Goal: Task Accomplishment & Management: Manage account settings

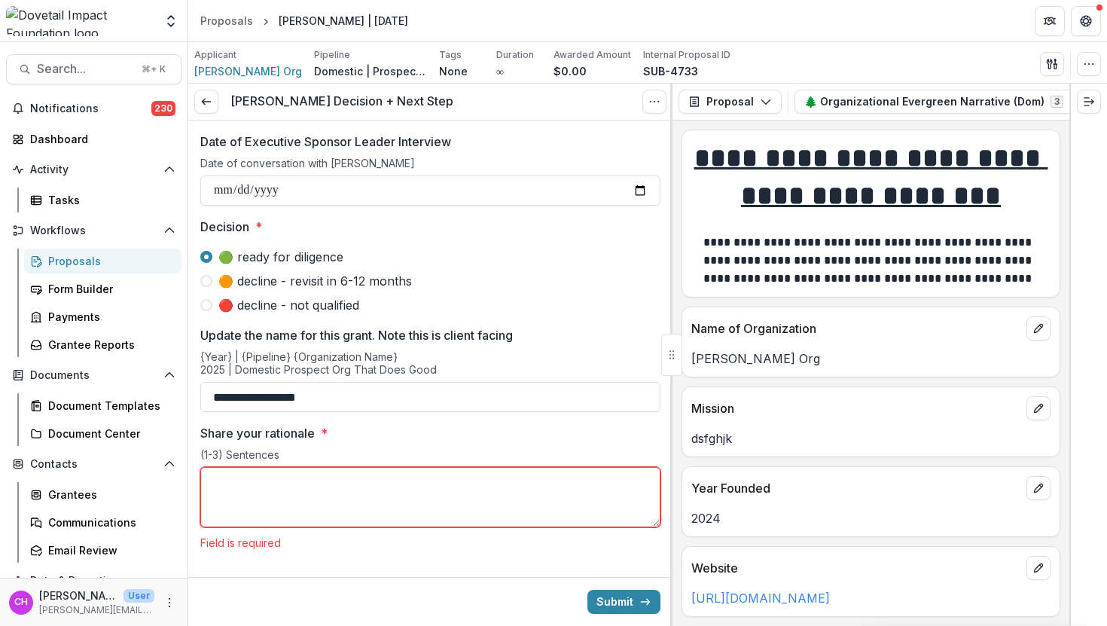
click at [319, 276] on span "🟠 decline - revisit in 6-12 months" at bounding box center [315, 281] width 194 height 18
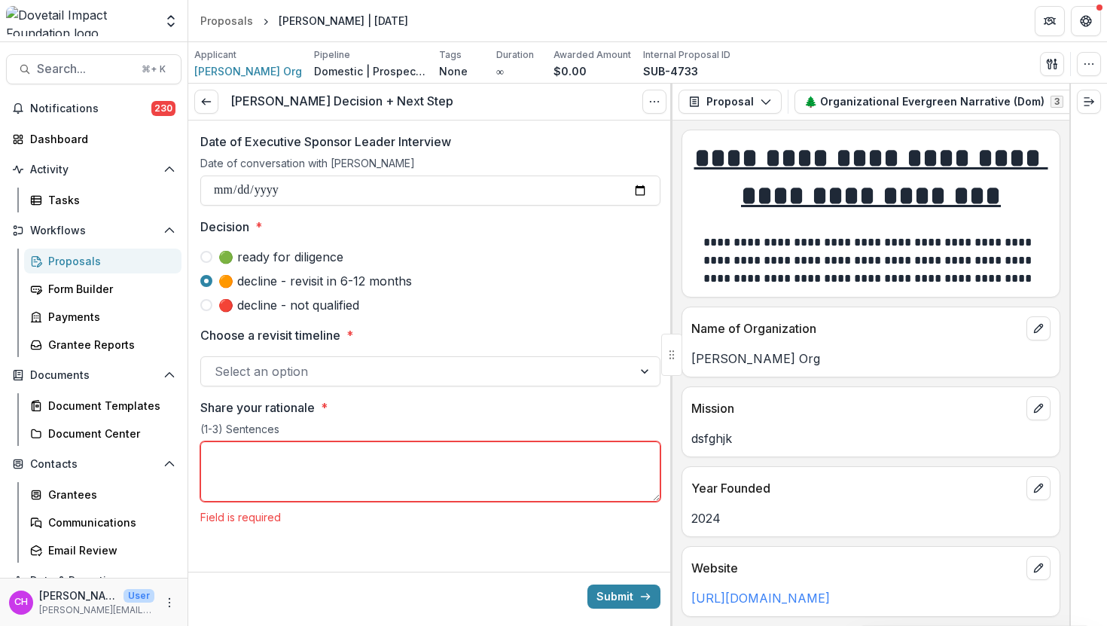
click at [314, 306] on span "🔴 decline - not qualified" at bounding box center [288, 305] width 141 height 18
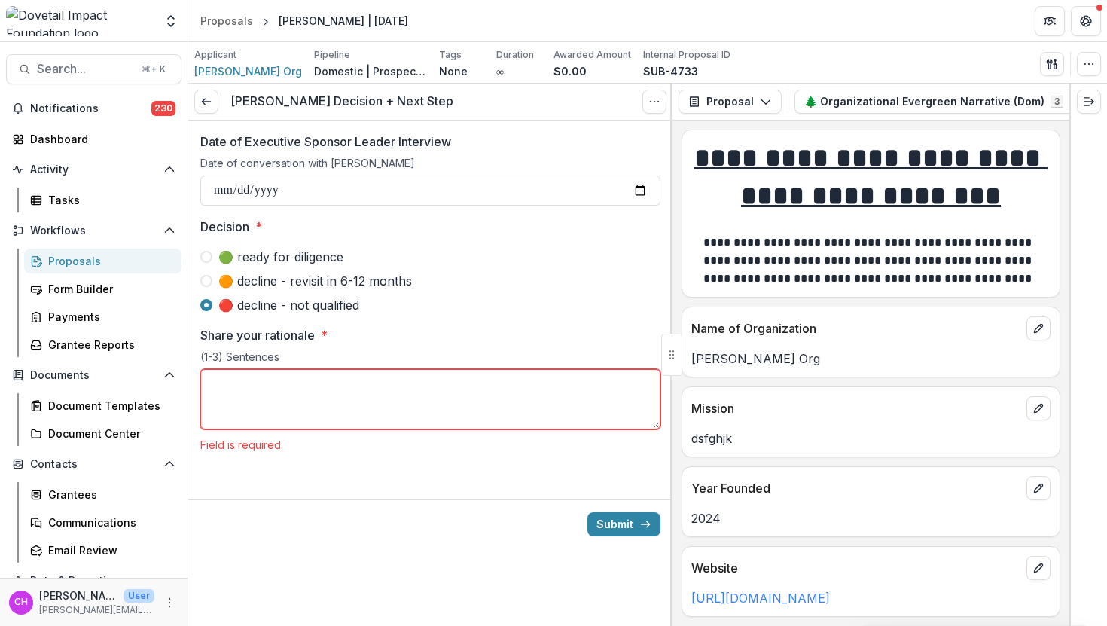
click at [374, 217] on div "**********" at bounding box center [430, 297] width 460 height 355
click at [340, 254] on label "🟢 ready for diligence" at bounding box center [430, 257] width 460 height 18
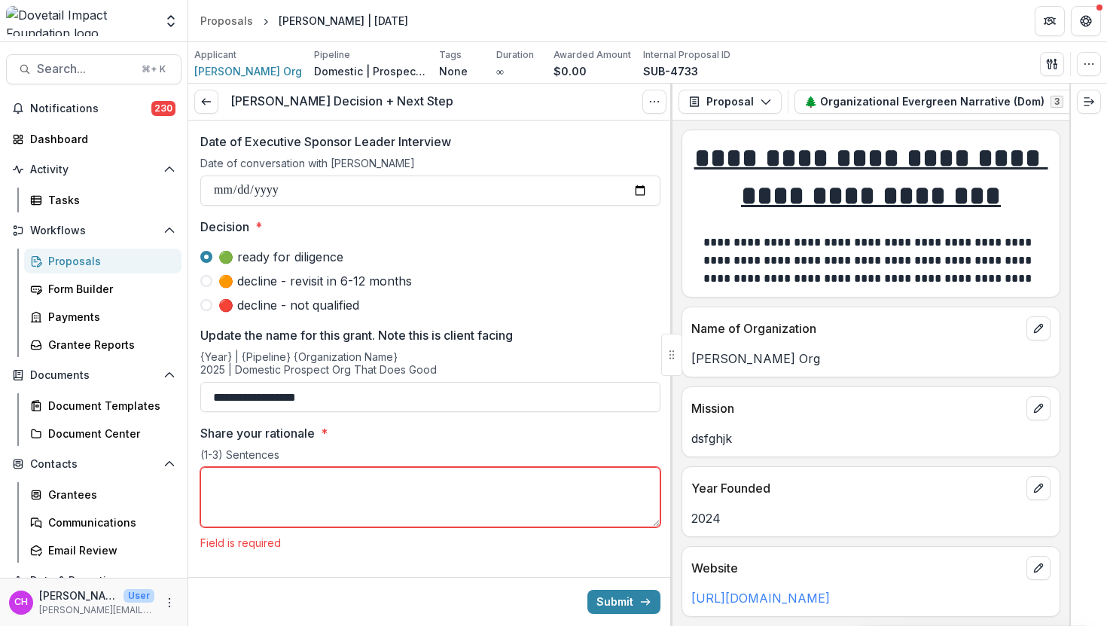
click at [404, 235] on span "Decision *" at bounding box center [425, 227] width 451 height 18
click at [206, 103] on icon at bounding box center [206, 102] width 12 height 12
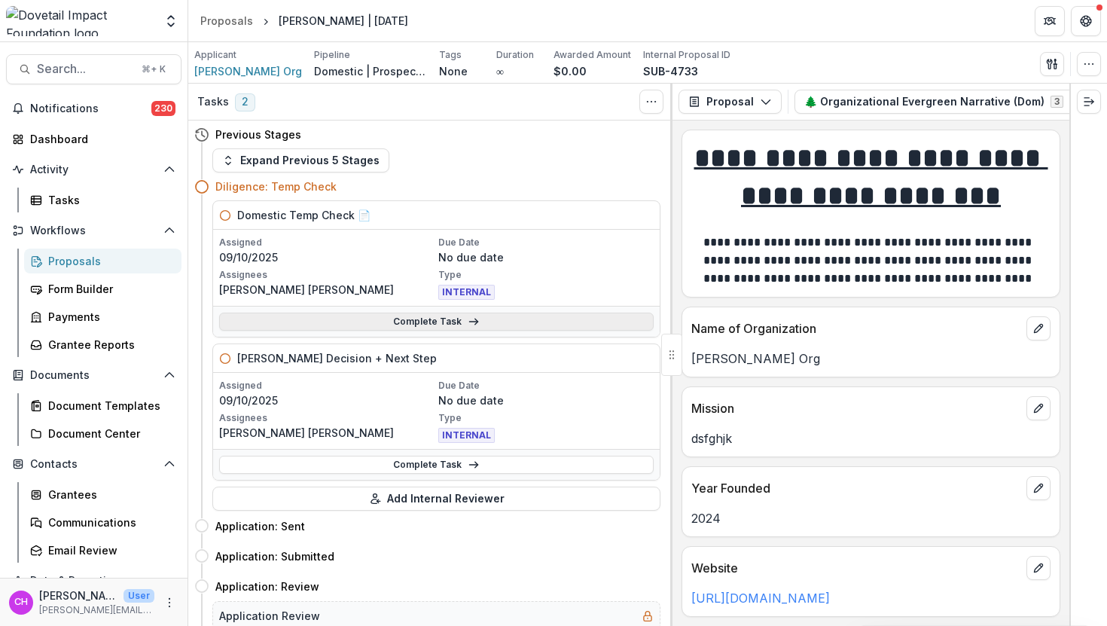
click at [413, 319] on link "Complete Task" at bounding box center [436, 322] width 435 height 18
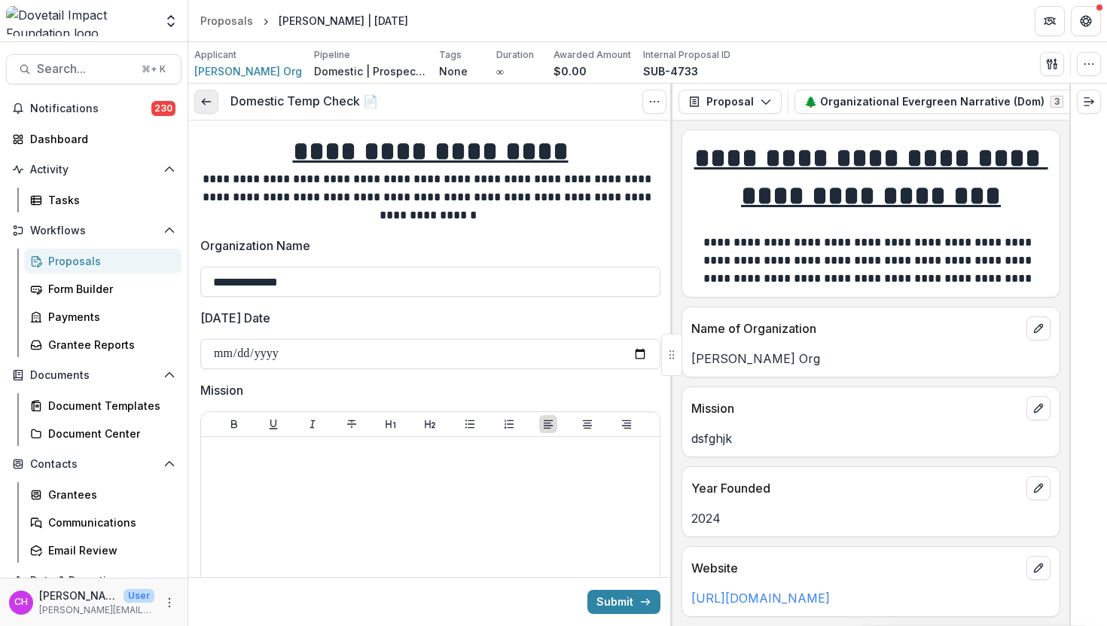
click at [197, 106] on link at bounding box center [206, 102] width 24 height 24
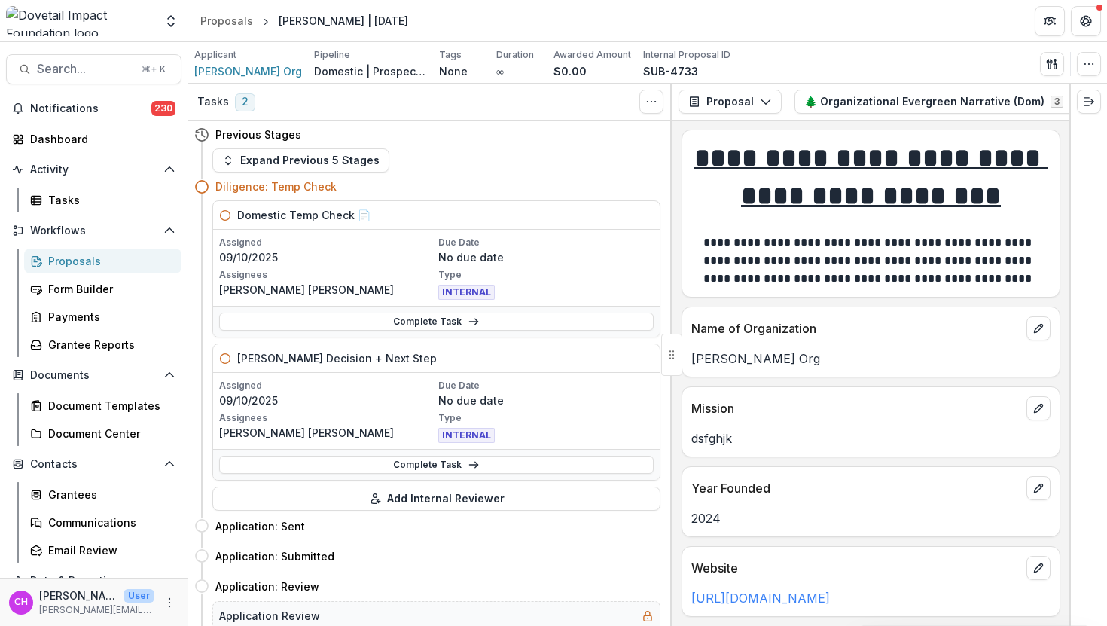
drag, startPoint x: 237, startPoint y: 358, endPoint x: 410, endPoint y: 346, distance: 172.8
click at [410, 346] on div "[PERSON_NAME] Decision + Next Step" at bounding box center [436, 358] width 447 height 29
click at [379, 462] on link "Complete Task" at bounding box center [436, 465] width 435 height 18
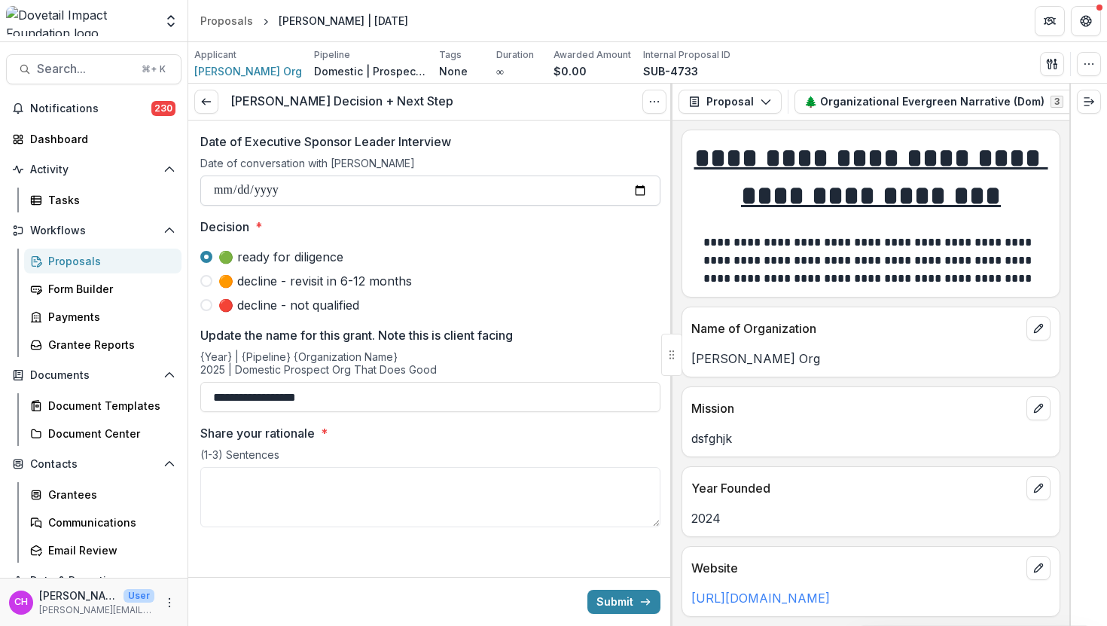
click at [340, 188] on input "**********" at bounding box center [430, 190] width 460 height 30
click at [307, 258] on span "🟢 ready for diligence" at bounding box center [280, 257] width 125 height 18
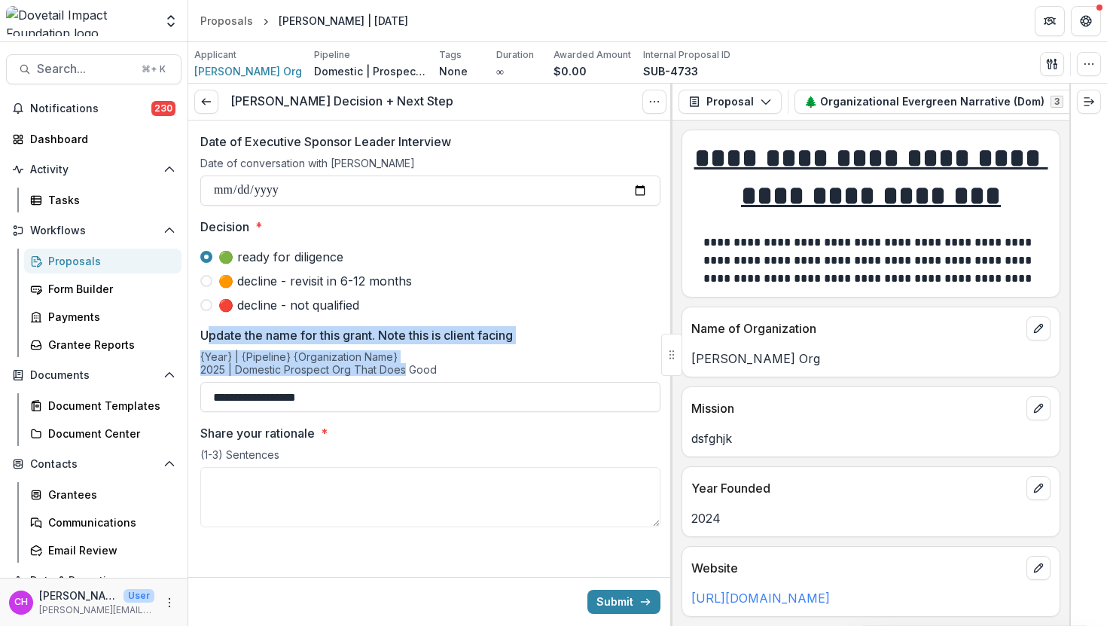
drag, startPoint x: 211, startPoint y: 336, endPoint x: 403, endPoint y: 374, distance: 195.7
click at [403, 374] on div "**********" at bounding box center [430, 369] width 460 height 86
click at [269, 279] on span "🟠 decline - revisit in 6-12 months" at bounding box center [315, 281] width 194 height 18
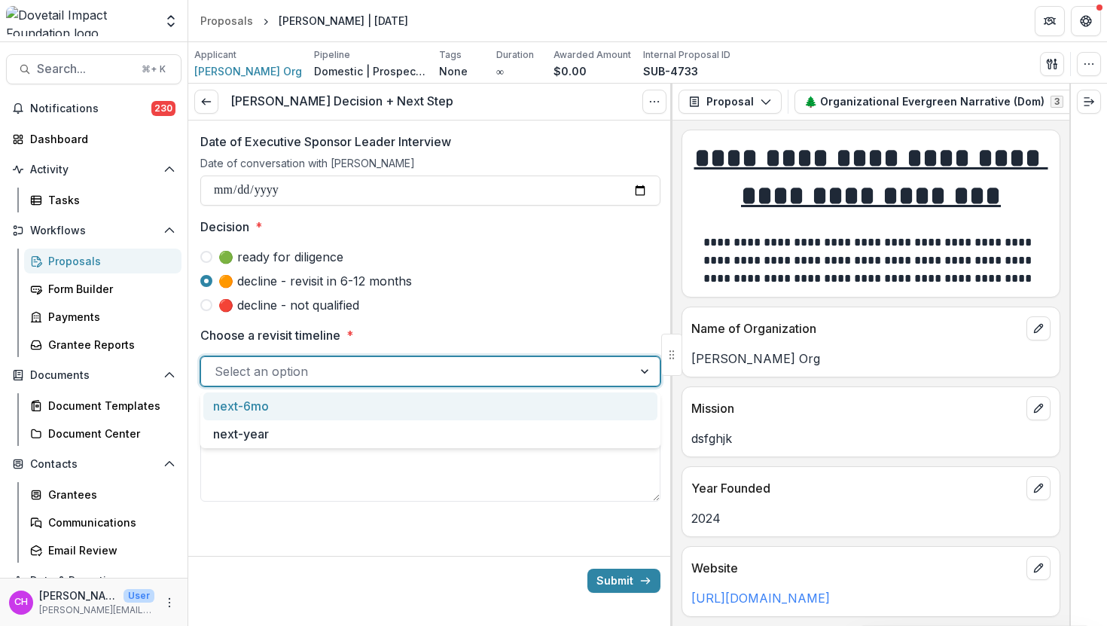
click at [314, 365] on div at bounding box center [417, 371] width 404 height 21
click at [376, 298] on label "🔴 decline - not qualified" at bounding box center [430, 305] width 460 height 18
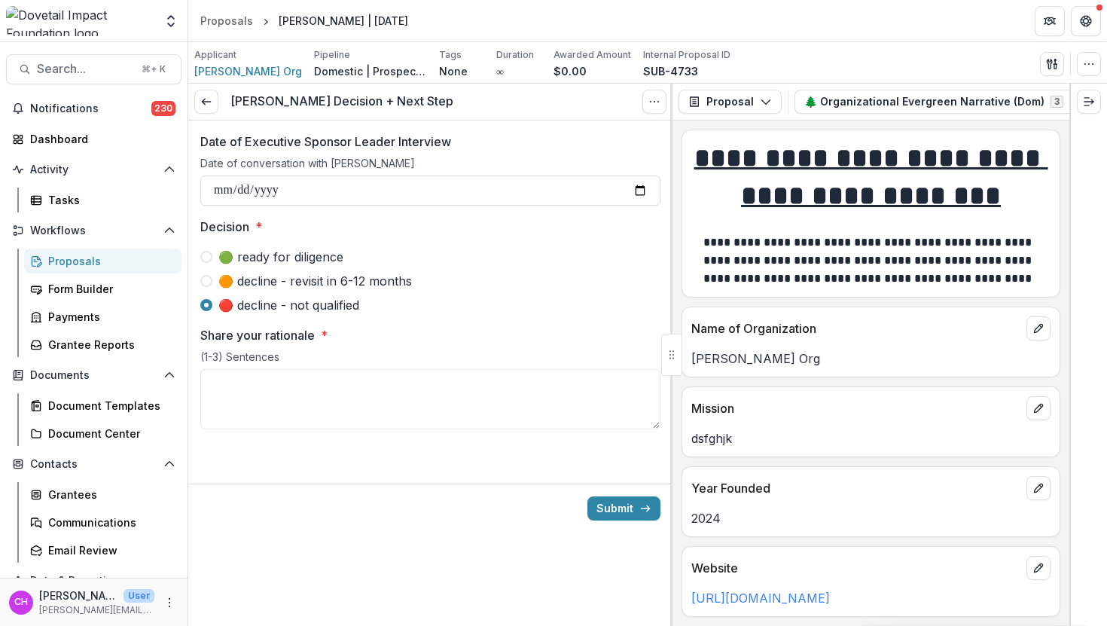
click at [335, 302] on span "🔴 decline - not qualified" at bounding box center [288, 305] width 141 height 18
click at [349, 427] on textarea "Share your rationale *" at bounding box center [430, 399] width 460 height 60
click at [279, 257] on span "🟢 ready for diligence" at bounding box center [280, 257] width 125 height 18
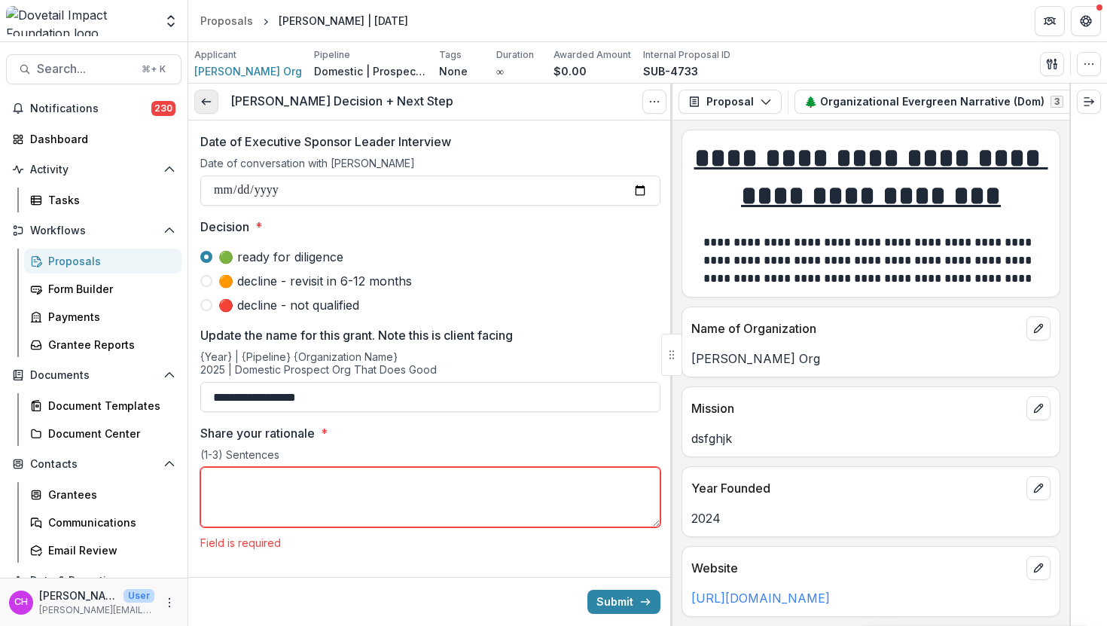
click at [206, 99] on icon at bounding box center [206, 102] width 12 height 12
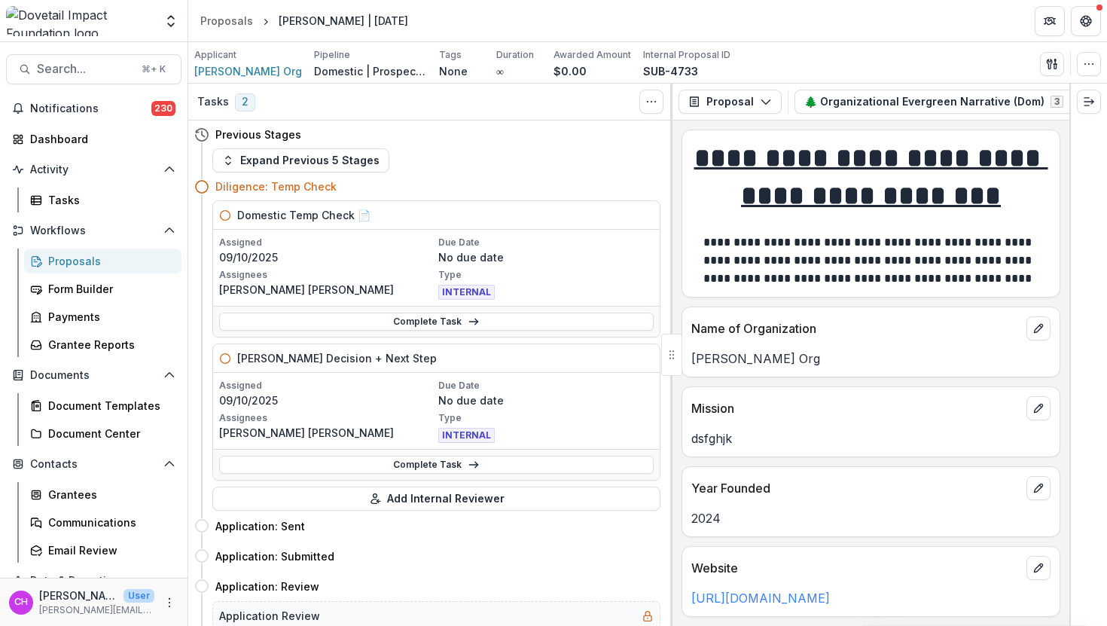
scroll to position [2, 0]
click at [165, 602] on icon "More" at bounding box center [169, 602] width 12 height 12
click at [163, 599] on icon "More" at bounding box center [169, 602] width 12 height 12
click at [164, 605] on icon "More" at bounding box center [169, 602] width 12 height 12
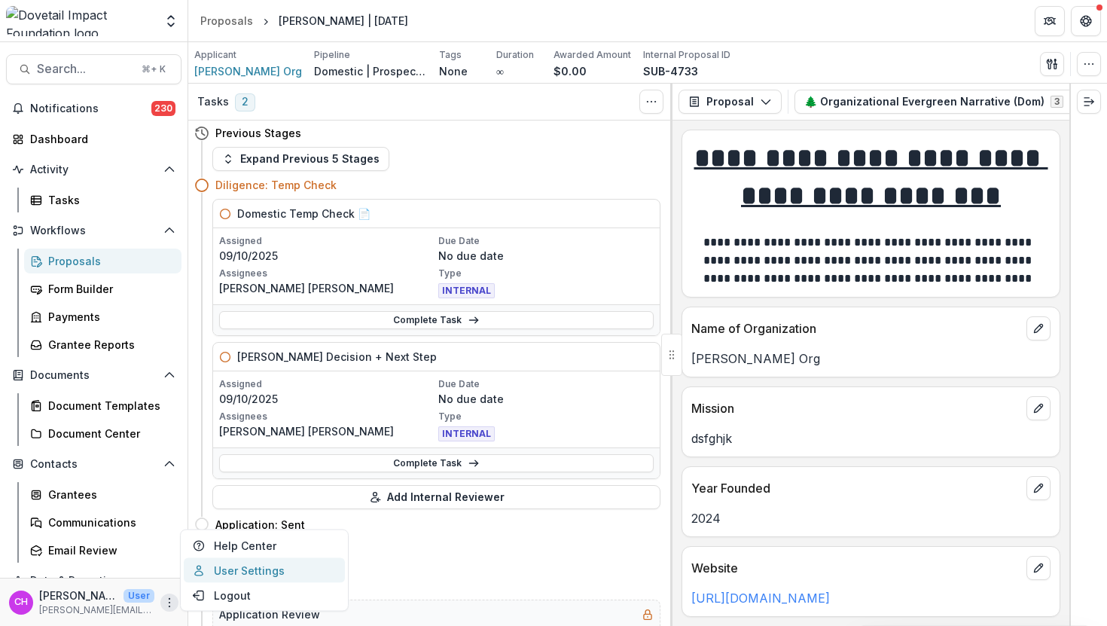
click at [251, 573] on link "User Settings" at bounding box center [264, 570] width 161 height 25
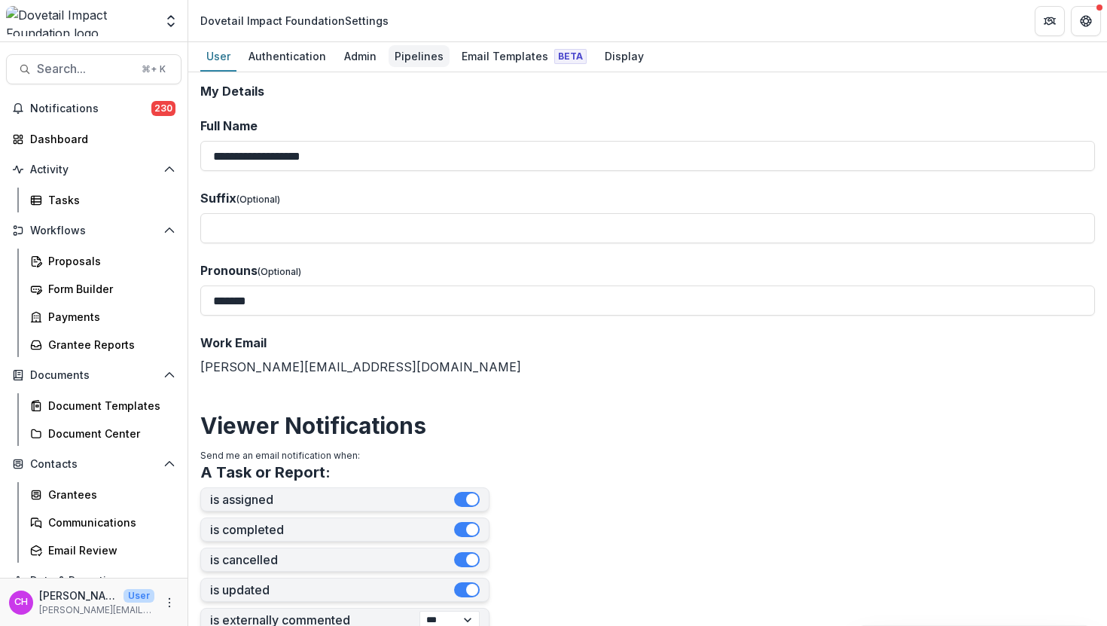
click at [420, 58] on div "Pipelines" at bounding box center [419, 56] width 61 height 22
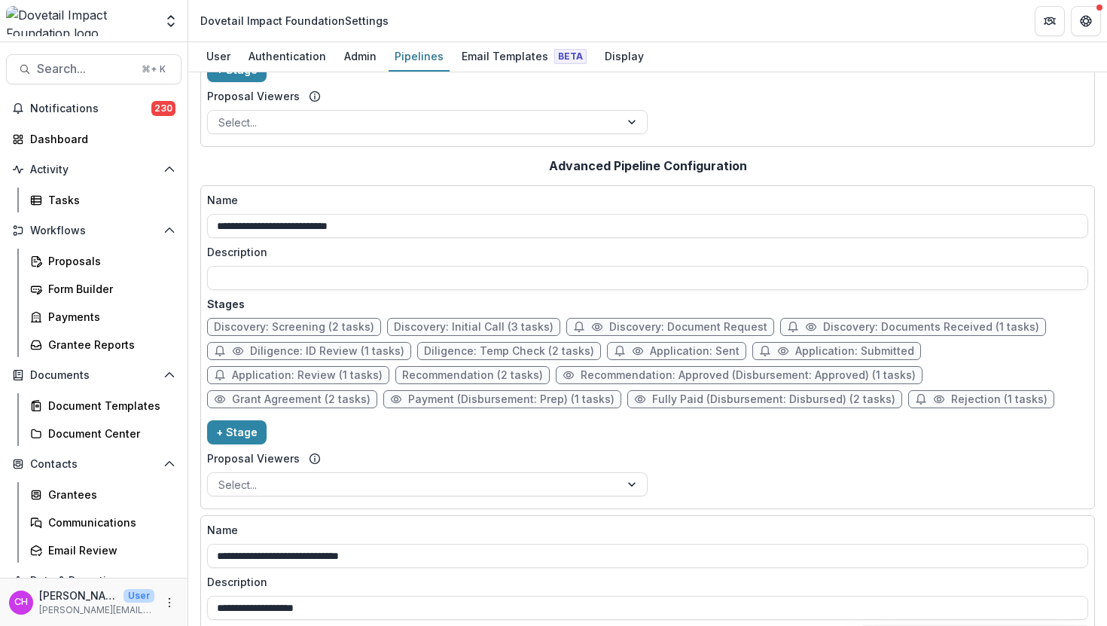
scroll to position [252, 0]
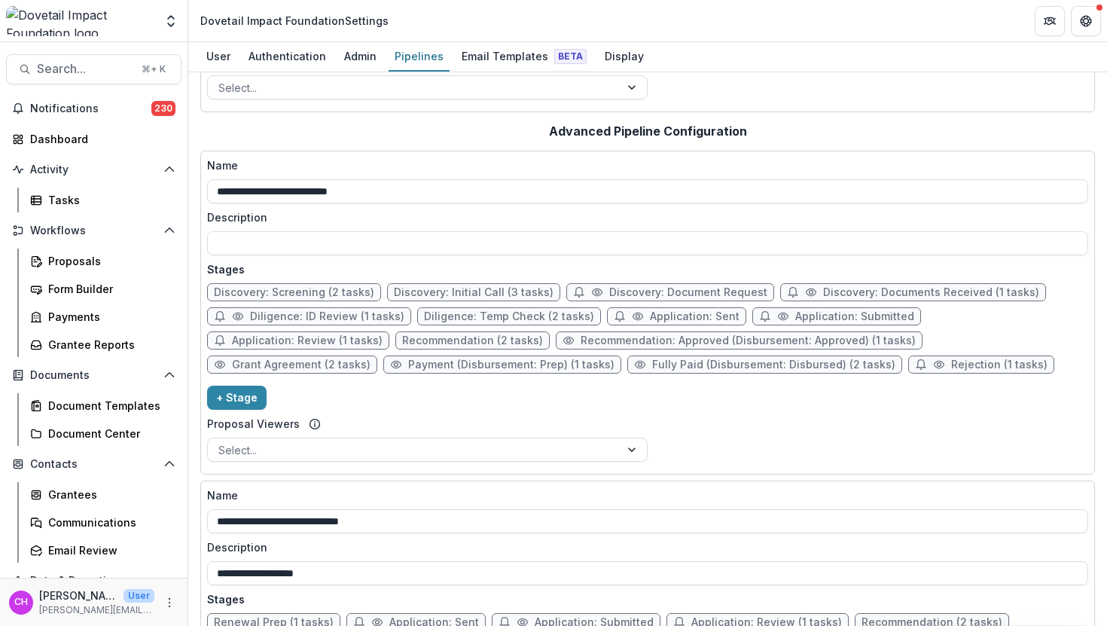
click at [479, 322] on span "Diligence: Temp Check (2 tasks)" at bounding box center [509, 316] width 170 height 13
select select "******"
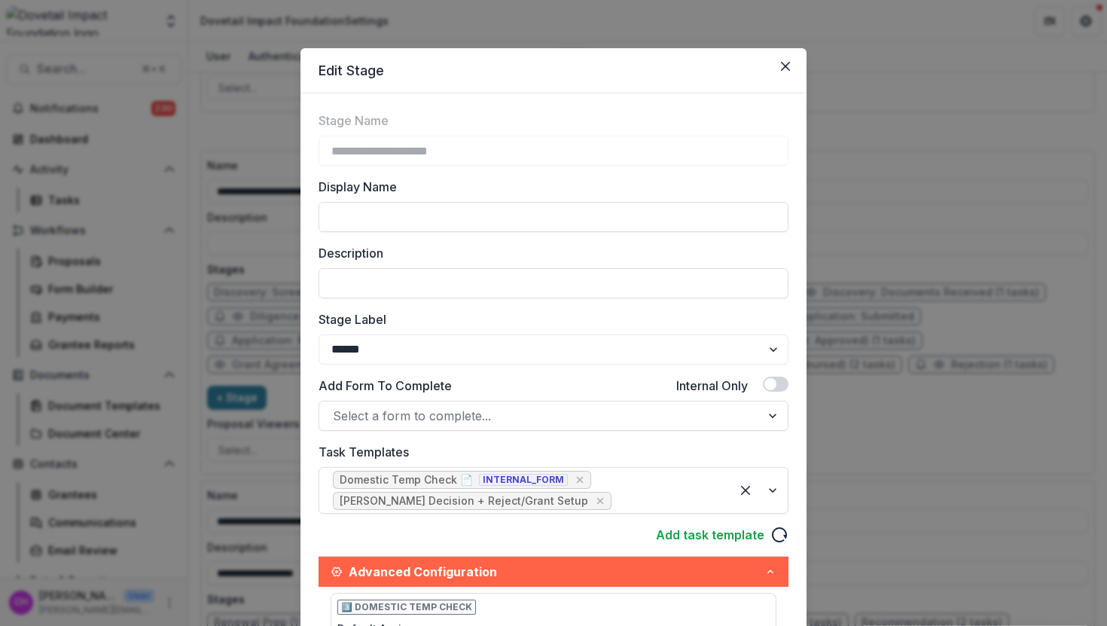
click at [862, 436] on div "**********" at bounding box center [553, 313] width 1107 height 626
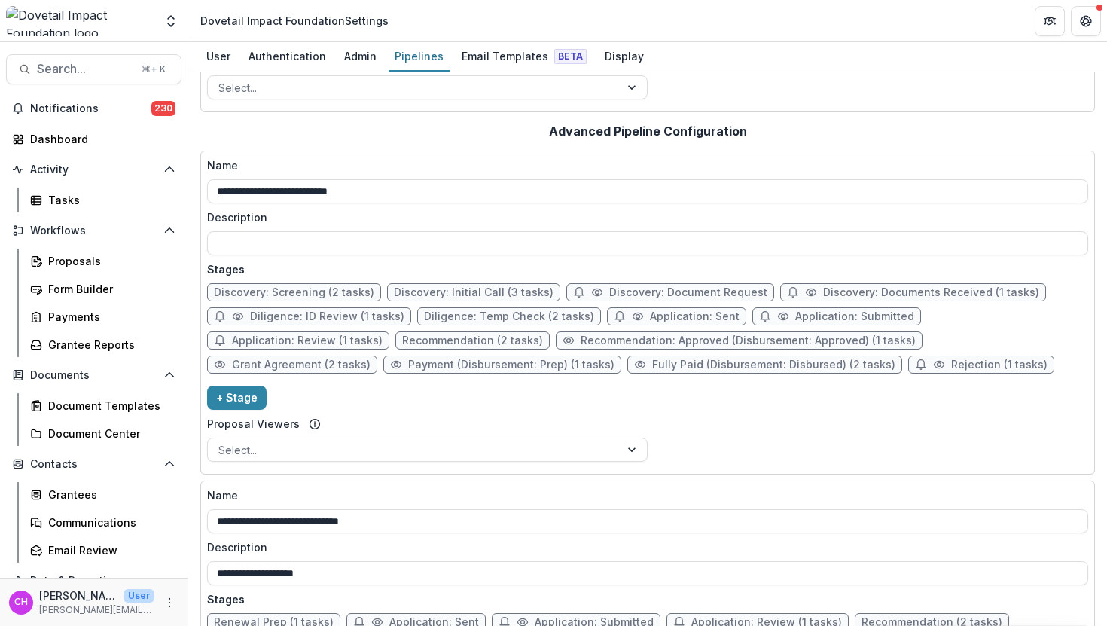
click at [441, 337] on span "Recommendation (2 tasks)" at bounding box center [472, 340] width 141 height 13
select select "******"
select select "*****"
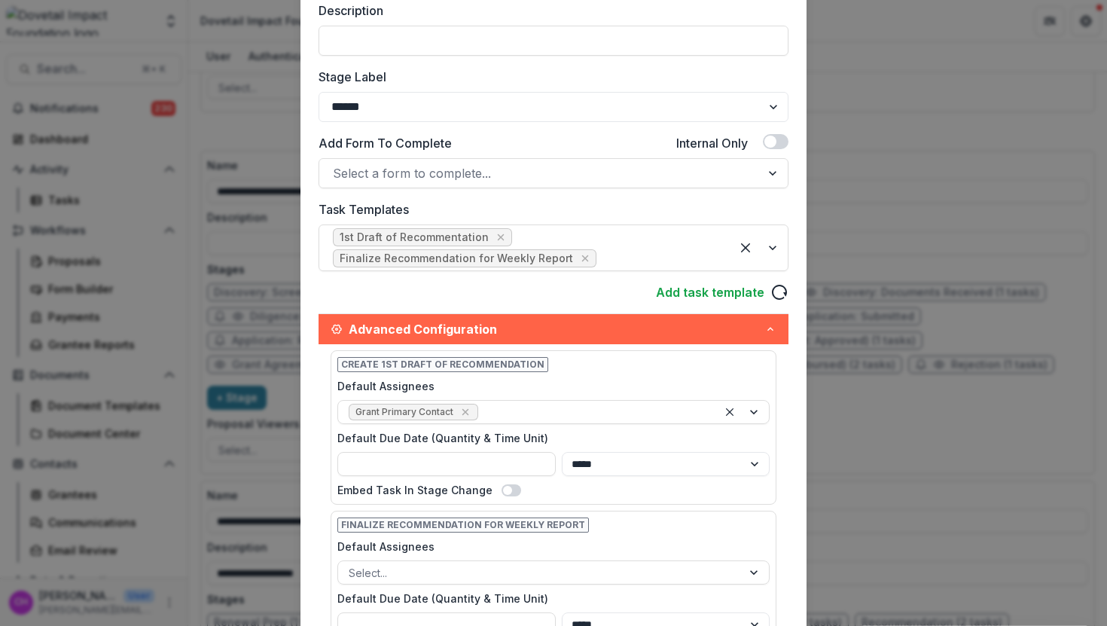
scroll to position [243, 0]
click at [498, 236] on icon "Remove [object Object]" at bounding box center [501, 236] width 7 height 7
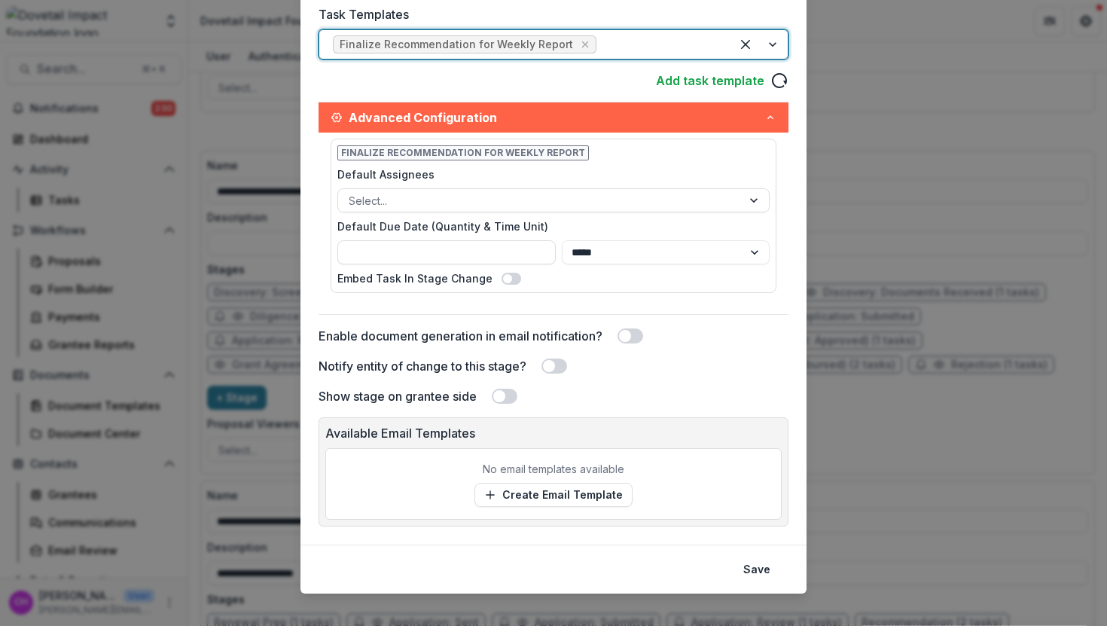
scroll to position [453, 0]
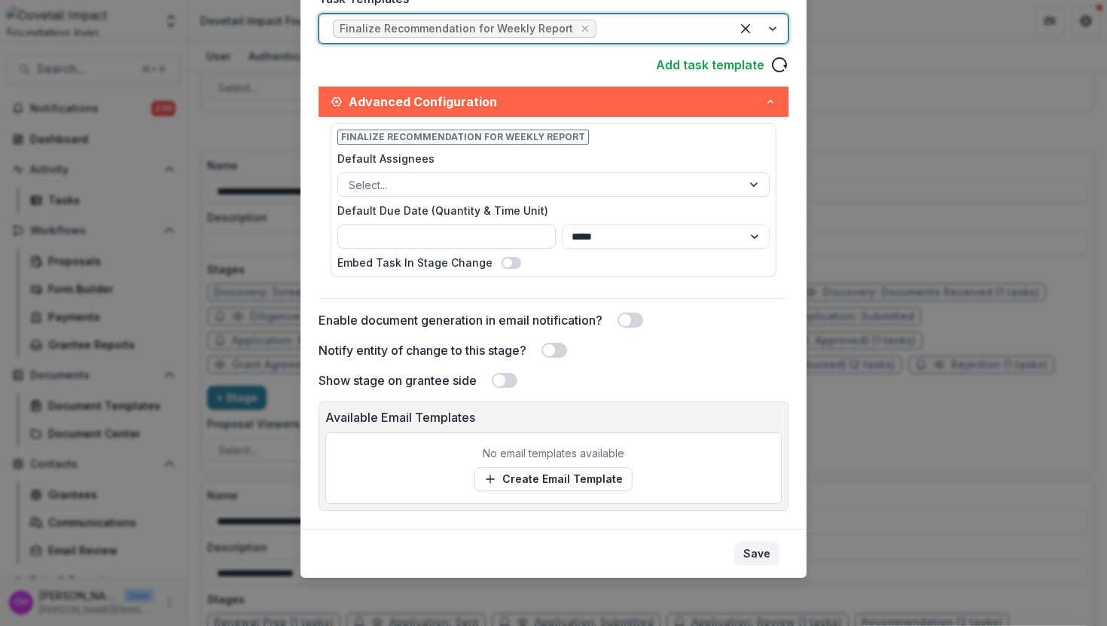
click at [758, 554] on button "Save" at bounding box center [756, 553] width 45 height 24
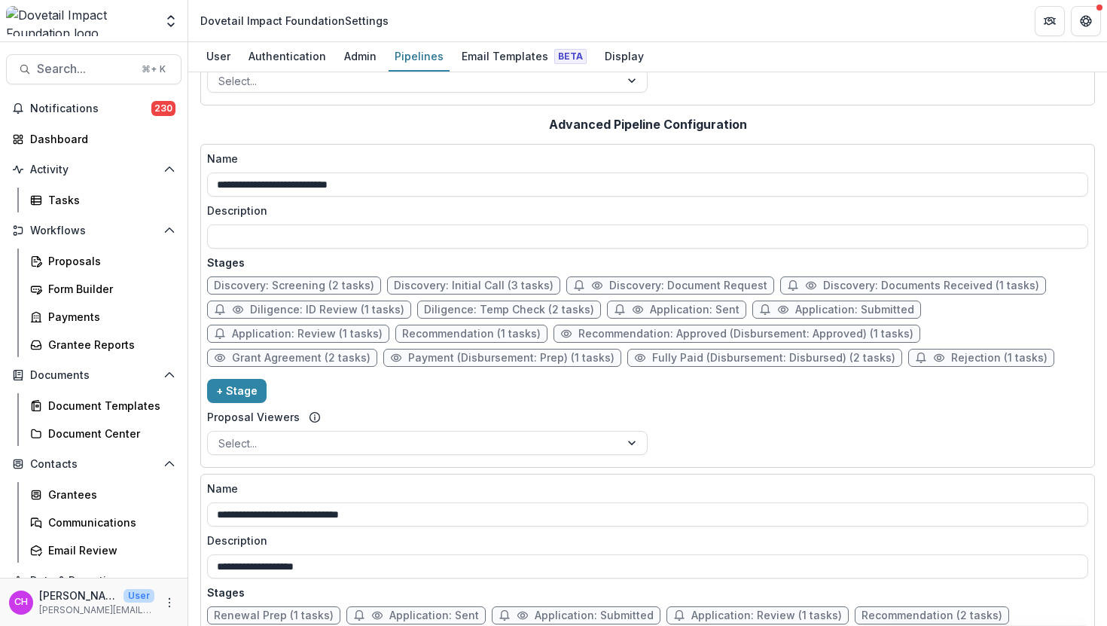
scroll to position [261, 0]
click at [444, 331] on span "Recommendation (1 tasks)" at bounding box center [471, 332] width 139 height 13
select select "******"
select select "*****"
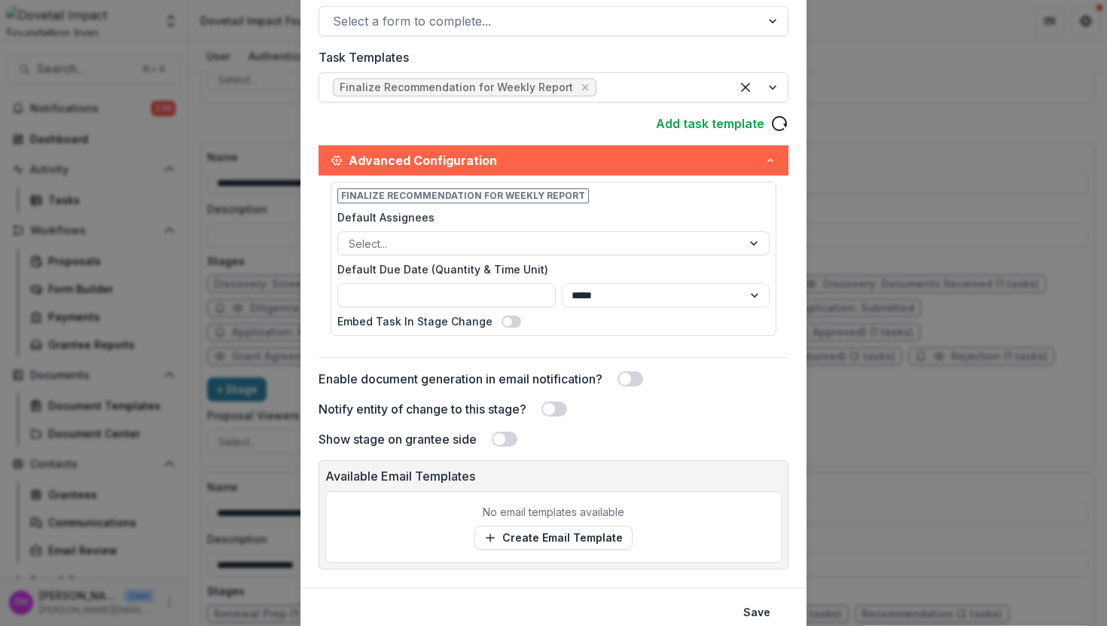
scroll to position [453, 0]
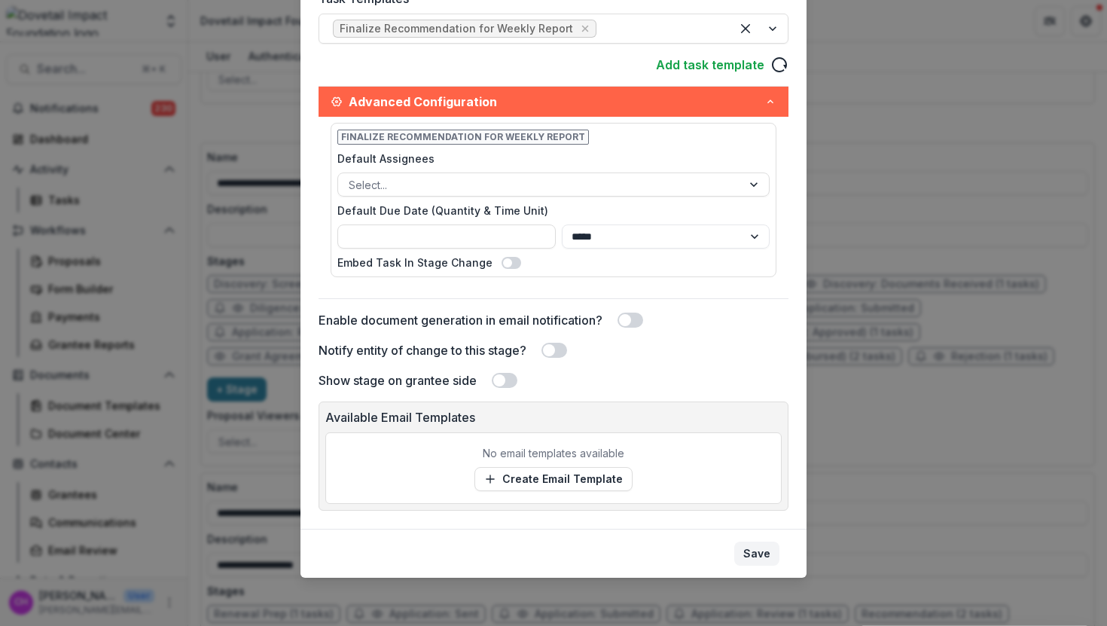
click at [764, 563] on button "Save" at bounding box center [756, 553] width 45 height 24
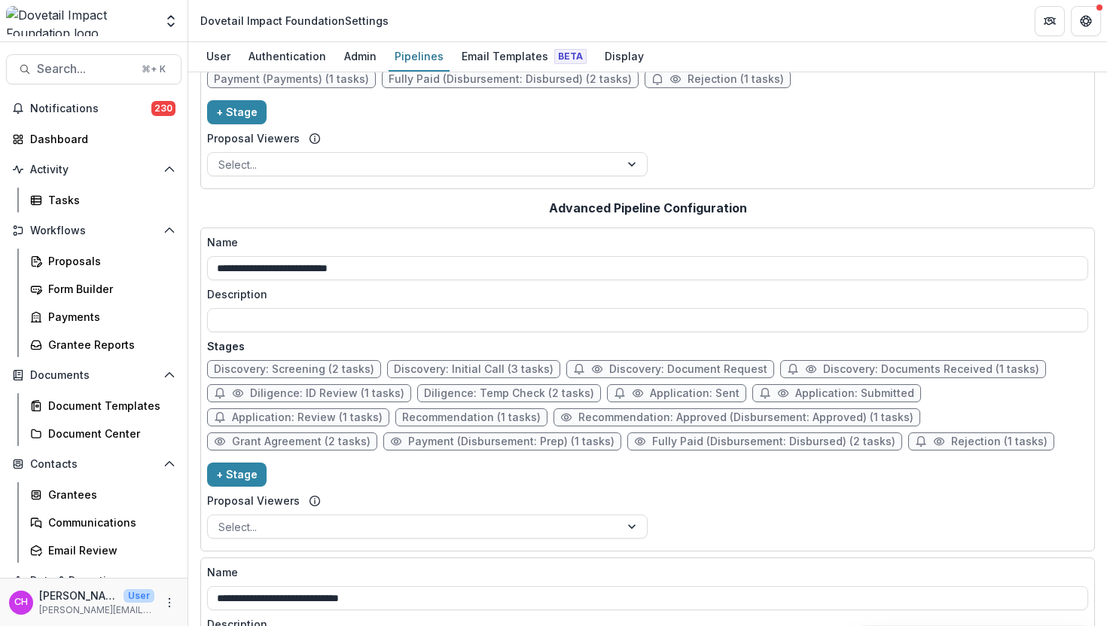
scroll to position [0, 0]
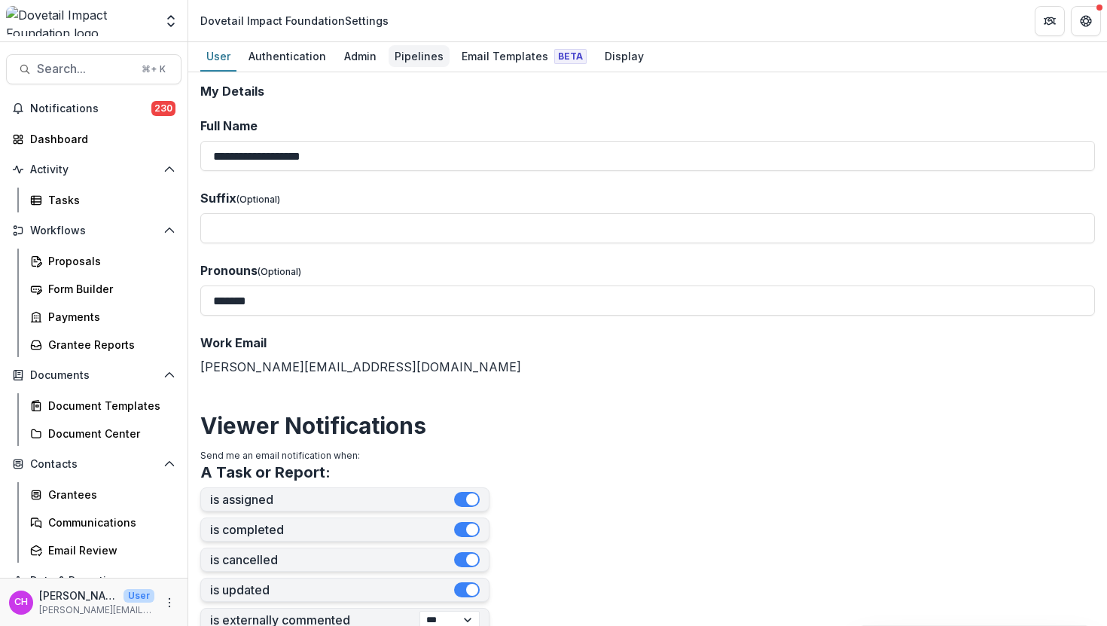
click at [404, 59] on div "Pipelines" at bounding box center [419, 56] width 61 height 22
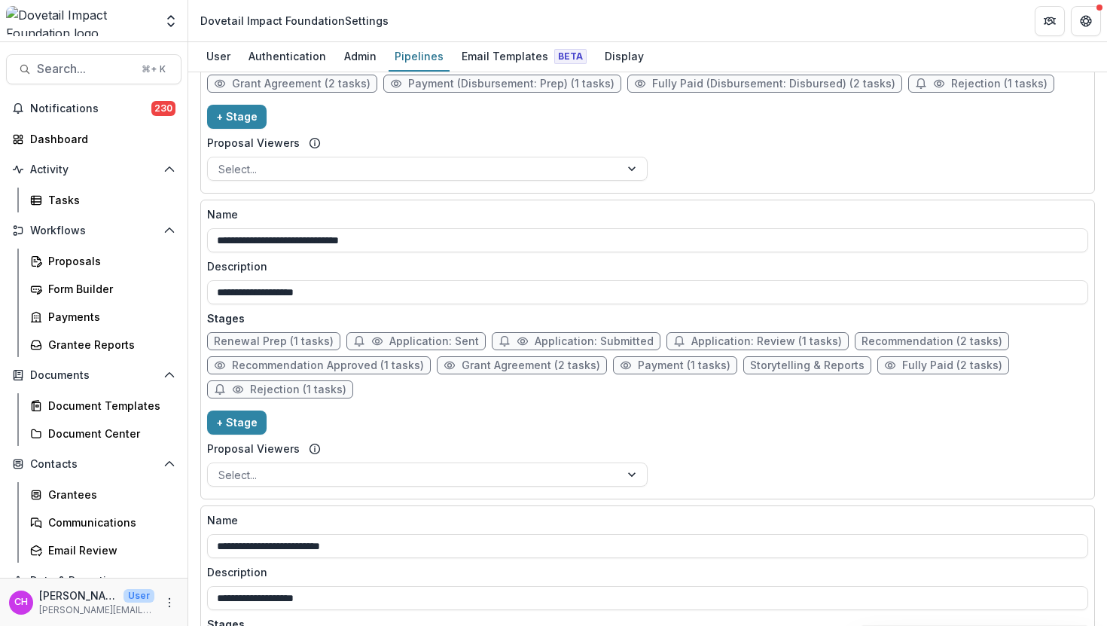
scroll to position [582, 0]
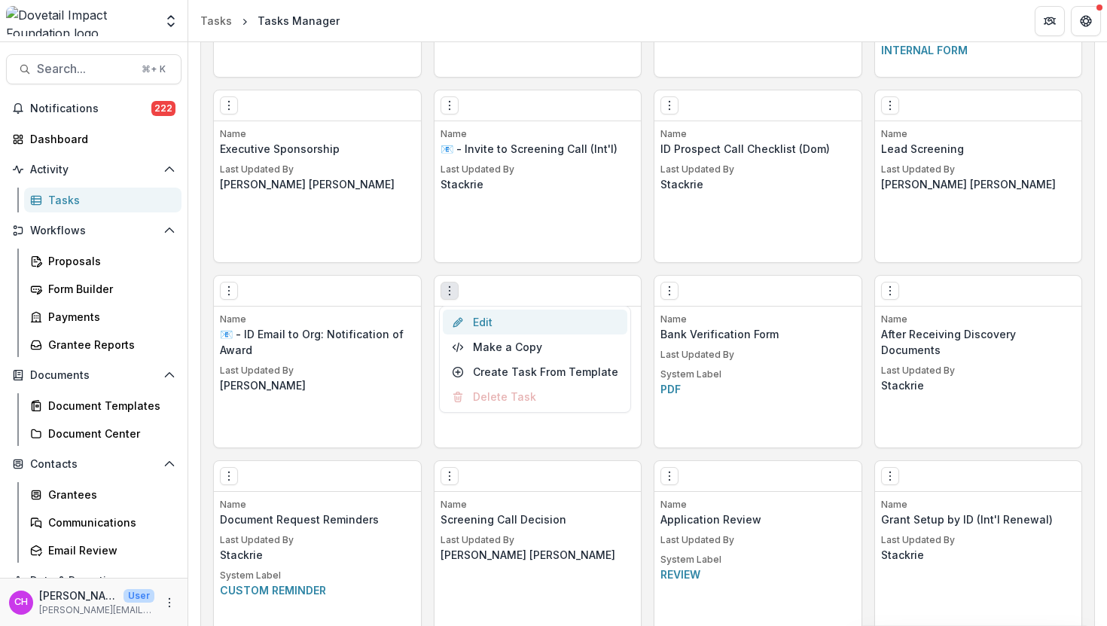
click at [539, 328] on link "Edit" at bounding box center [535, 322] width 185 height 25
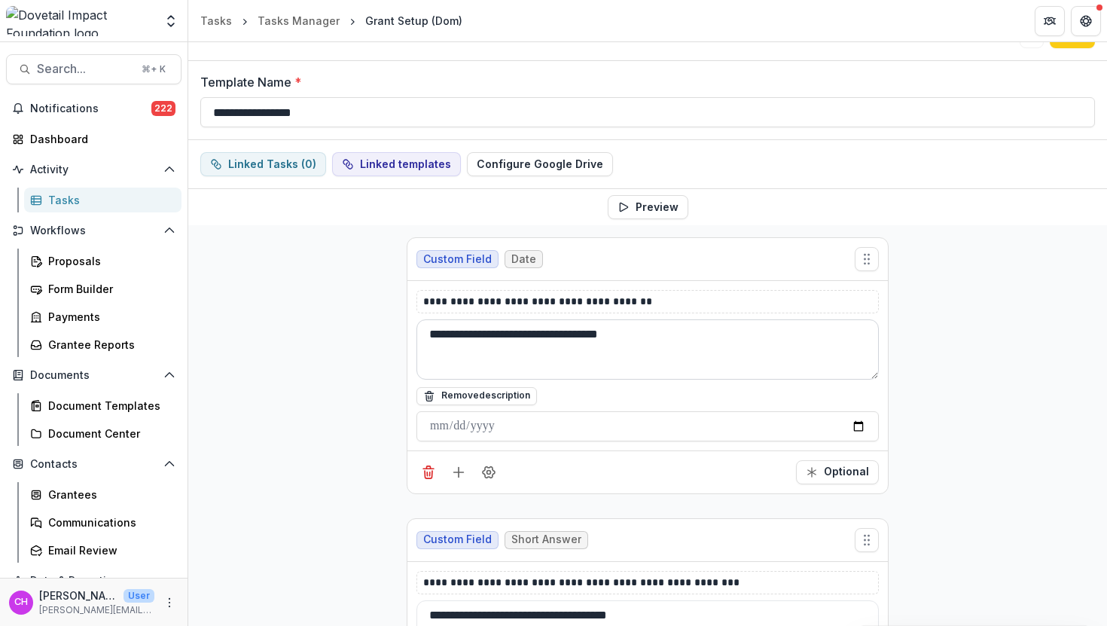
scroll to position [38, 0]
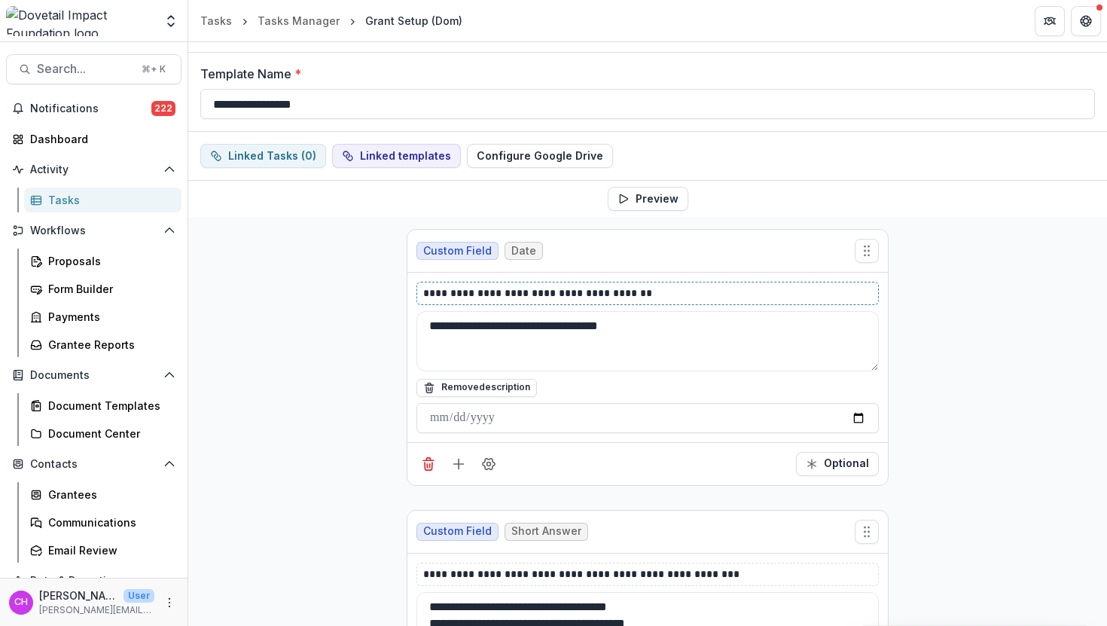
click at [701, 298] on p "**********" at bounding box center [647, 293] width 449 height 16
copy p "**********"
click at [700, 323] on textarea "**********" at bounding box center [647, 341] width 462 height 60
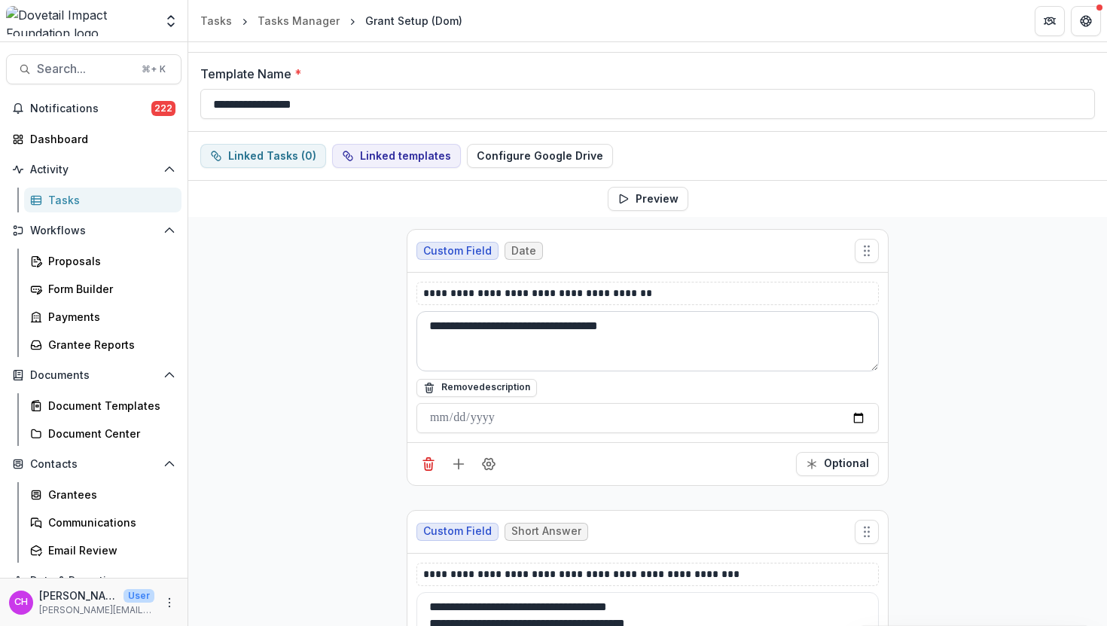
click at [700, 323] on textarea "**********" at bounding box center [647, 341] width 462 height 60
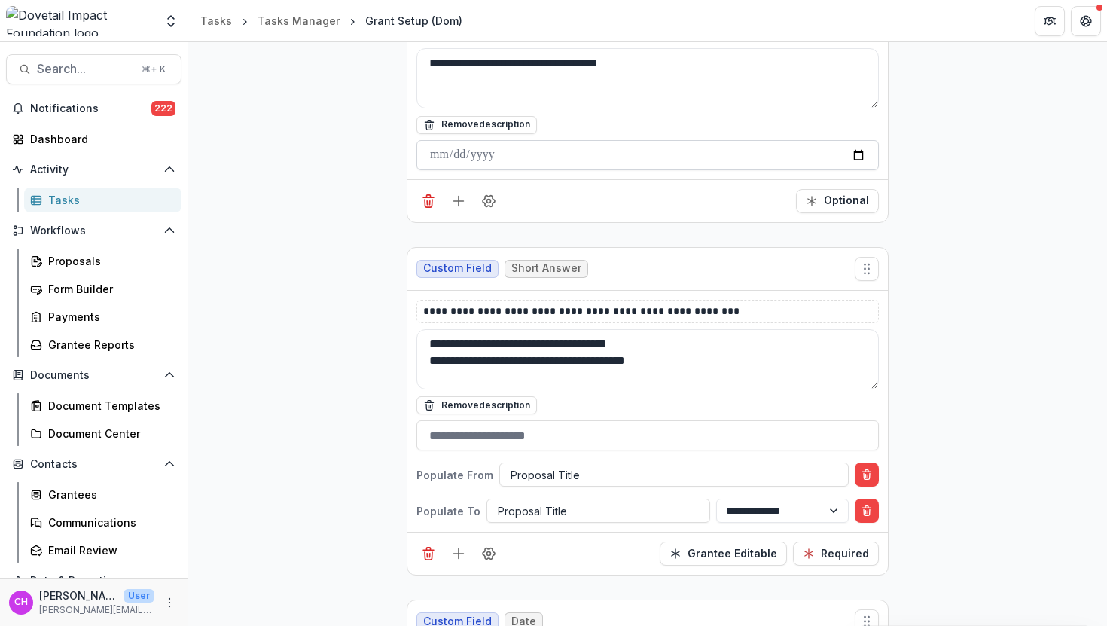
scroll to position [355, 0]
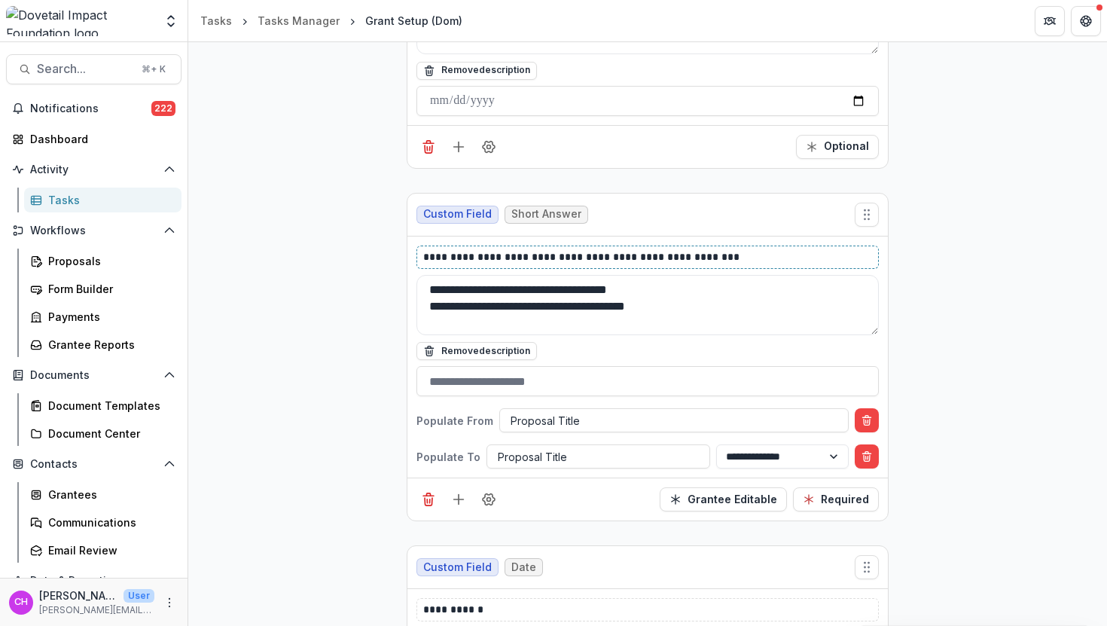
click at [608, 256] on p "**********" at bounding box center [647, 257] width 449 height 16
copy p "**********"
drag, startPoint x: 744, startPoint y: 301, endPoint x: 406, endPoint y: 285, distance: 338.6
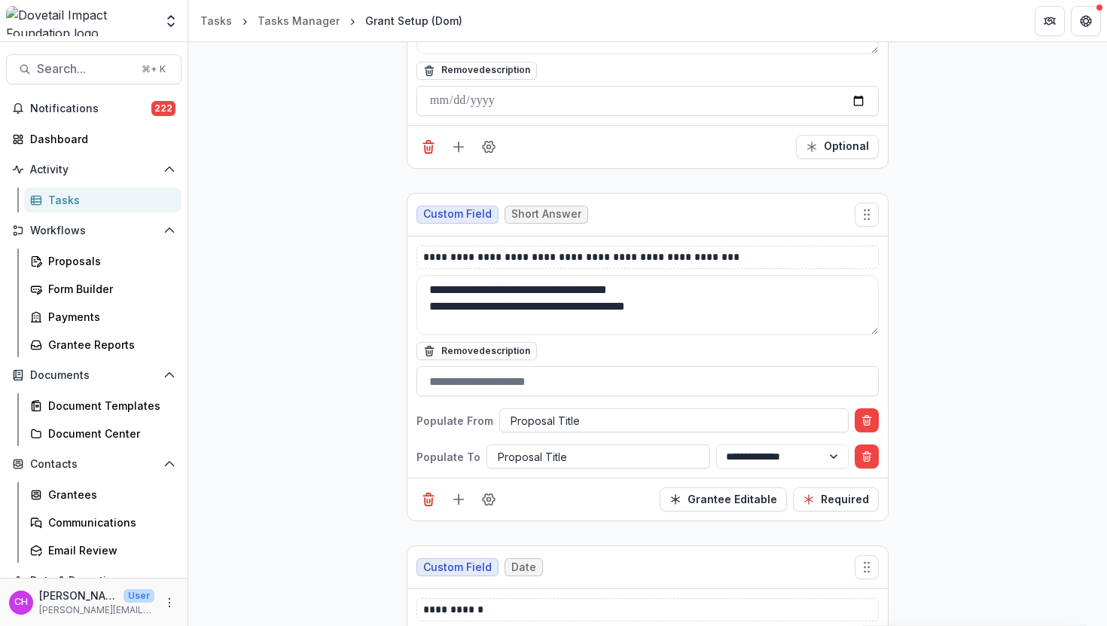
click at [407, 285] on div "**********" at bounding box center [647, 357] width 480 height 242
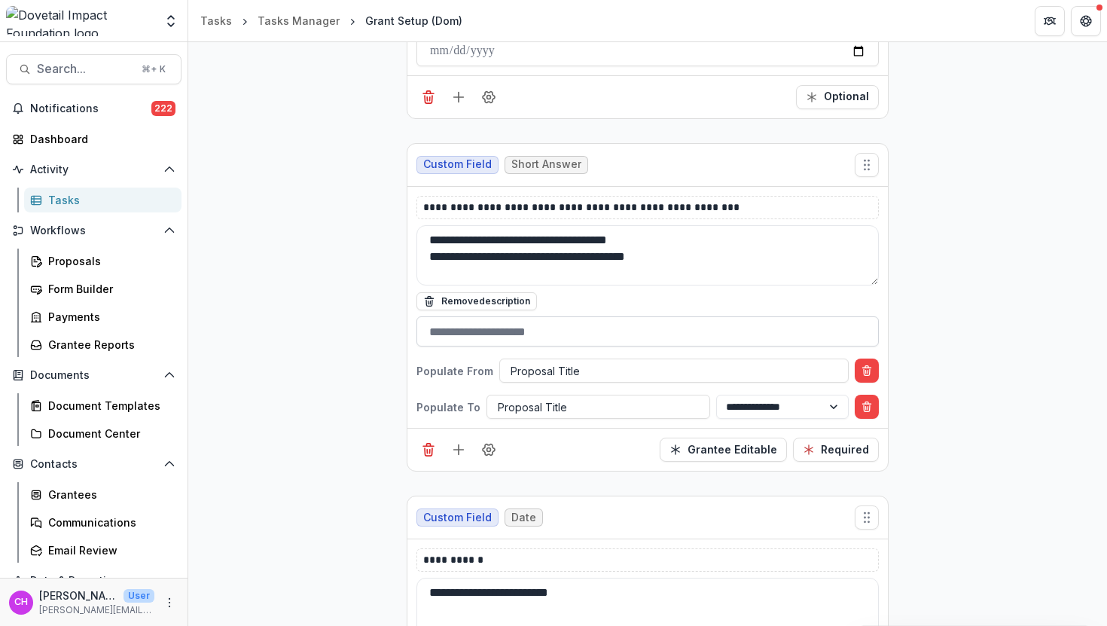
scroll to position [408, 0]
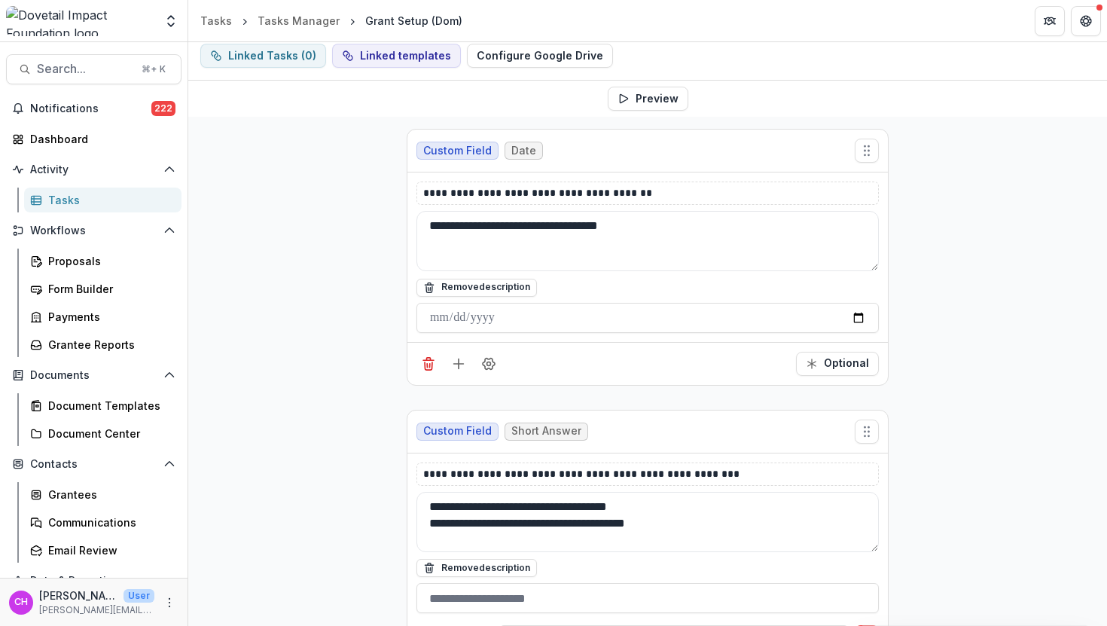
scroll to position [0, 0]
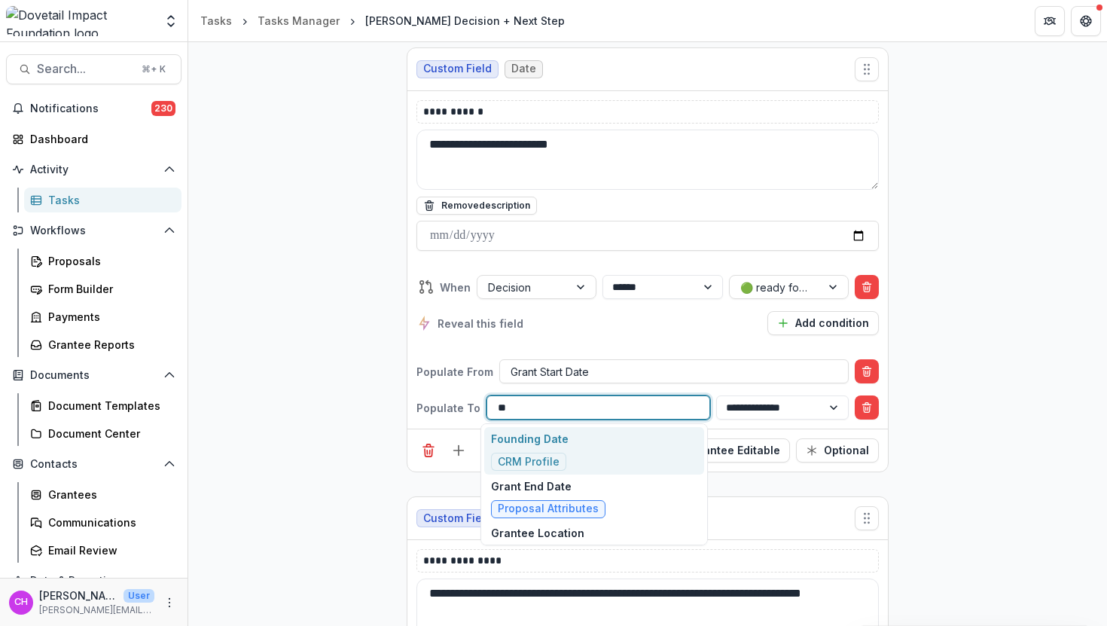
type input "*"
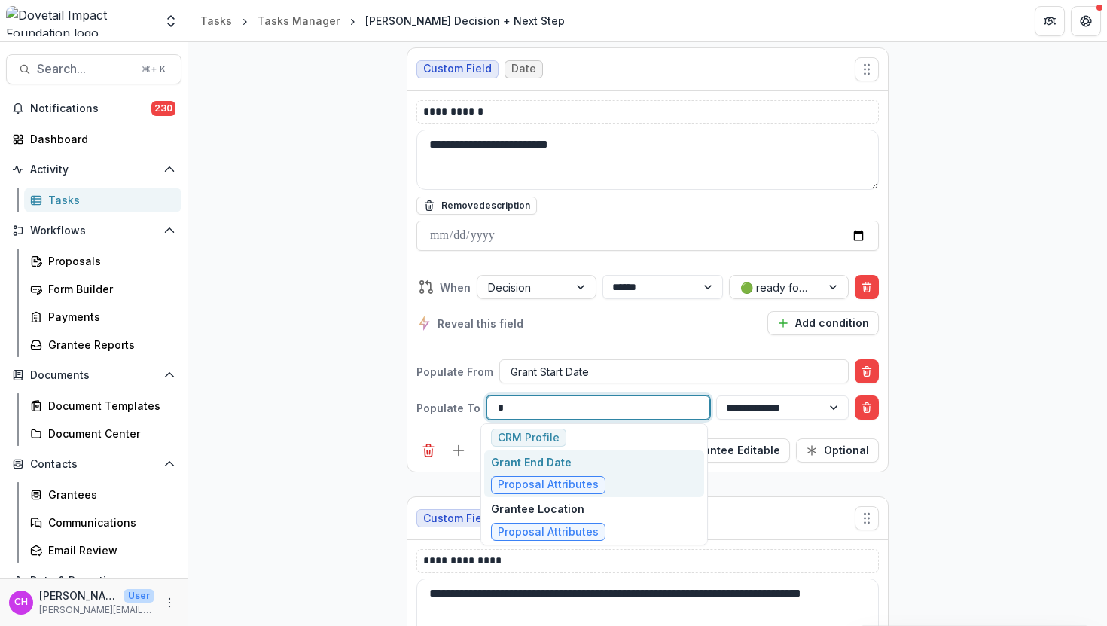
scroll to position [74, 0]
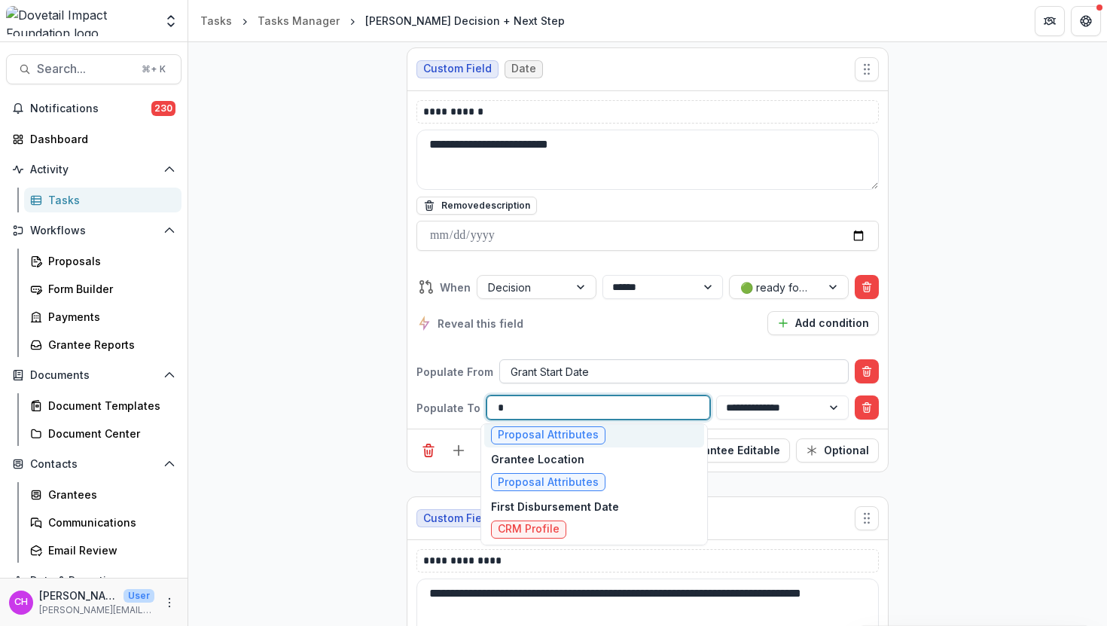
type input "*"
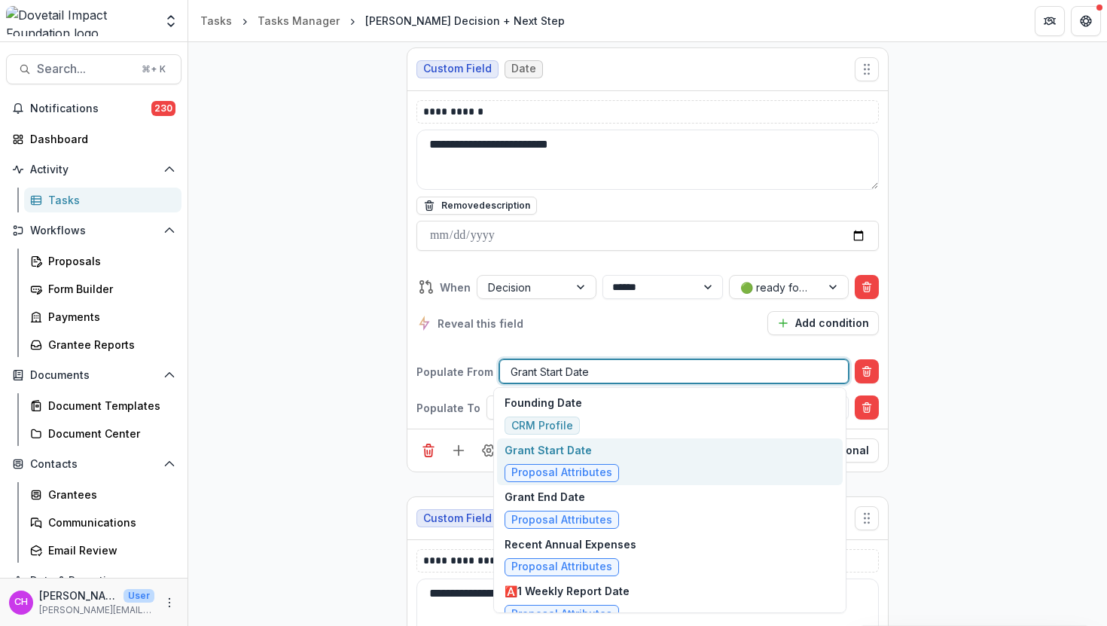
click at [627, 362] on div at bounding box center [674, 371] width 327 height 19
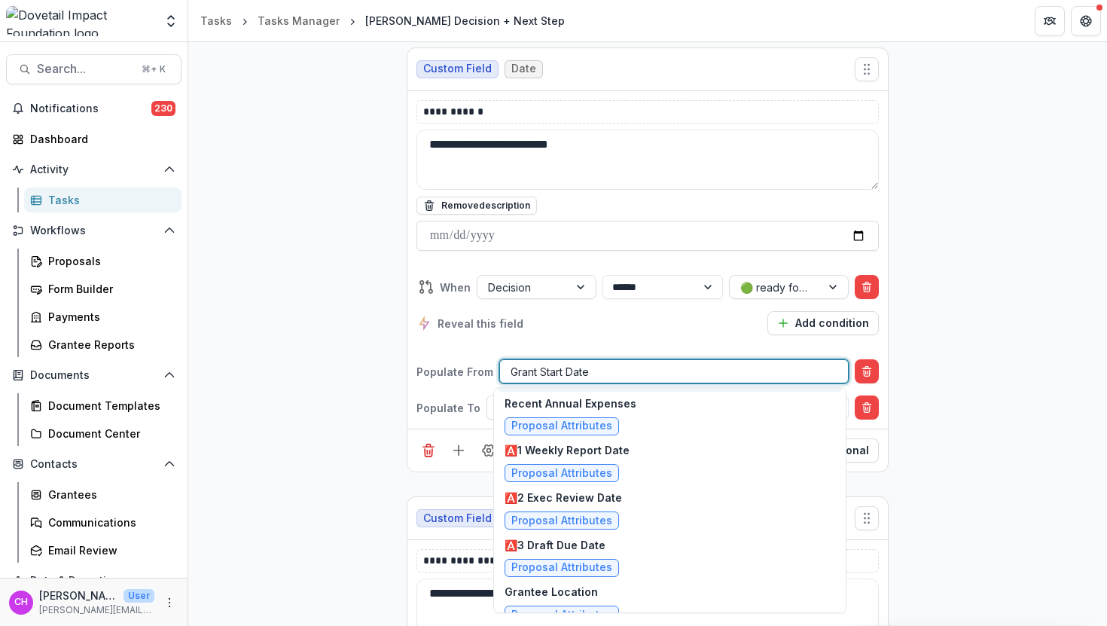
scroll to position [145, 0]
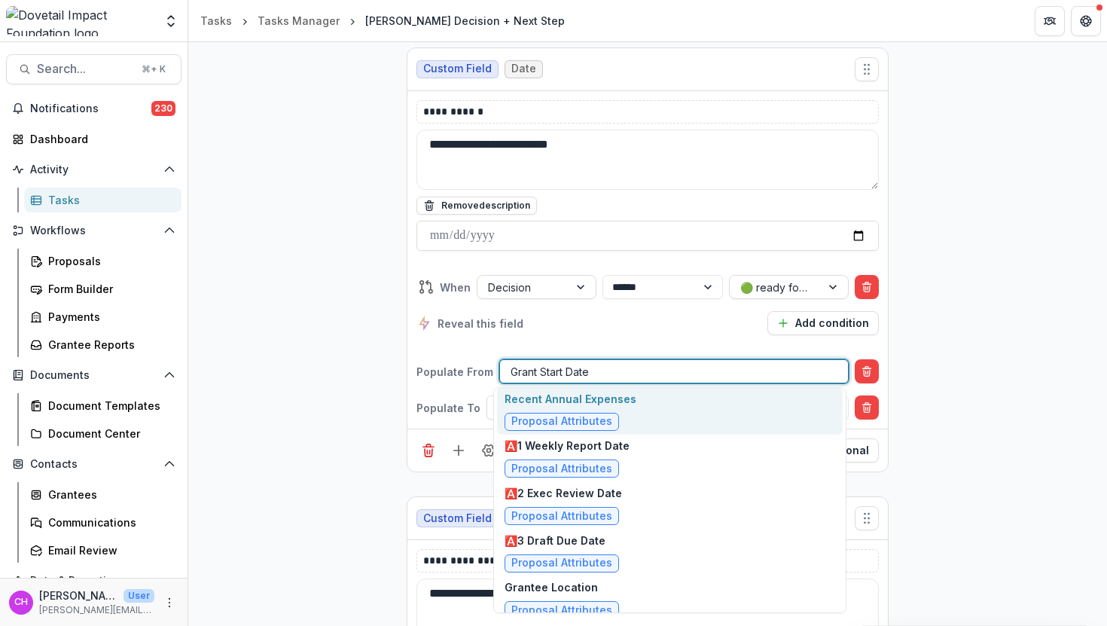
click at [627, 362] on div at bounding box center [674, 371] width 327 height 19
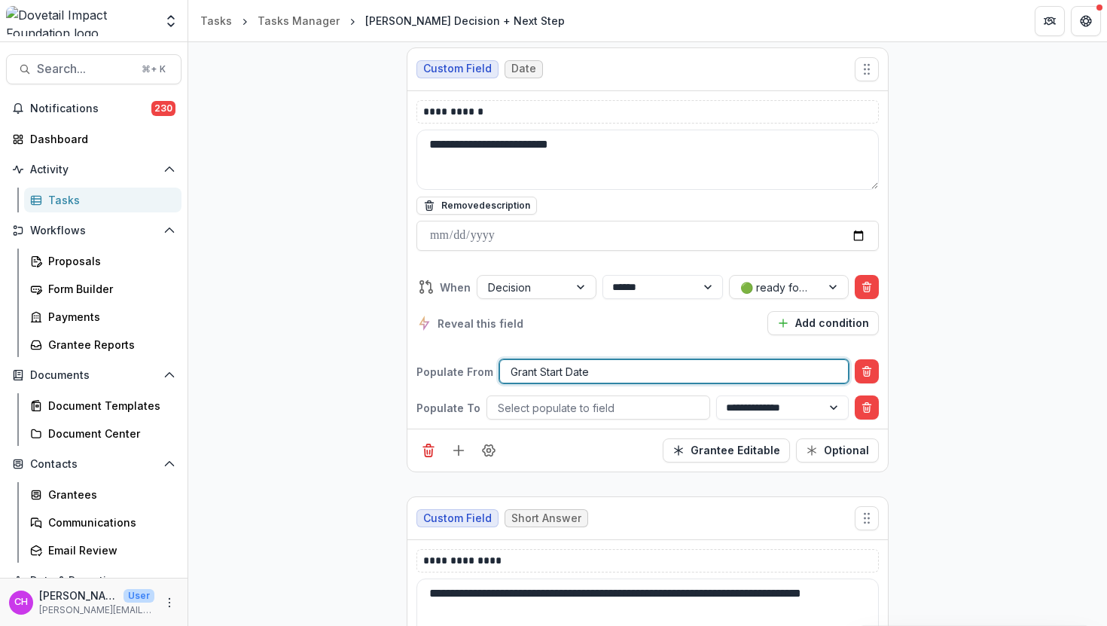
click at [627, 362] on div at bounding box center [674, 371] width 327 height 19
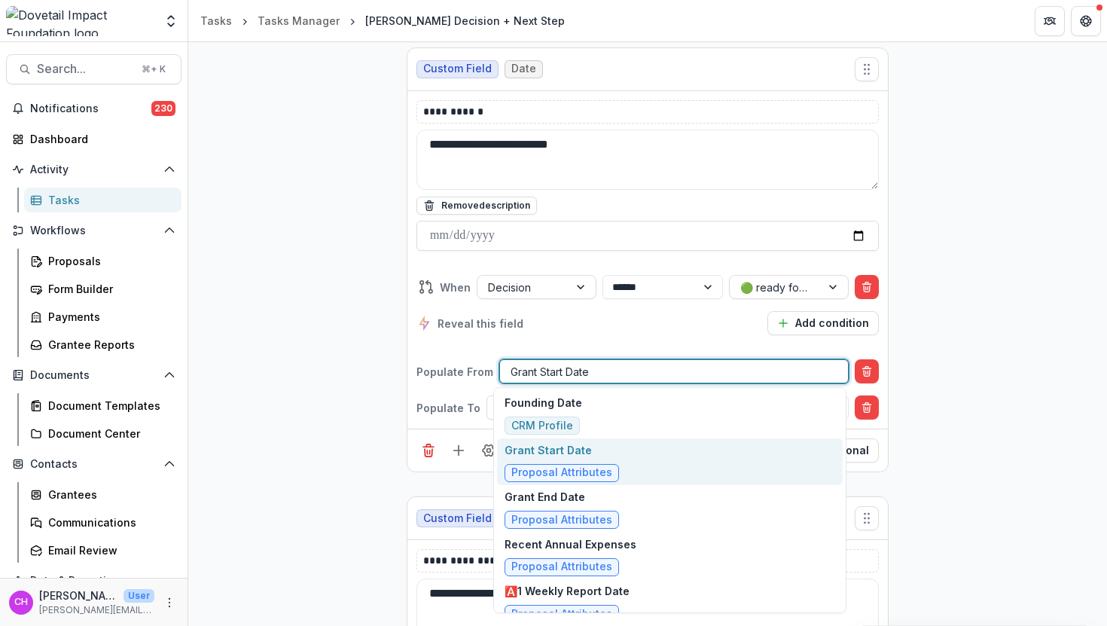
click at [627, 362] on div at bounding box center [674, 371] width 327 height 19
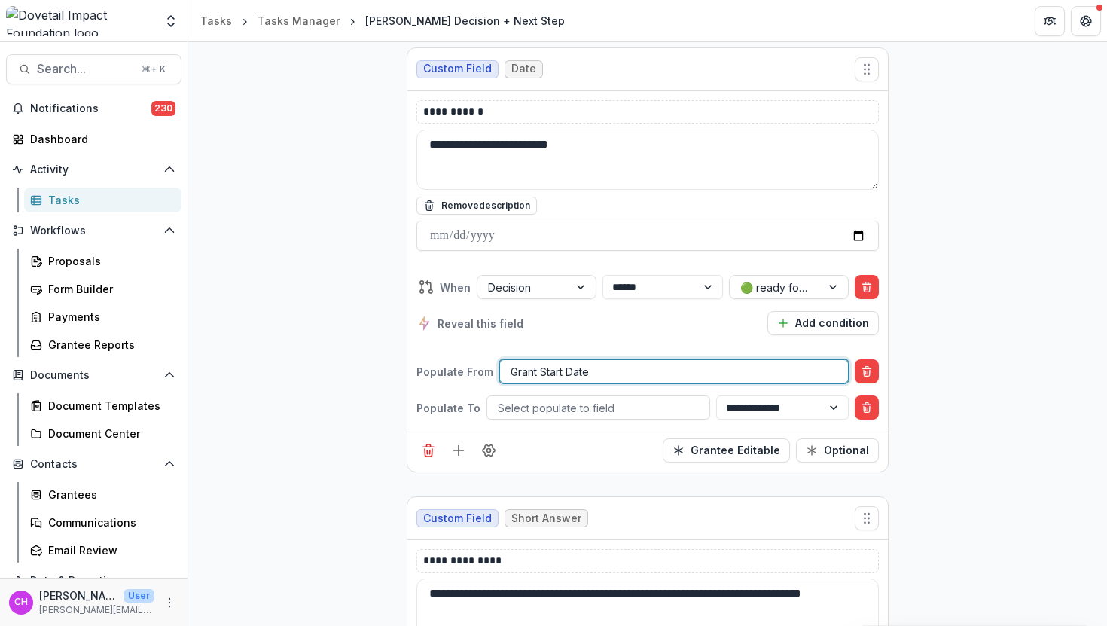
type input "*"
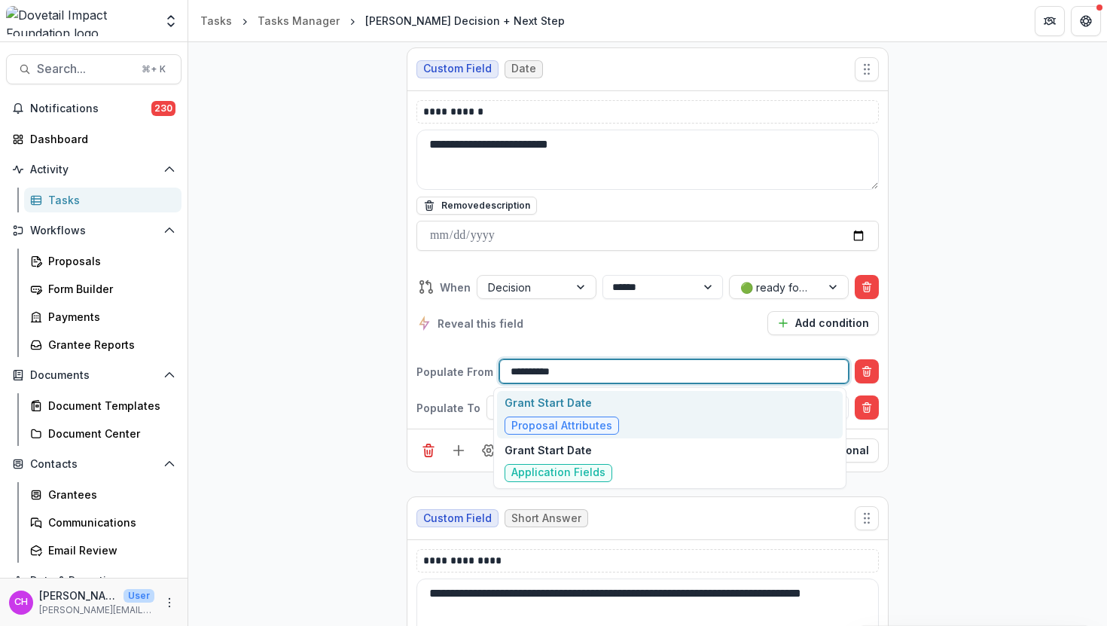
type input "**********"
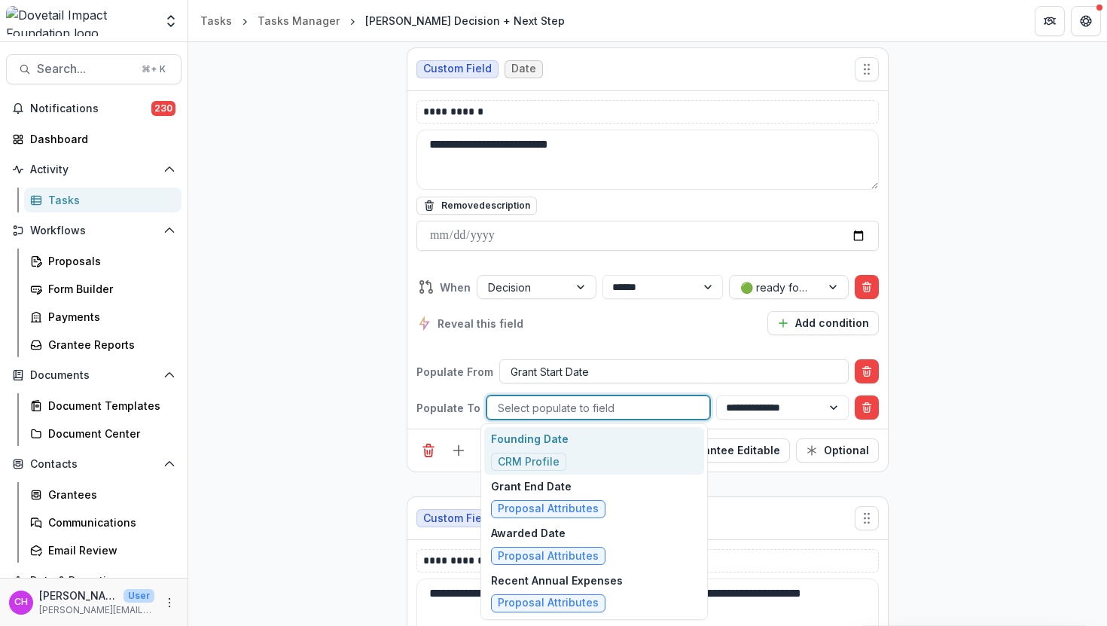
click at [572, 404] on div at bounding box center [598, 407] width 201 height 19
type input "*"
click at [602, 371] on div at bounding box center [674, 371] width 327 height 19
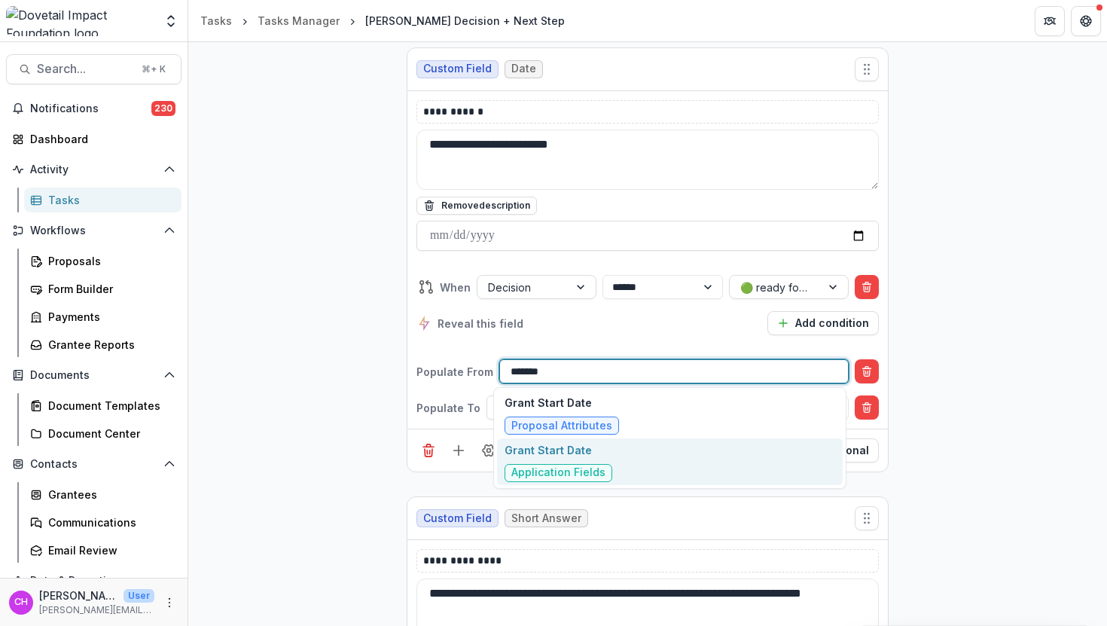
scroll to position [0, 0]
type input "**********"
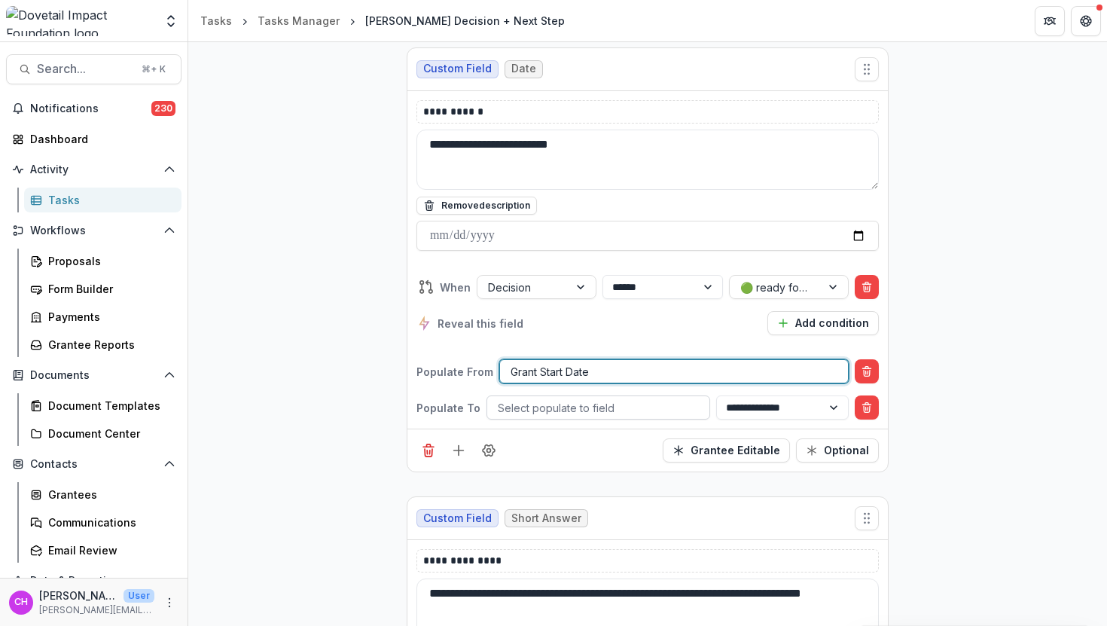
click at [599, 404] on div at bounding box center [598, 407] width 201 height 19
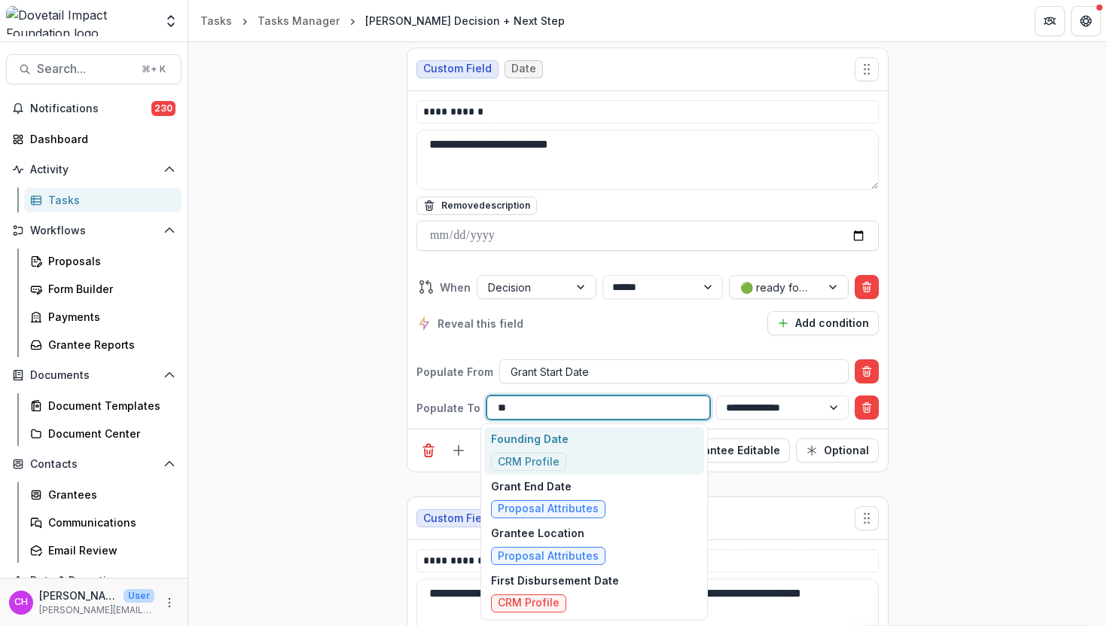
type input "*"
click at [969, 363] on div "**********" at bounding box center [647, 340] width 919 height 3582
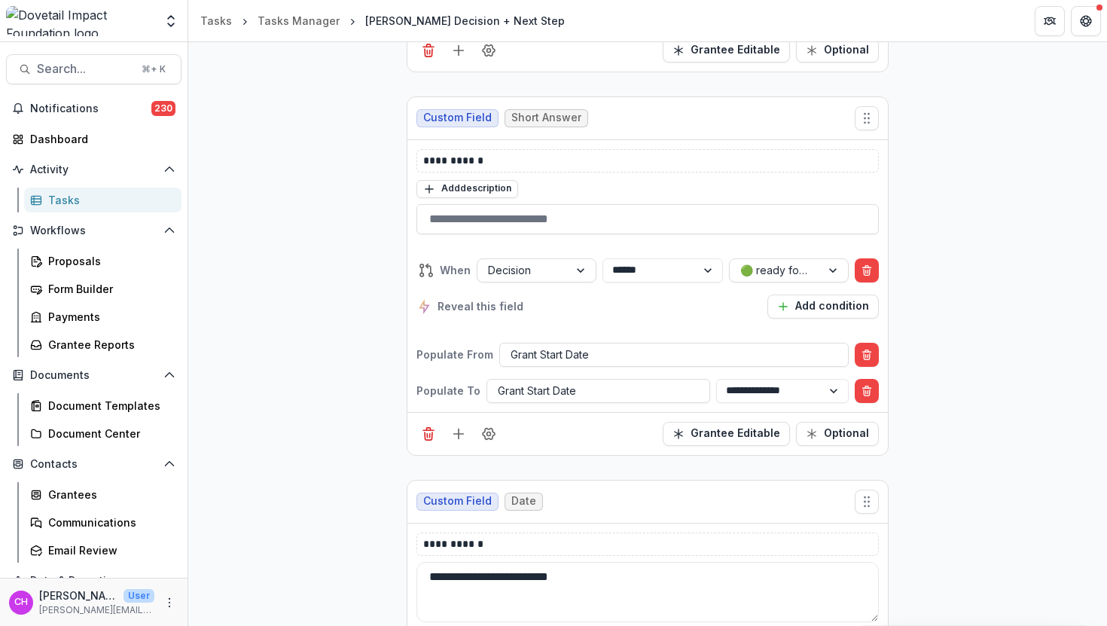
scroll to position [1264, 0]
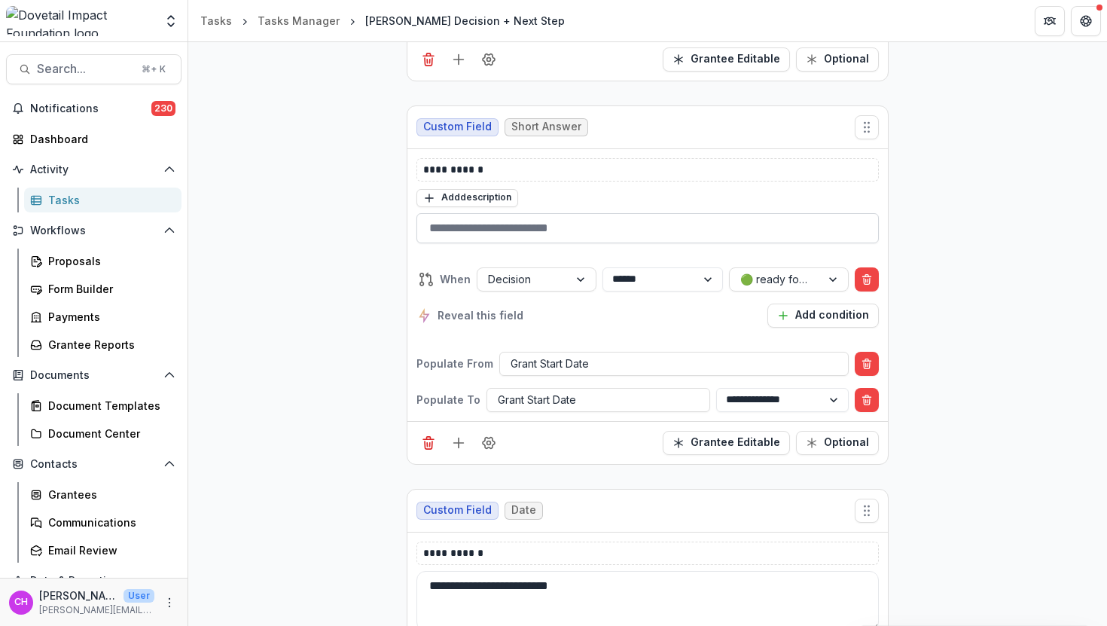
click at [575, 225] on input "**********" at bounding box center [647, 228] width 462 height 30
click at [430, 442] on line "Delete field" at bounding box center [430, 444] width 0 height 4
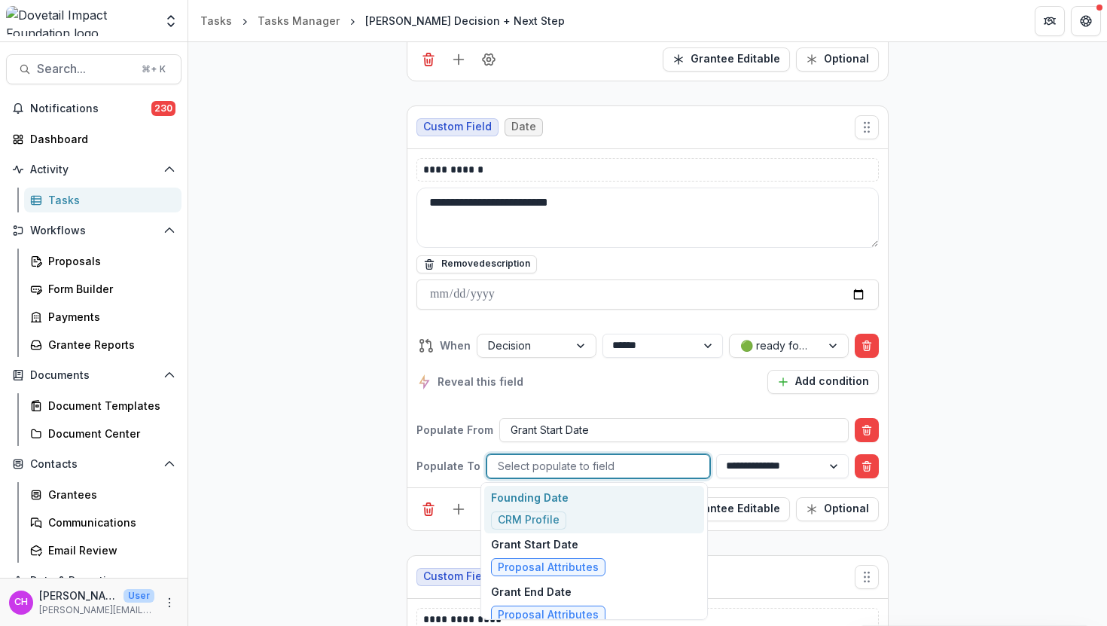
click at [634, 469] on div at bounding box center [598, 465] width 201 height 19
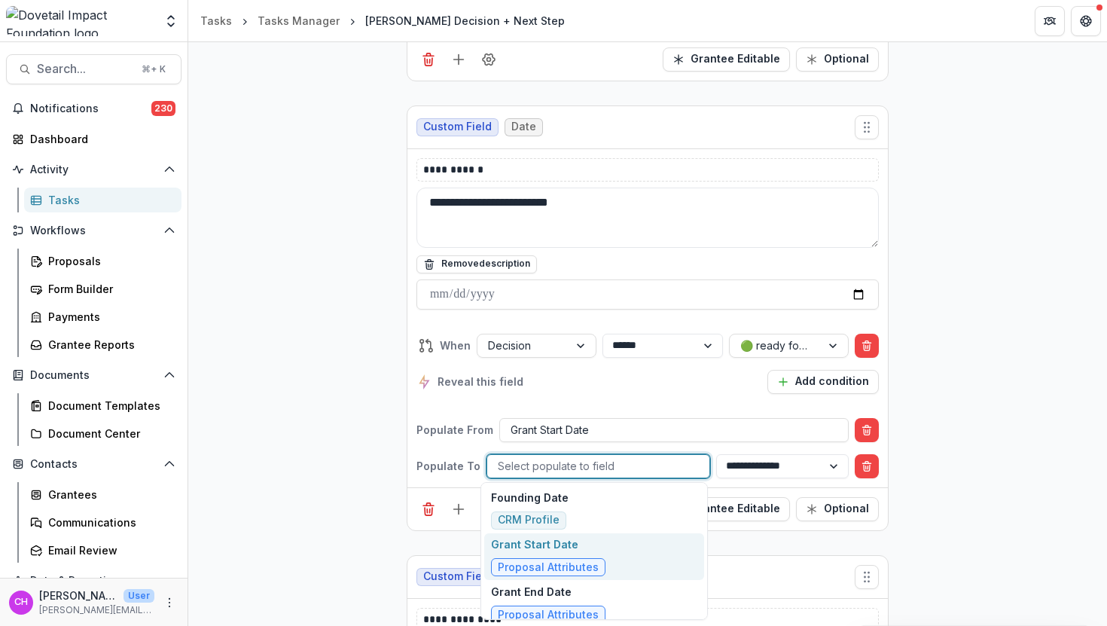
click at [581, 572] on span "Proposal Attributes" at bounding box center [548, 567] width 101 height 13
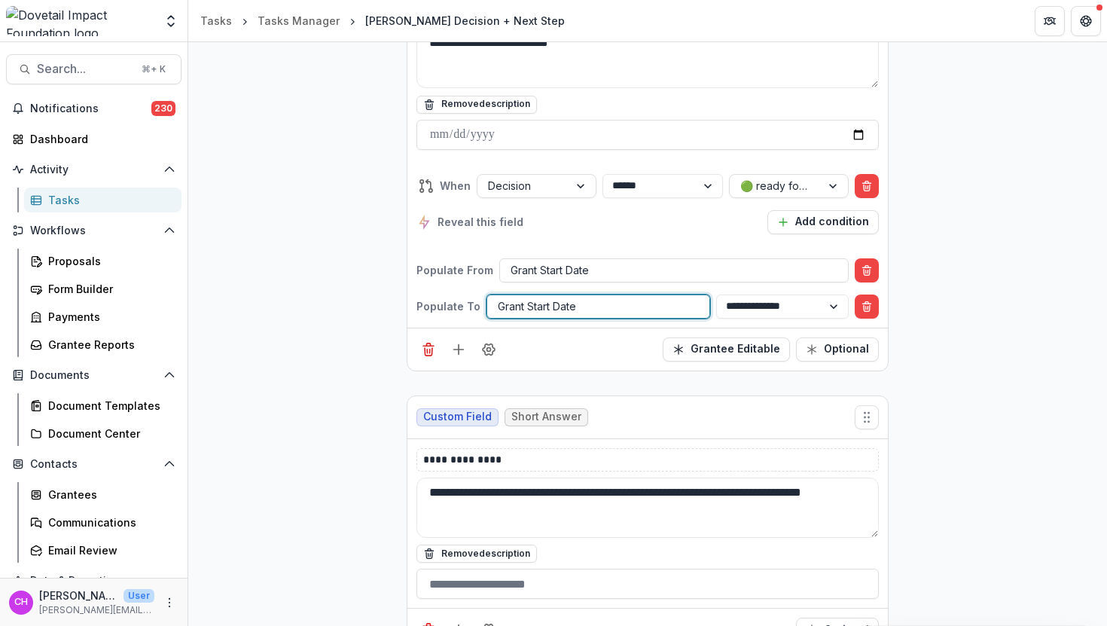
scroll to position [1481, 0]
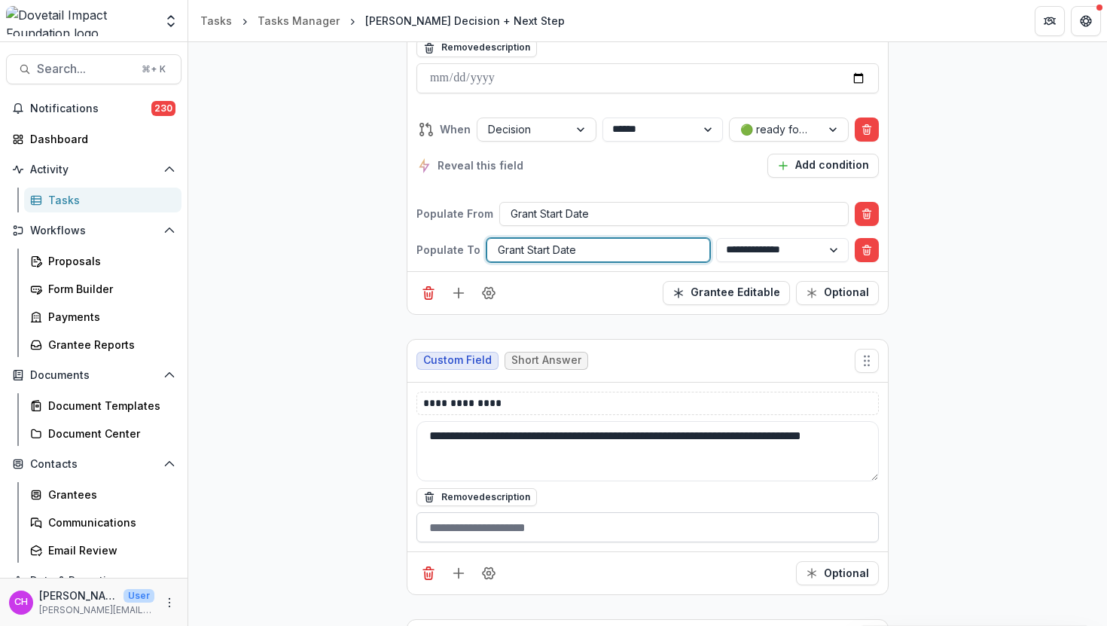
click at [551, 530] on input "text" at bounding box center [647, 527] width 462 height 30
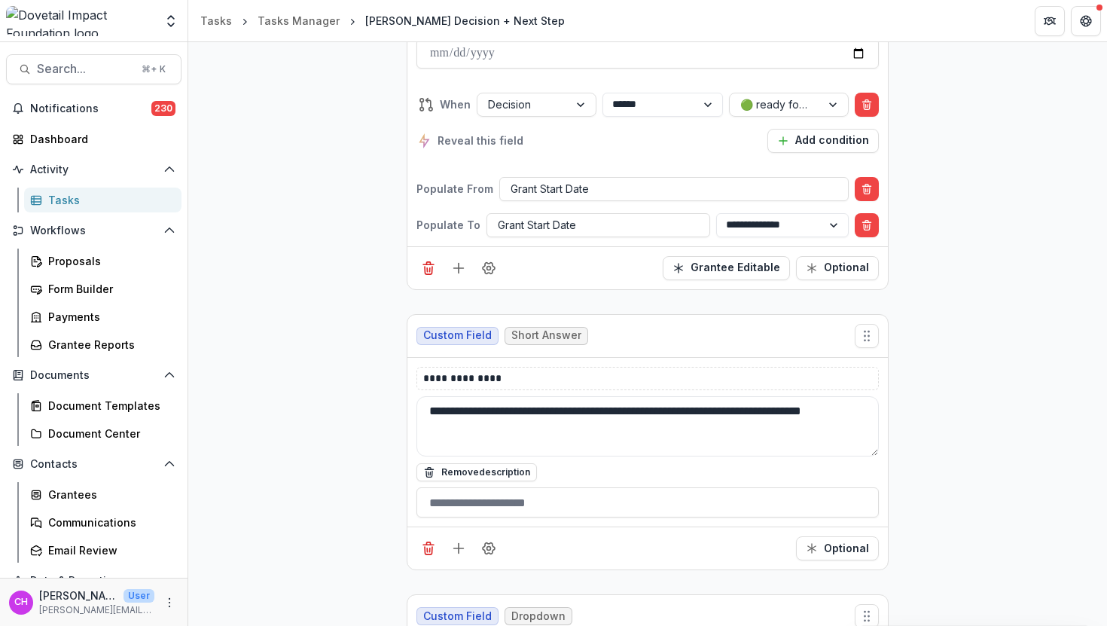
scroll to position [1461, 0]
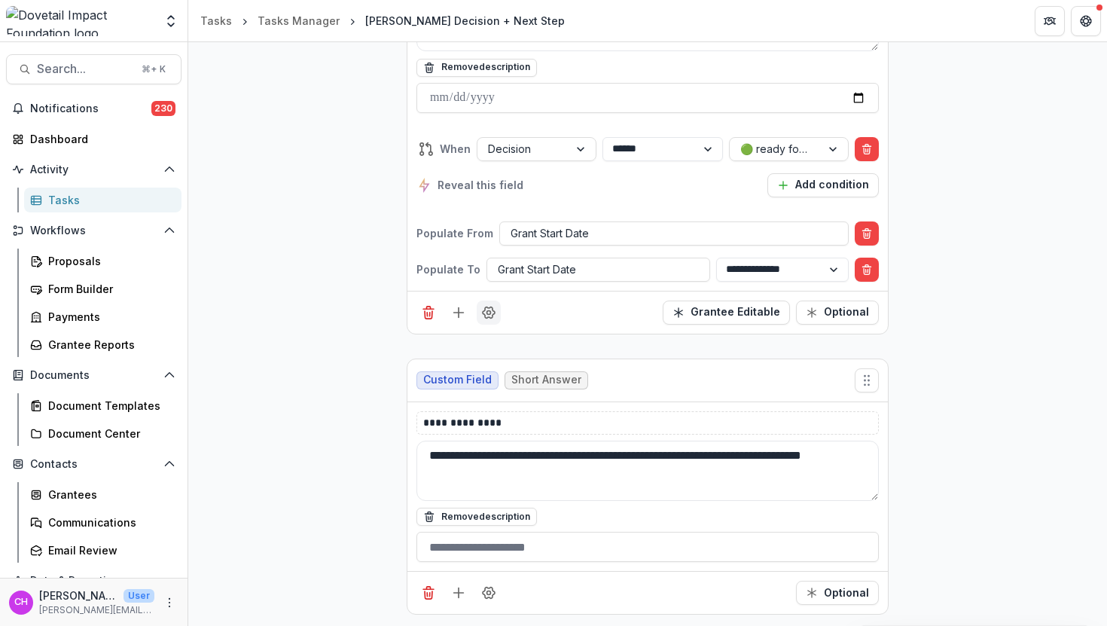
click at [483, 310] on icon "Field Settings" at bounding box center [488, 312] width 15 height 15
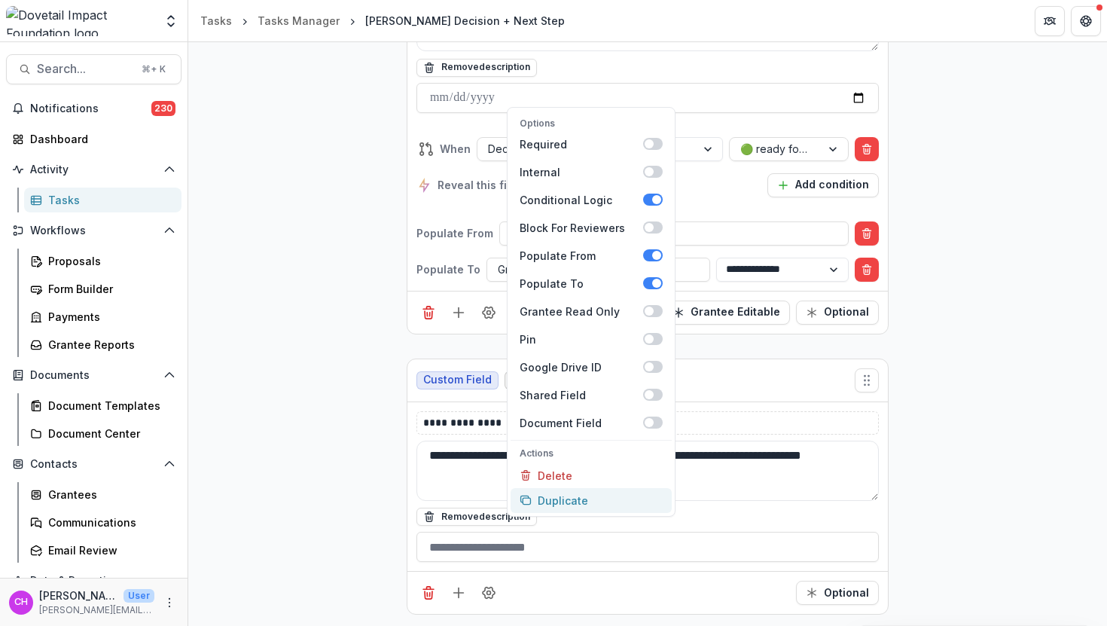
click at [589, 505] on button "Duplicate" at bounding box center [591, 500] width 161 height 25
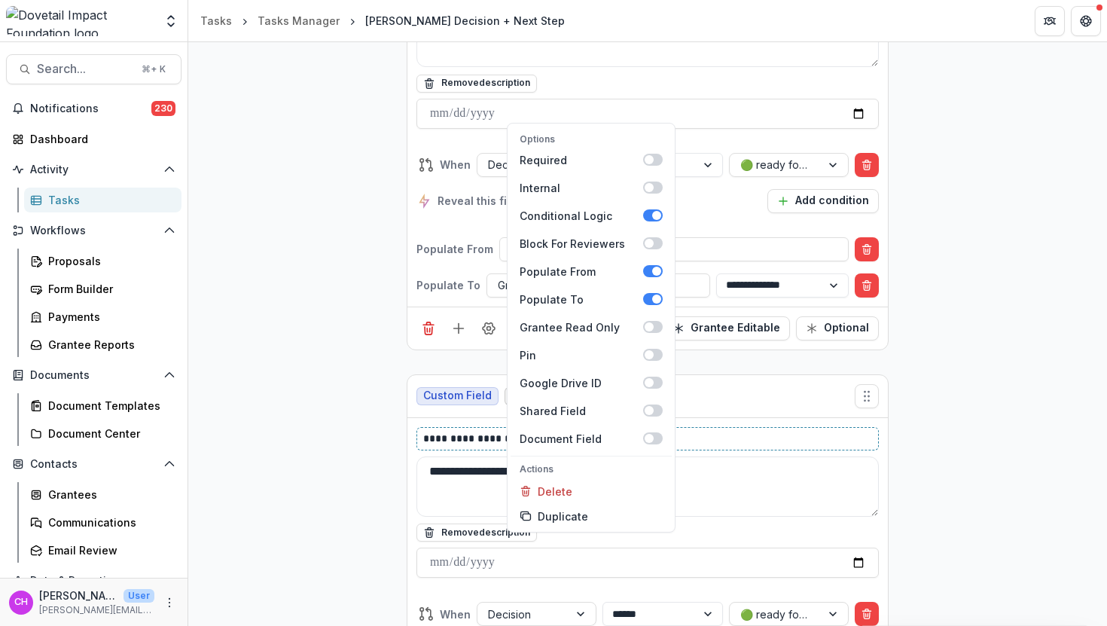
click at [463, 431] on p "**********" at bounding box center [647, 439] width 449 height 16
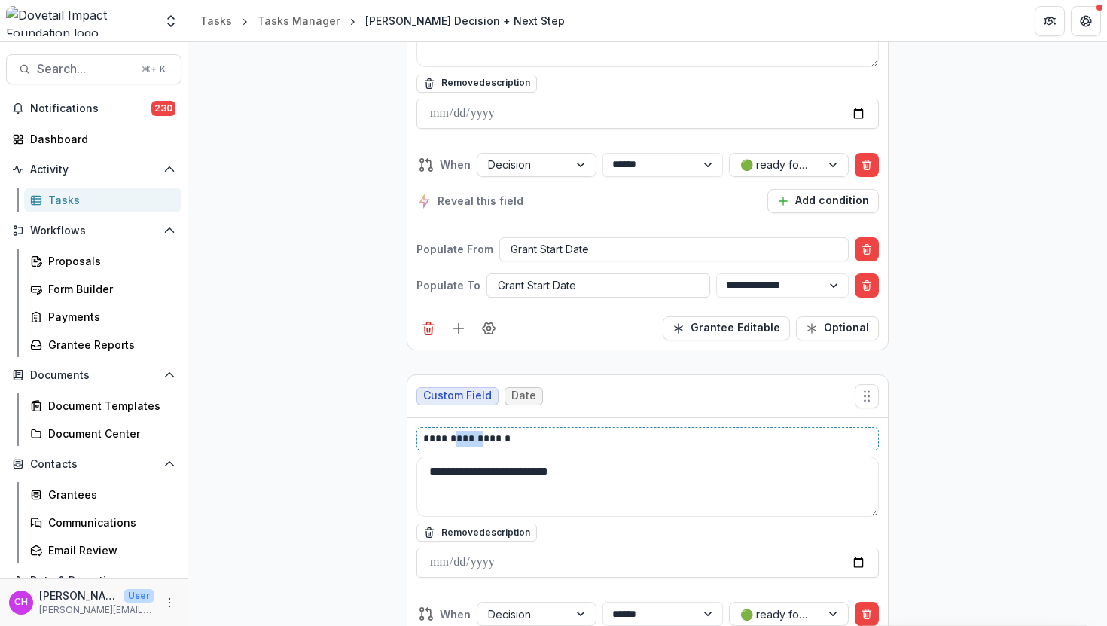
click at [463, 431] on p "**********" at bounding box center [647, 439] width 449 height 16
drag, startPoint x: 520, startPoint y: 420, endPoint x: 450, endPoint y: 422, distance: 70.1
click at [450, 431] on p "**********" at bounding box center [647, 439] width 449 height 16
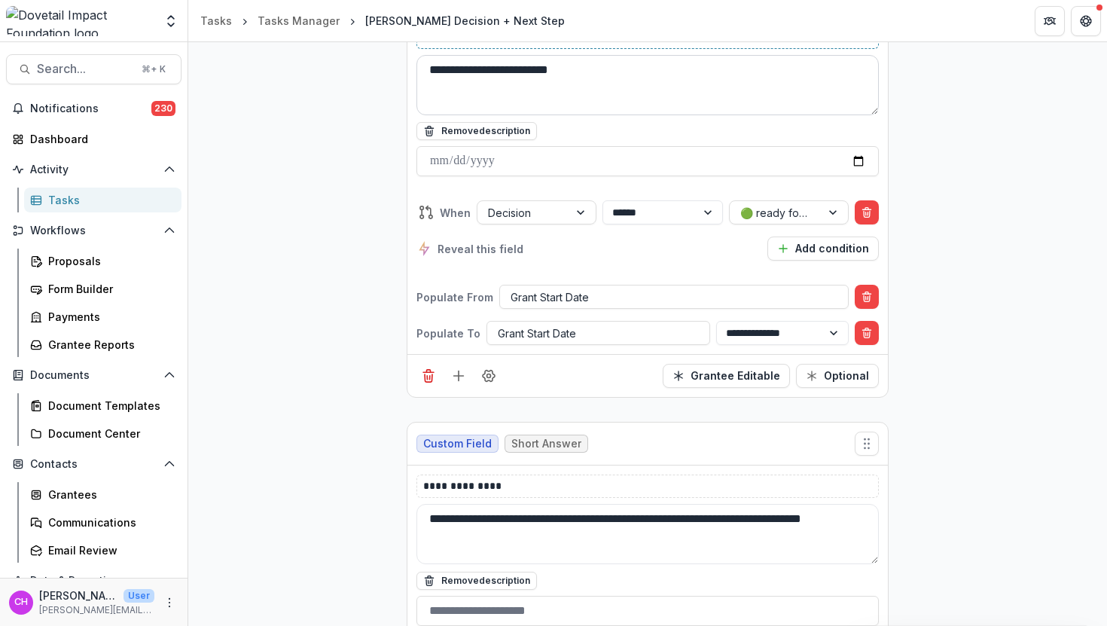
scroll to position [1881, 0]
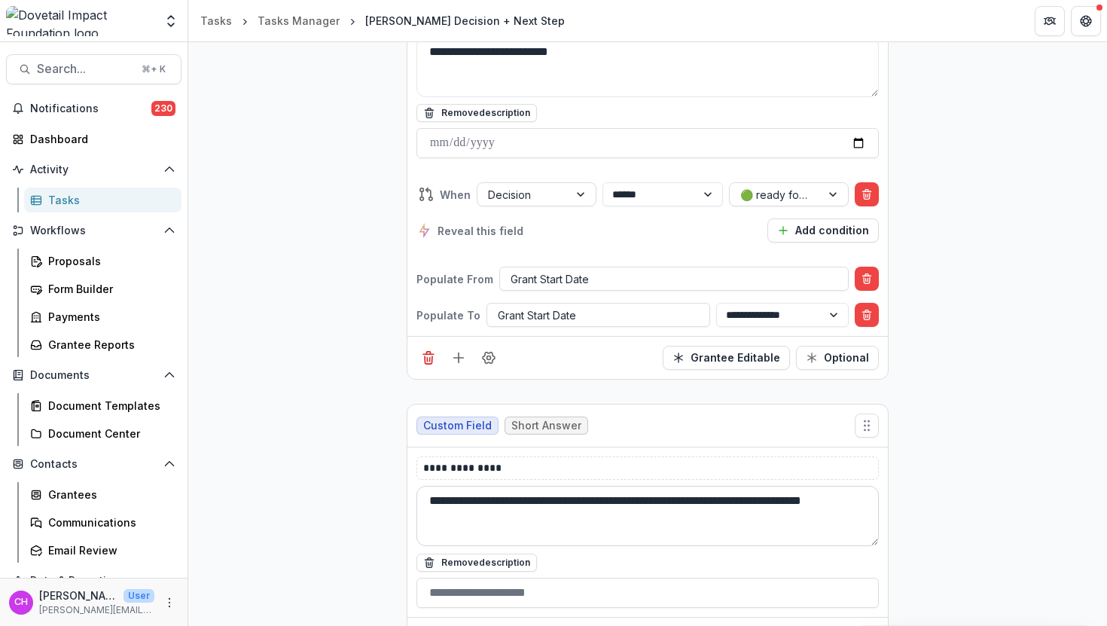
click at [535, 518] on textarea "**********" at bounding box center [647, 516] width 462 height 60
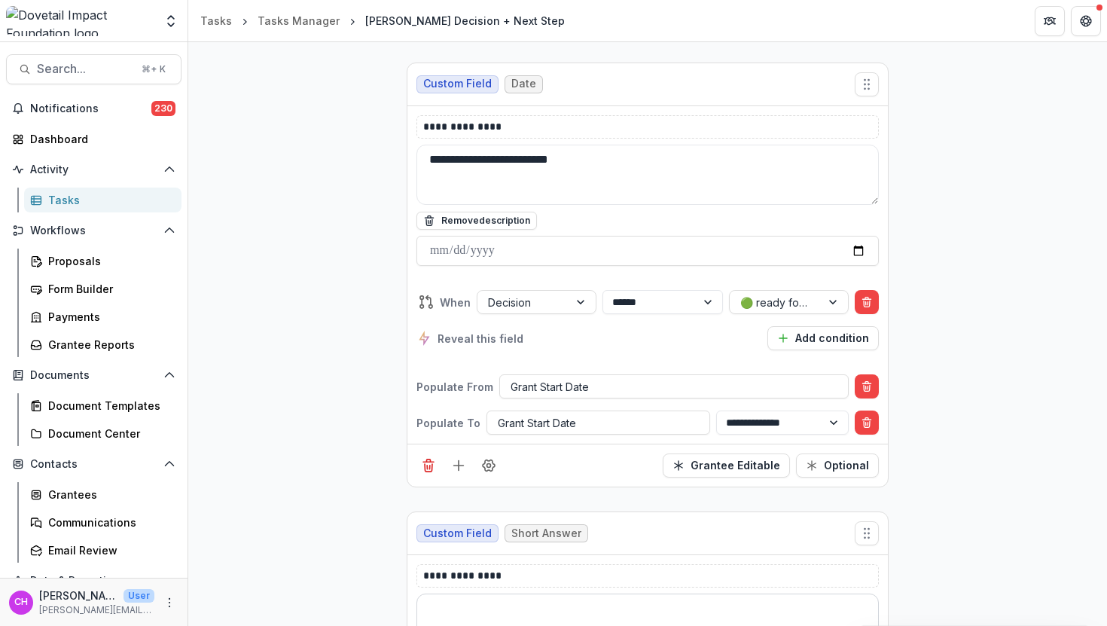
scroll to position [1751, 0]
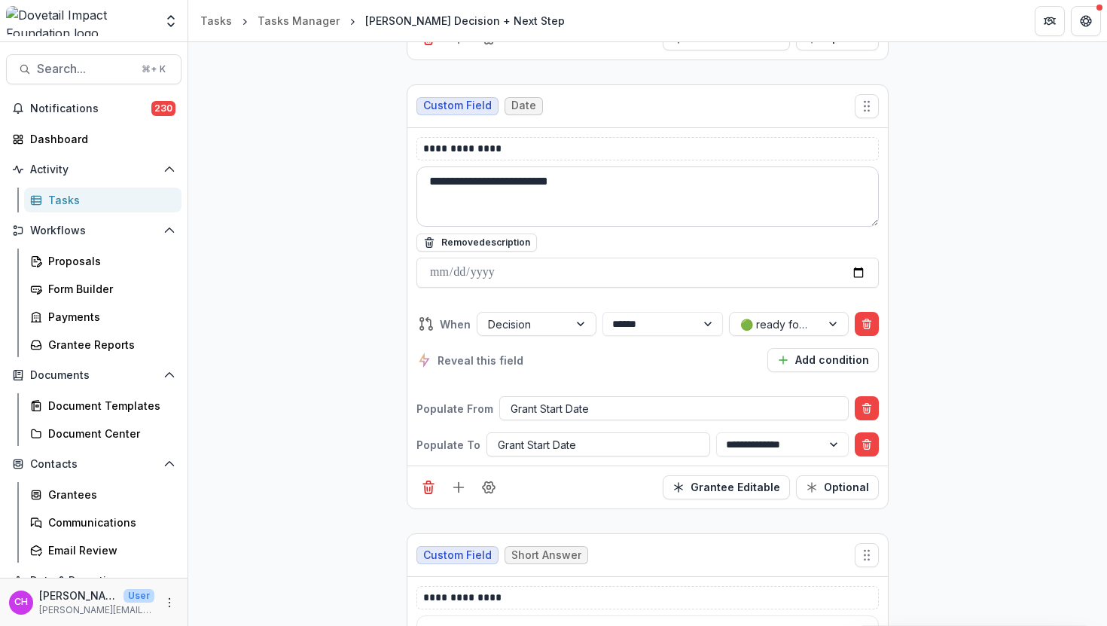
click at [575, 175] on textarea "**********" at bounding box center [647, 196] width 462 height 60
paste textarea "**********"
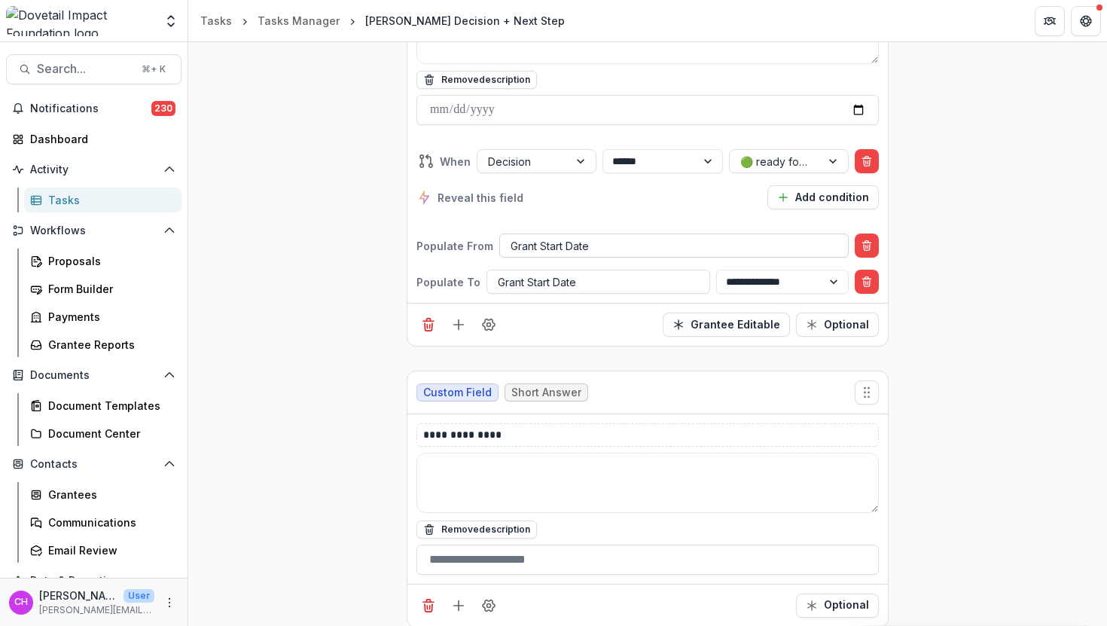
scroll to position [1923, 0]
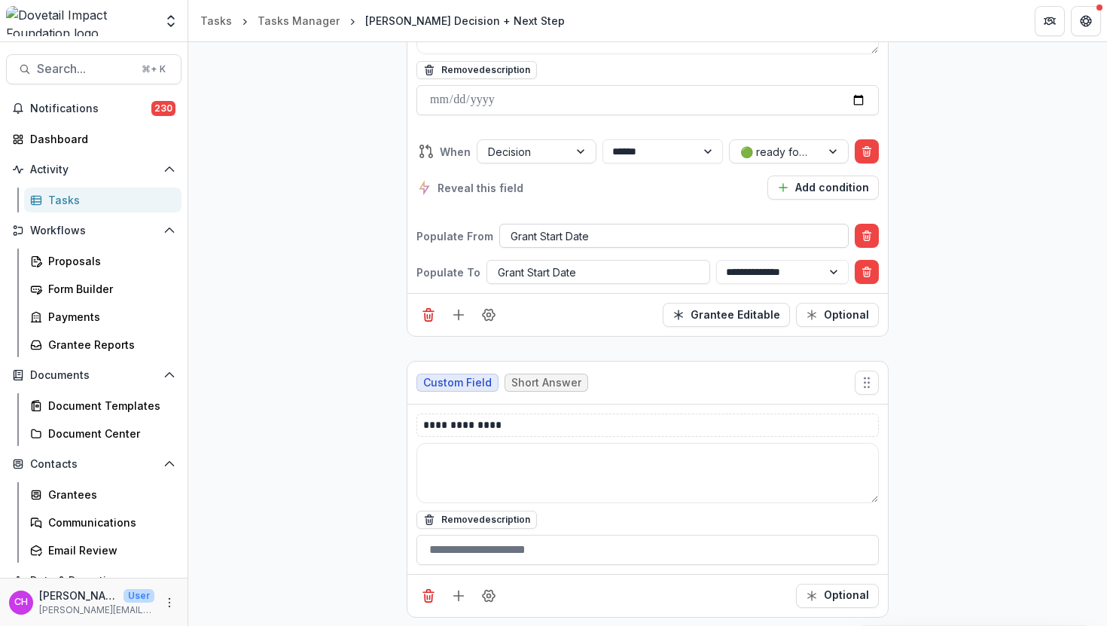
type textarea "**********"
click at [643, 227] on div at bounding box center [674, 236] width 327 height 19
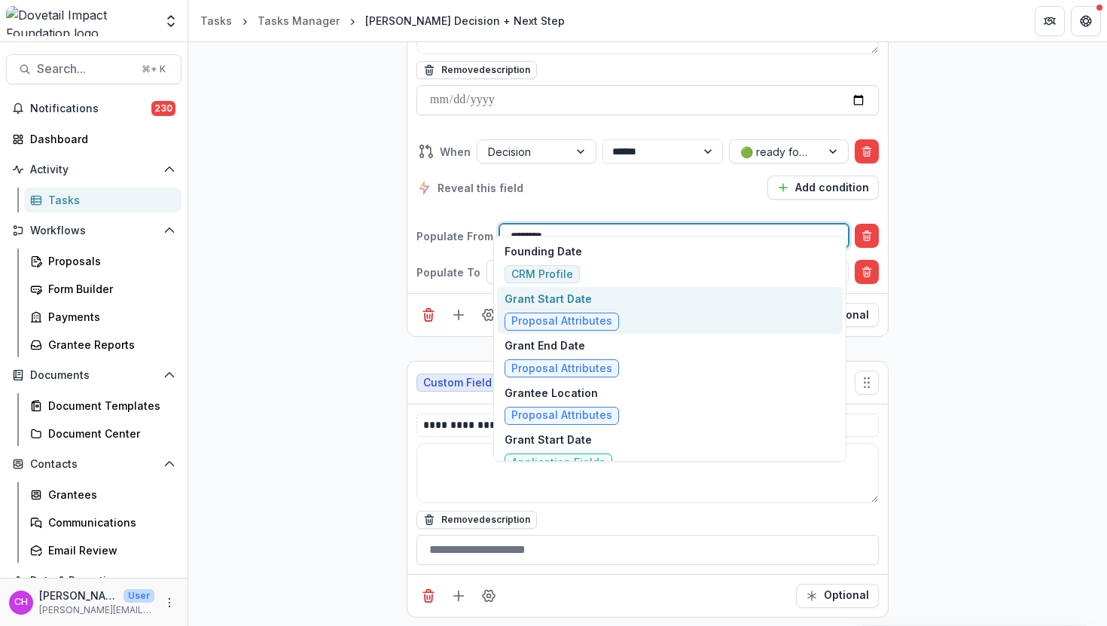
type input "*********"
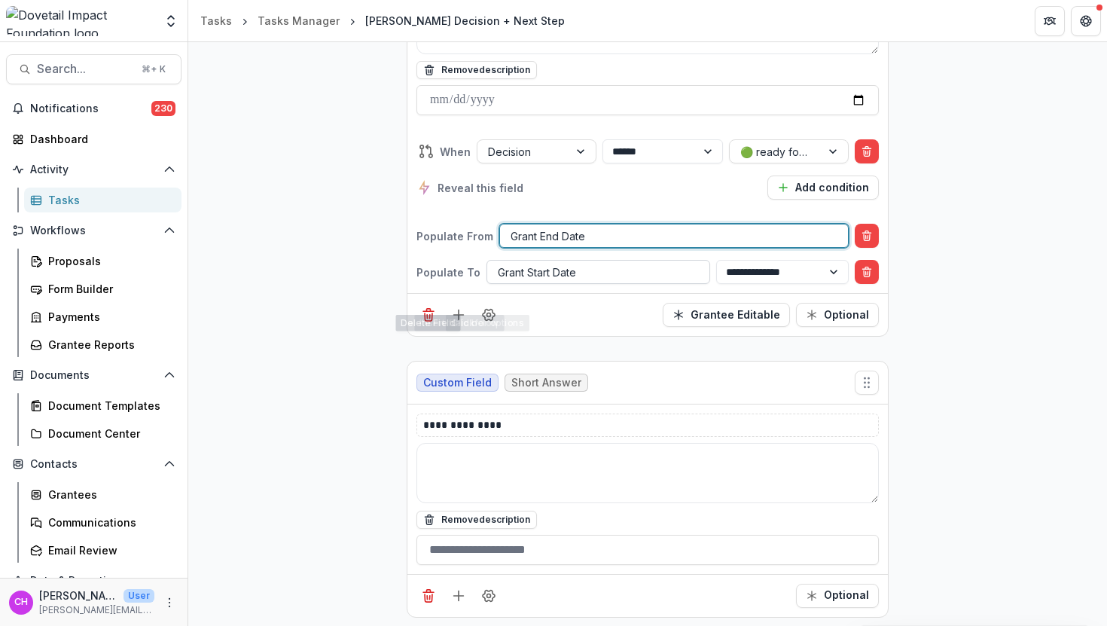
click at [612, 263] on div at bounding box center [598, 272] width 201 height 19
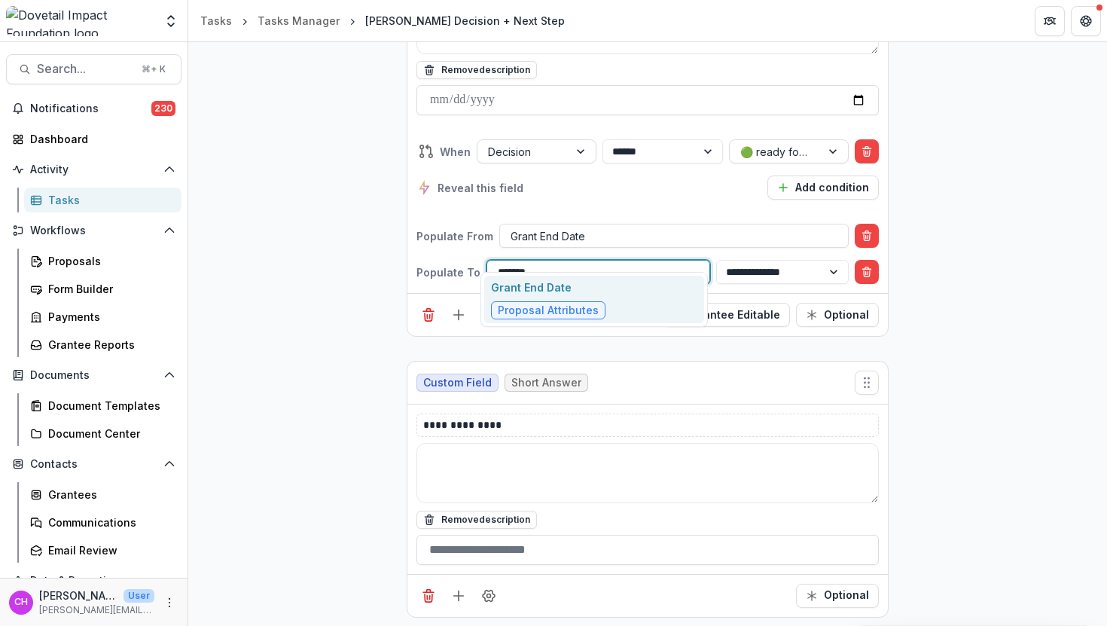
type input "********"
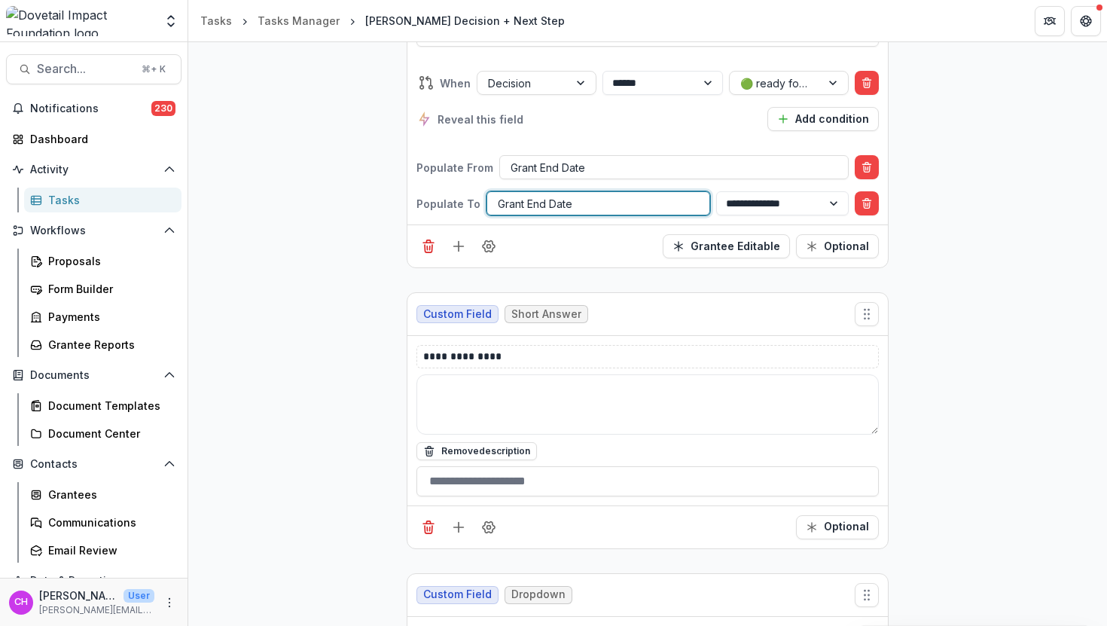
scroll to position [1999, 0]
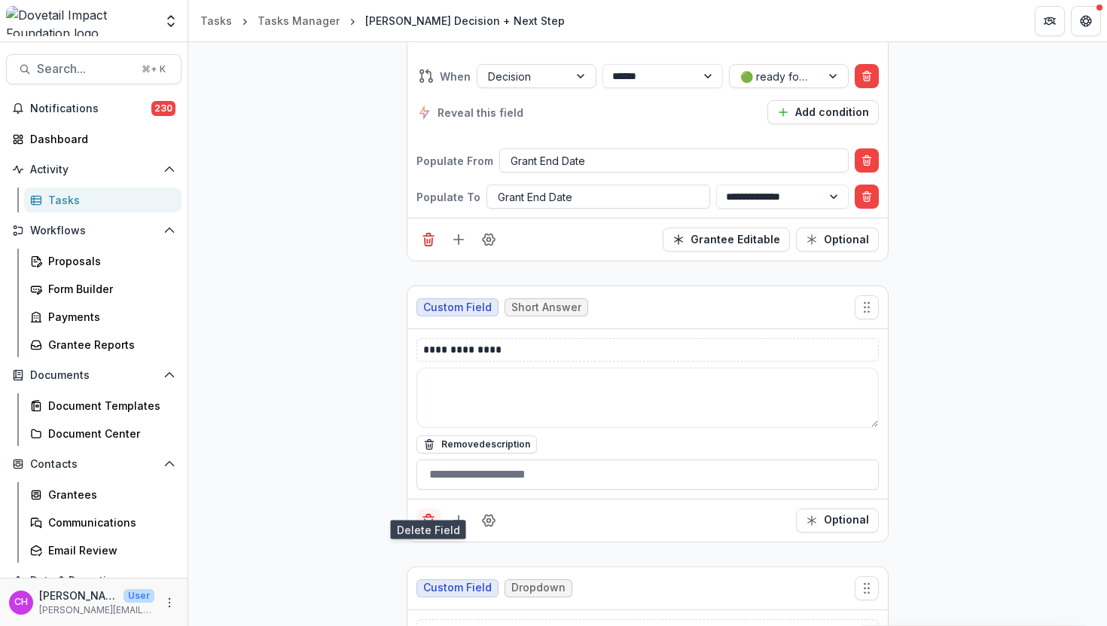
click at [429, 513] on icon "Delete field" at bounding box center [428, 520] width 15 height 15
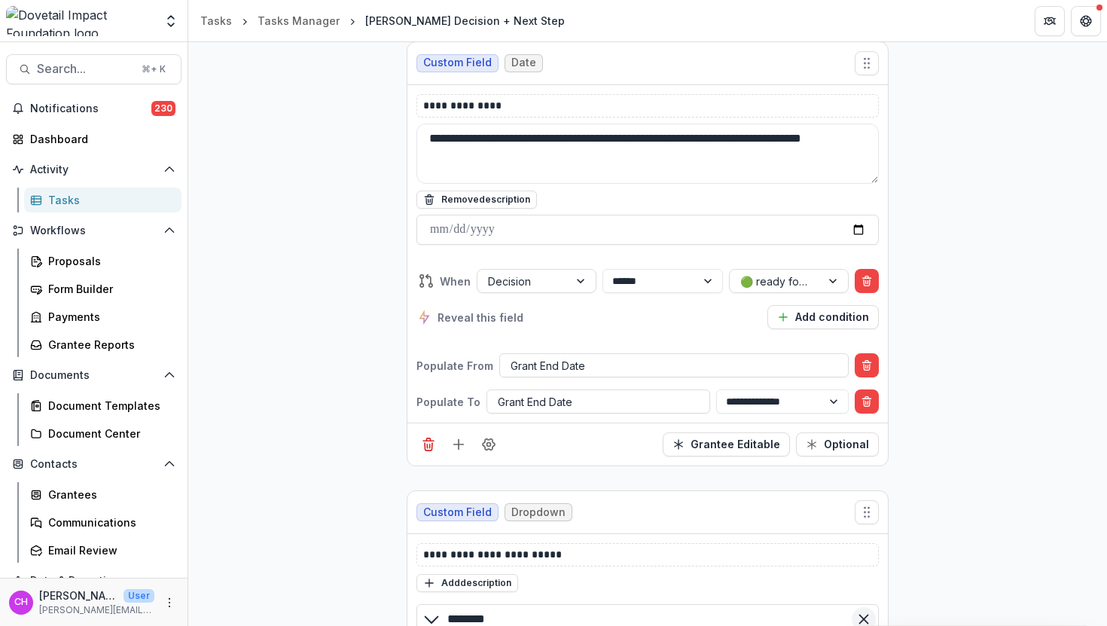
scroll to position [1791, 0]
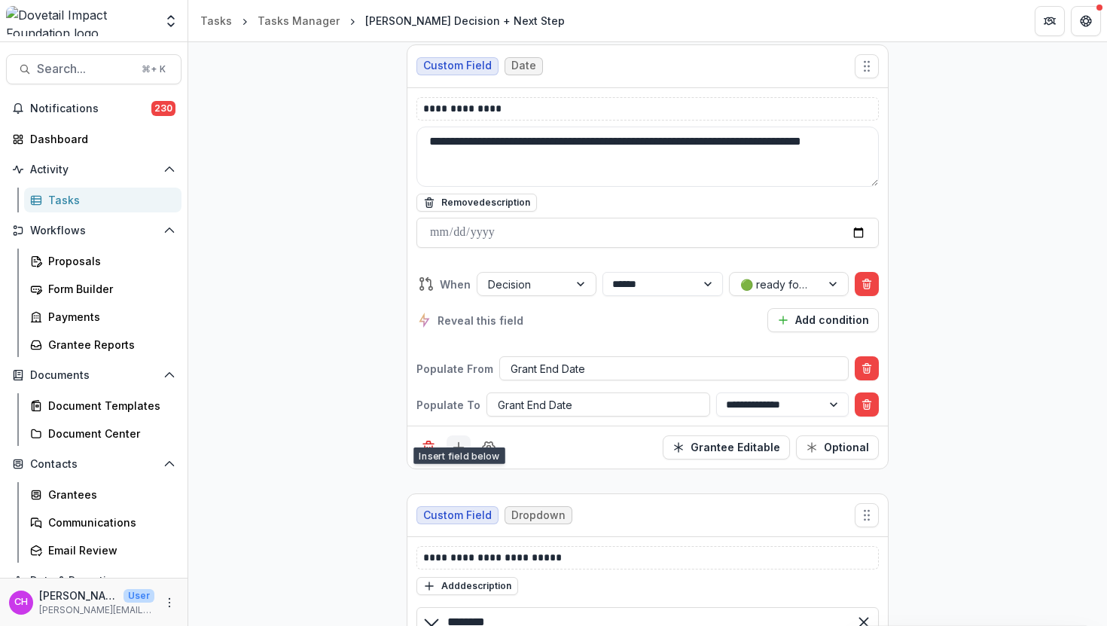
click at [447, 435] on button "Add field" at bounding box center [459, 447] width 24 height 24
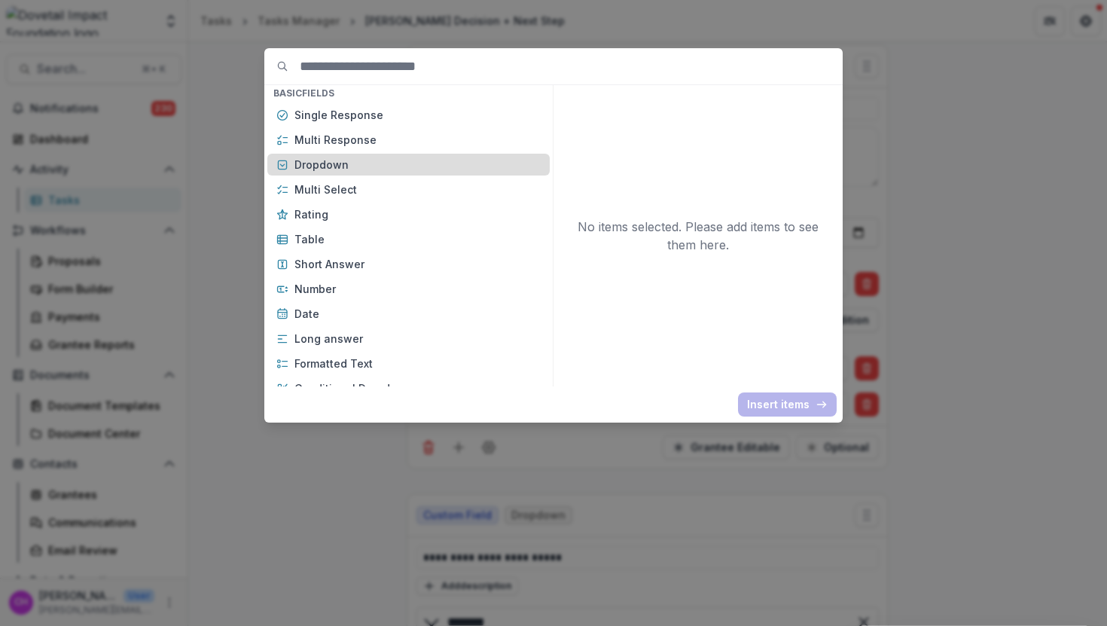
scroll to position [151, 0]
click at [345, 155] on p "Dropdown" at bounding box center [417, 163] width 246 height 16
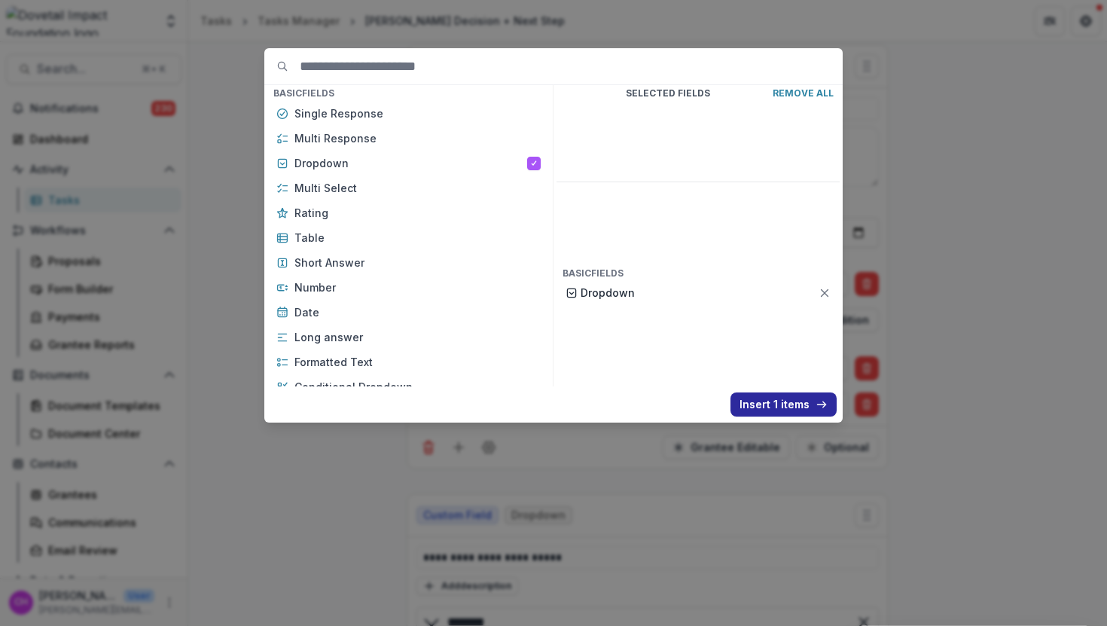
click at [778, 398] on button "Insert 1 items" at bounding box center [784, 404] width 106 height 24
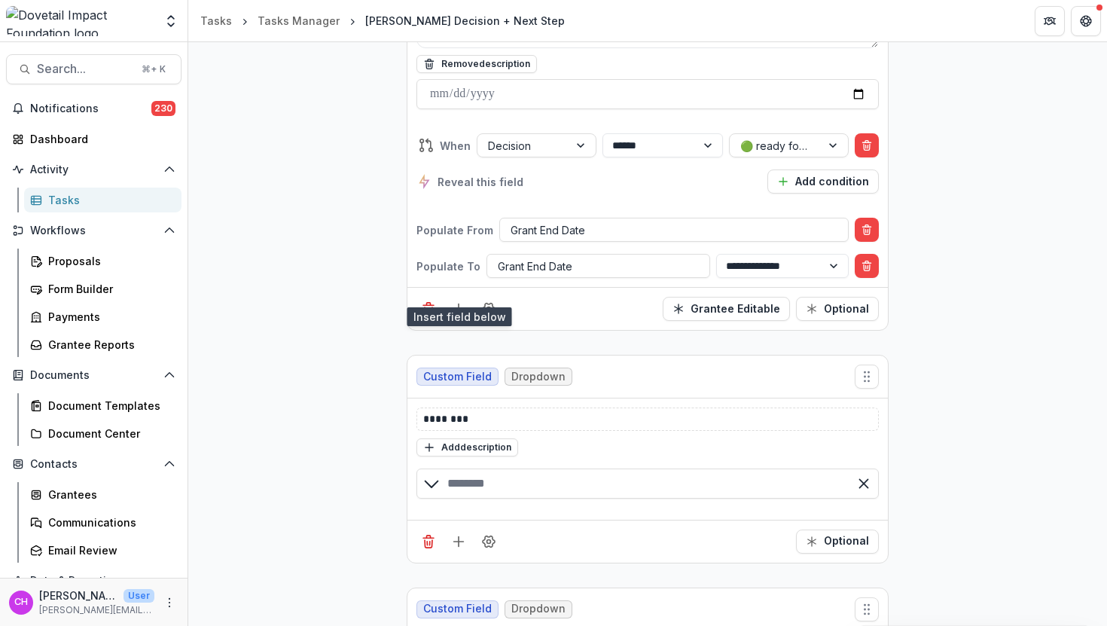
scroll to position [1931, 0]
click at [511, 410] on p "********" at bounding box center [647, 418] width 449 height 16
click at [508, 410] on p "********" at bounding box center [647, 418] width 449 height 16
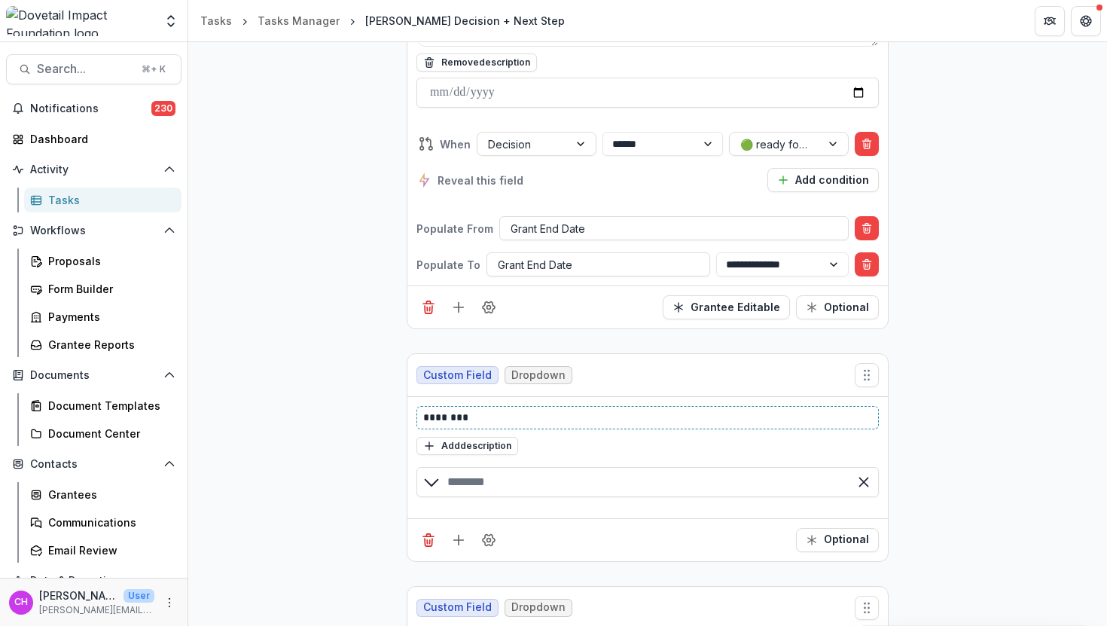
click at [503, 410] on p "********" at bounding box center [647, 418] width 449 height 16
click at [501, 437] on button "Add description" at bounding box center [467, 446] width 102 height 18
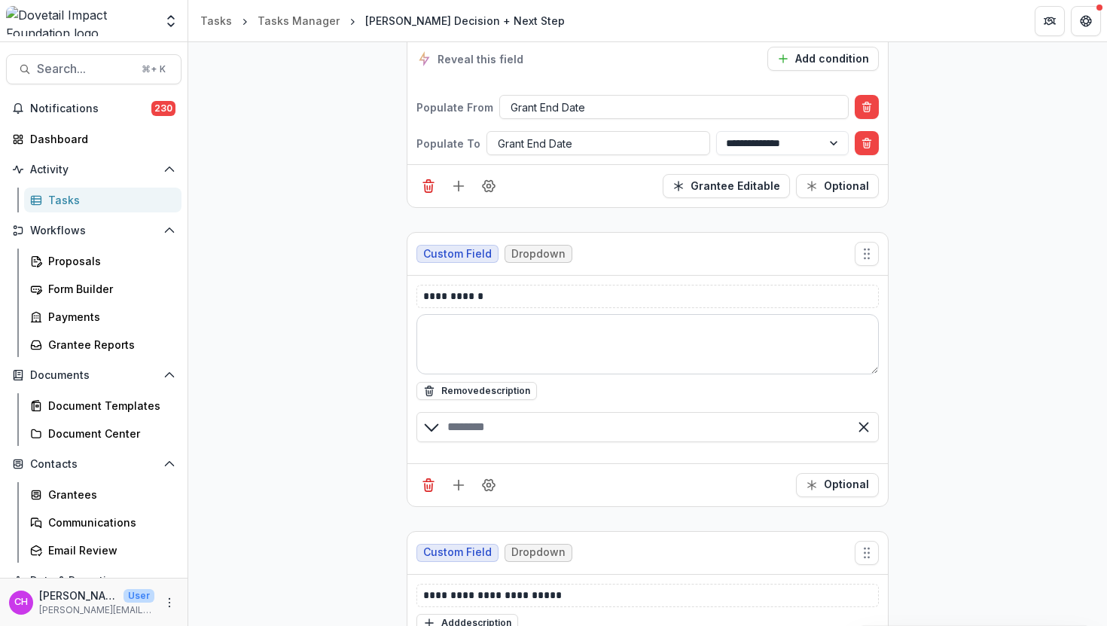
scroll to position [2073, 0]
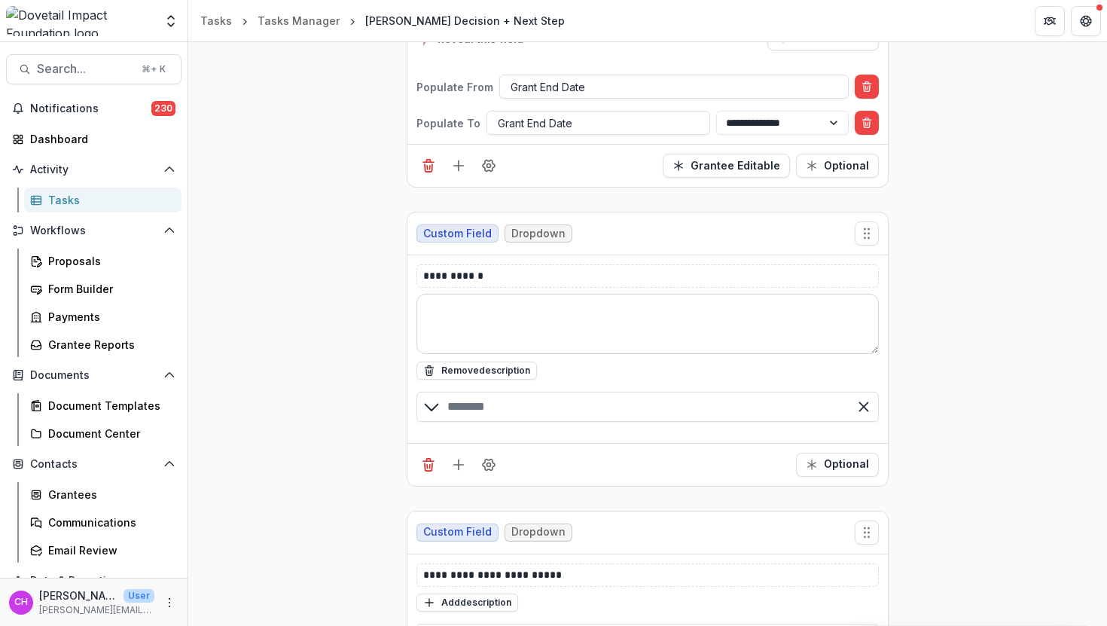
click at [501, 443] on div "Optional" at bounding box center [647, 464] width 480 height 43
click at [541, 392] on input "text" at bounding box center [647, 407] width 462 height 30
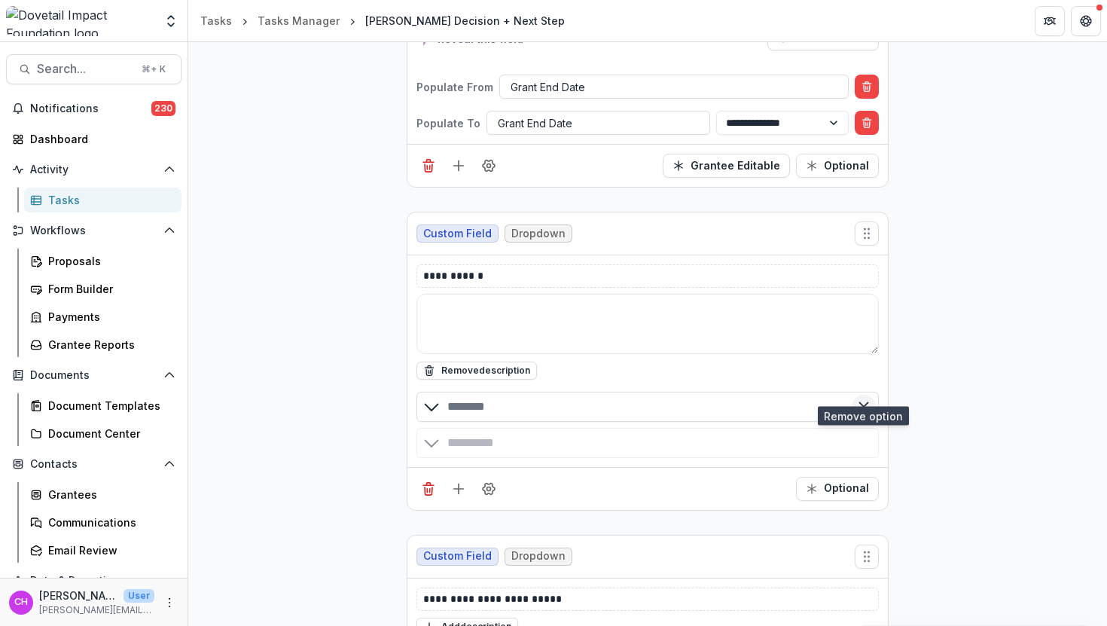
click at [858, 399] on icon "Remove option" at bounding box center [863, 406] width 15 height 15
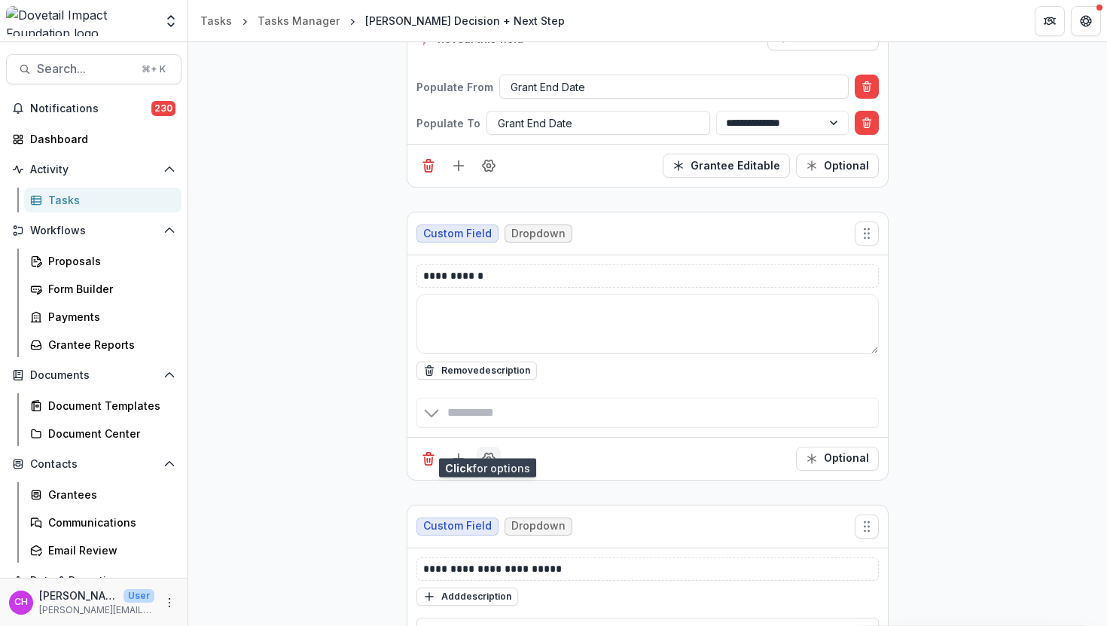
click at [491, 451] on icon "Field Settings" at bounding box center [488, 458] width 15 height 15
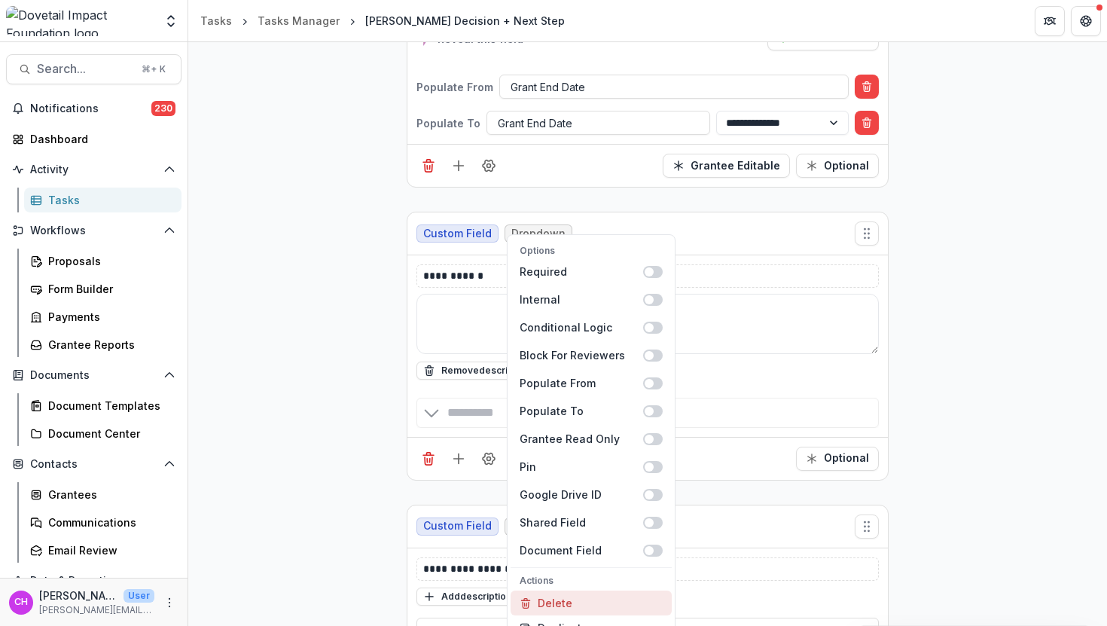
click at [545, 590] on button "Delete" at bounding box center [591, 602] width 161 height 25
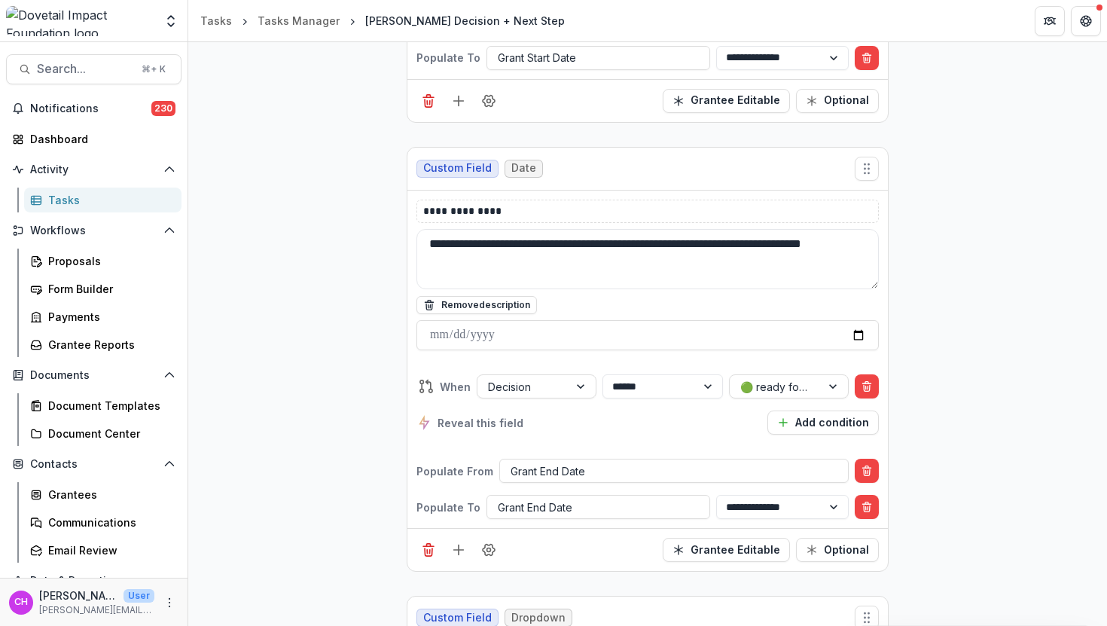
scroll to position [1685, 0]
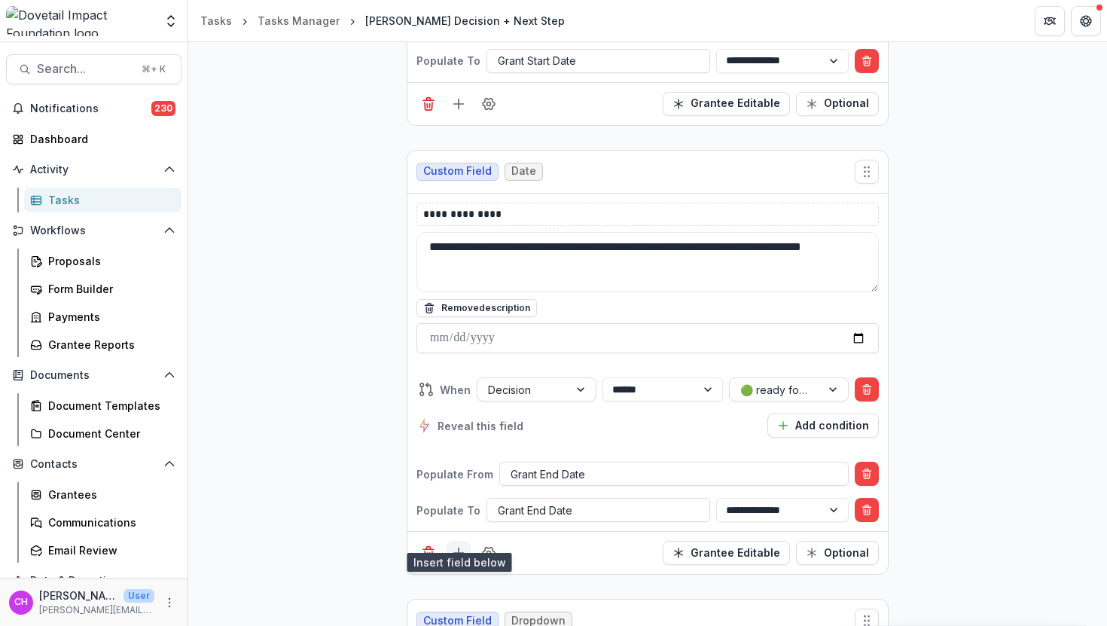
click at [459, 548] on line "Add field" at bounding box center [459, 553] width 0 height 10
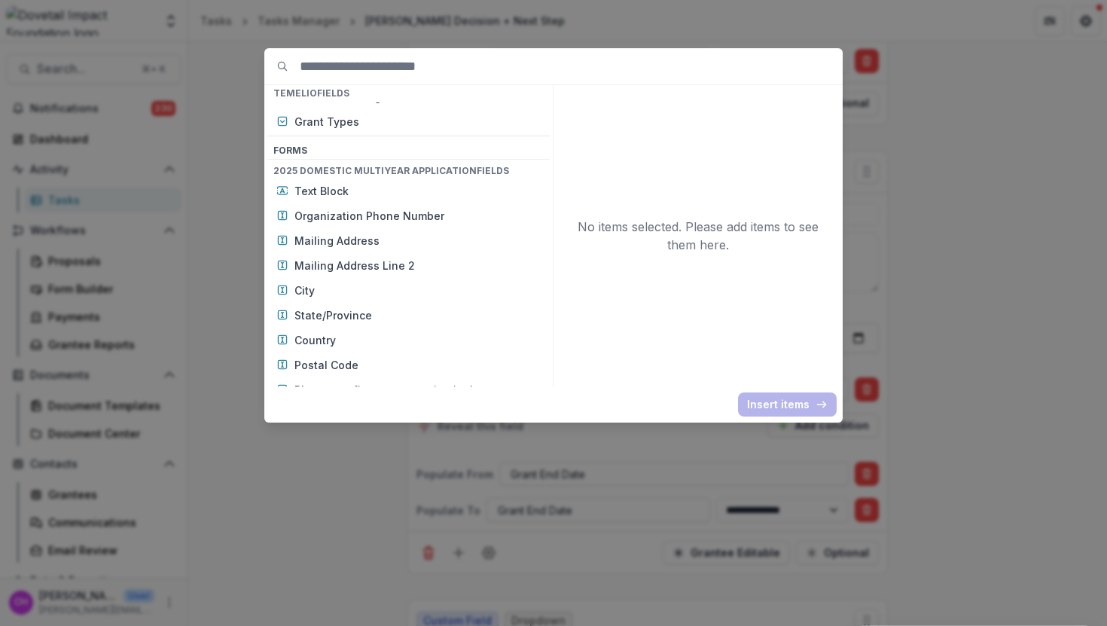
scroll to position [578, 0]
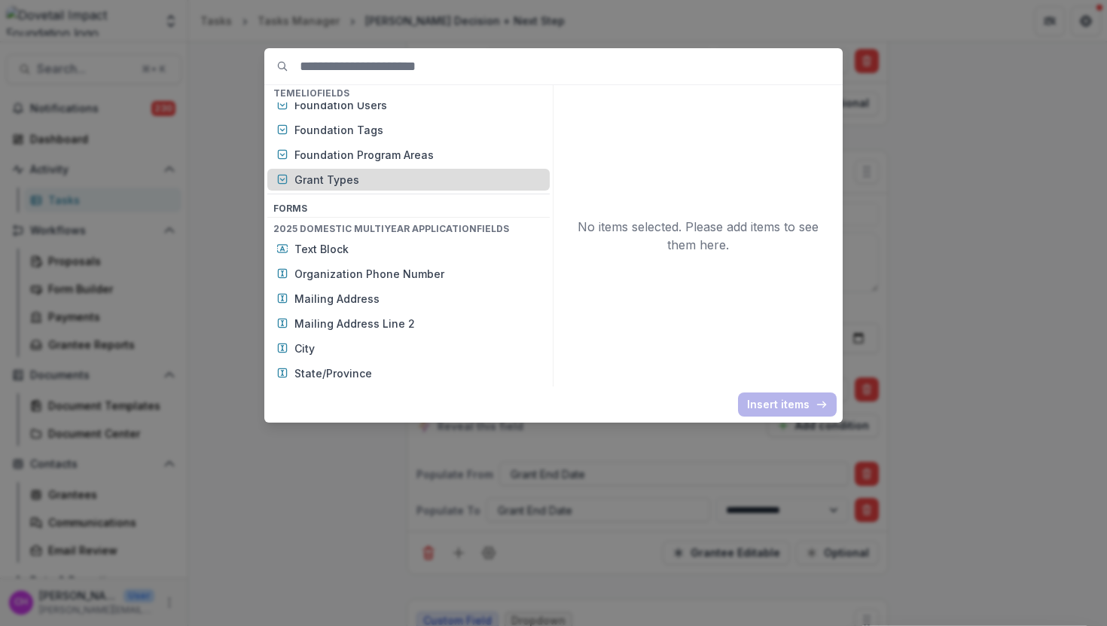
click at [354, 185] on p "Grant Types" at bounding box center [417, 180] width 246 height 16
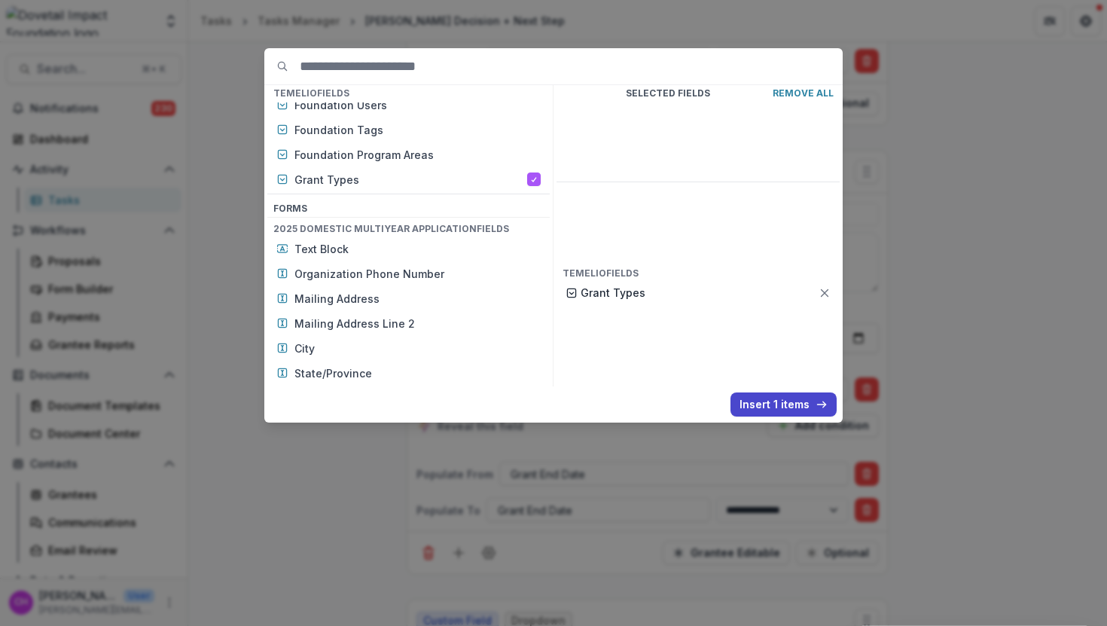
click at [776, 385] on div "Selected Fields Remove All Temelio Fields Grant Types" at bounding box center [698, 235] width 289 height 301
click at [774, 398] on button "Insert 1 items" at bounding box center [784, 404] width 106 height 24
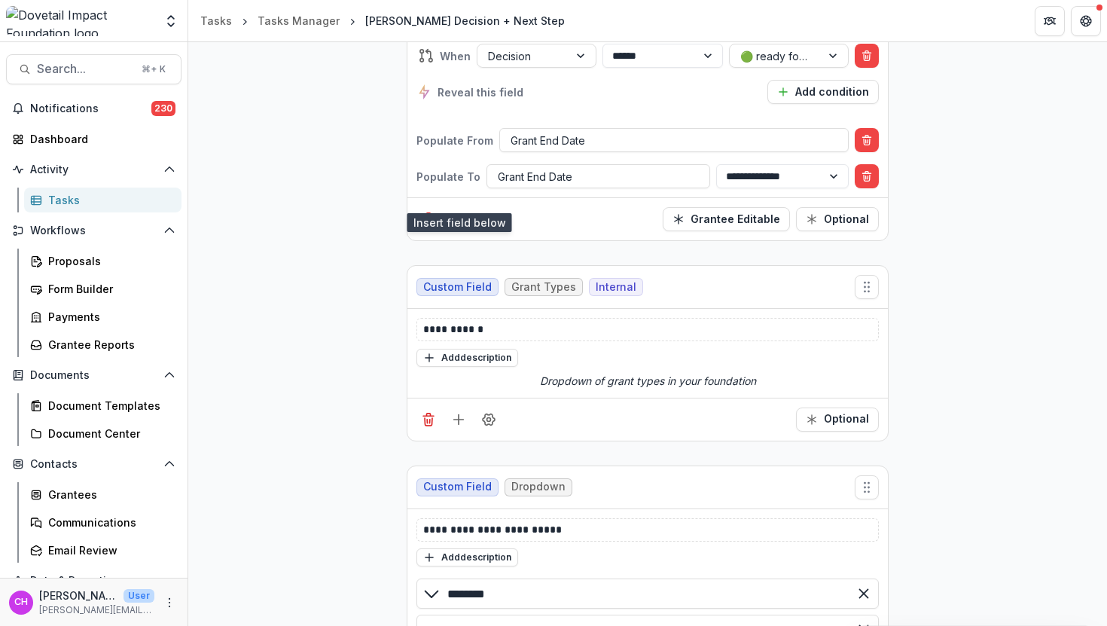
scroll to position [2025, 0]
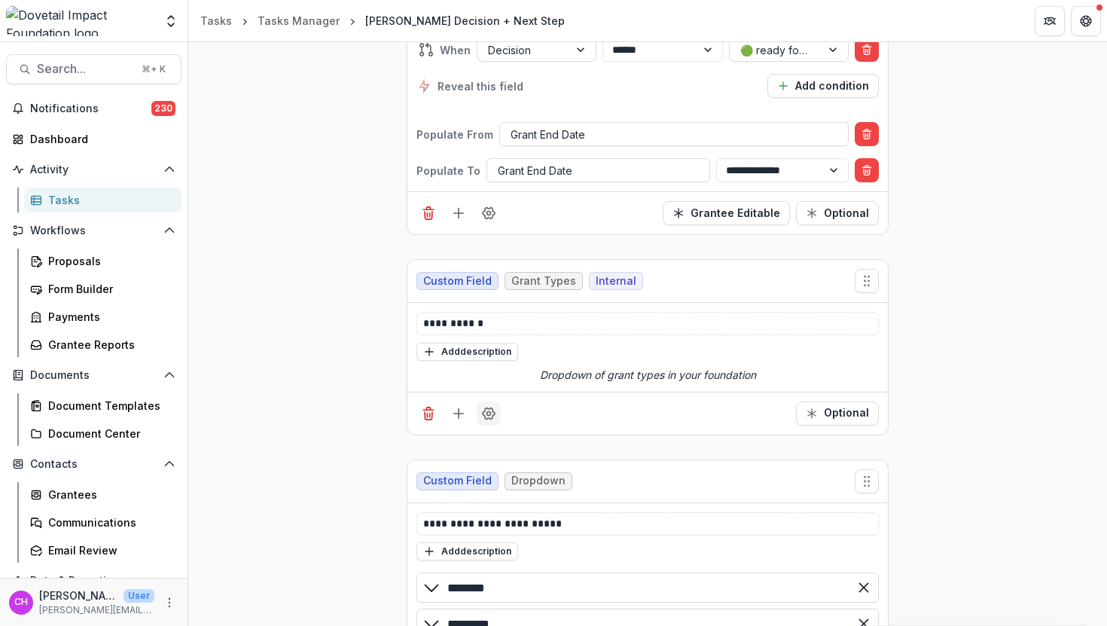
click at [488, 406] on icon "Field Settings" at bounding box center [488, 413] width 15 height 15
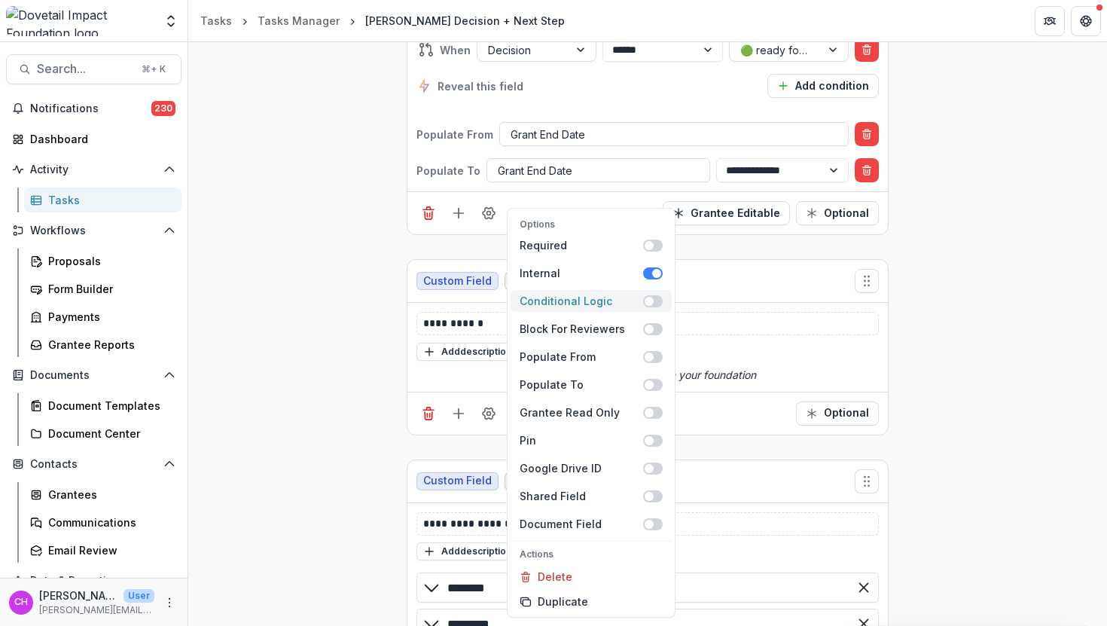
click at [654, 295] on span at bounding box center [653, 301] width 20 height 12
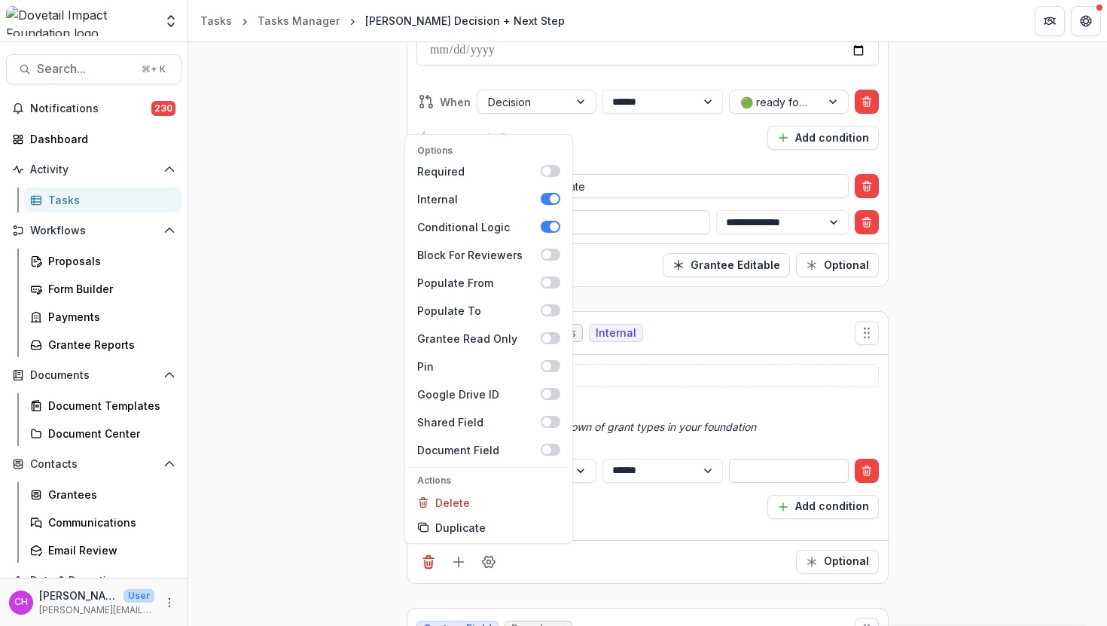
click at [782, 459] on input "text" at bounding box center [789, 471] width 120 height 24
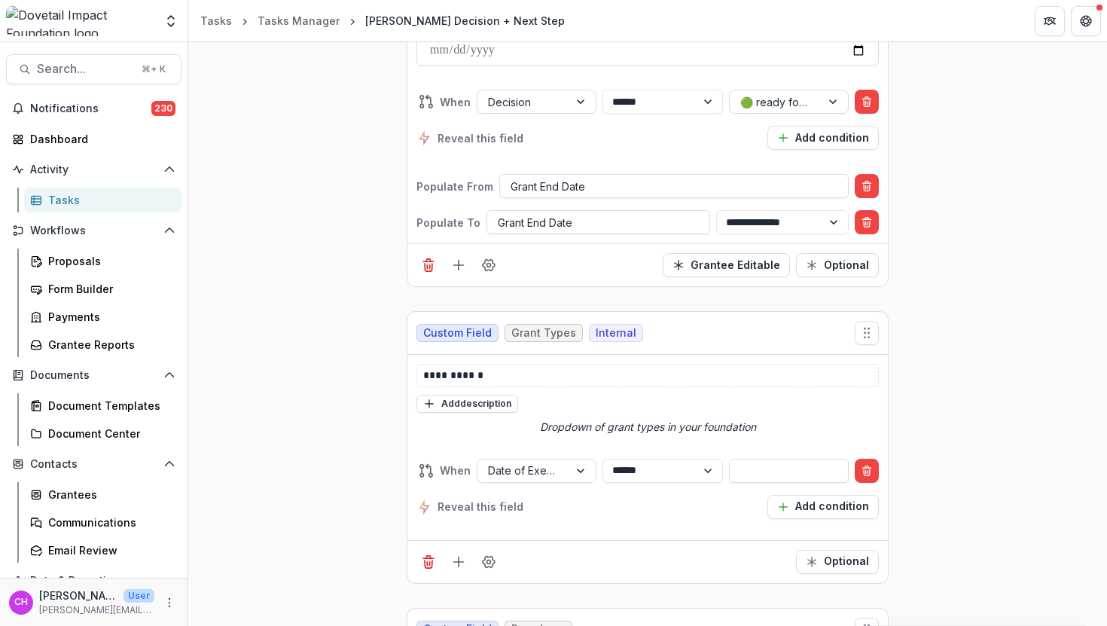
click at [532, 447] on div "**********" at bounding box center [647, 489] width 462 height 84
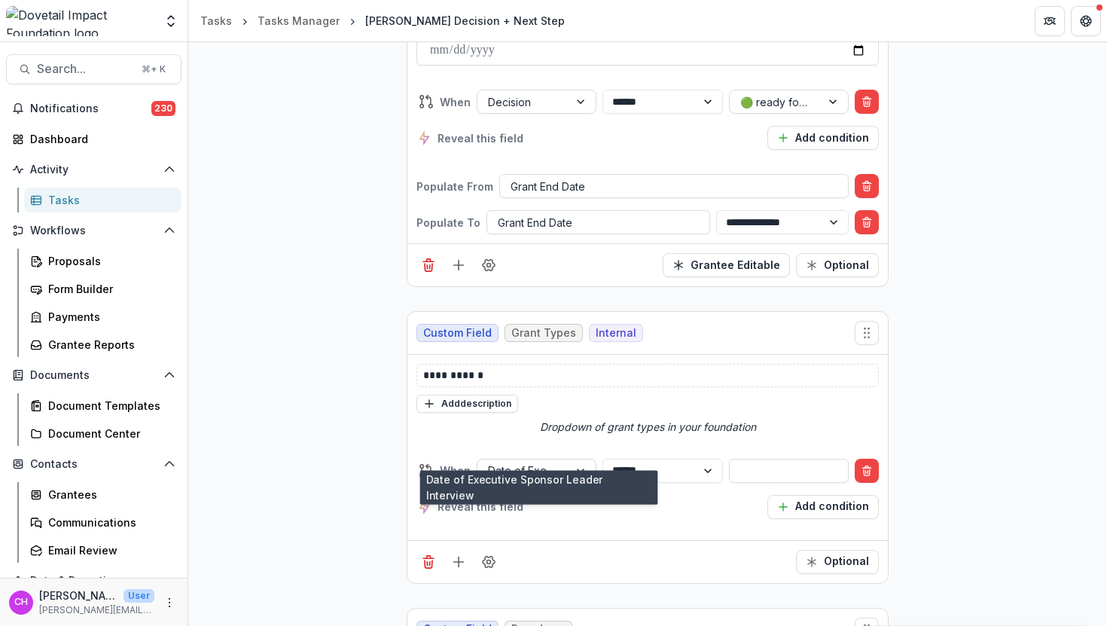
click at [532, 461] on div at bounding box center [523, 470] width 70 height 19
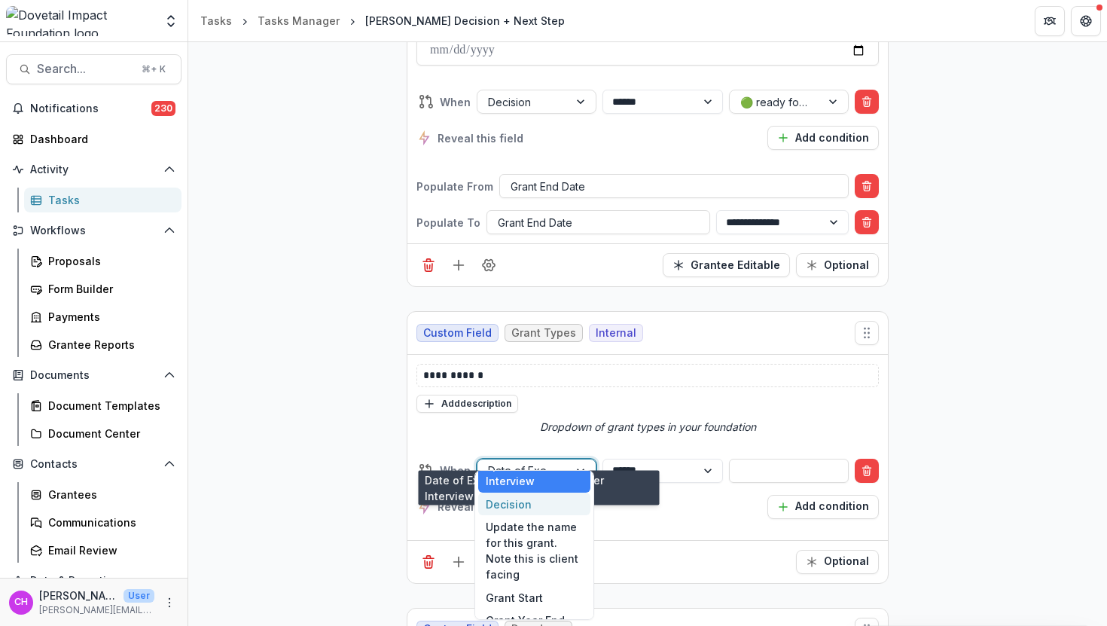
scroll to position [34, 0]
click at [536, 505] on div "Decision" at bounding box center [534, 506] width 112 height 23
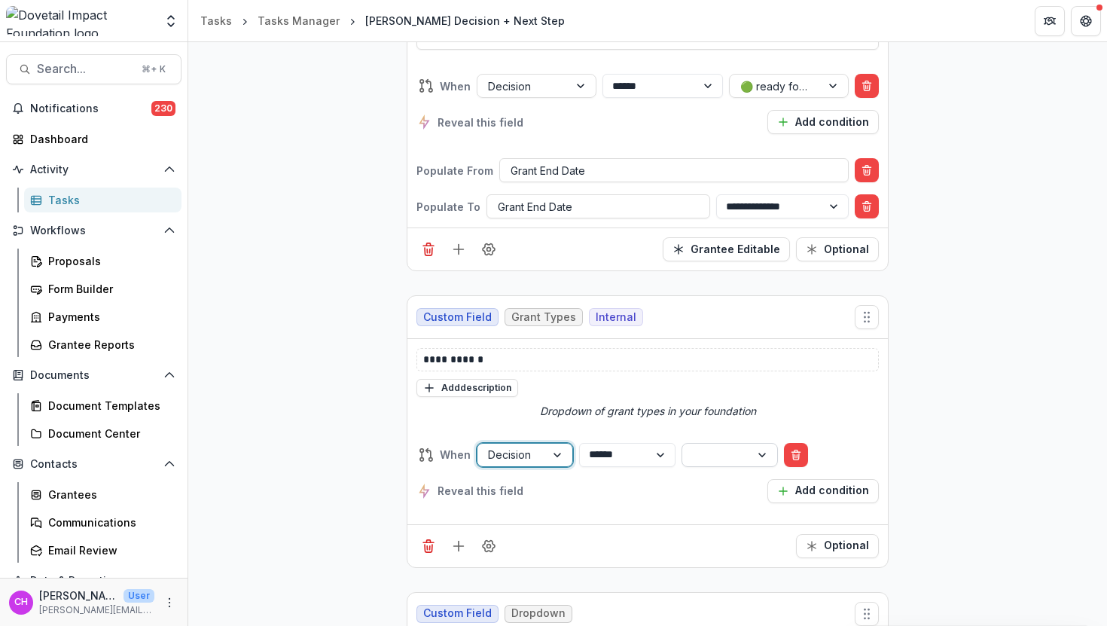
click at [740, 450] on div at bounding box center [716, 454] width 47 height 19
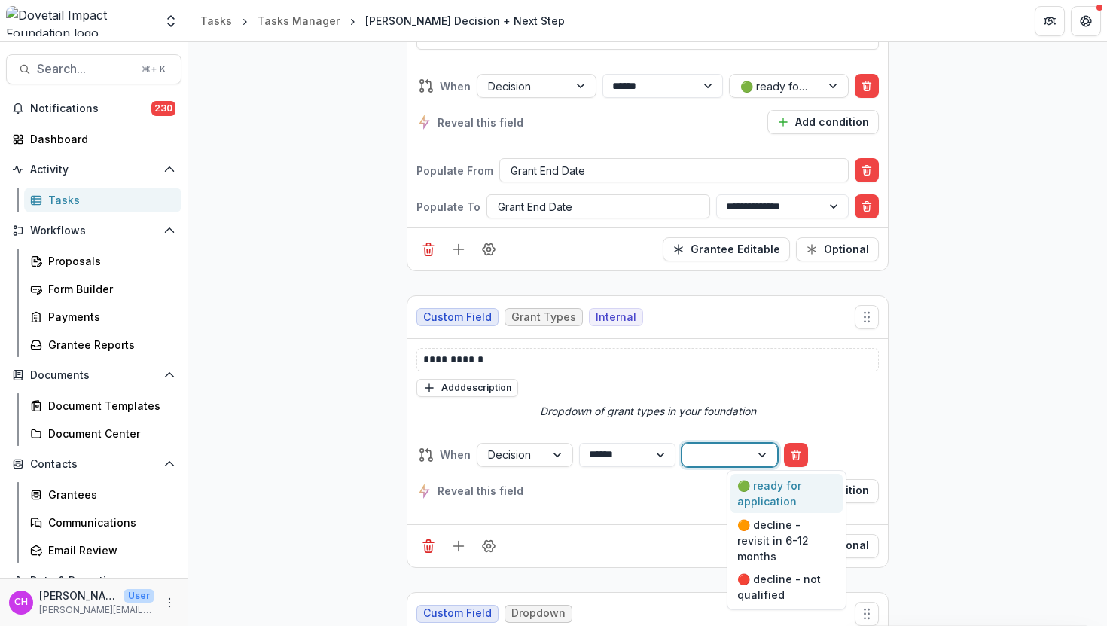
click at [783, 495] on div "🟢 ready for application" at bounding box center [787, 493] width 112 height 39
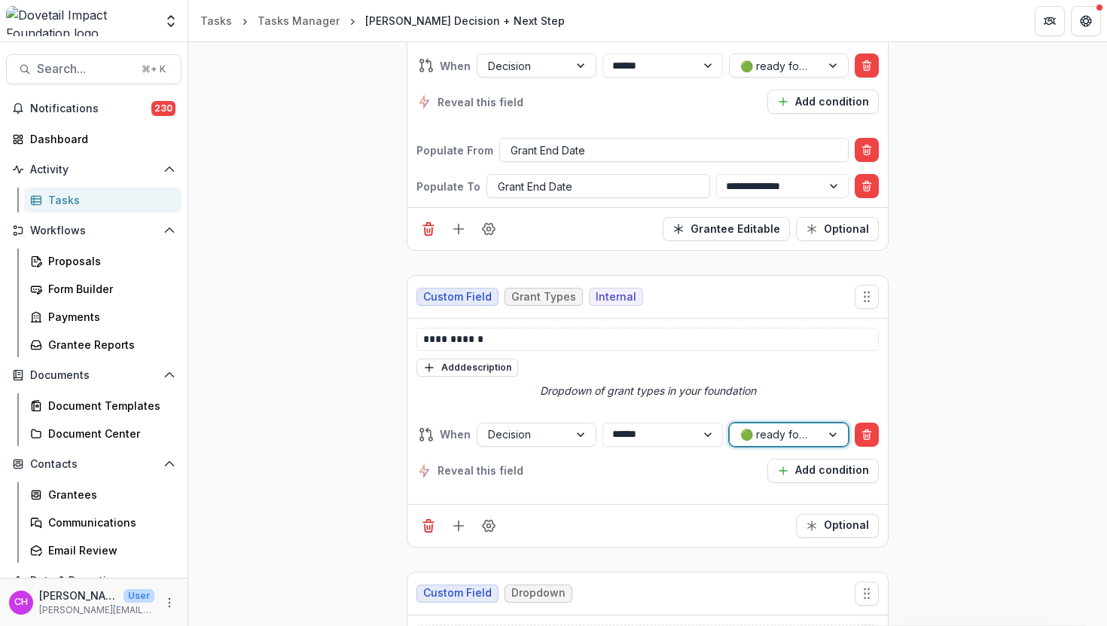
scroll to position [2120, 0]
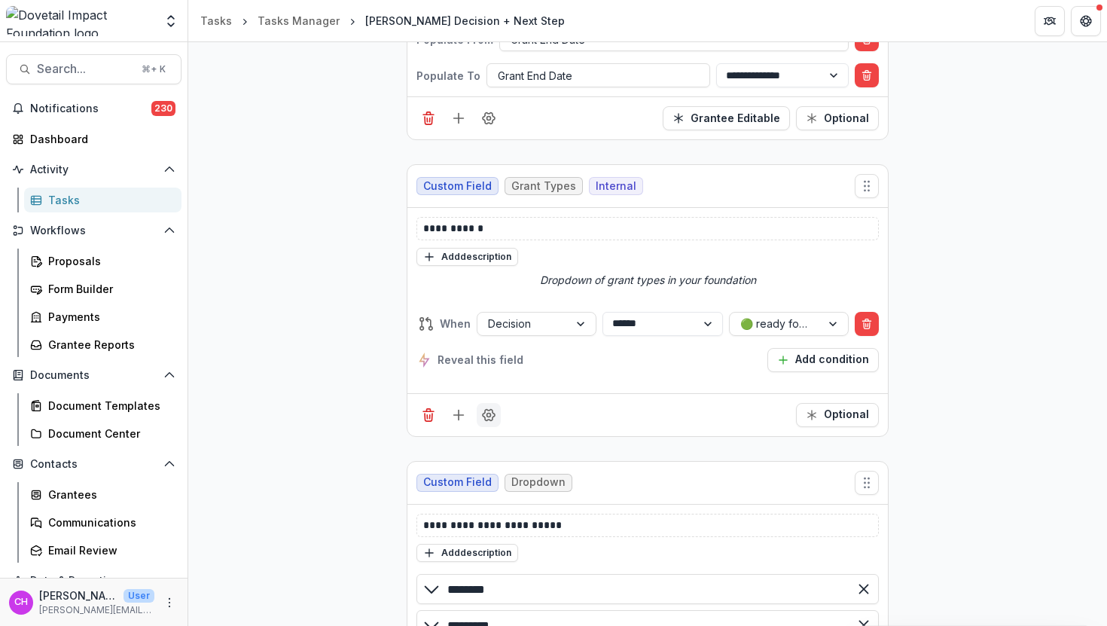
click at [492, 414] on icon "Field Settings" at bounding box center [488, 414] width 15 height 15
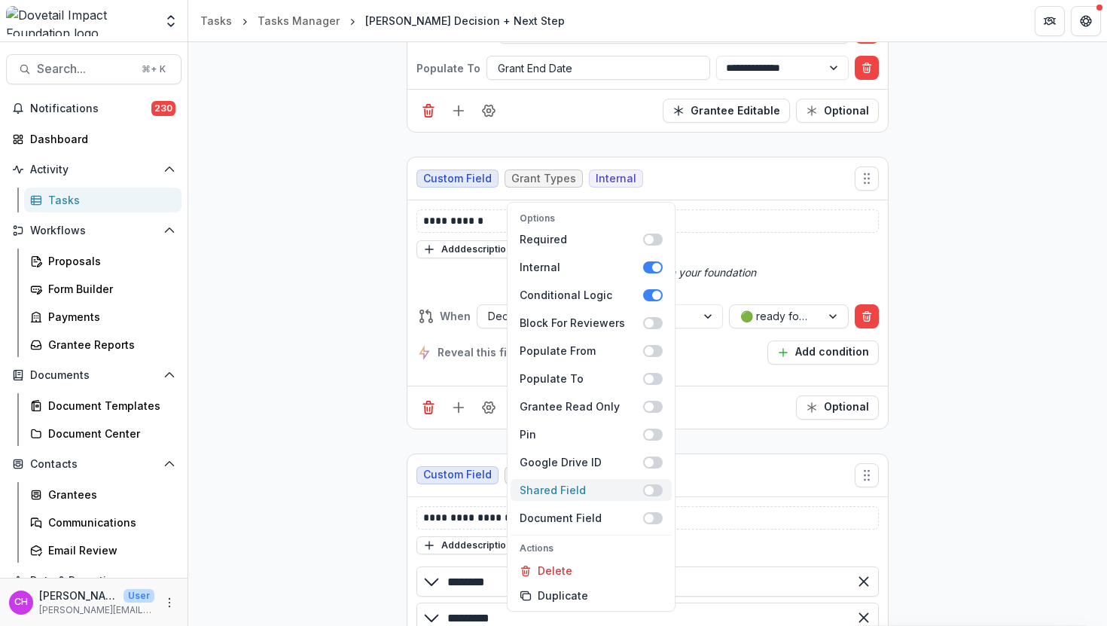
scroll to position [2134, 0]
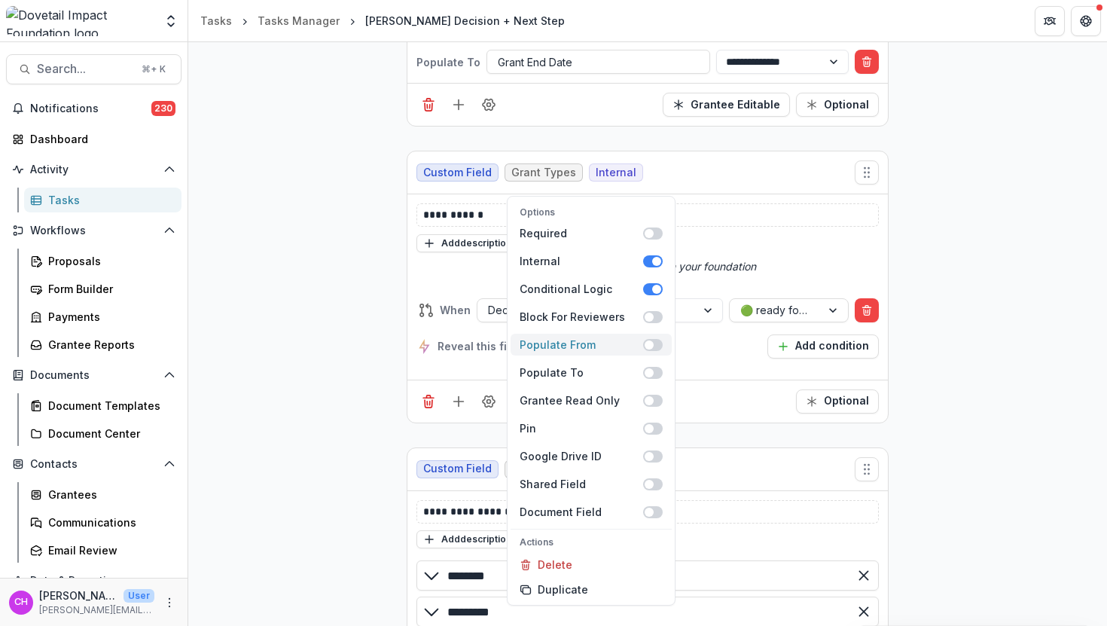
click at [648, 343] on span at bounding box center [649, 344] width 9 height 9
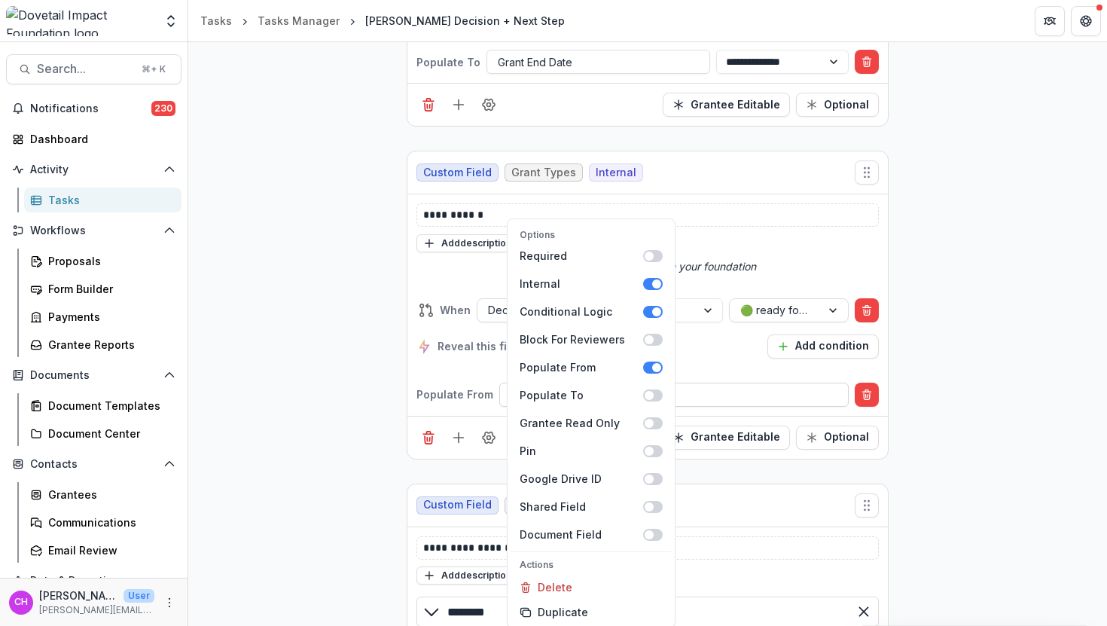
click at [759, 383] on div "Select populate from field" at bounding box center [674, 394] width 348 height 22
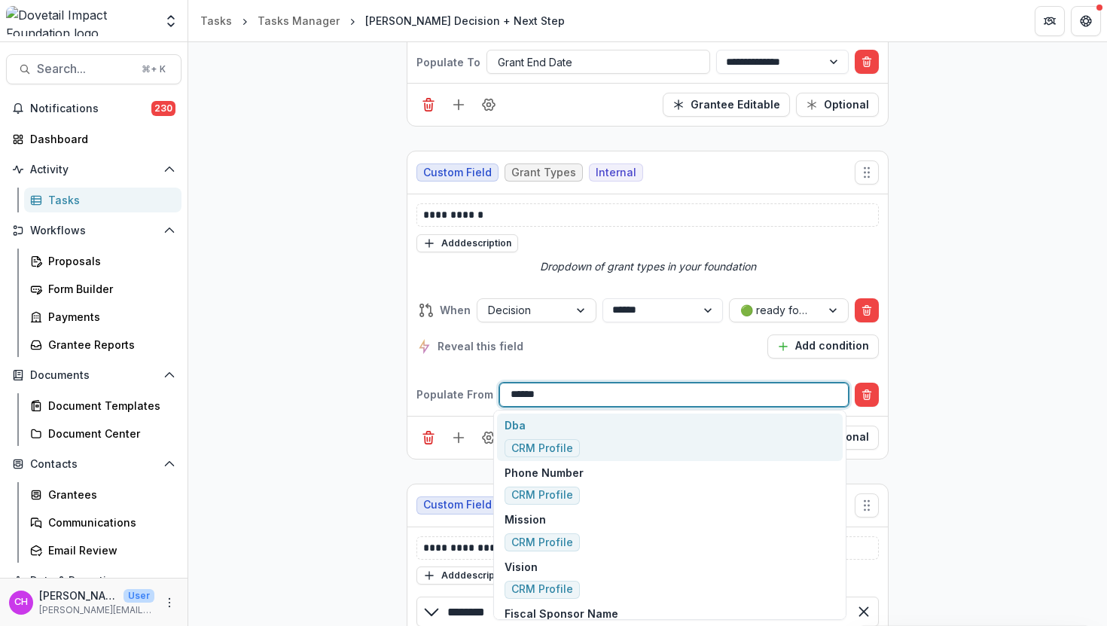
type input "*******"
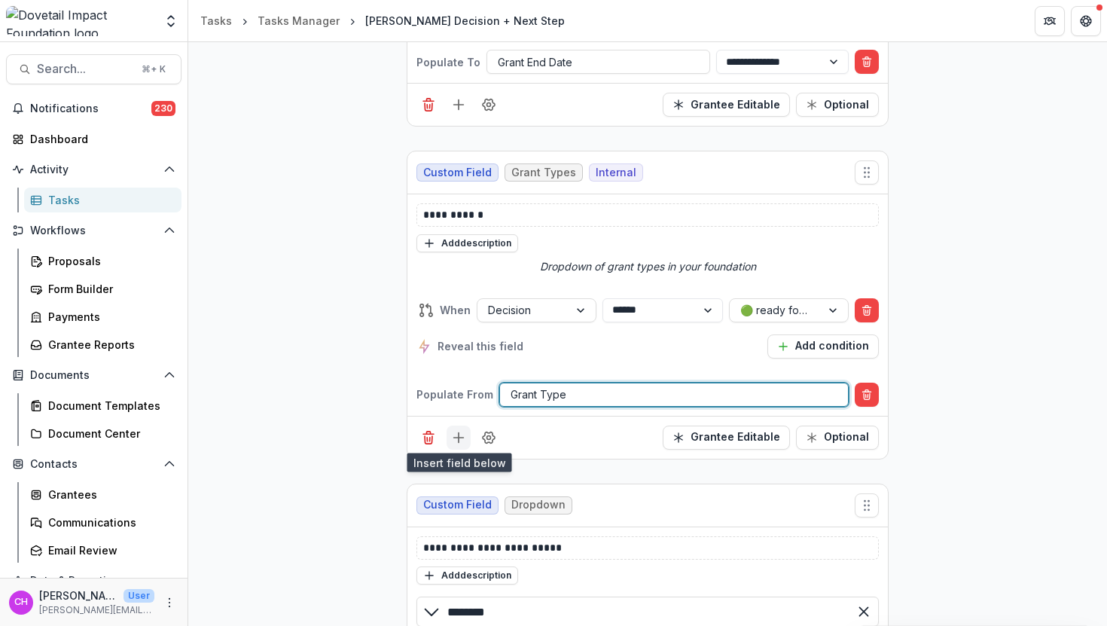
click at [459, 438] on line "Add field" at bounding box center [459, 438] width 10 height 0
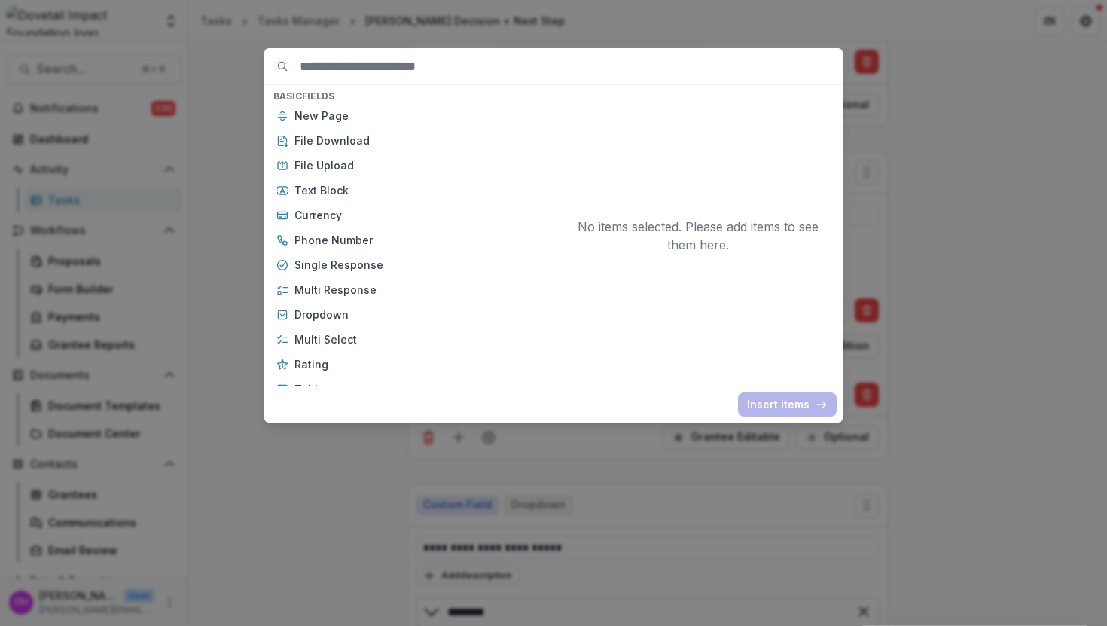
click at [595, 511] on div "Basic Fields New Page File Download File Upload Text Block Currency Phone Numbe…" at bounding box center [553, 313] width 1107 height 626
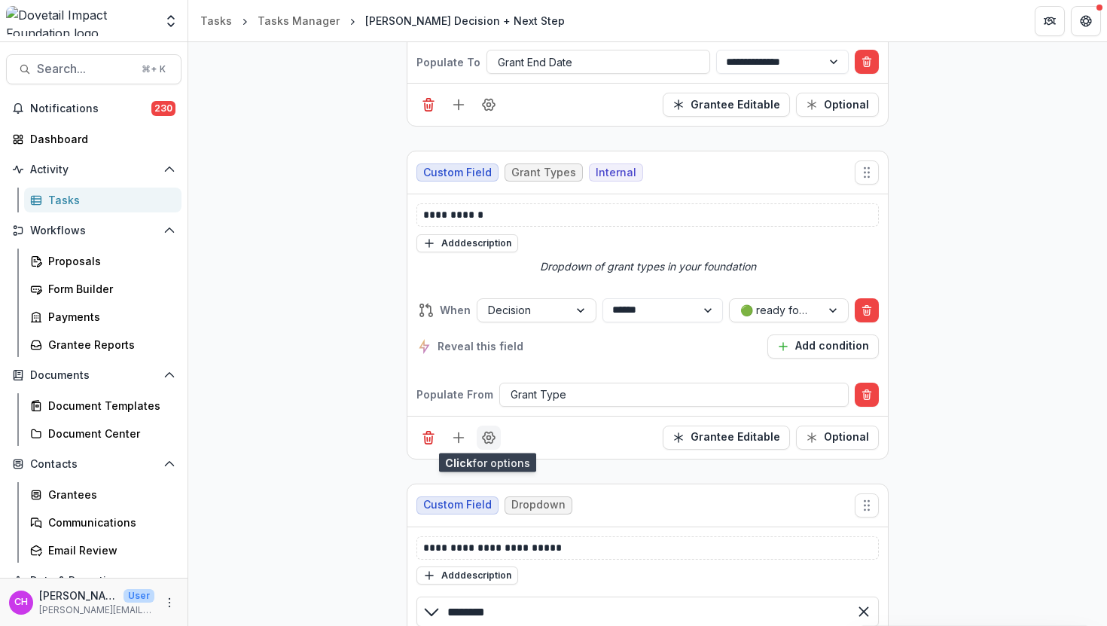
click at [487, 442] on button "Field Settings" at bounding box center [489, 438] width 24 height 24
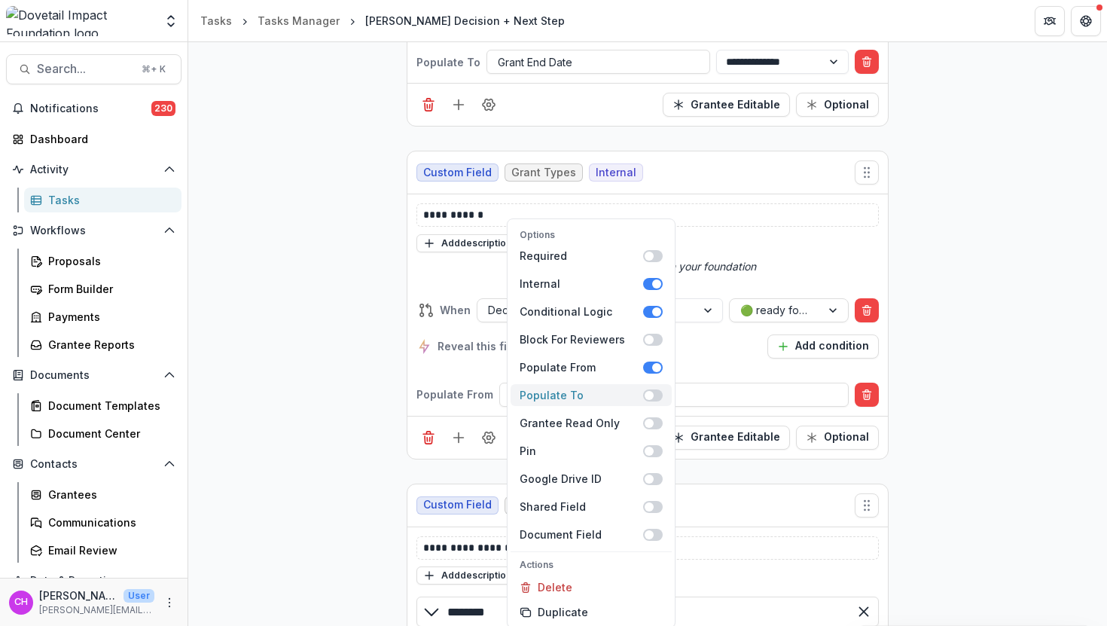
click at [656, 392] on span at bounding box center [653, 395] width 20 height 12
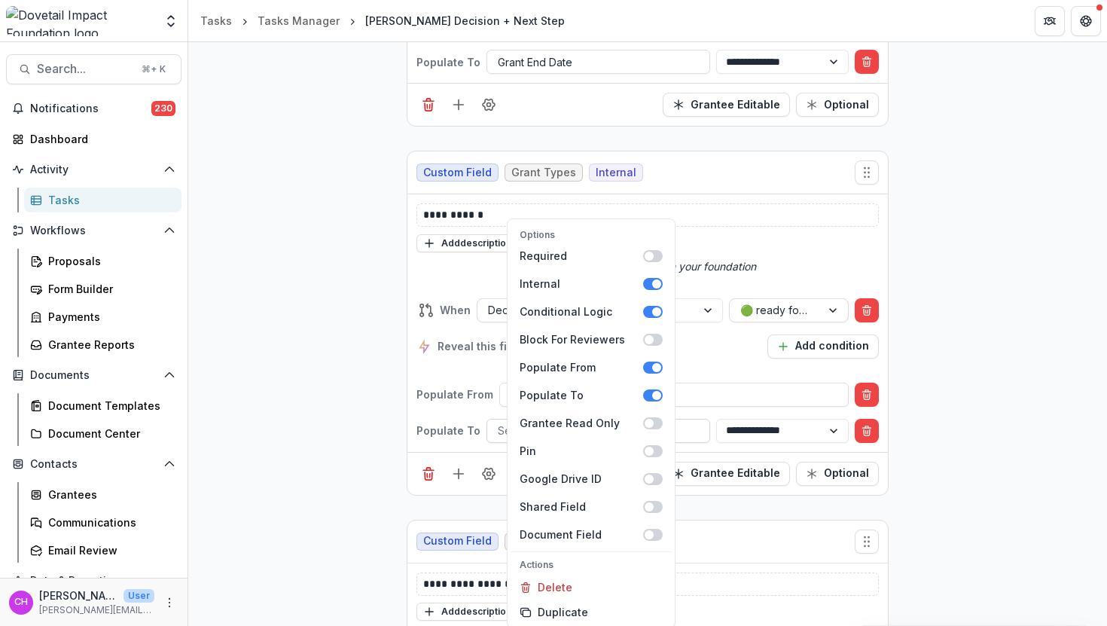
click at [691, 427] on div at bounding box center [598, 430] width 201 height 19
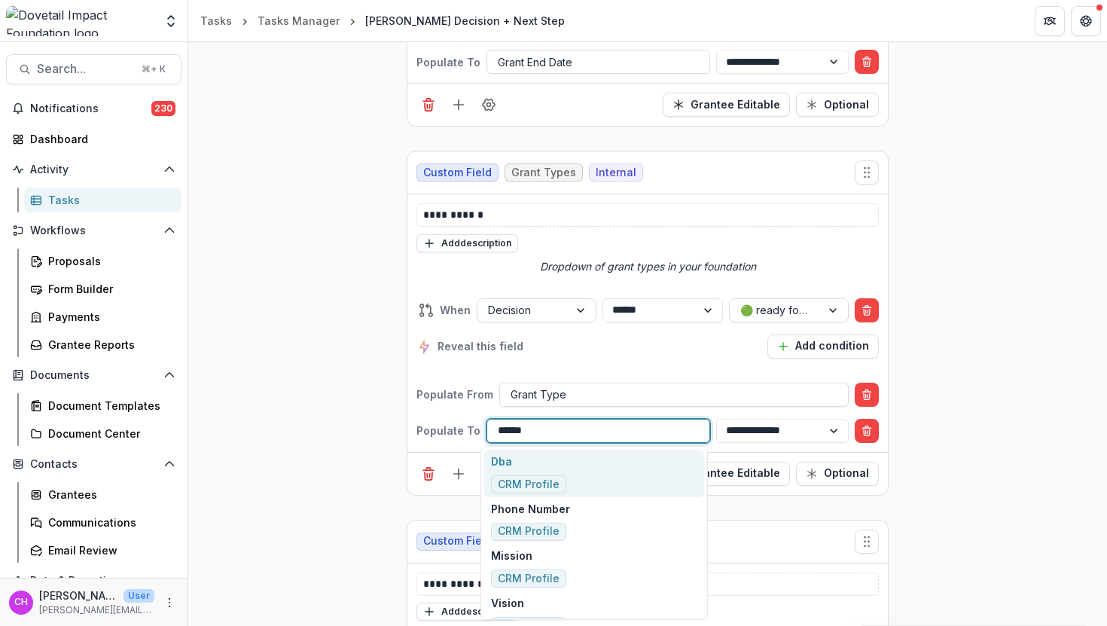
type input "*******"
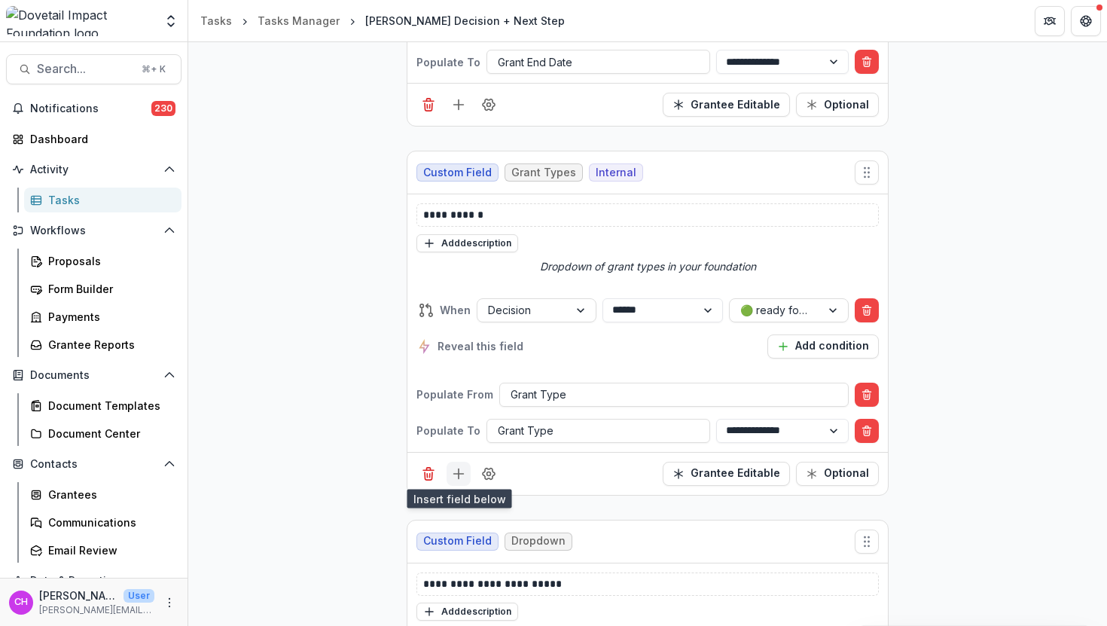
click at [461, 477] on icon "Add field" at bounding box center [458, 473] width 15 height 15
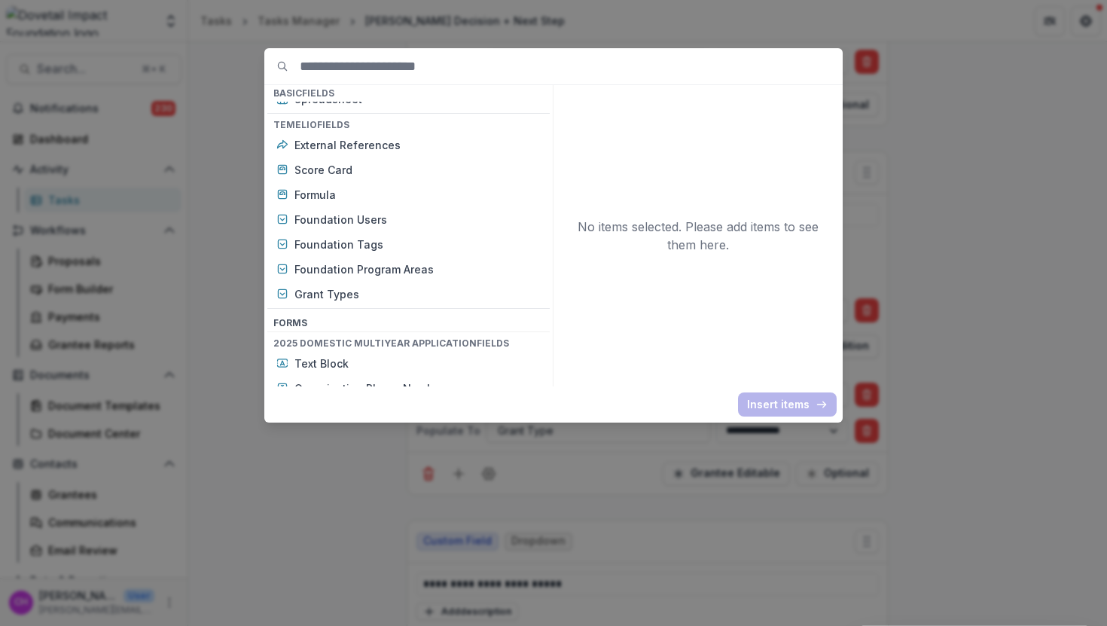
scroll to position [482, 0]
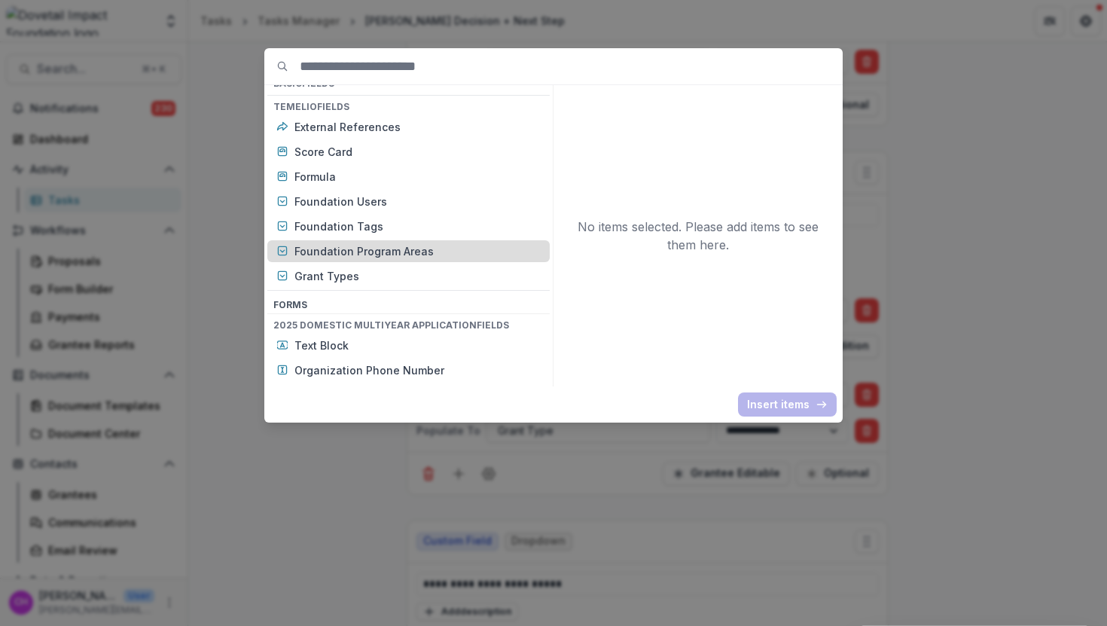
click at [398, 255] on p "Foundation Program Areas" at bounding box center [417, 251] width 246 height 16
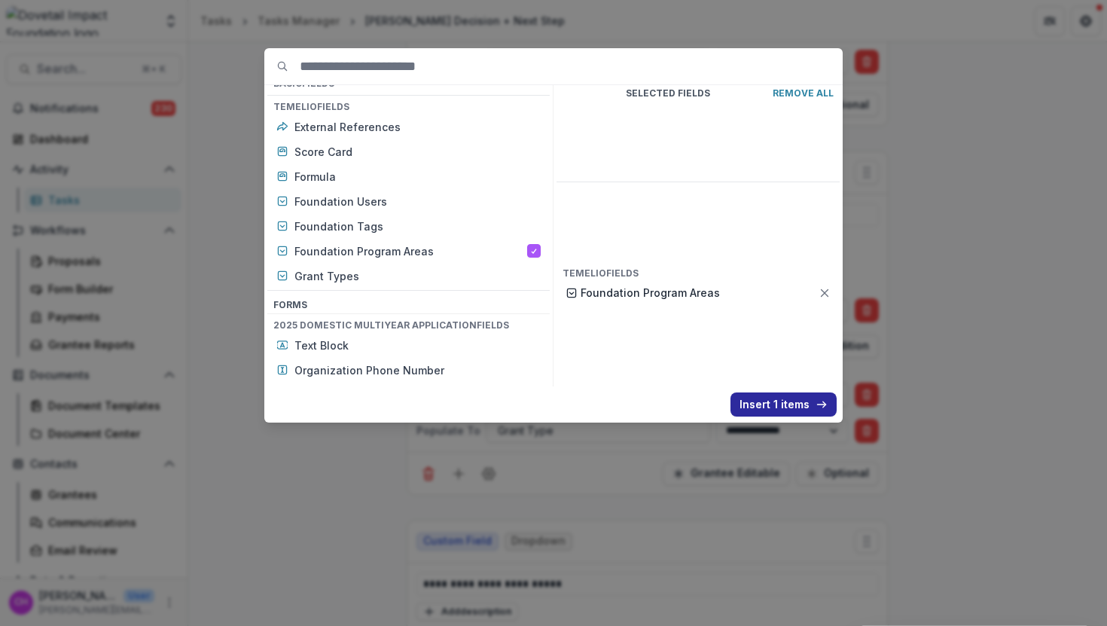
click at [777, 400] on button "Insert 1 items" at bounding box center [784, 404] width 106 height 24
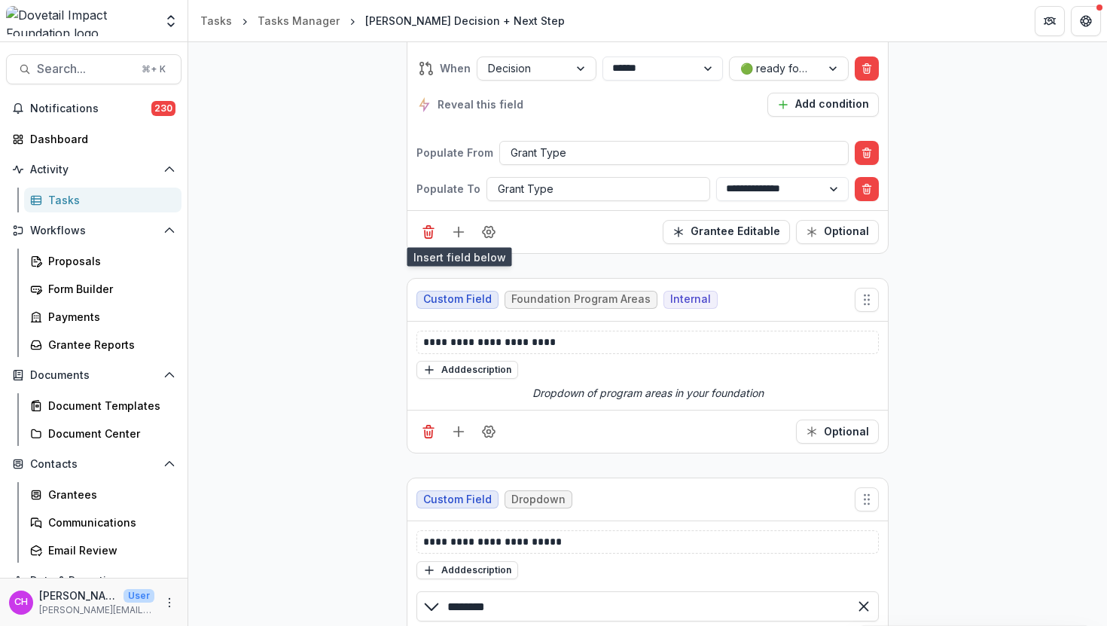
scroll to position [2382, 0]
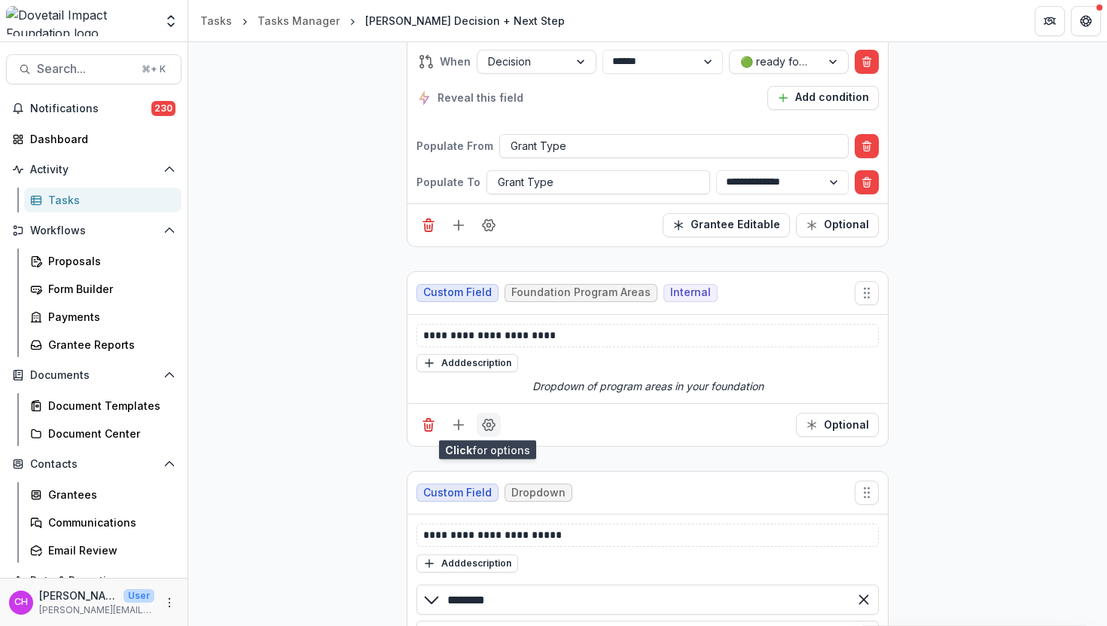
click at [490, 422] on icon "Field Settings" at bounding box center [488, 424] width 15 height 15
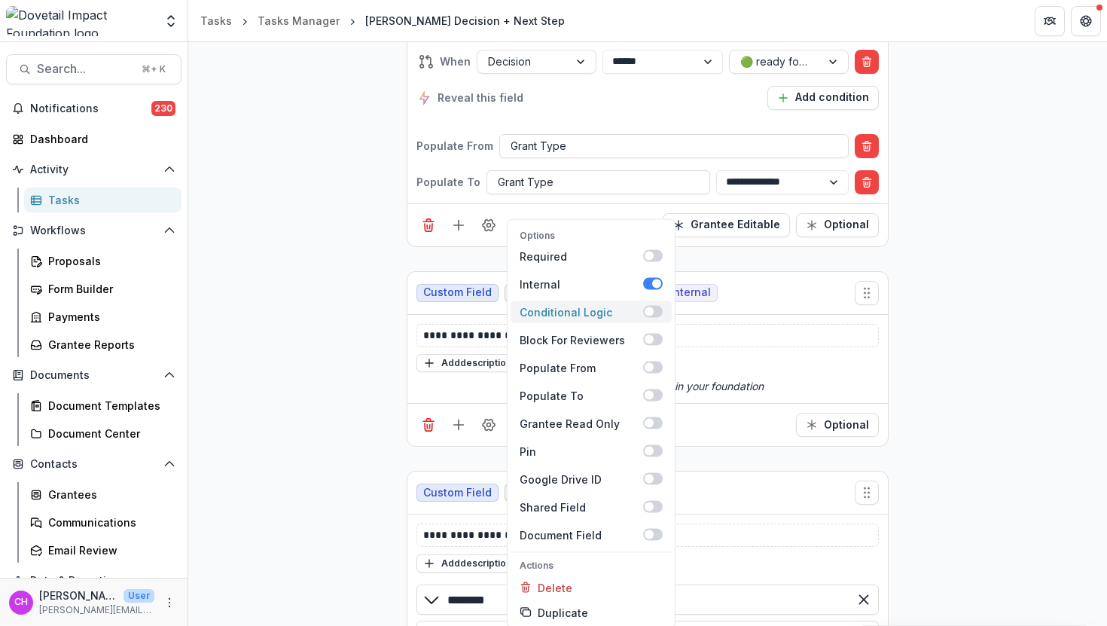
click at [646, 309] on span at bounding box center [649, 311] width 9 height 9
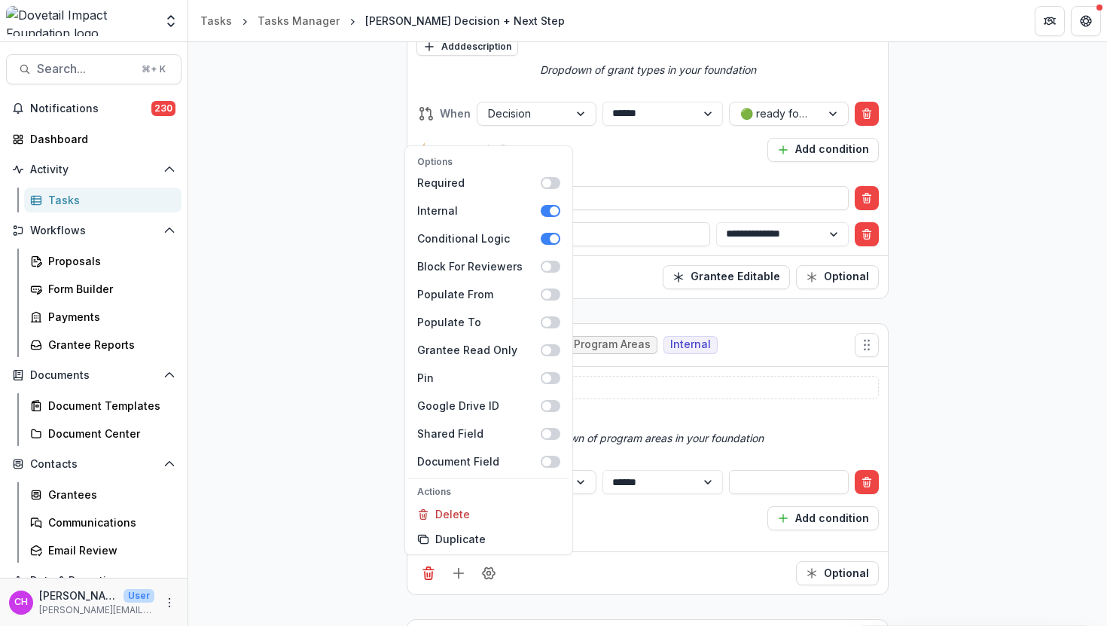
click at [720, 514] on div "Reveal this field Add condition" at bounding box center [647, 518] width 462 height 24
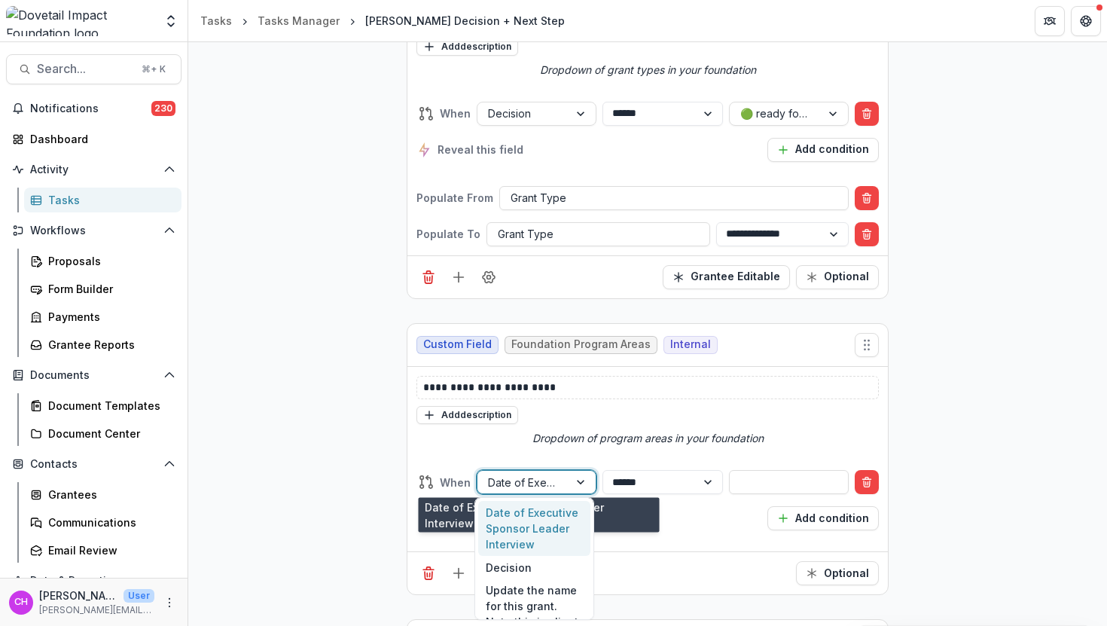
click at [535, 481] on div at bounding box center [523, 482] width 70 height 19
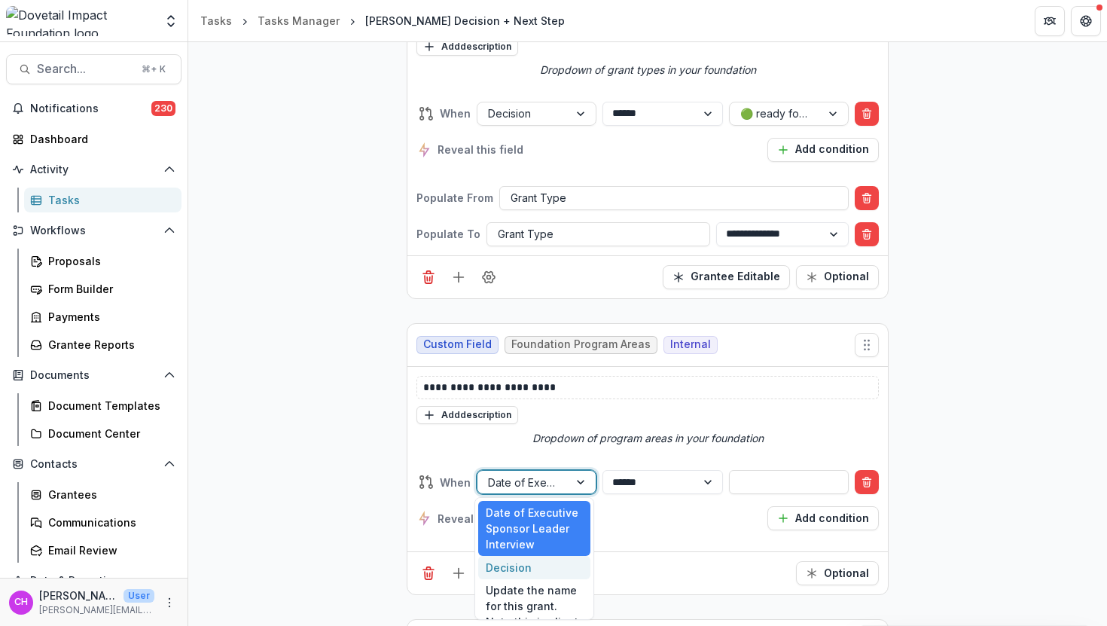
click at [519, 566] on div "Decision" at bounding box center [534, 567] width 112 height 23
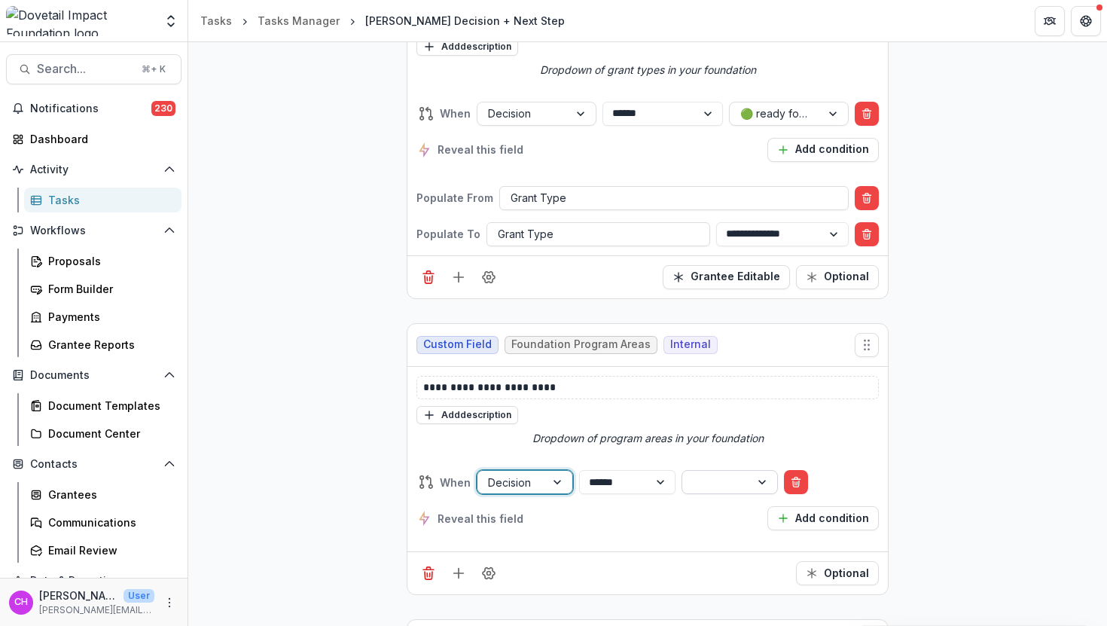
click at [777, 480] on div at bounding box center [763, 482] width 27 height 23
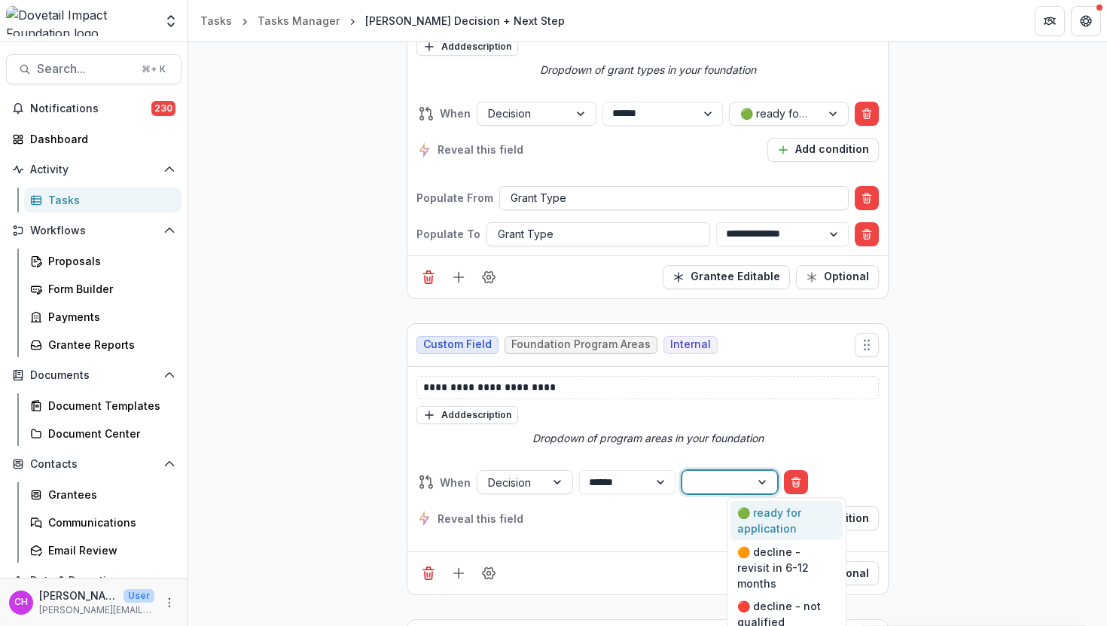
click at [789, 525] on div "🟢 ready for application" at bounding box center [787, 520] width 112 height 39
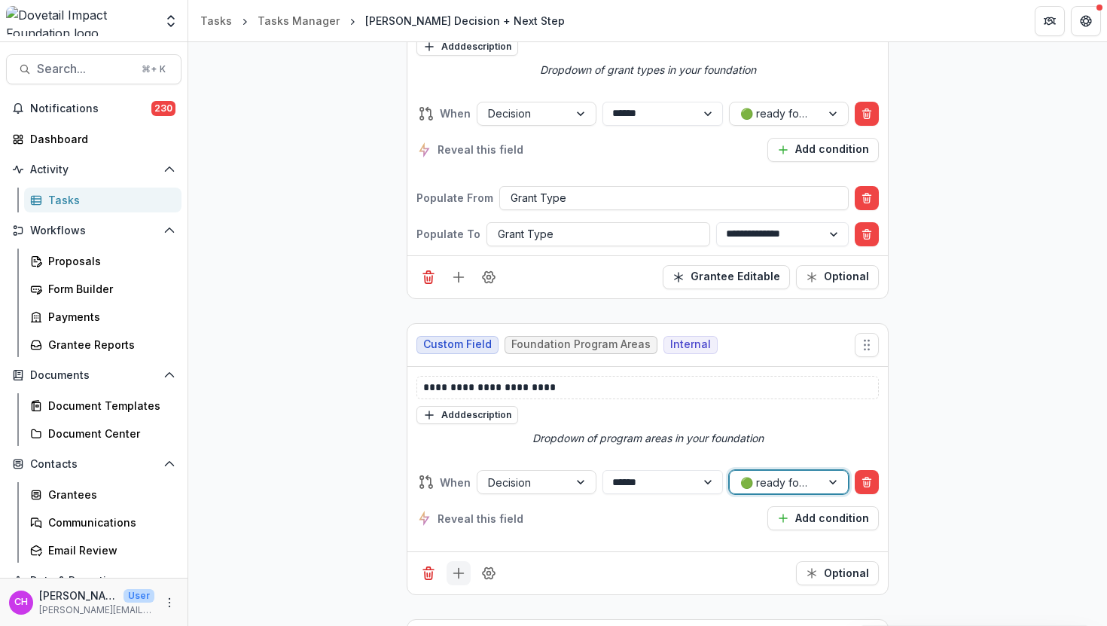
click at [465, 575] on button "Add field" at bounding box center [459, 573] width 24 height 24
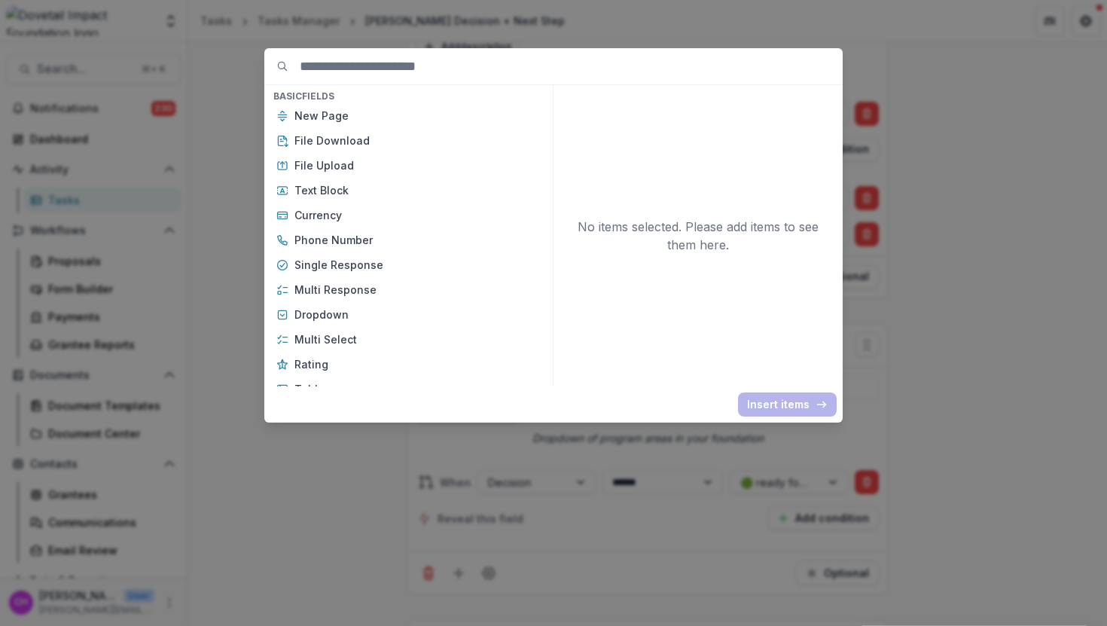
click at [740, 345] on div "No items selected. Please add items to see them here." at bounding box center [698, 235] width 283 height 301
click at [978, 363] on div "Basic Fields New Page File Download File Upload Text Block Currency Phone Numbe…" at bounding box center [553, 313] width 1107 height 626
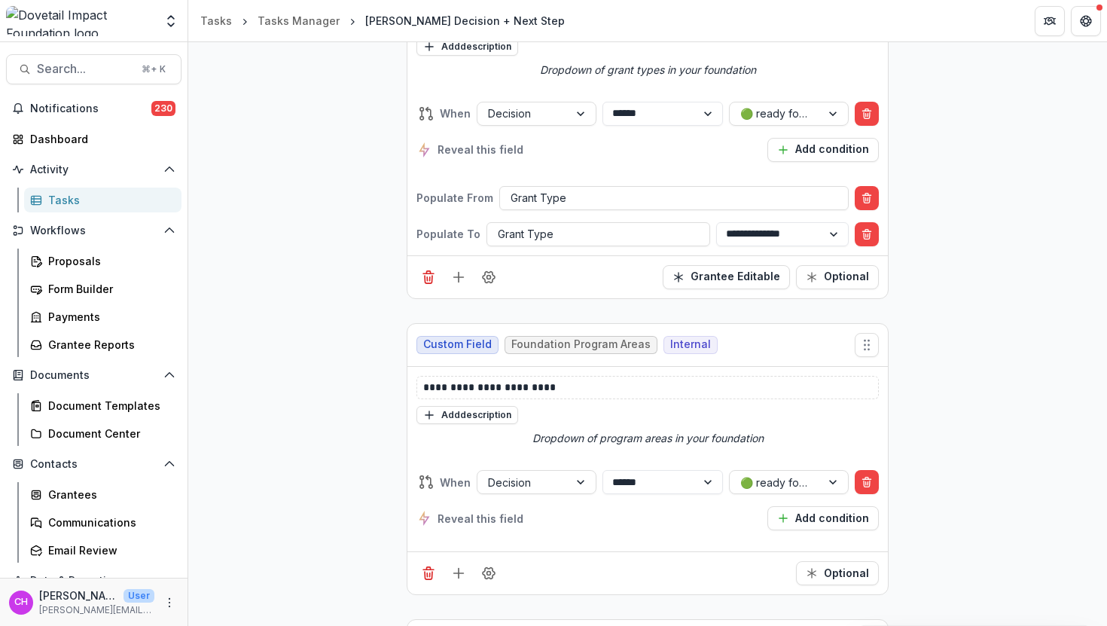
click at [515, 412] on div "Add description" at bounding box center [647, 415] width 462 height 20
click at [508, 411] on button "Add description" at bounding box center [467, 415] width 102 height 18
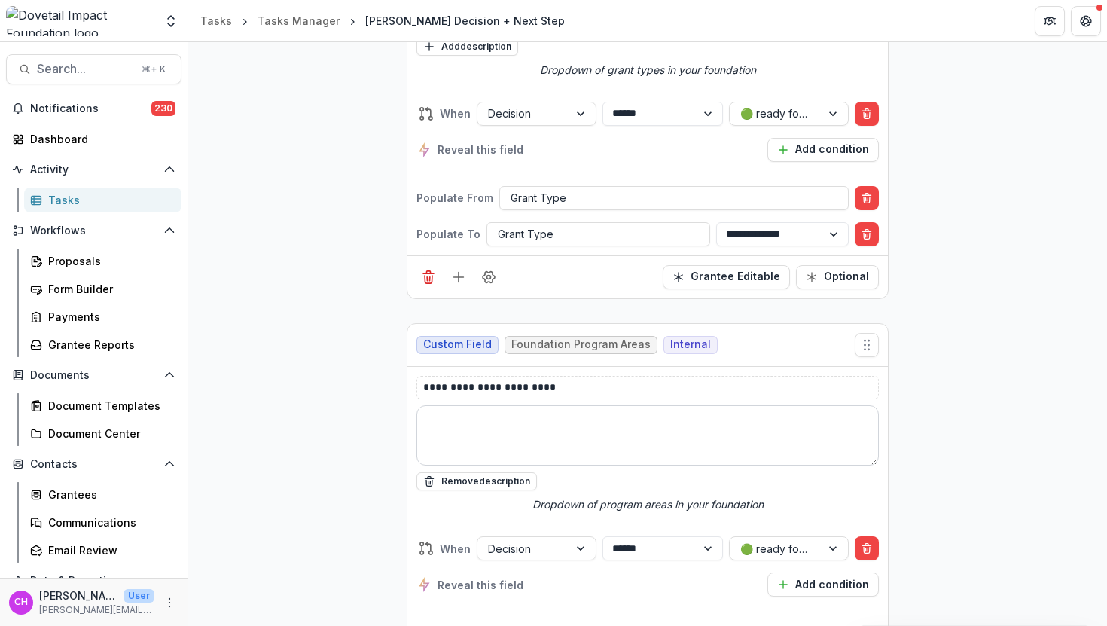
click at [514, 430] on textarea at bounding box center [647, 435] width 462 height 60
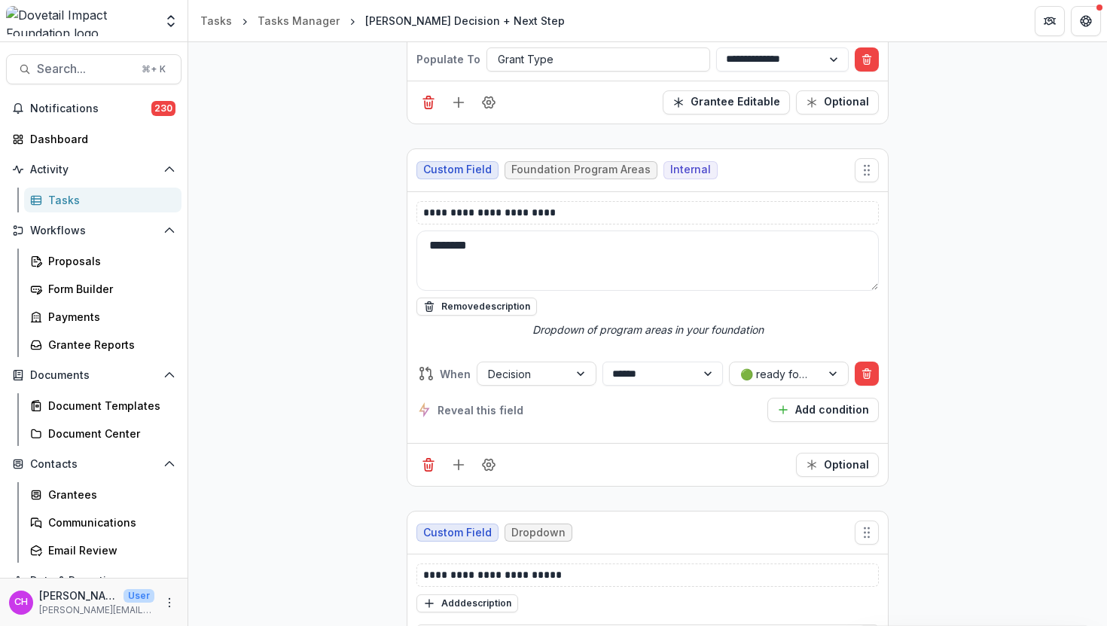
scroll to position [2525, 0]
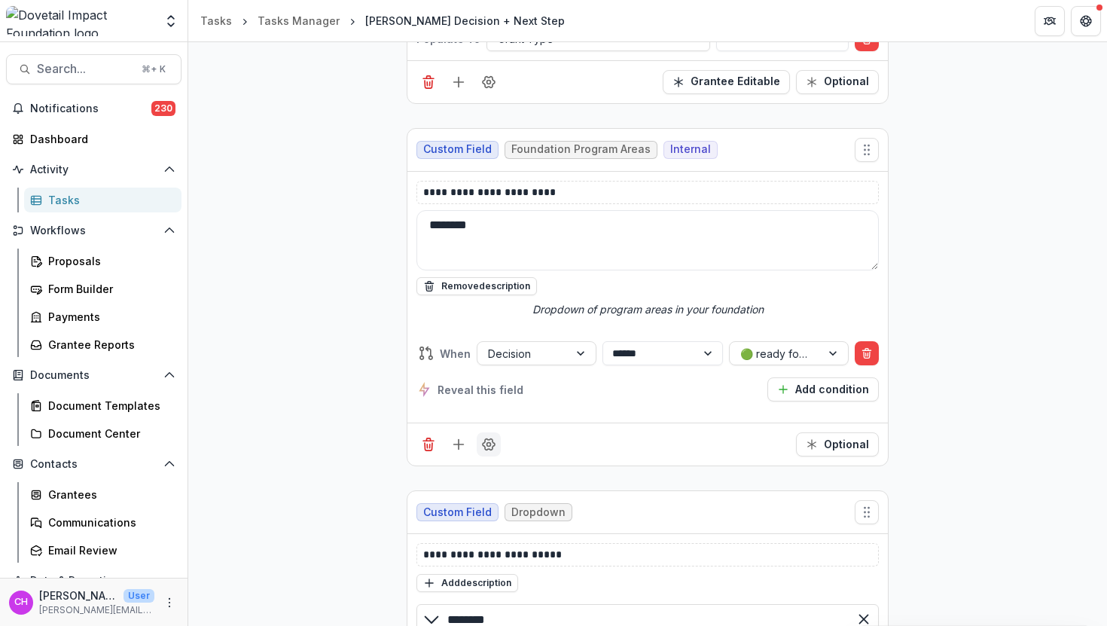
type textarea "********"
click at [489, 442] on icon "Field Settings" at bounding box center [488, 444] width 15 height 15
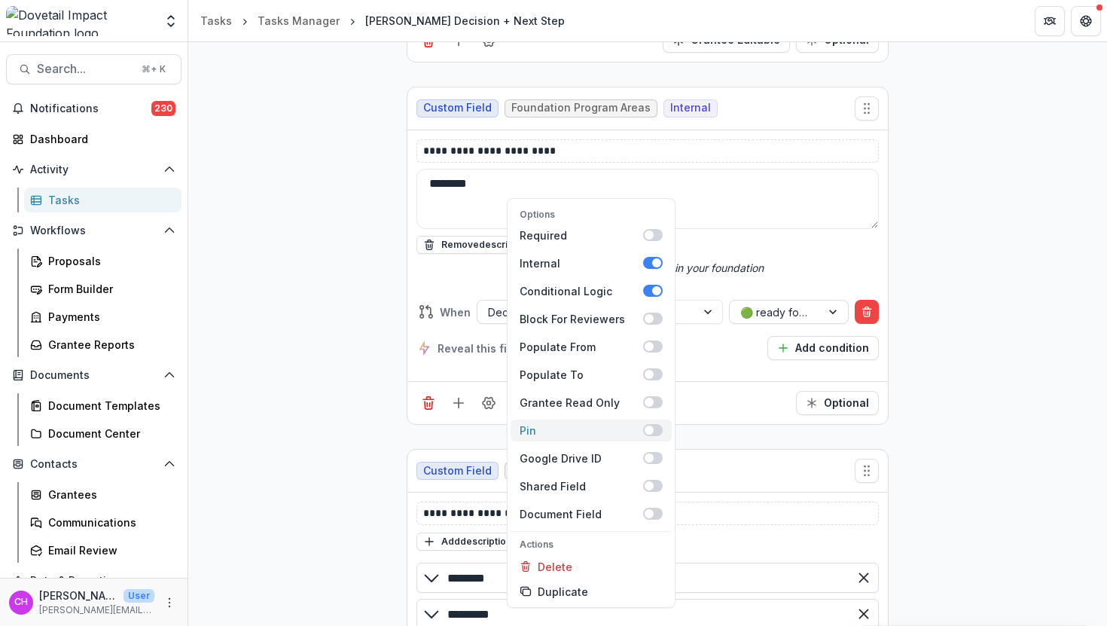
scroll to position [2569, 0]
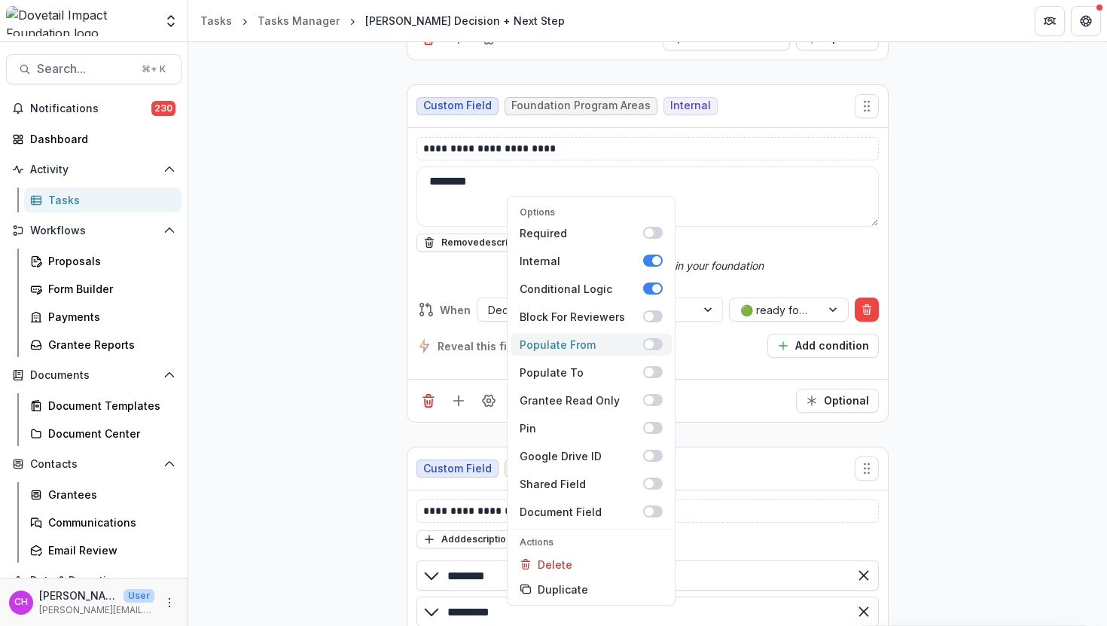
click at [657, 343] on span at bounding box center [653, 344] width 20 height 12
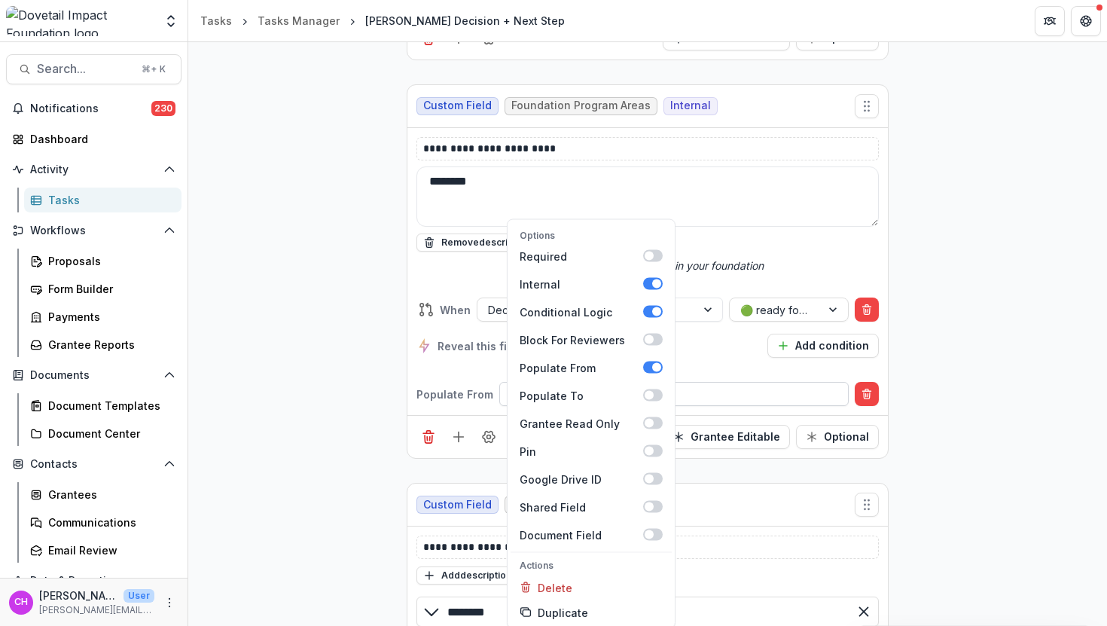
click at [755, 397] on div at bounding box center [674, 394] width 327 height 19
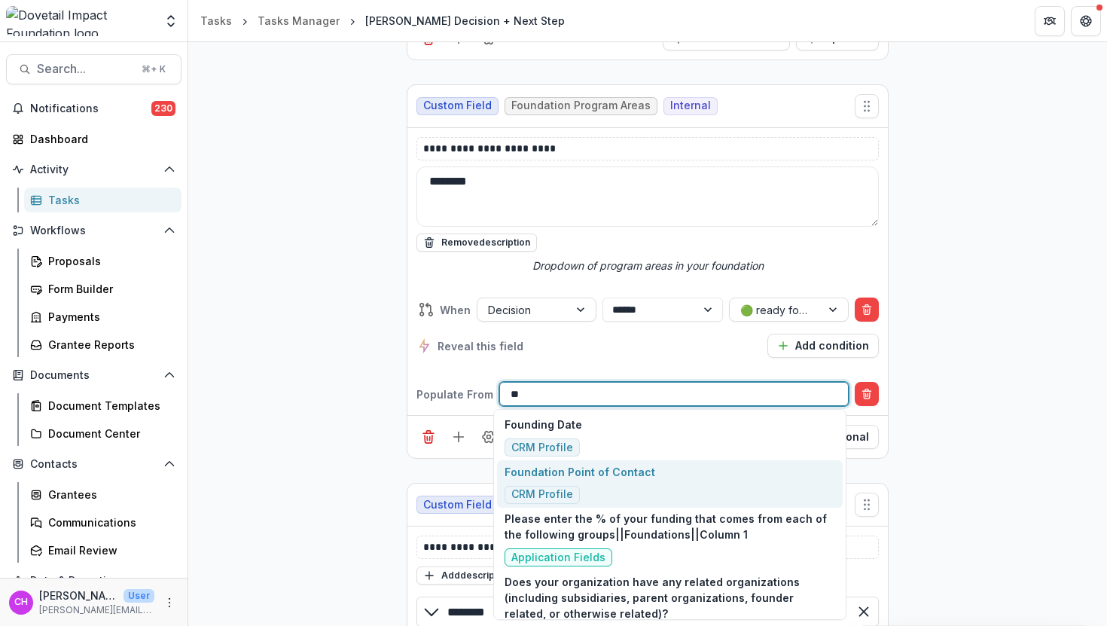
type input "*"
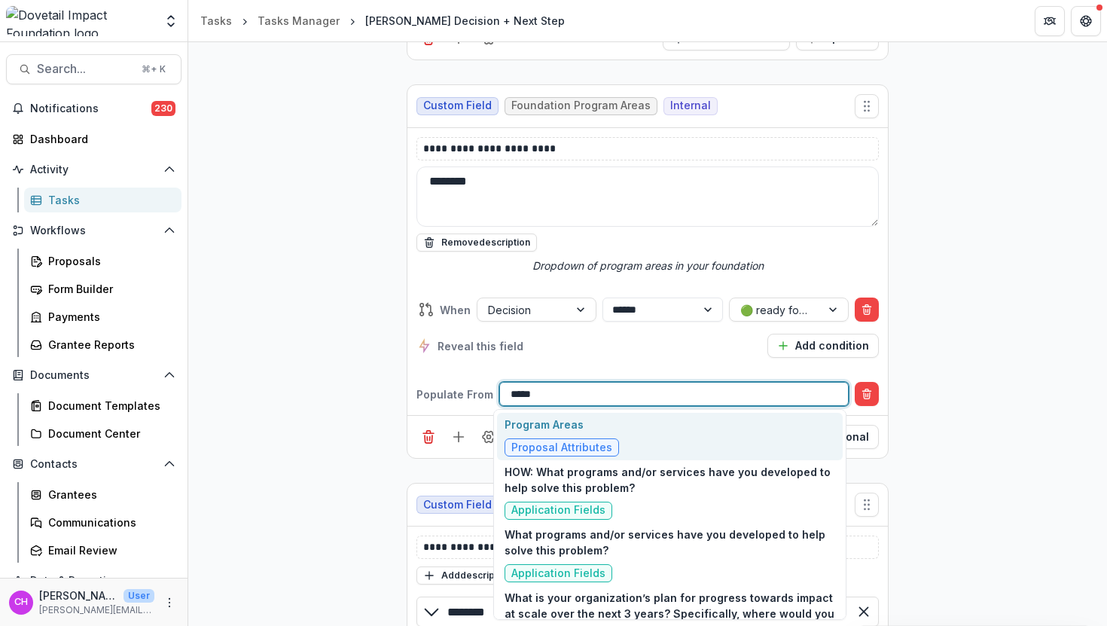
type input "******"
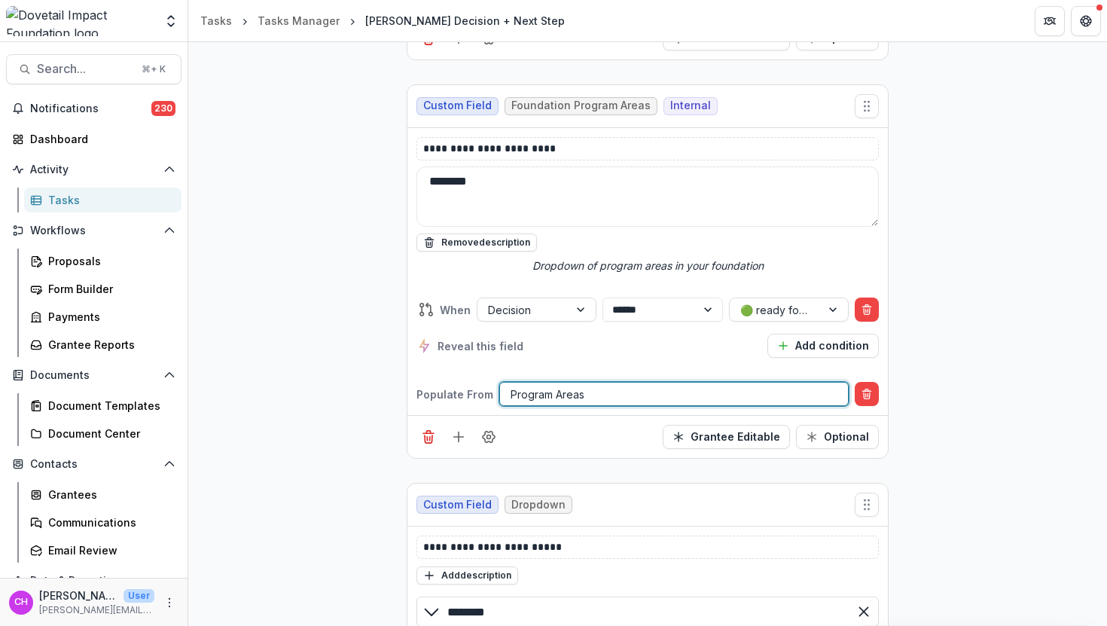
click at [642, 389] on div at bounding box center [674, 394] width 327 height 19
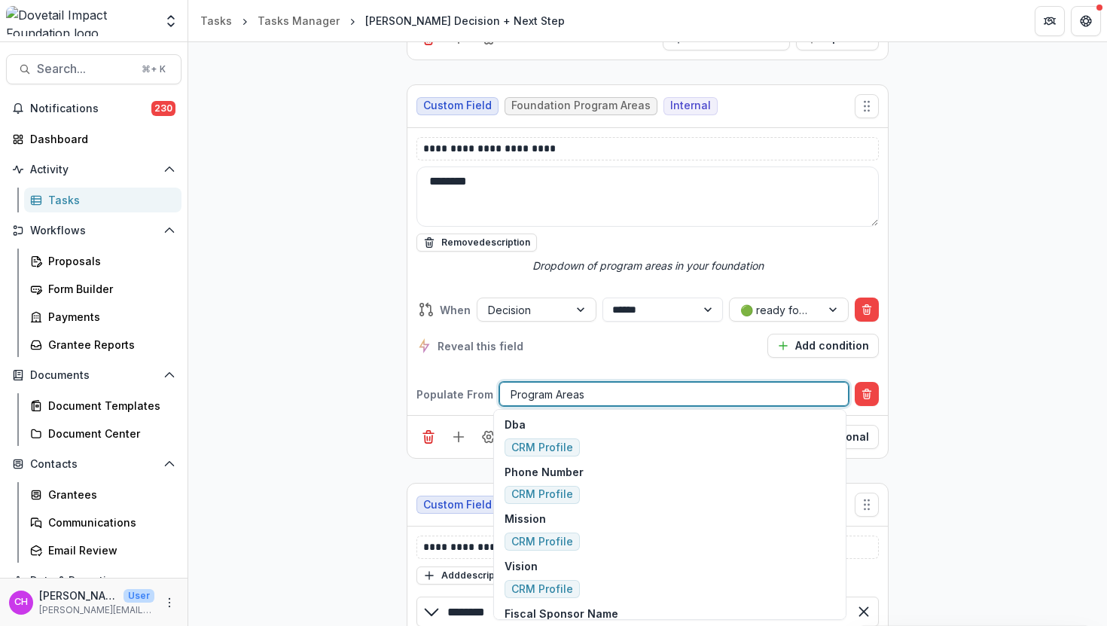
click at [642, 389] on div at bounding box center [674, 394] width 327 height 19
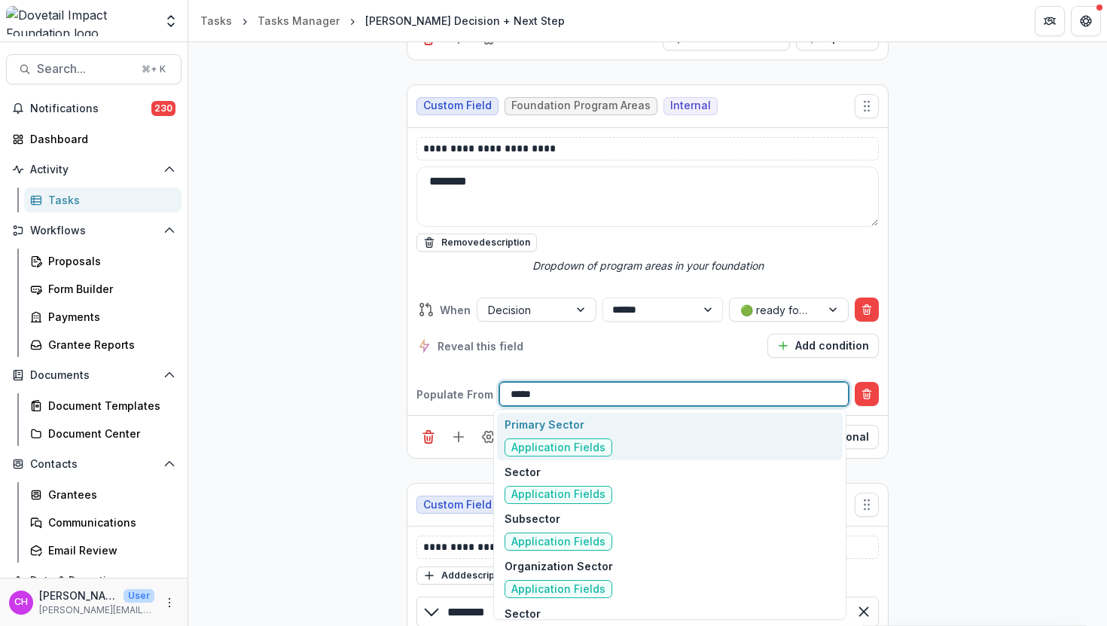
type input "******"
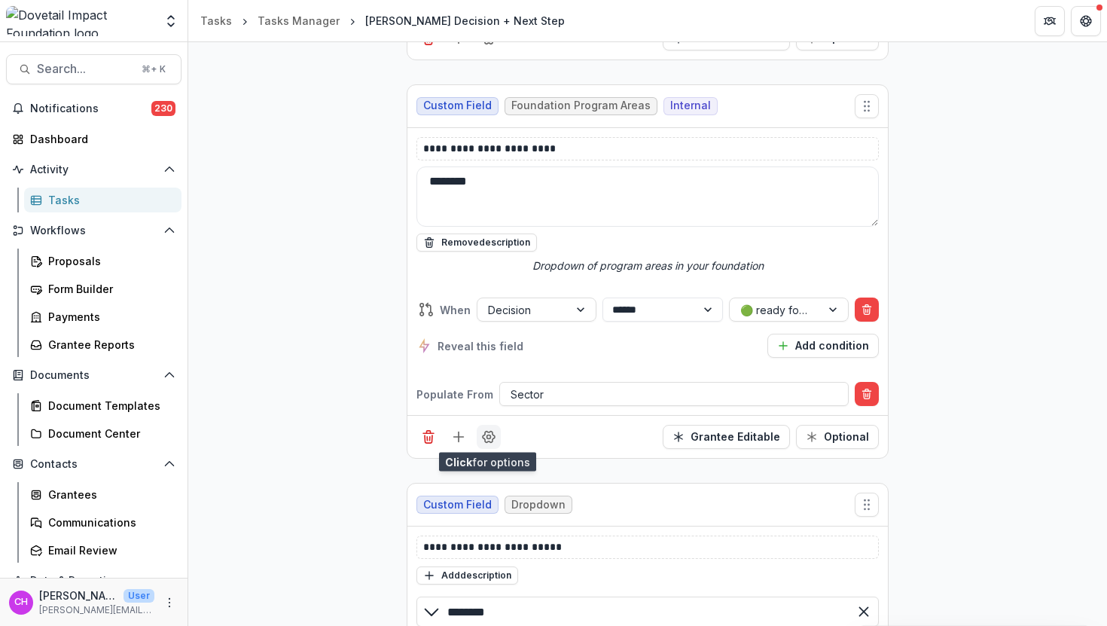
click at [484, 440] on icon "Field Settings" at bounding box center [488, 436] width 15 height 15
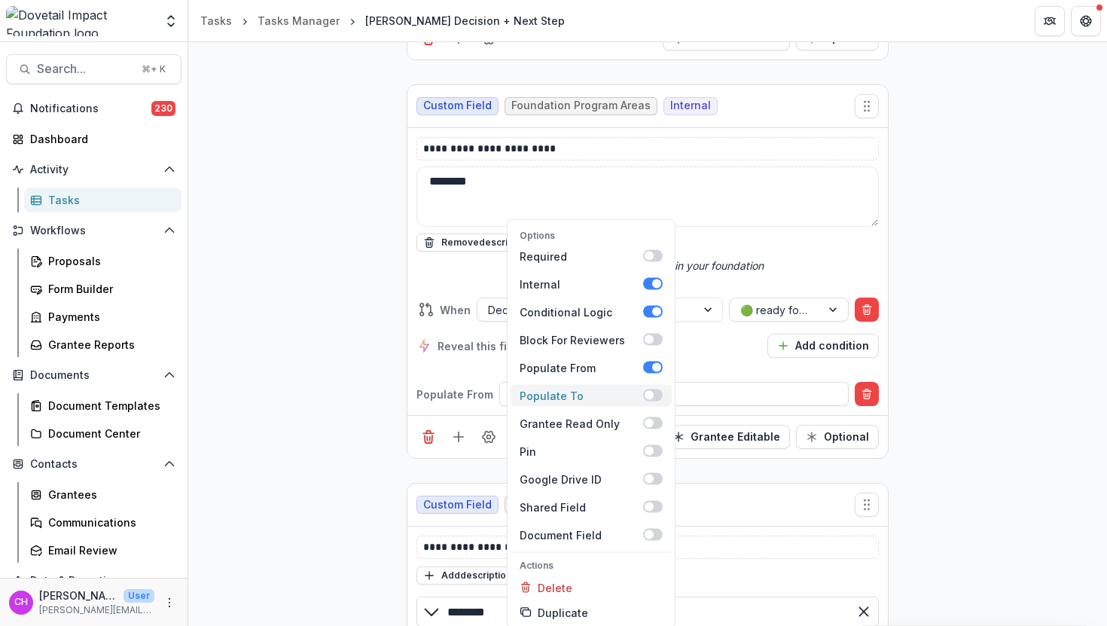
click at [649, 392] on span at bounding box center [649, 395] width 9 height 9
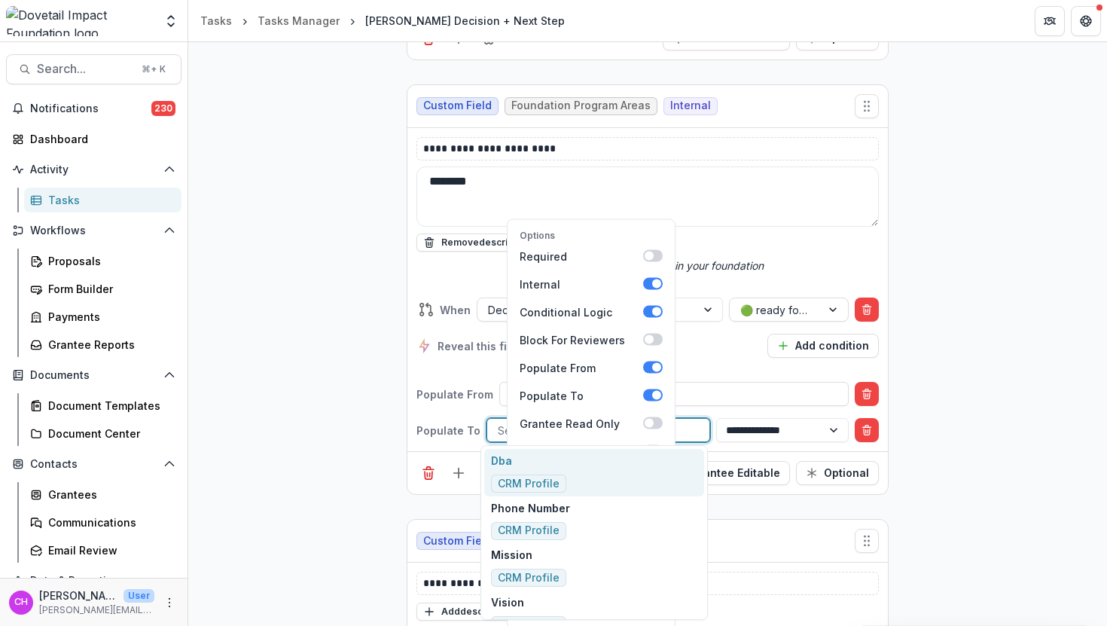
click at [688, 428] on div at bounding box center [598, 430] width 201 height 19
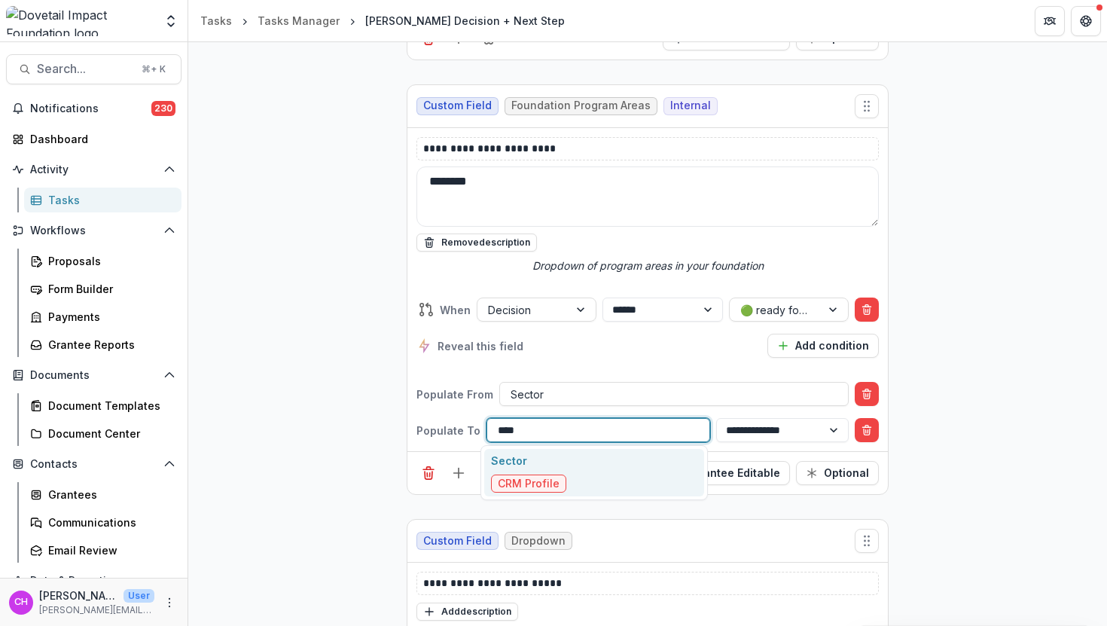
type input "*****"
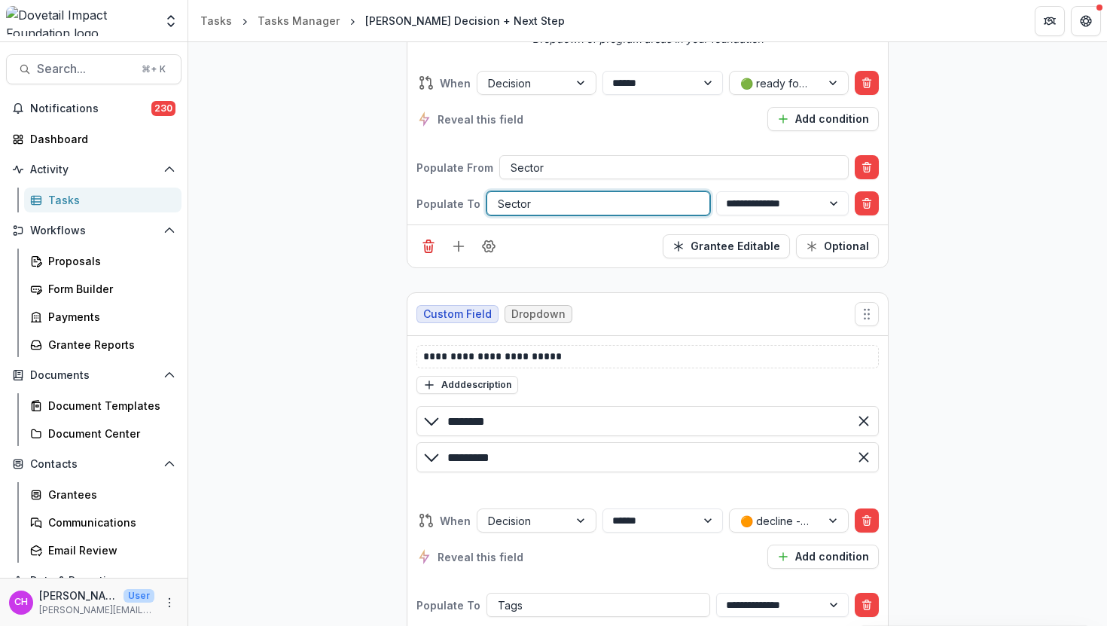
scroll to position [2801, 0]
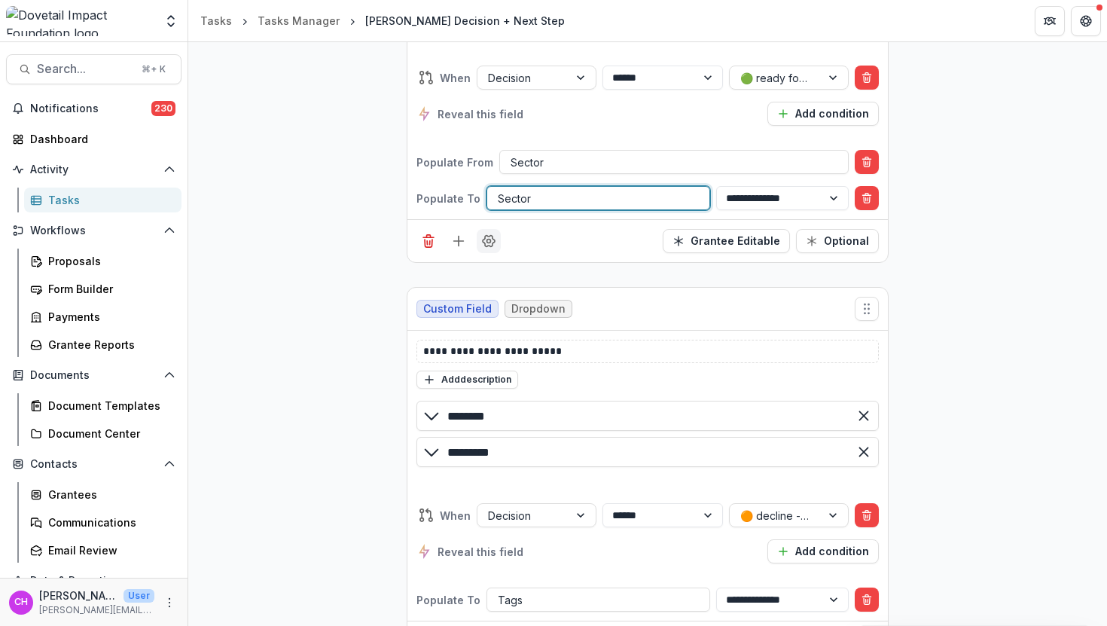
click at [490, 239] on icon "Field Settings" at bounding box center [488, 240] width 15 height 15
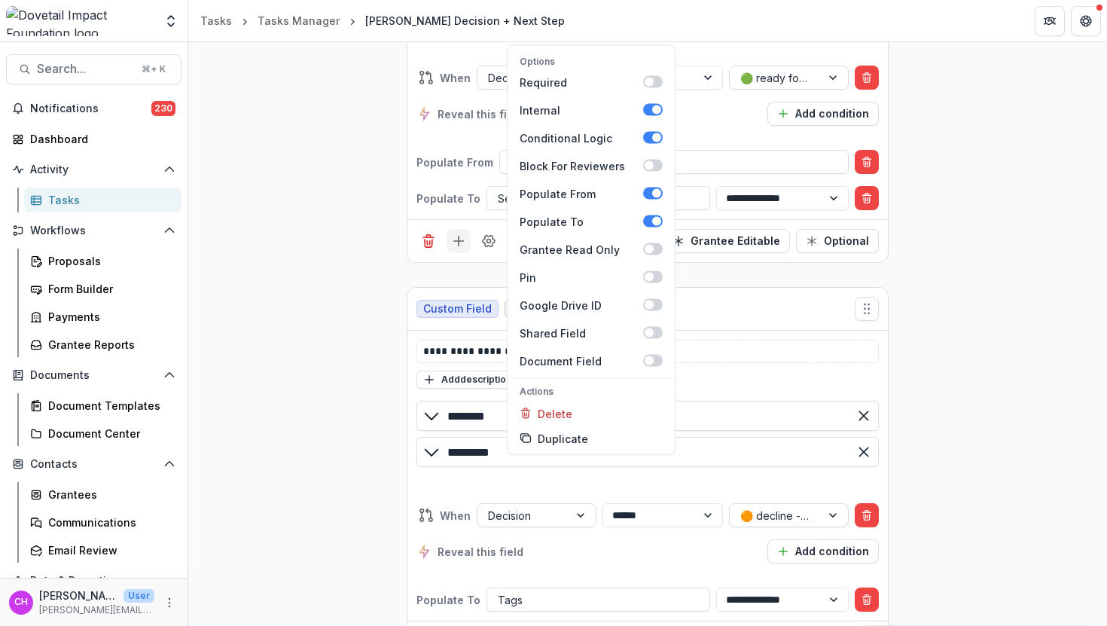
click at [455, 236] on icon "Add field" at bounding box center [458, 240] width 15 height 15
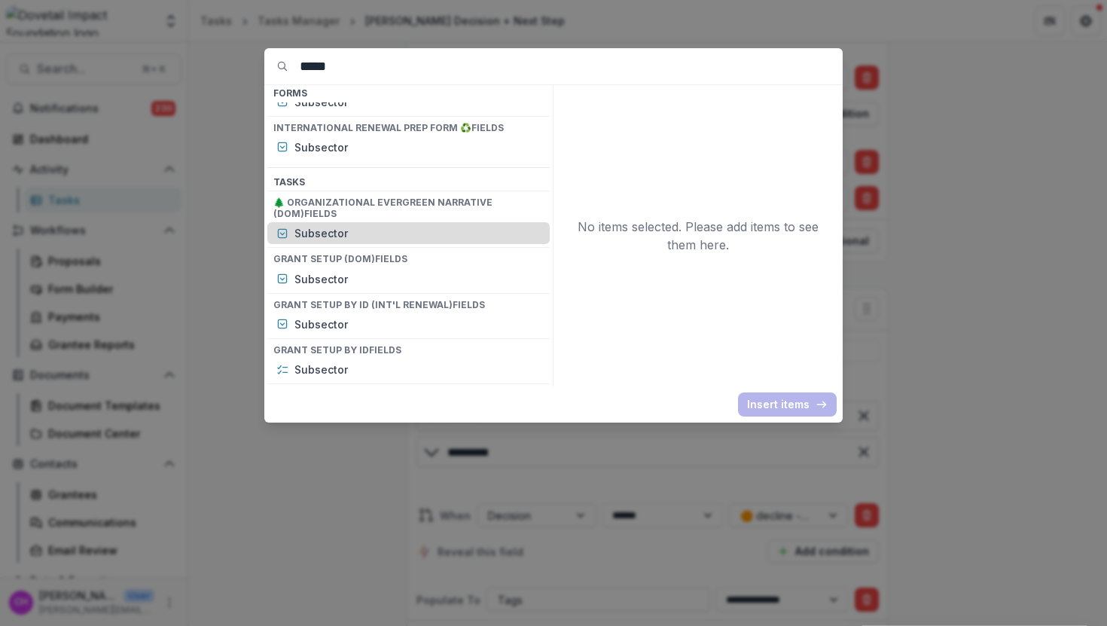
scroll to position [0, 0]
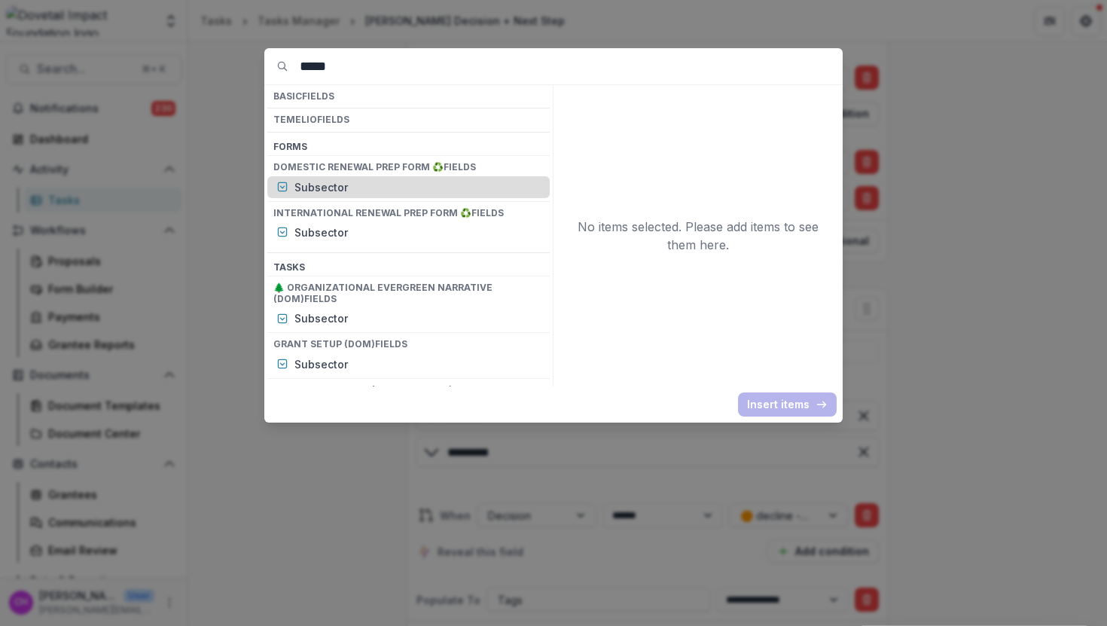
type input "*****"
click at [371, 186] on p "Subsector" at bounding box center [417, 187] width 246 height 16
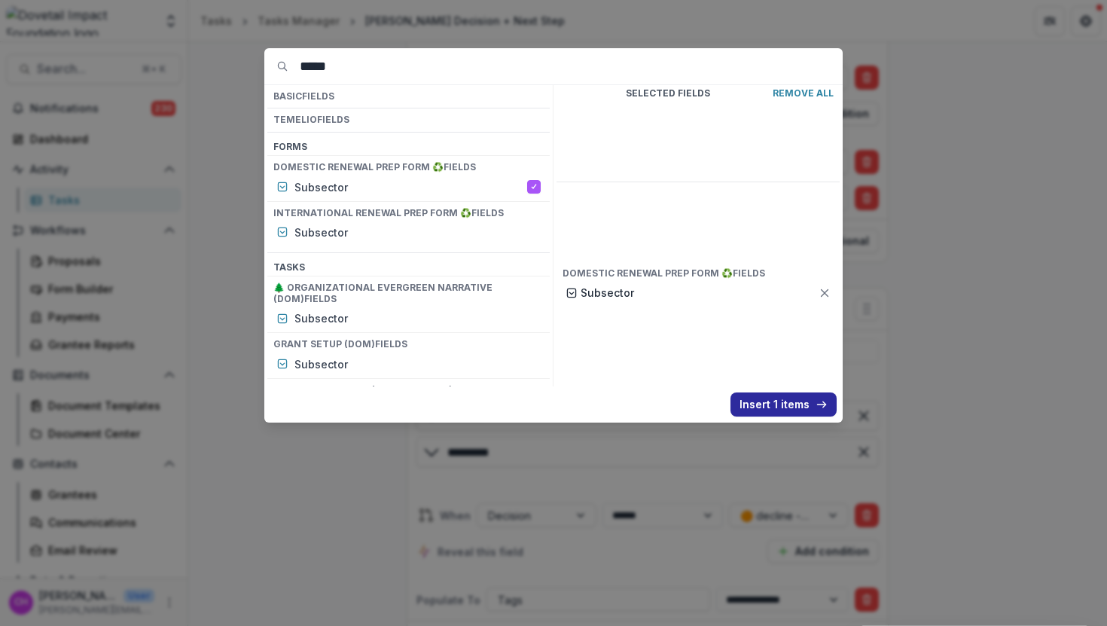
click at [793, 406] on button "Insert 1 items" at bounding box center [784, 404] width 106 height 24
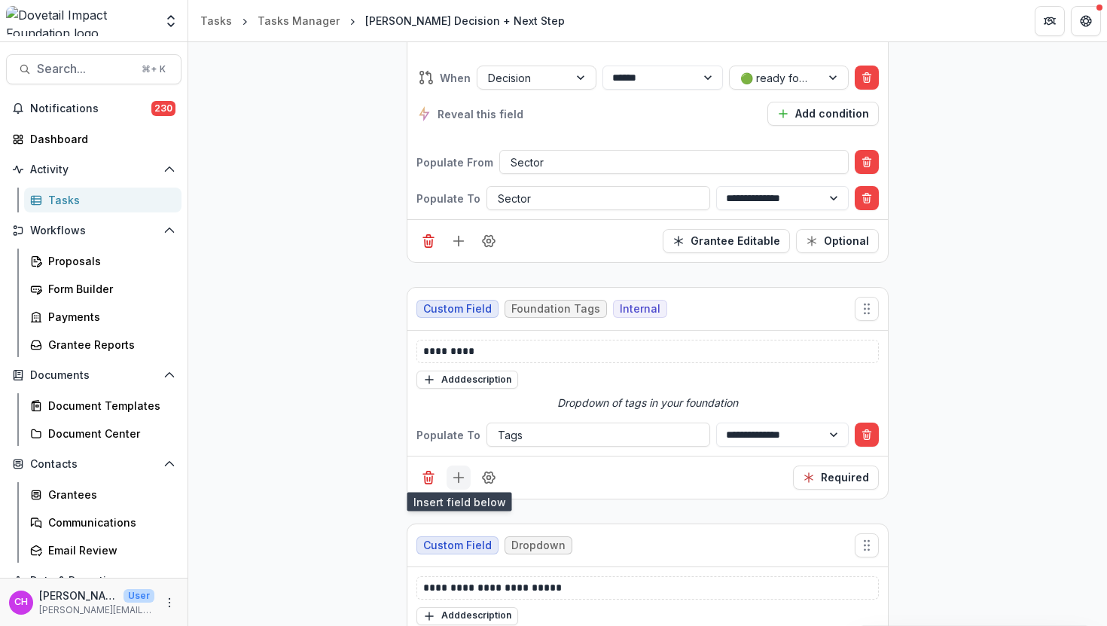
click at [462, 470] on icon "Add field" at bounding box center [458, 477] width 15 height 15
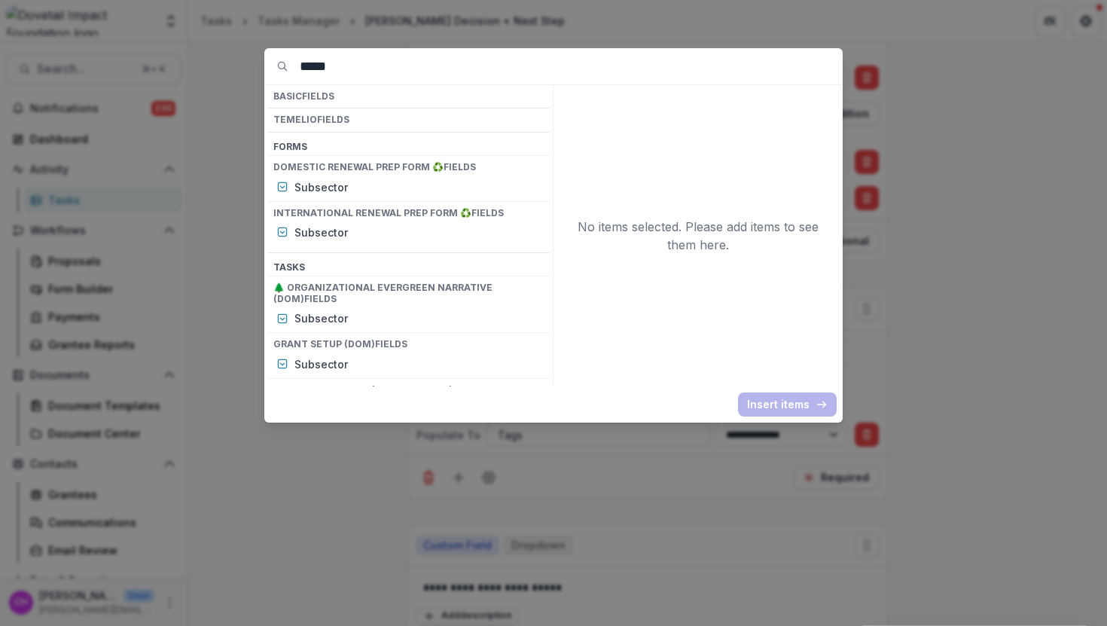
click at [542, 477] on div "***** Basic Fields Temelio Fields Form s Domestic Renewal Prep Form ♻️ Fields S…" at bounding box center [553, 313] width 1107 height 626
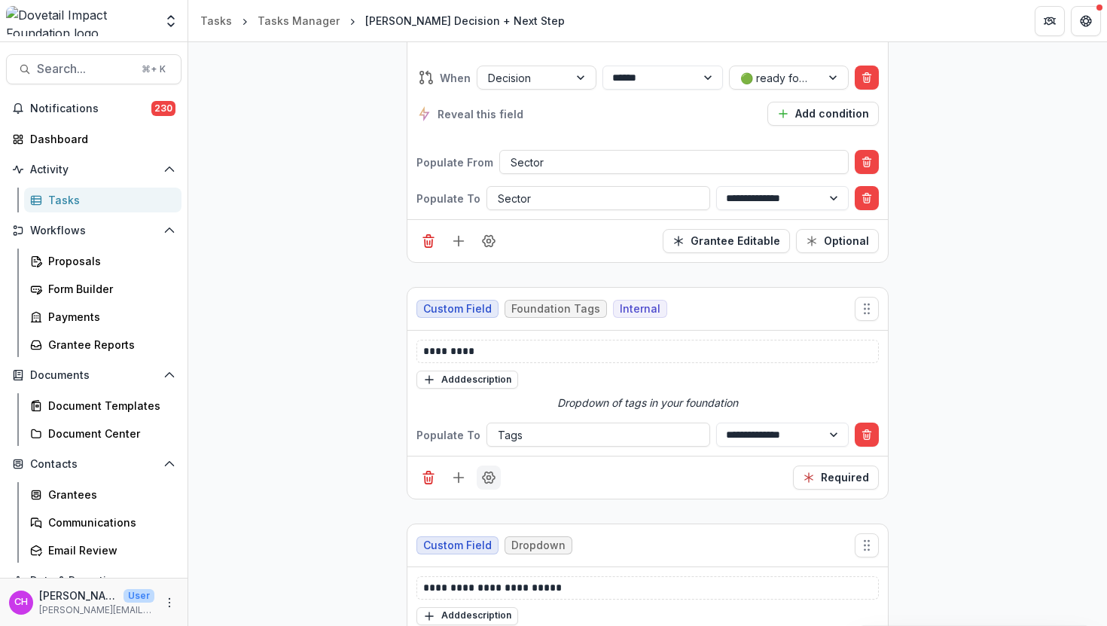
click at [483, 473] on icon "Field Settings" at bounding box center [488, 477] width 15 height 15
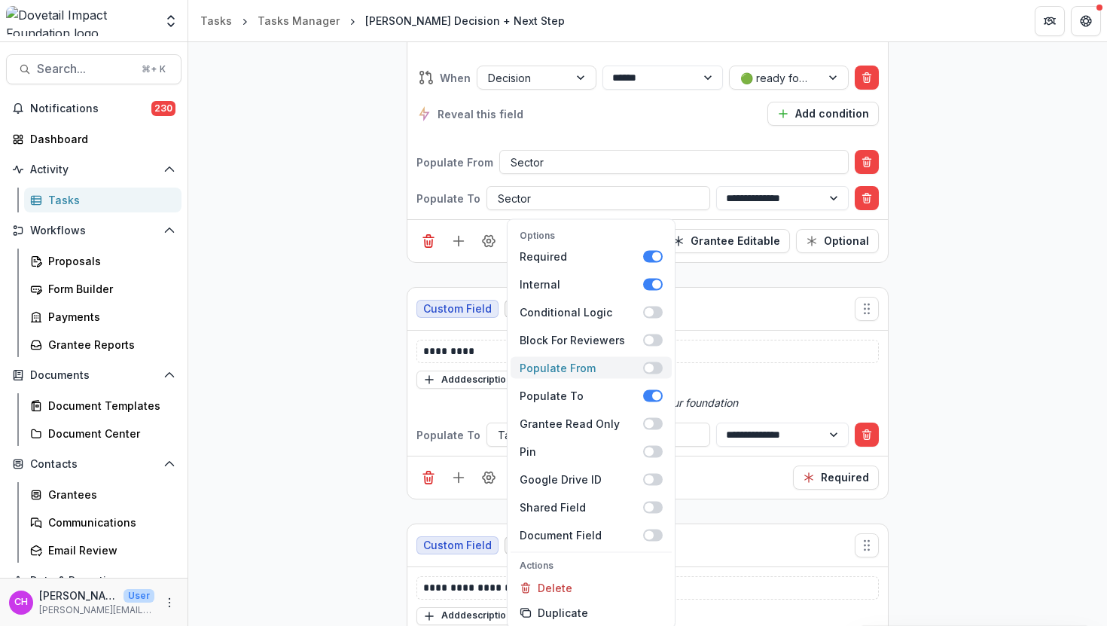
click at [654, 363] on span at bounding box center [653, 367] width 20 height 12
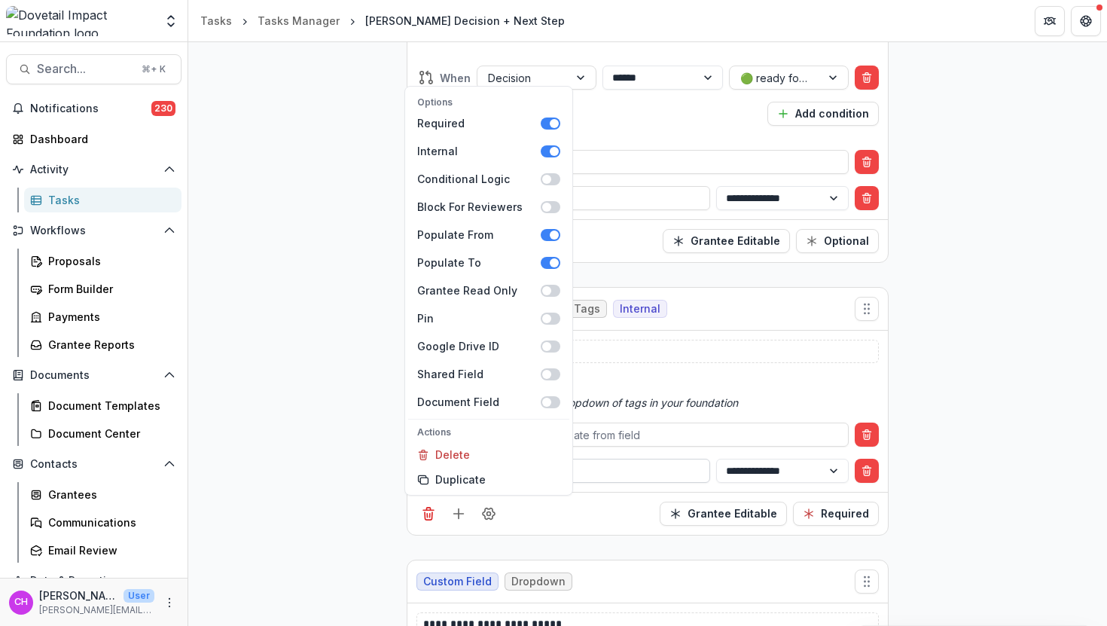
click at [665, 462] on div at bounding box center [598, 471] width 201 height 19
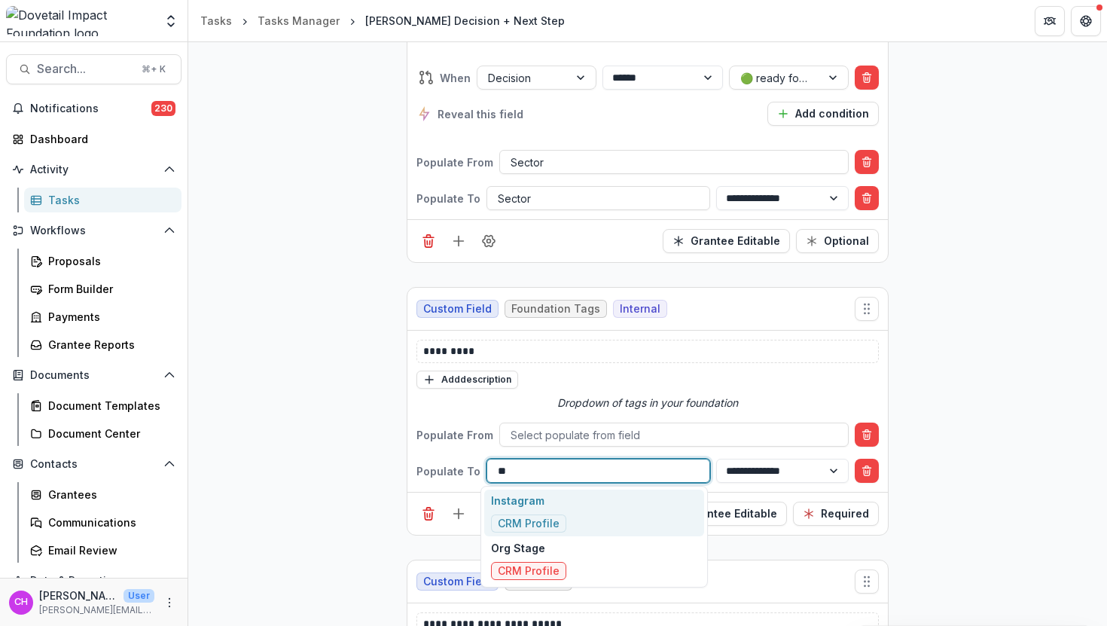
type input "*"
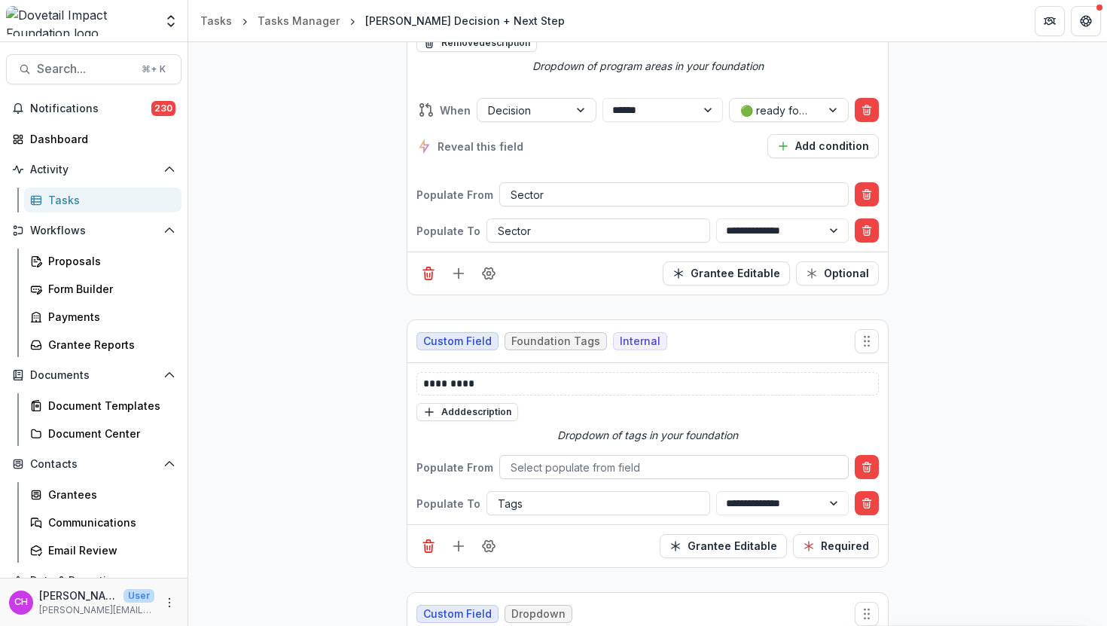
click at [654, 461] on div at bounding box center [674, 467] width 327 height 19
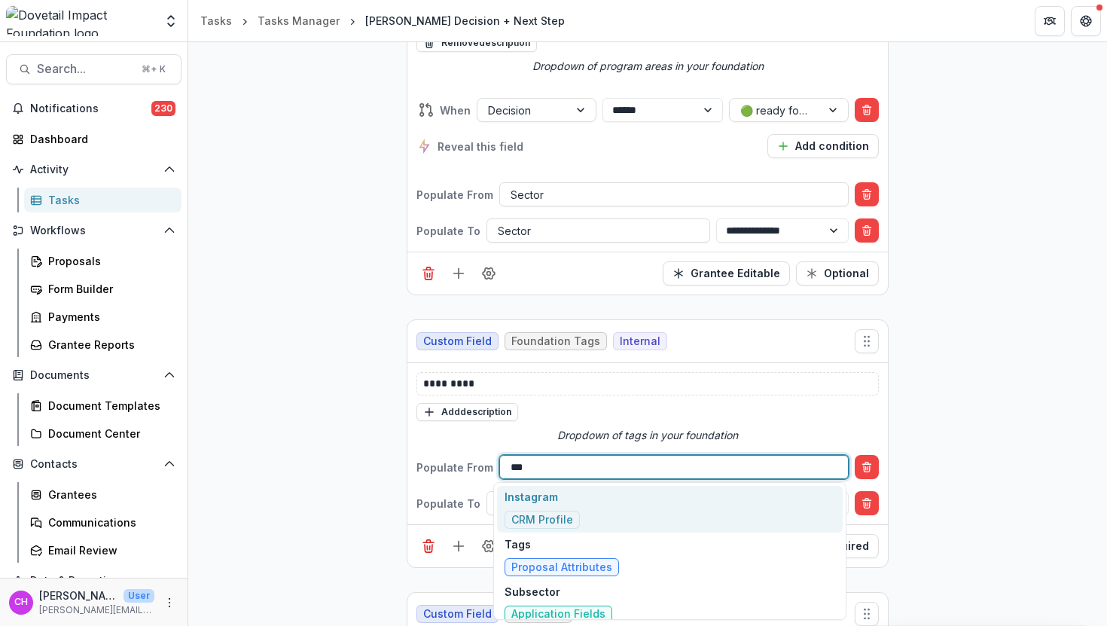
type input "****"
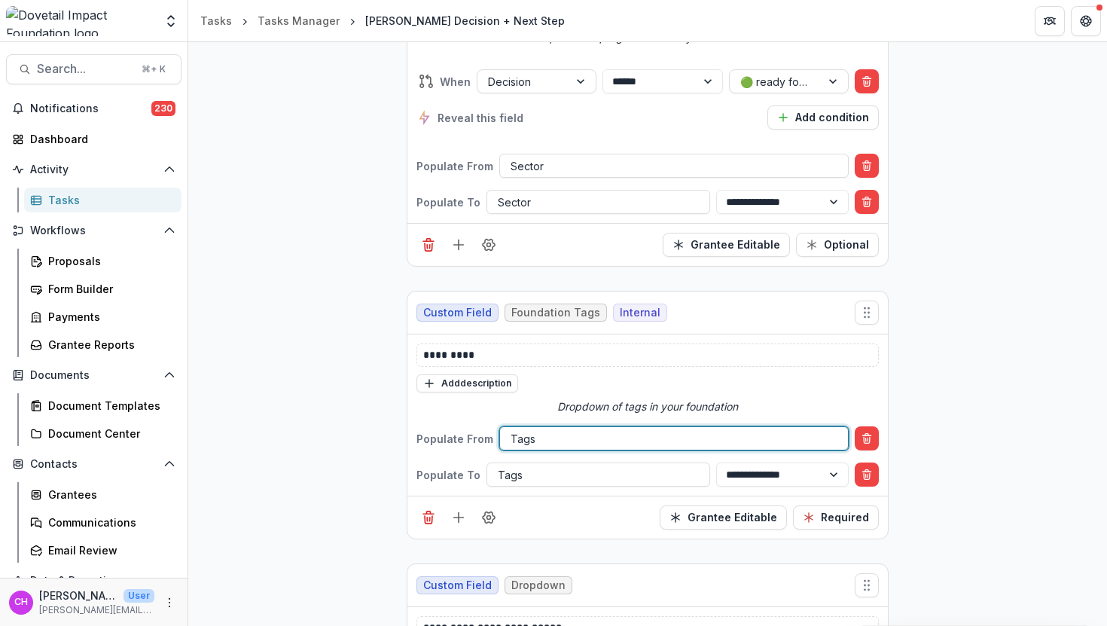
scroll to position [2853, 0]
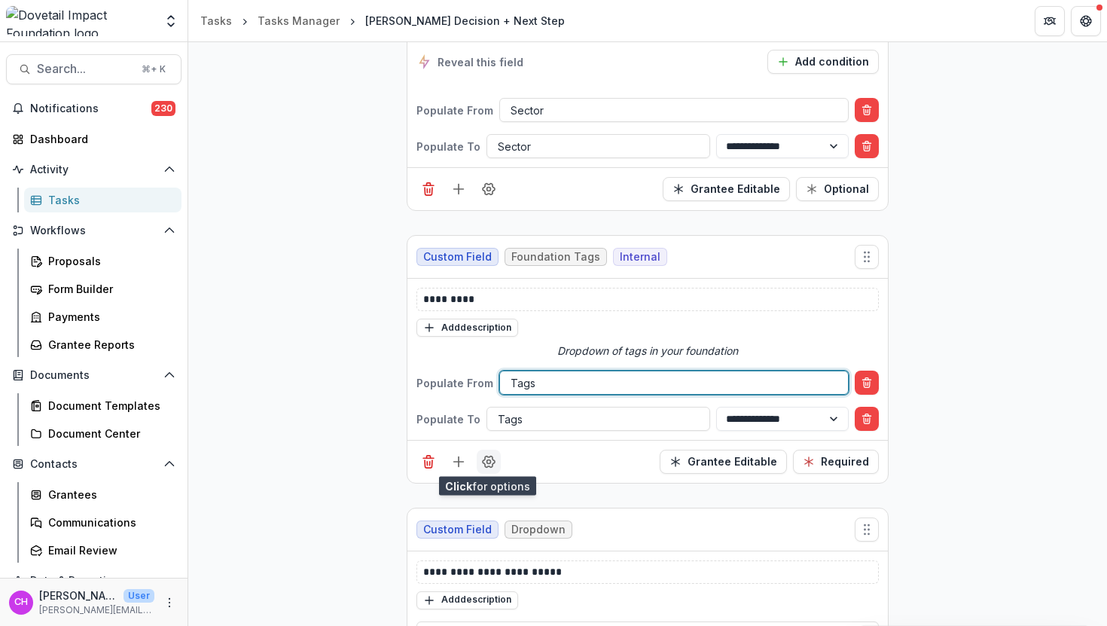
click at [490, 463] on icon "Field Settings" at bounding box center [489, 461] width 12 height 11
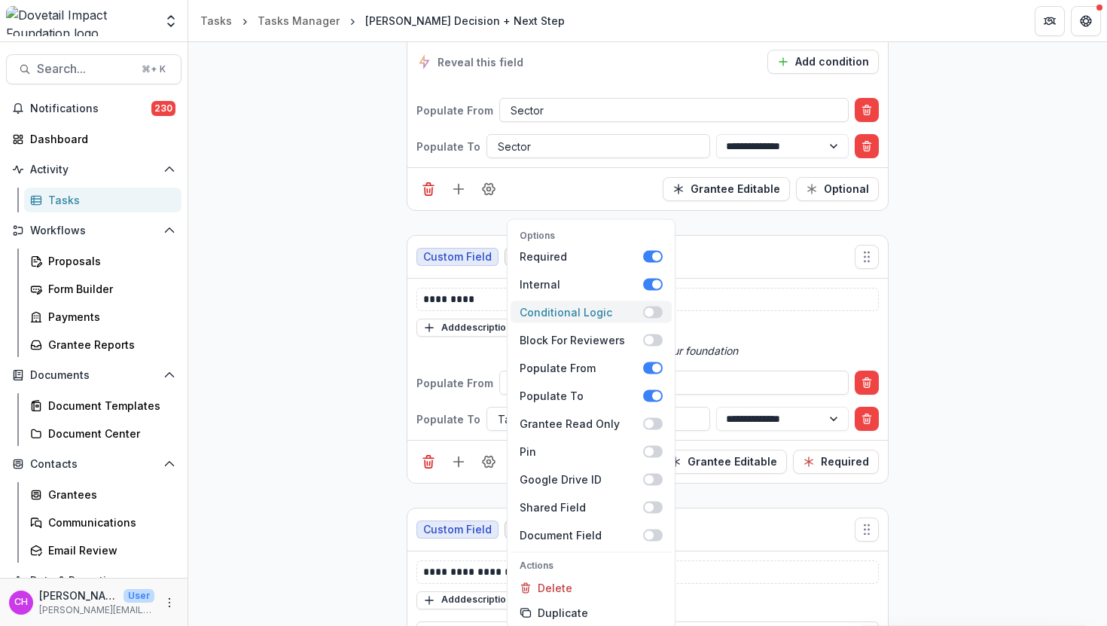
click at [639, 304] on div "Conditional Logic" at bounding box center [582, 312] width 124 height 16
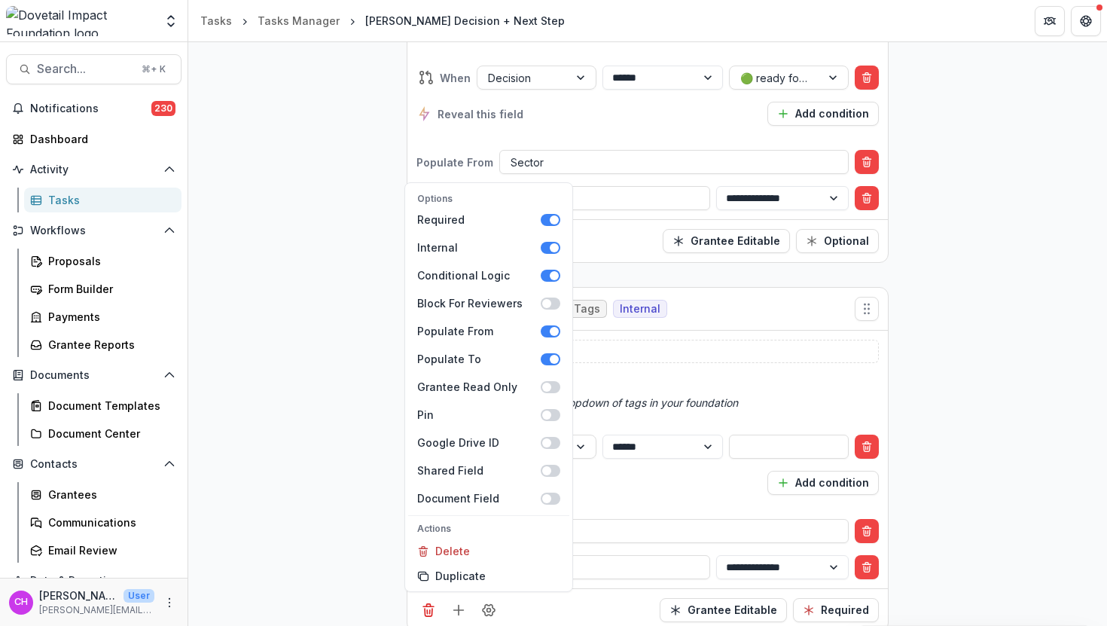
click at [678, 484] on div "Reveal this field Add condition" at bounding box center [647, 483] width 462 height 24
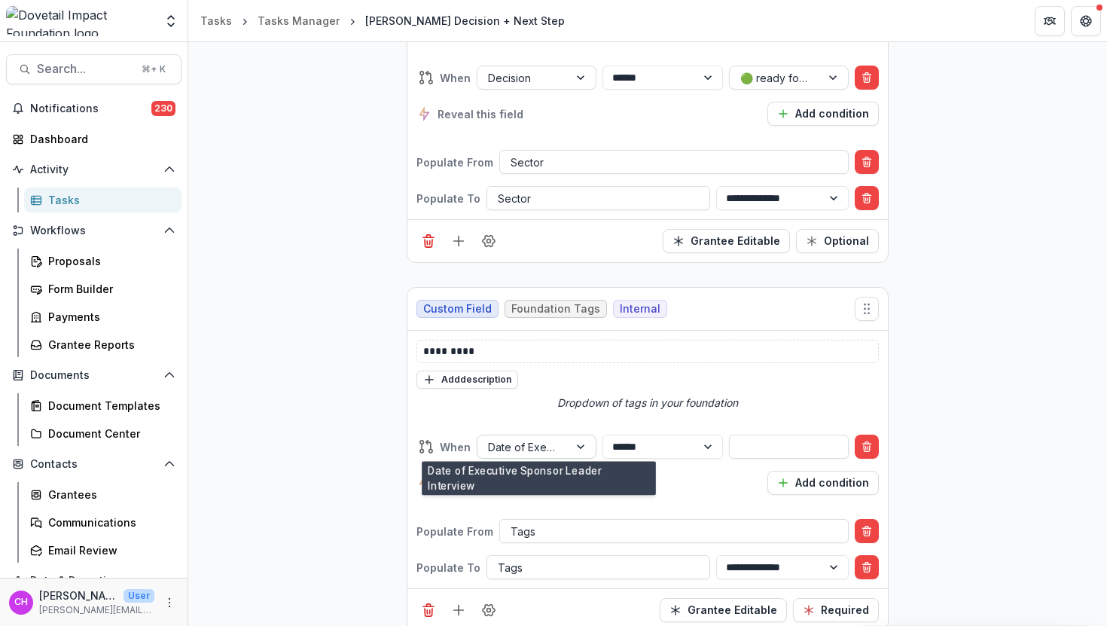
click at [563, 441] on div "Date of Executive Sponsor Leader Interview" at bounding box center [522, 447] width 91 height 22
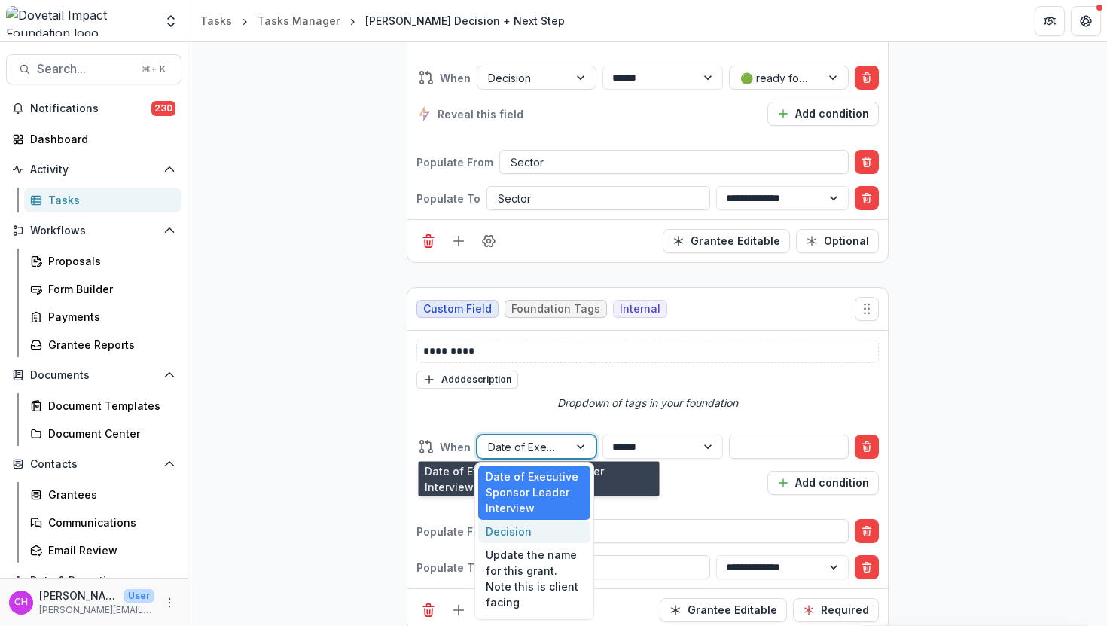
click at [538, 534] on div "Decision" at bounding box center [534, 531] width 112 height 23
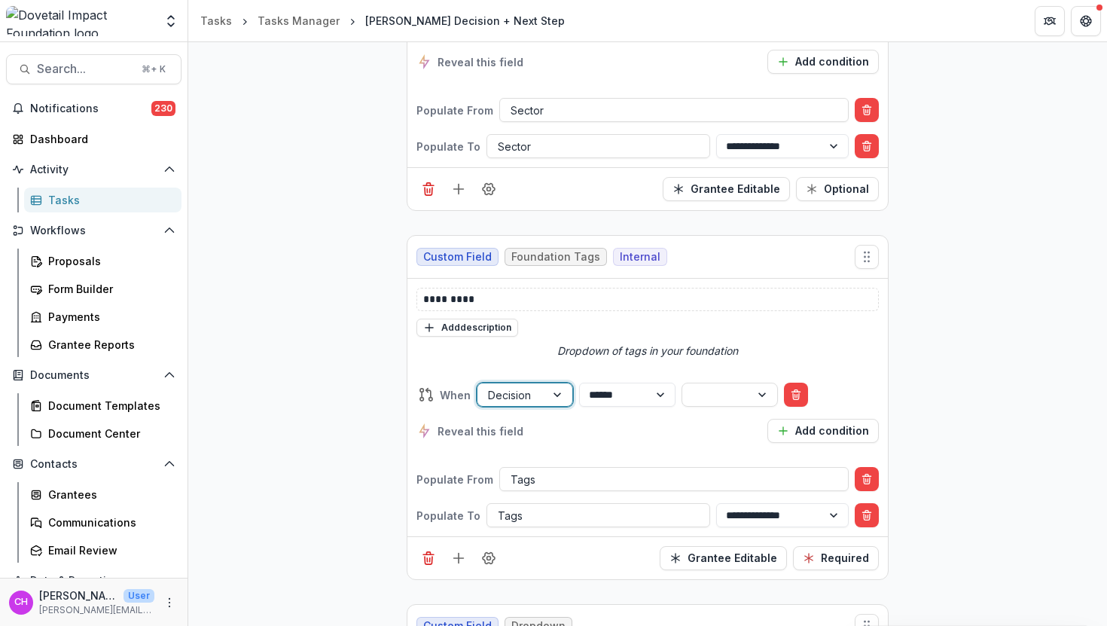
scroll to position [2801, 0]
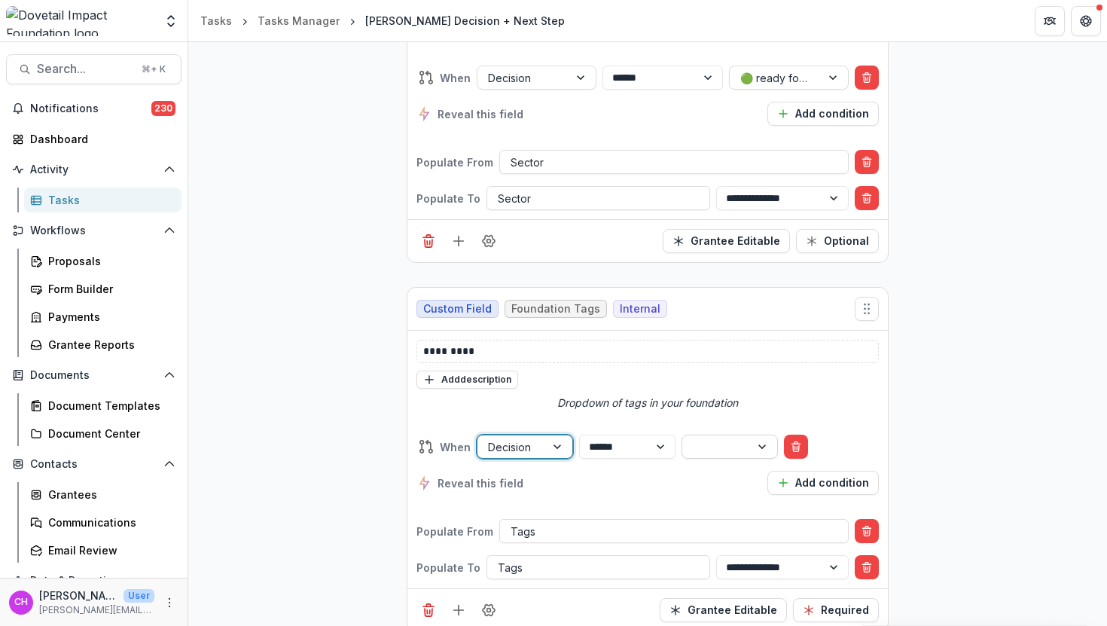
click at [740, 444] on div at bounding box center [716, 447] width 47 height 19
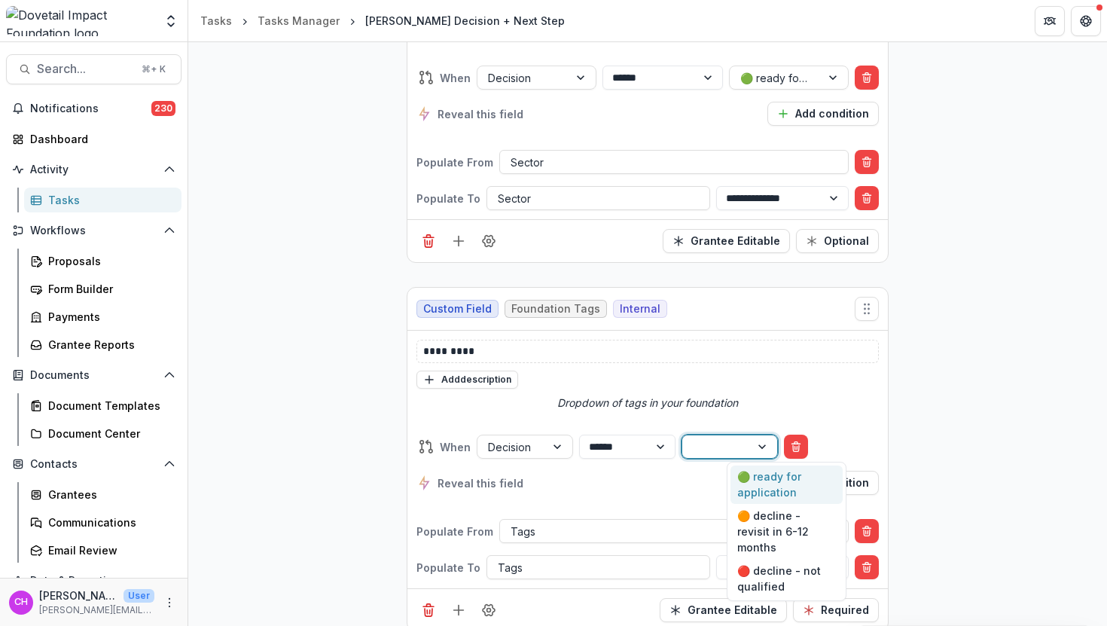
click at [770, 471] on div "🟢 ready for application" at bounding box center [787, 484] width 112 height 39
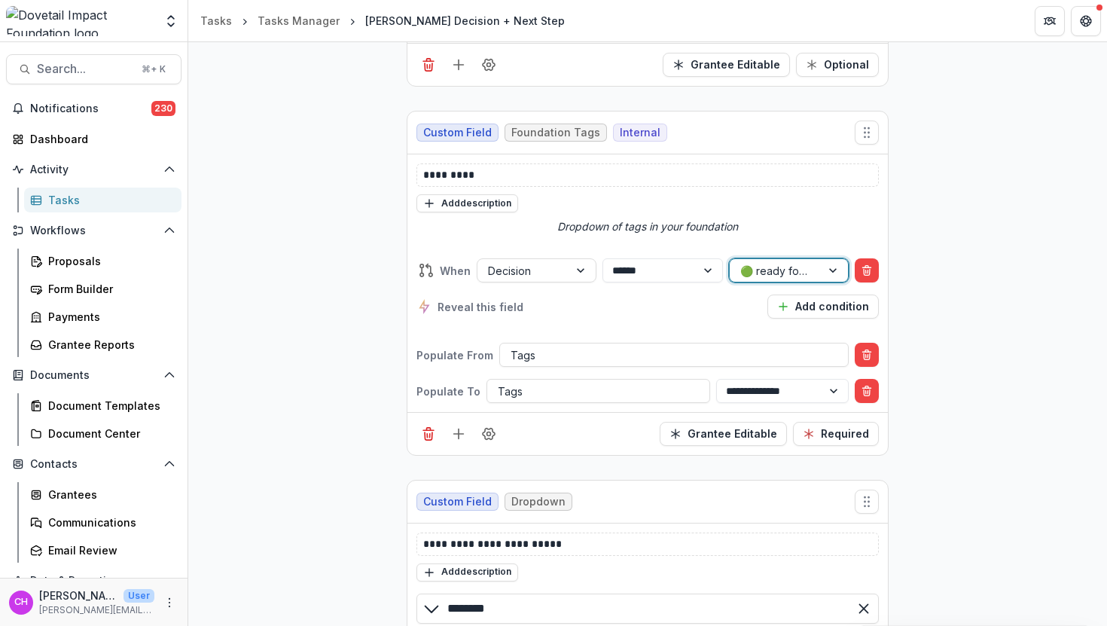
scroll to position [3205, 0]
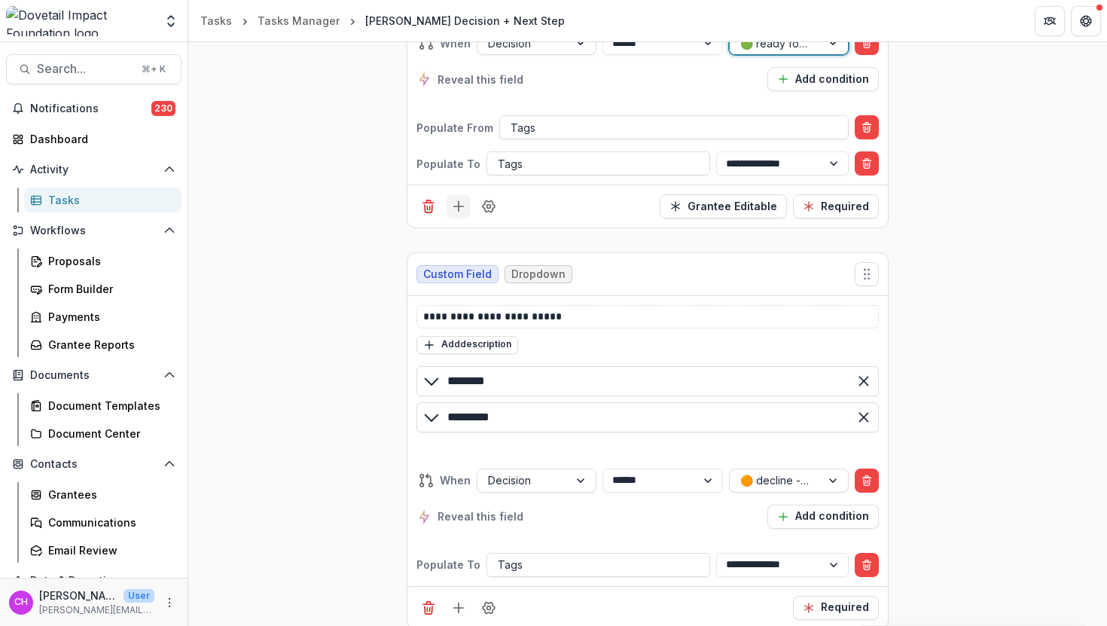
click at [458, 209] on icon "Add field" at bounding box center [458, 206] width 15 height 15
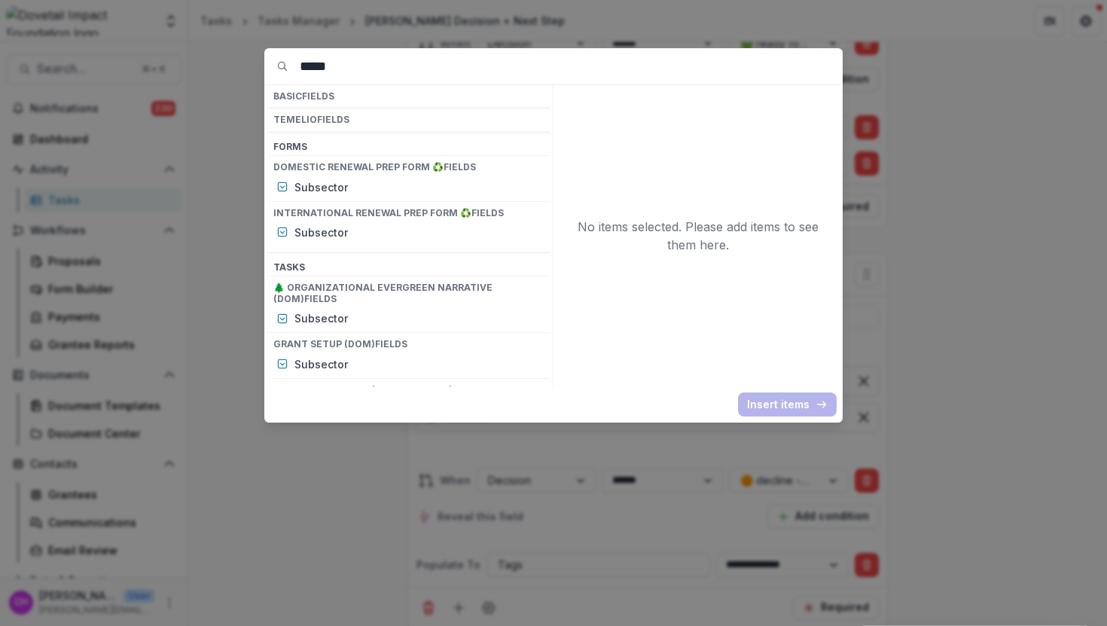
click at [351, 70] on input "*****" at bounding box center [571, 66] width 543 height 36
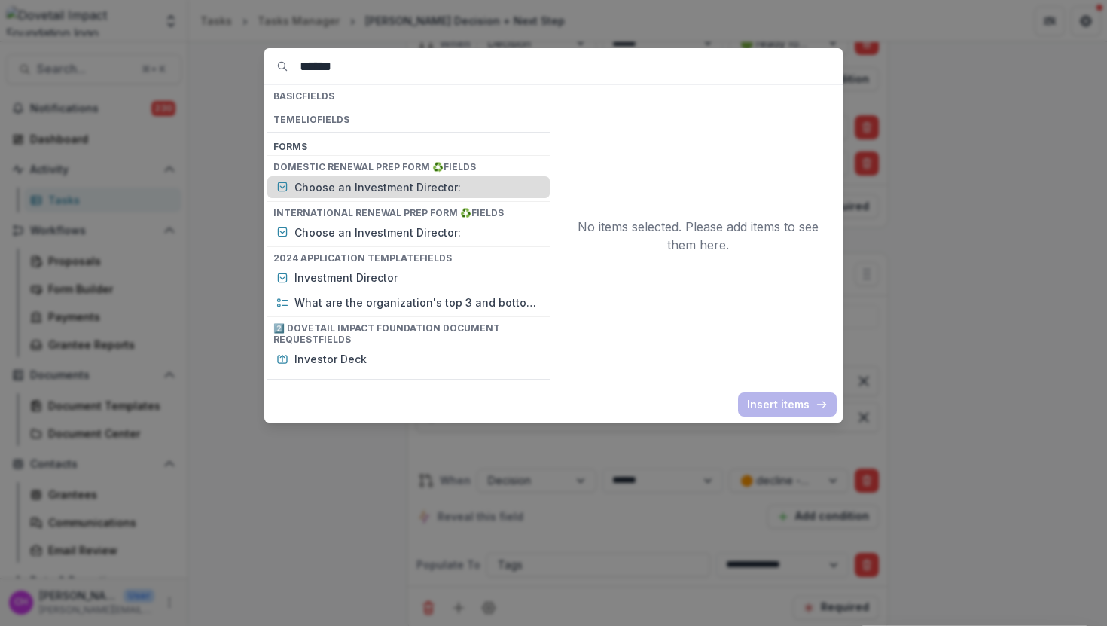
type input "******"
click at [376, 193] on p "Choose an Investment Director:" at bounding box center [417, 187] width 246 height 16
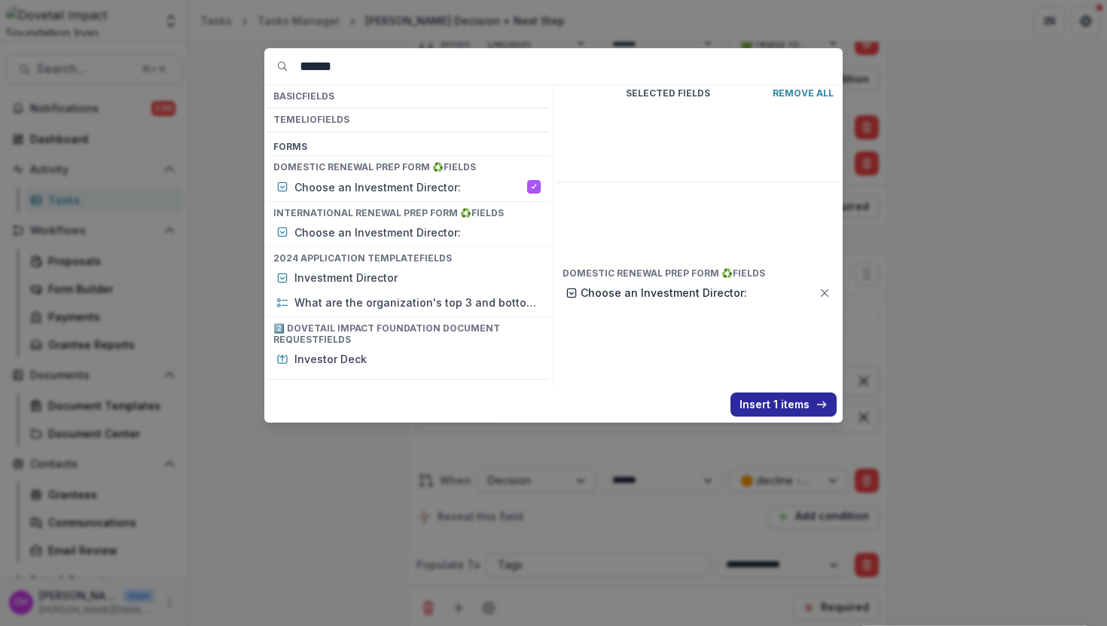
click at [793, 406] on button "Insert 1 items" at bounding box center [784, 404] width 106 height 24
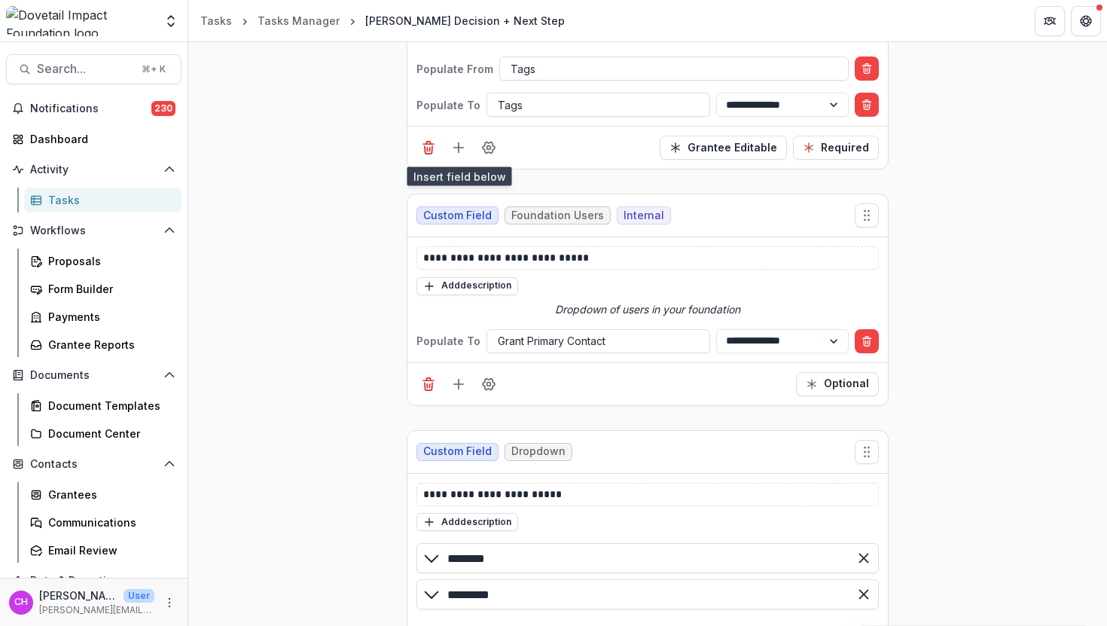
scroll to position [3266, 0]
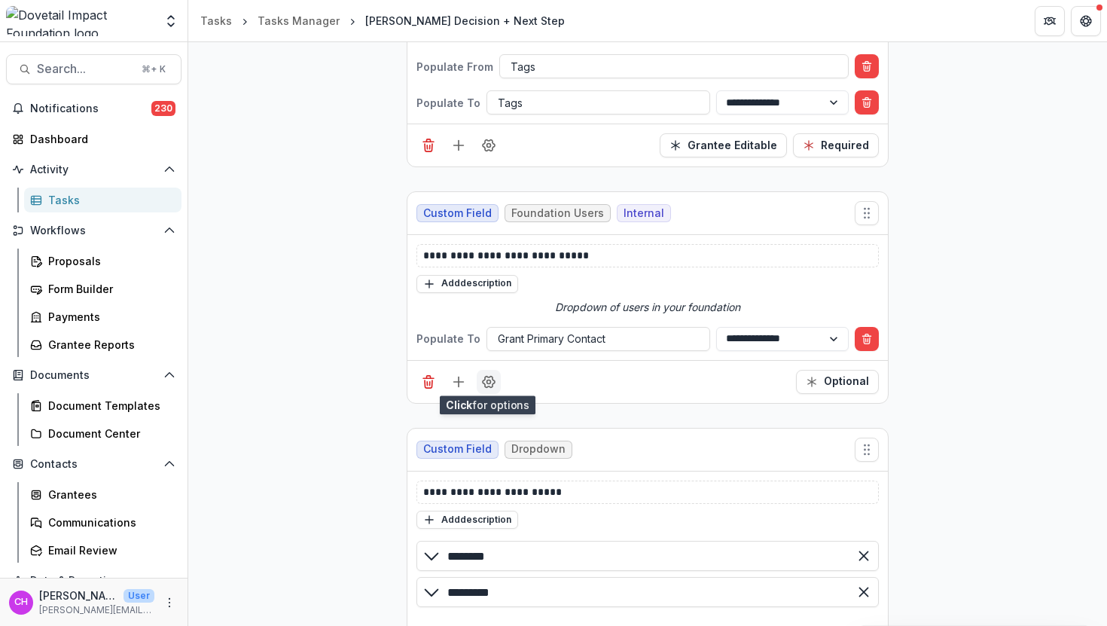
click at [497, 377] on button "Field Settings" at bounding box center [489, 382] width 24 height 24
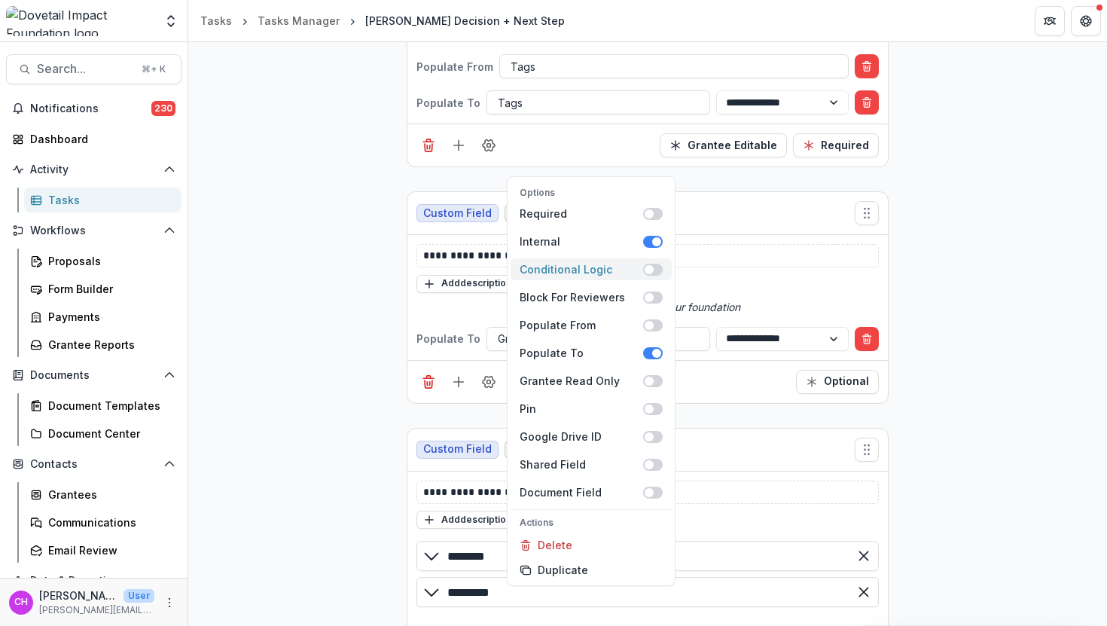
click at [654, 270] on span at bounding box center [653, 270] width 20 height 12
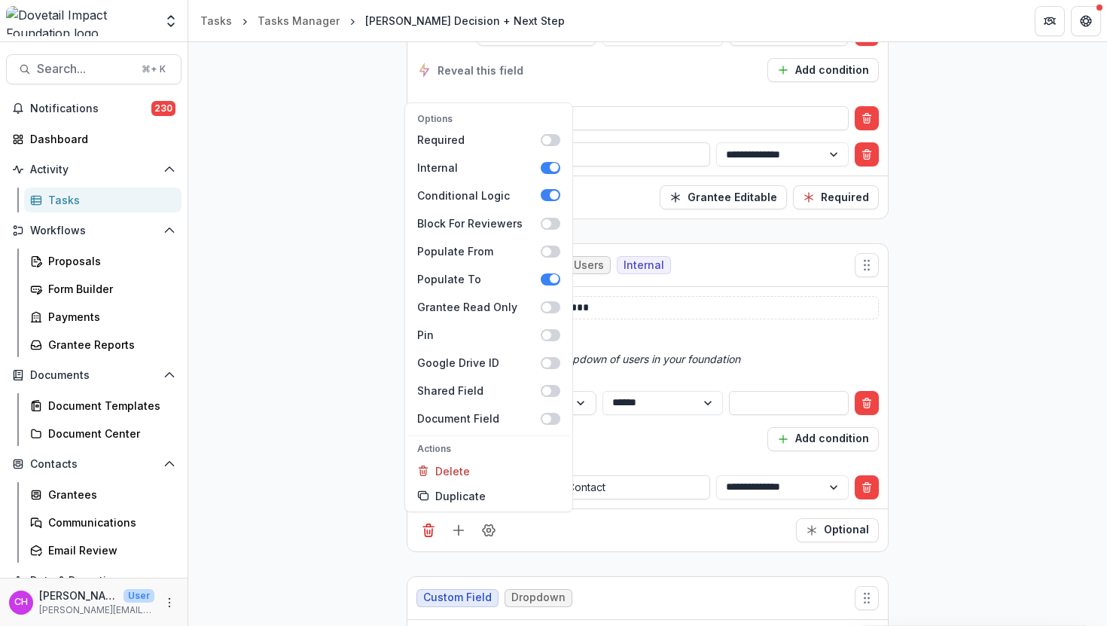
click at [664, 442] on div "Reveal this field Add condition" at bounding box center [647, 439] width 462 height 24
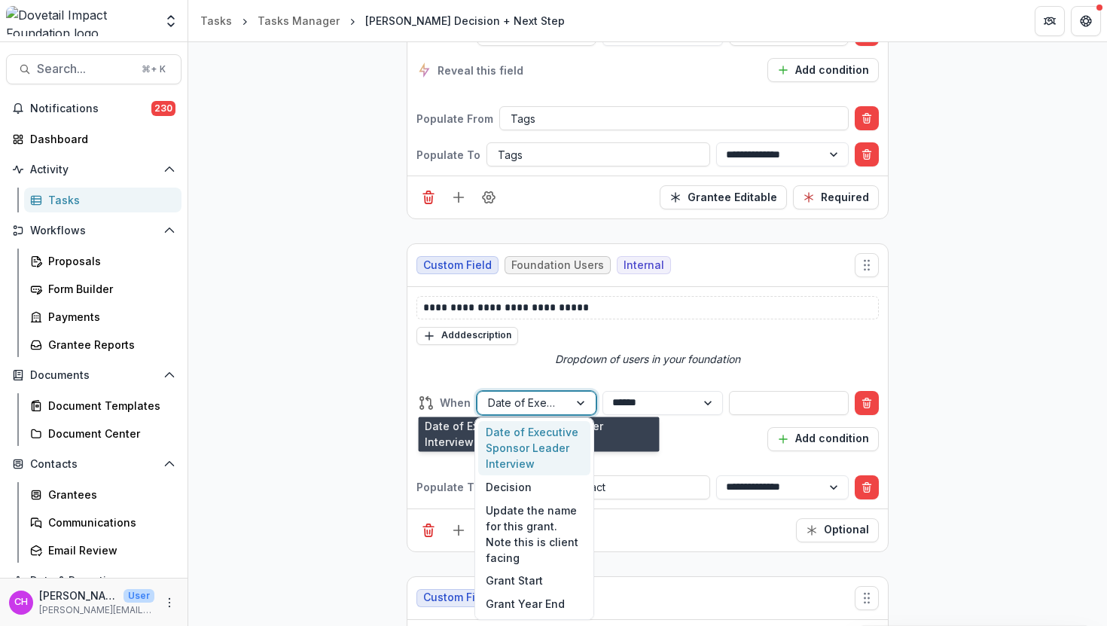
click at [593, 407] on div "Date of Executive Sponsor Leader Interview" at bounding box center [537, 403] width 120 height 24
click at [560, 491] on div "Decision" at bounding box center [534, 486] width 112 height 23
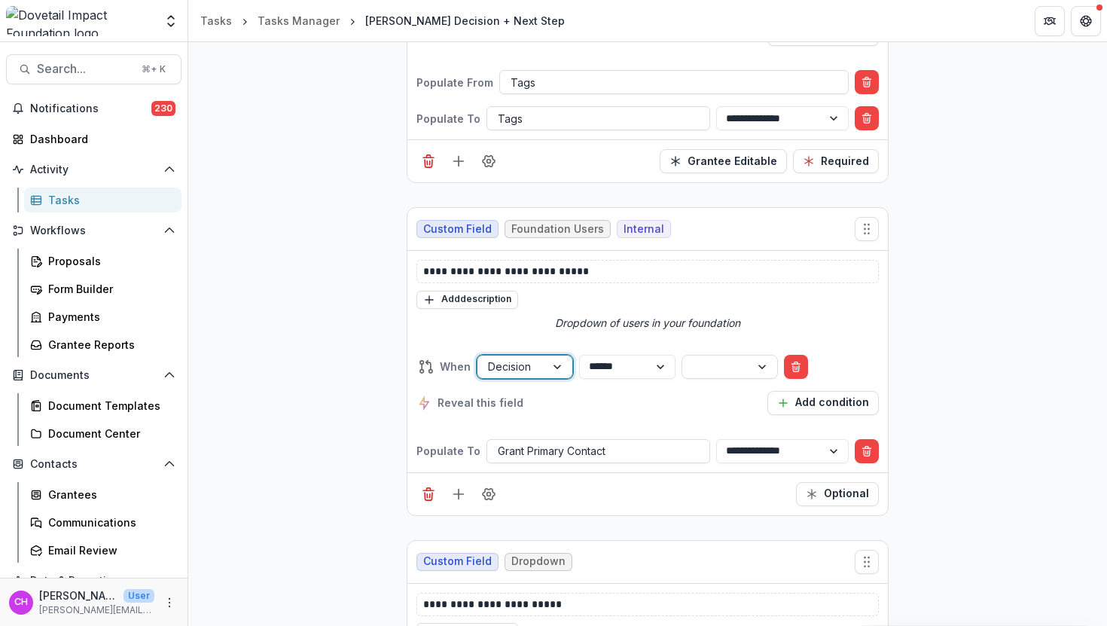
scroll to position [3214, 0]
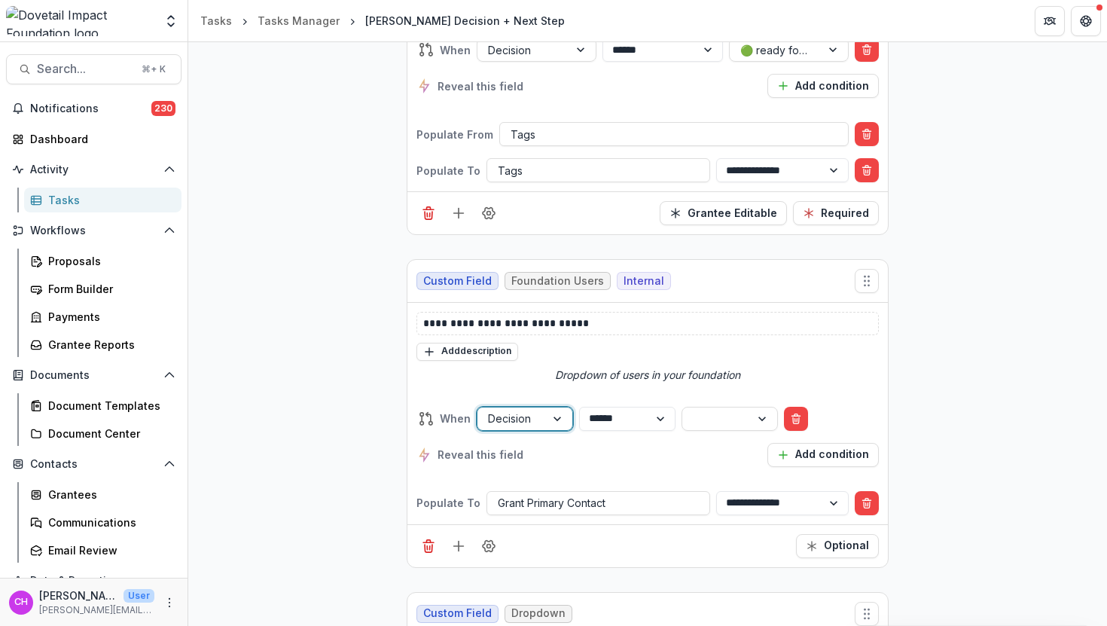
click at [791, 415] on div "**********" at bounding box center [647, 437] width 462 height 60
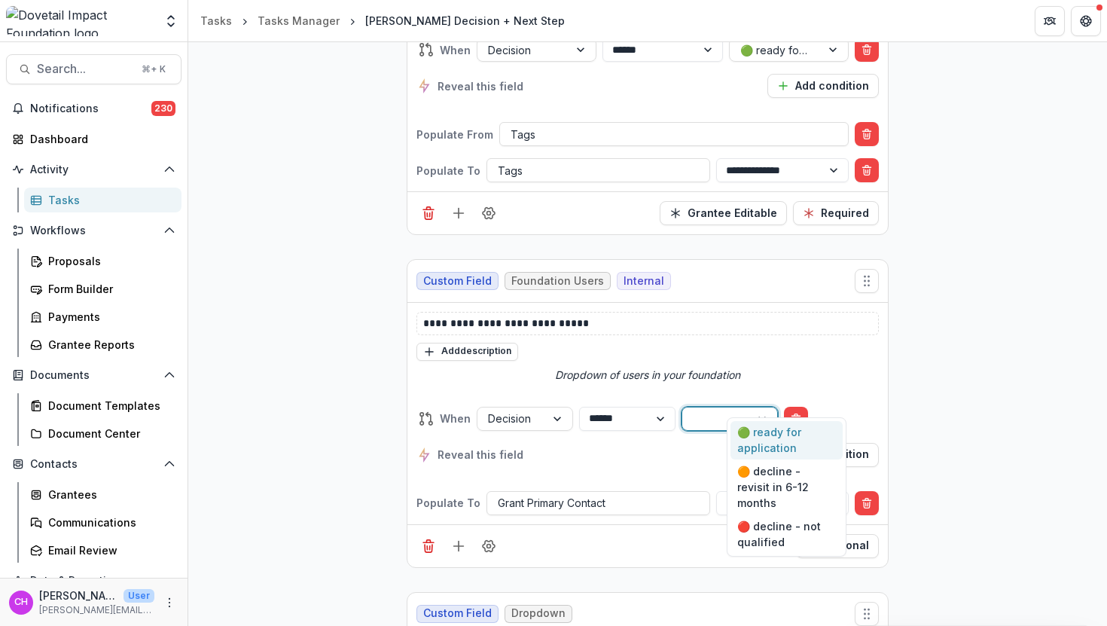
click at [740, 409] on div at bounding box center [716, 418] width 47 height 19
click at [773, 435] on div "🟢 ready for application" at bounding box center [787, 440] width 112 height 39
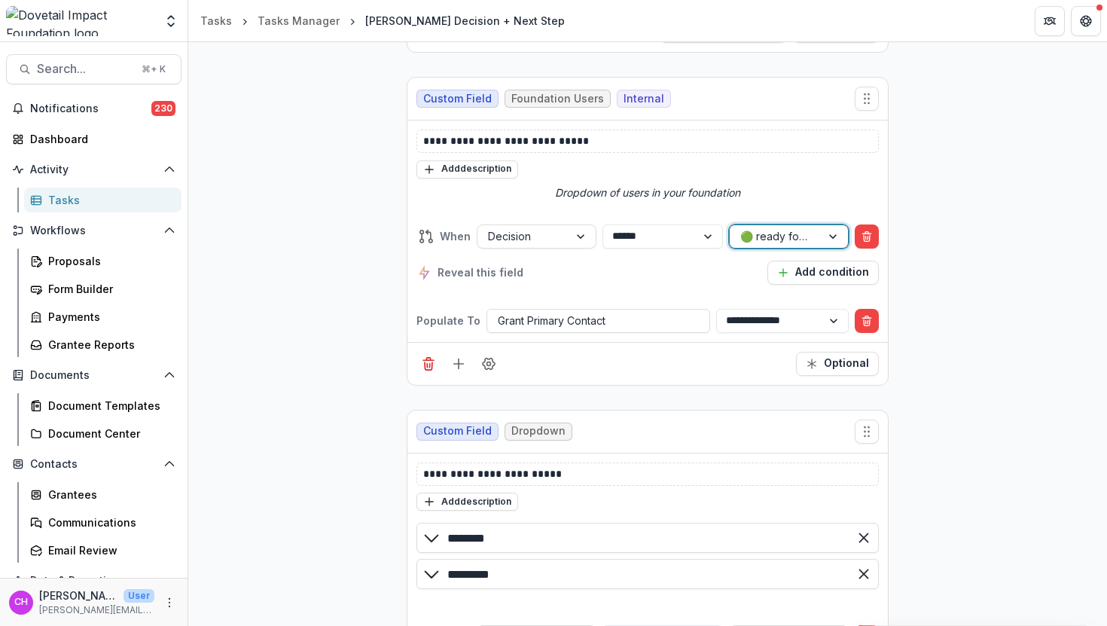
scroll to position [3414, 0]
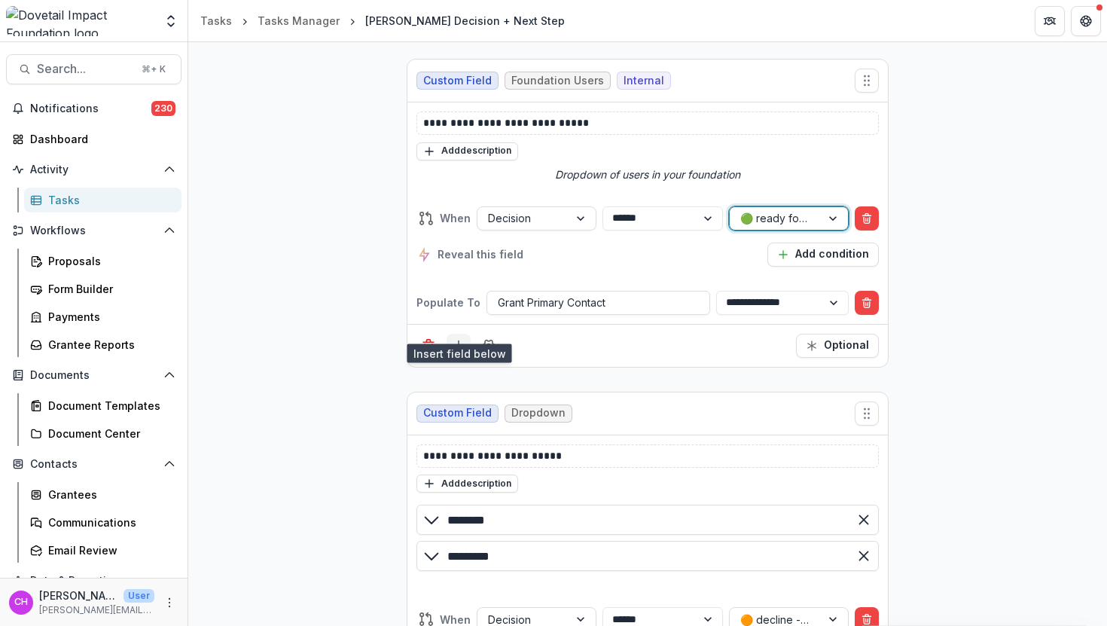
click at [459, 346] on line "Add field" at bounding box center [459, 346] width 10 height 0
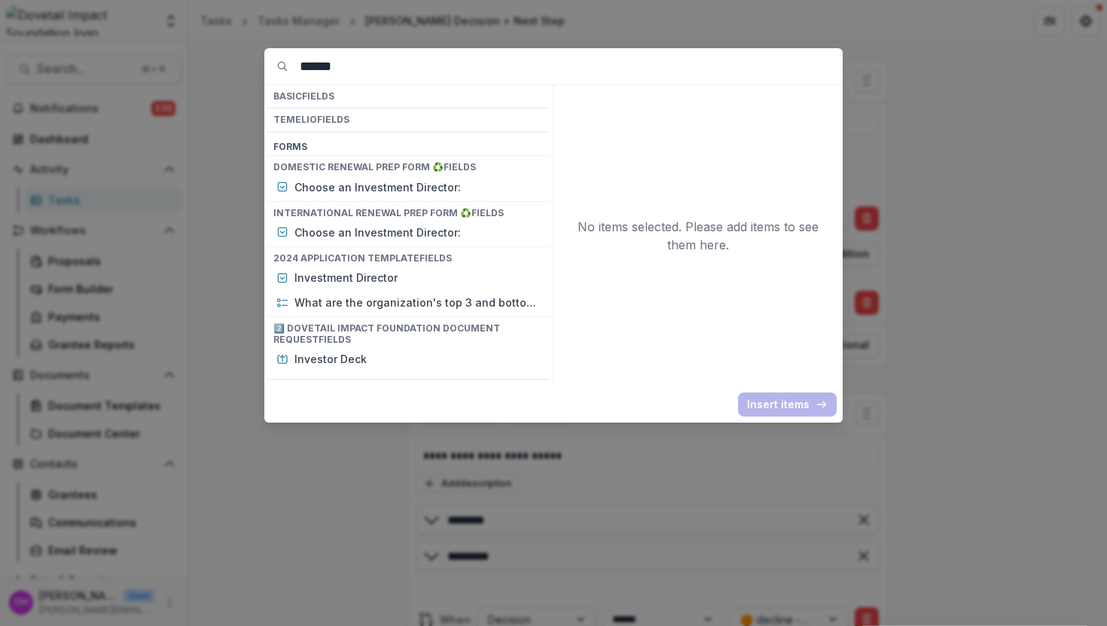
click at [454, 77] on input "******" at bounding box center [571, 66] width 543 height 36
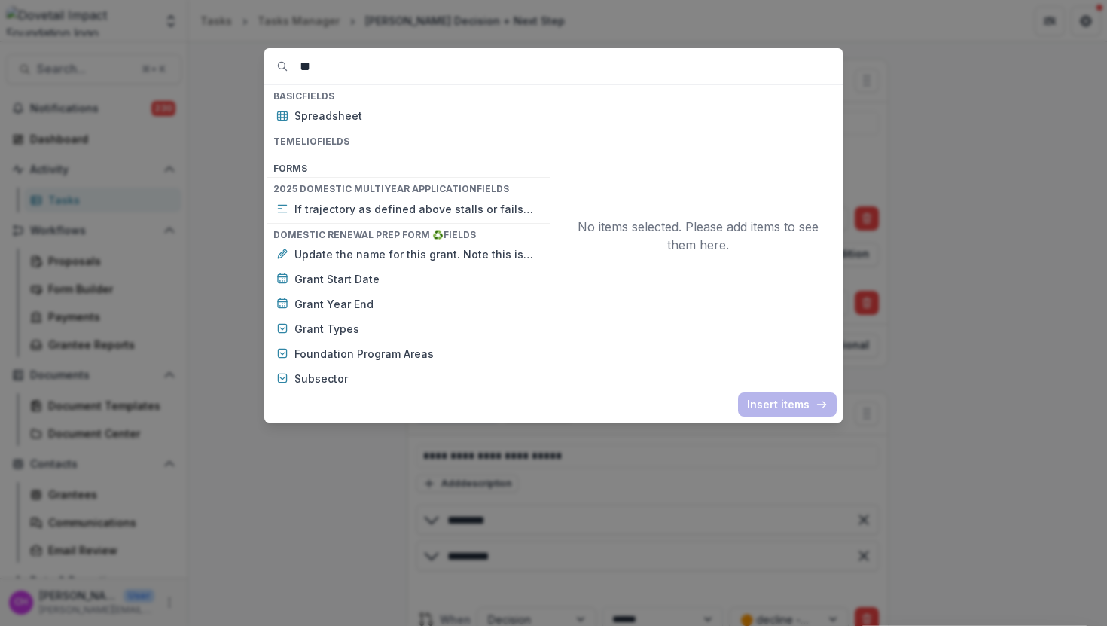
type input "*"
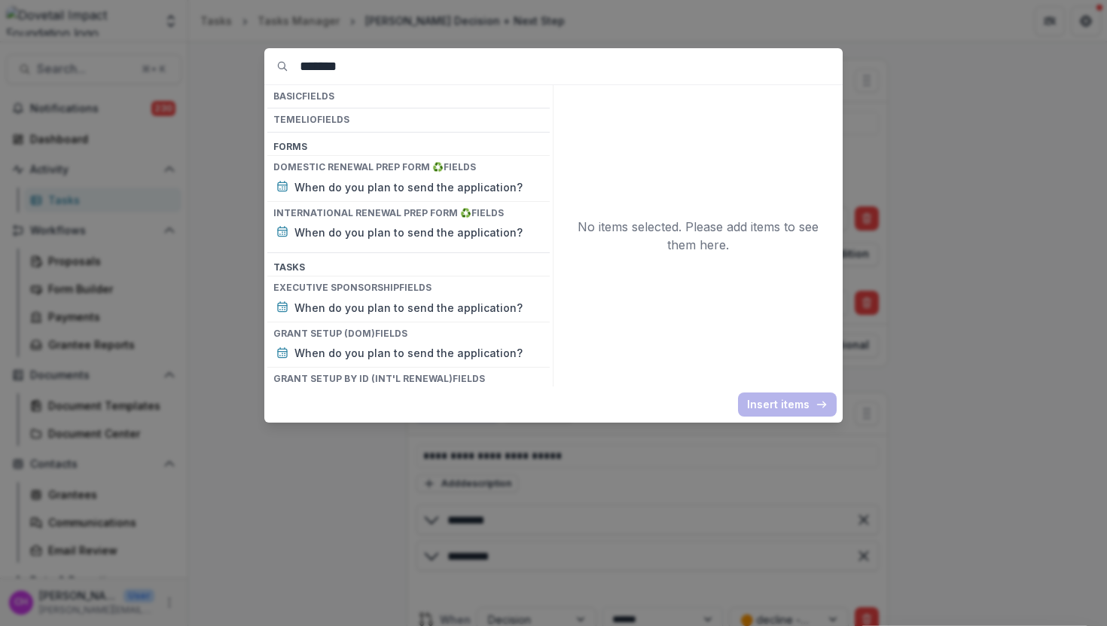
scroll to position [32, 0]
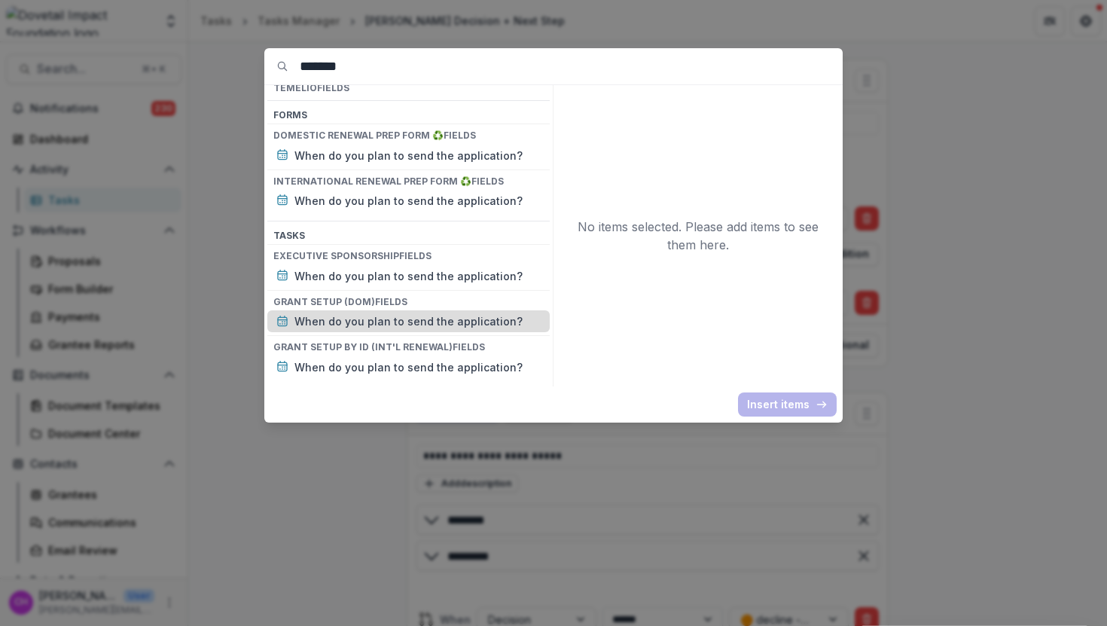
type input "*******"
click at [455, 317] on p "When do you plan to send the application?" at bounding box center [417, 321] width 246 height 16
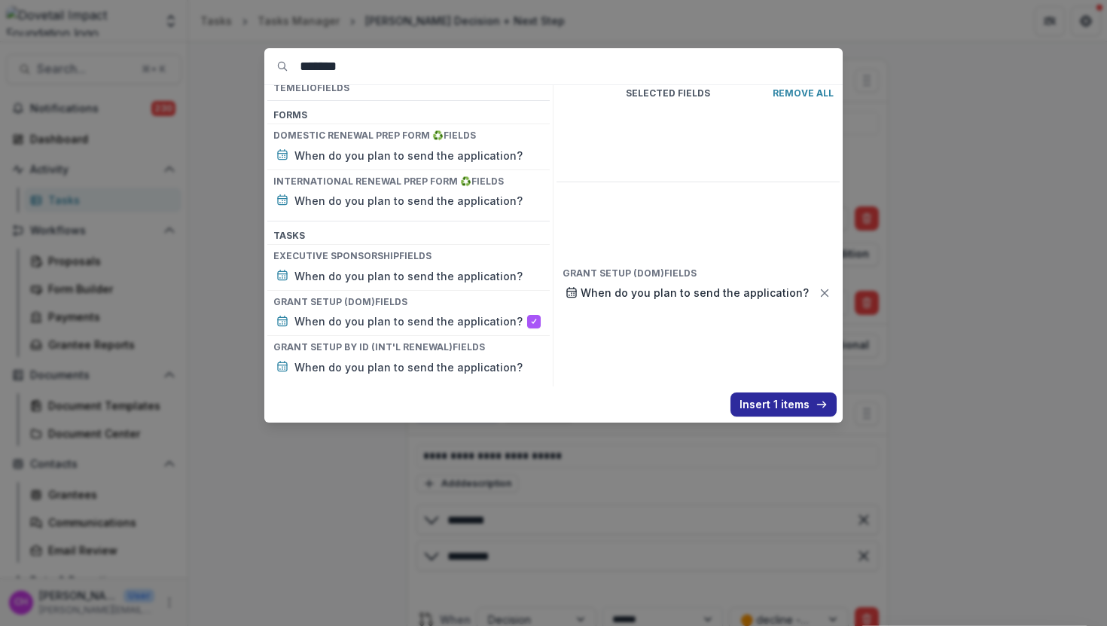
click at [776, 408] on button "Insert 1 items" at bounding box center [784, 404] width 106 height 24
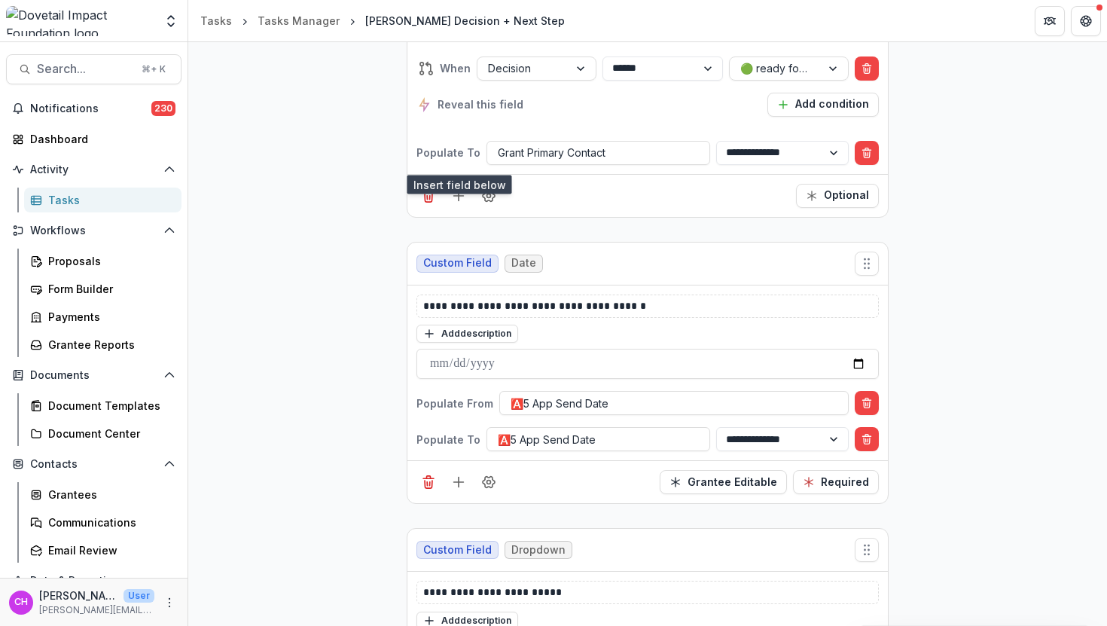
scroll to position [3586, 0]
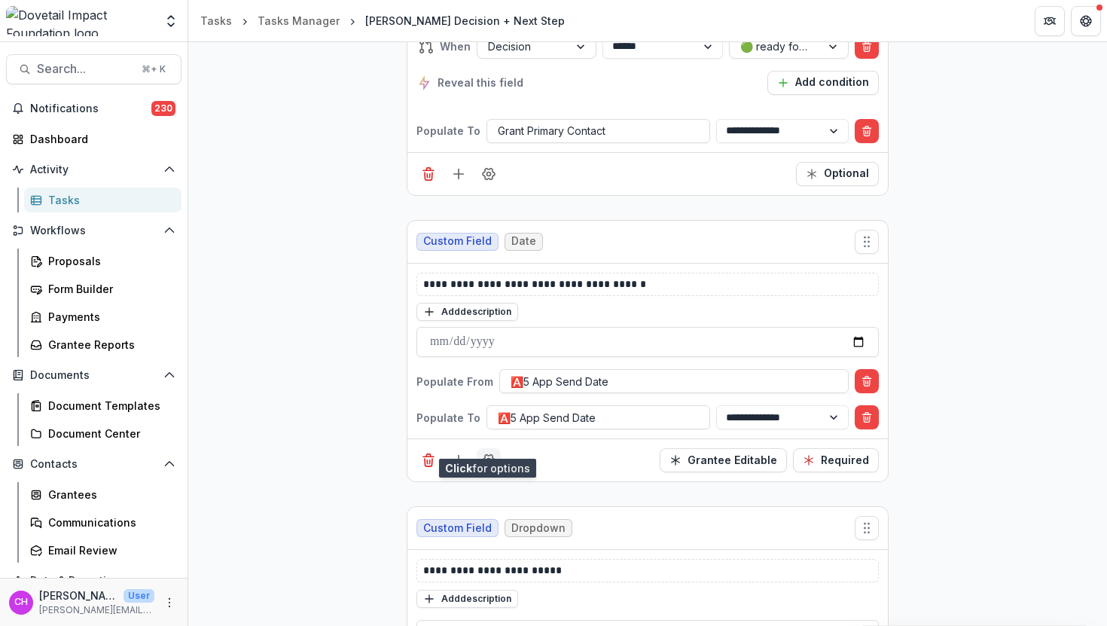
click at [481, 453] on icon "Field Settings" at bounding box center [488, 460] width 15 height 15
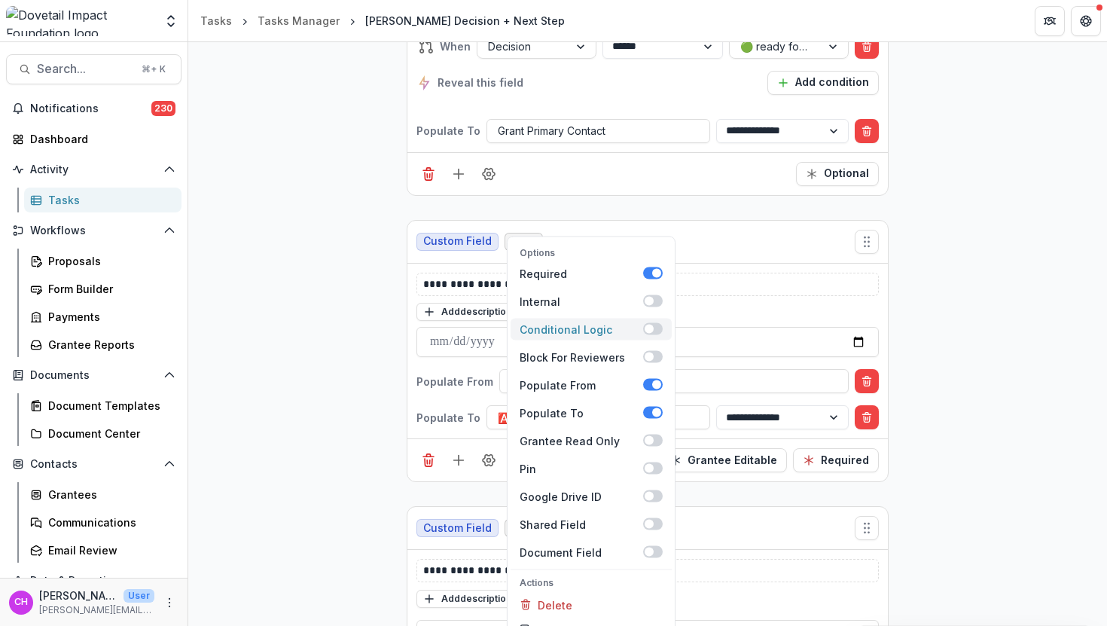
click at [648, 325] on span at bounding box center [649, 329] width 9 height 9
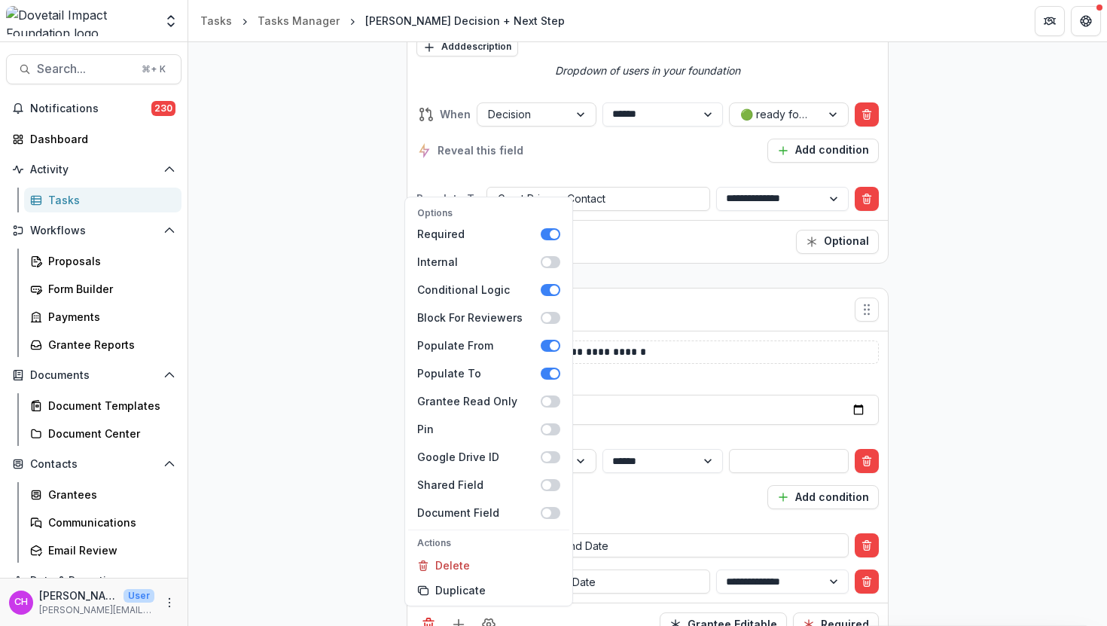
click at [659, 485] on div "Reveal this field Add condition" at bounding box center [647, 497] width 462 height 24
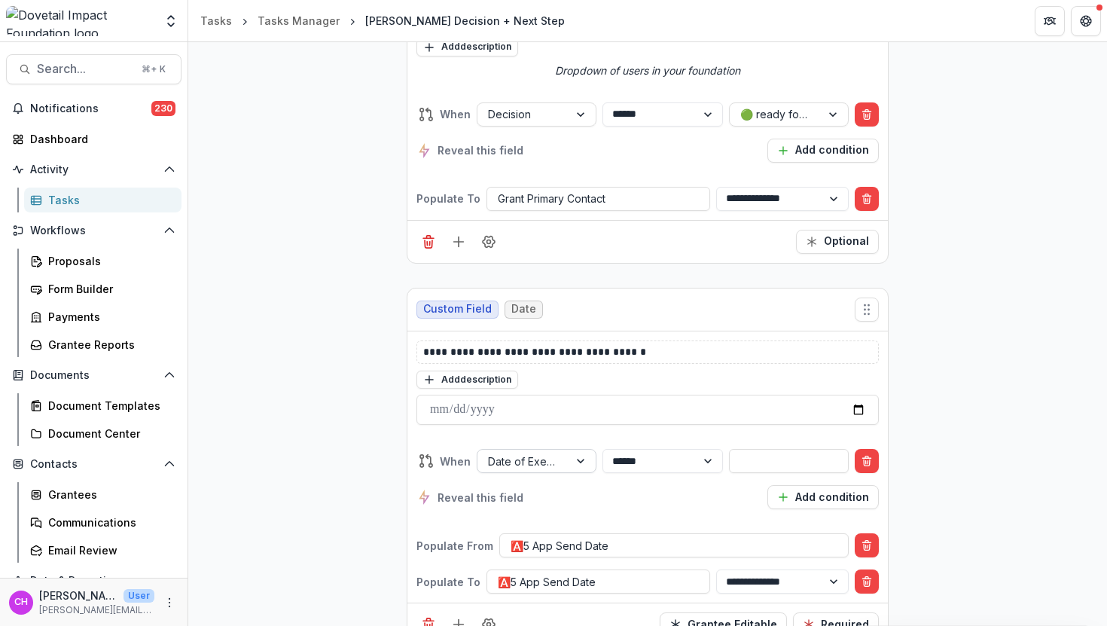
click at [535, 452] on div at bounding box center [523, 461] width 70 height 19
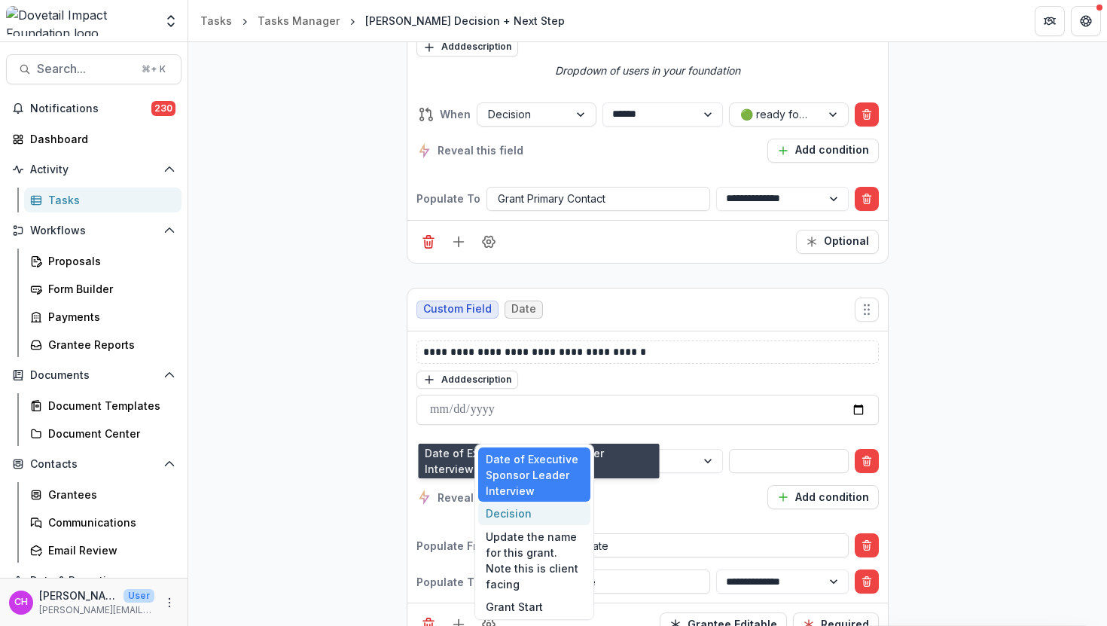
click at [528, 515] on div "Decision" at bounding box center [534, 513] width 112 height 23
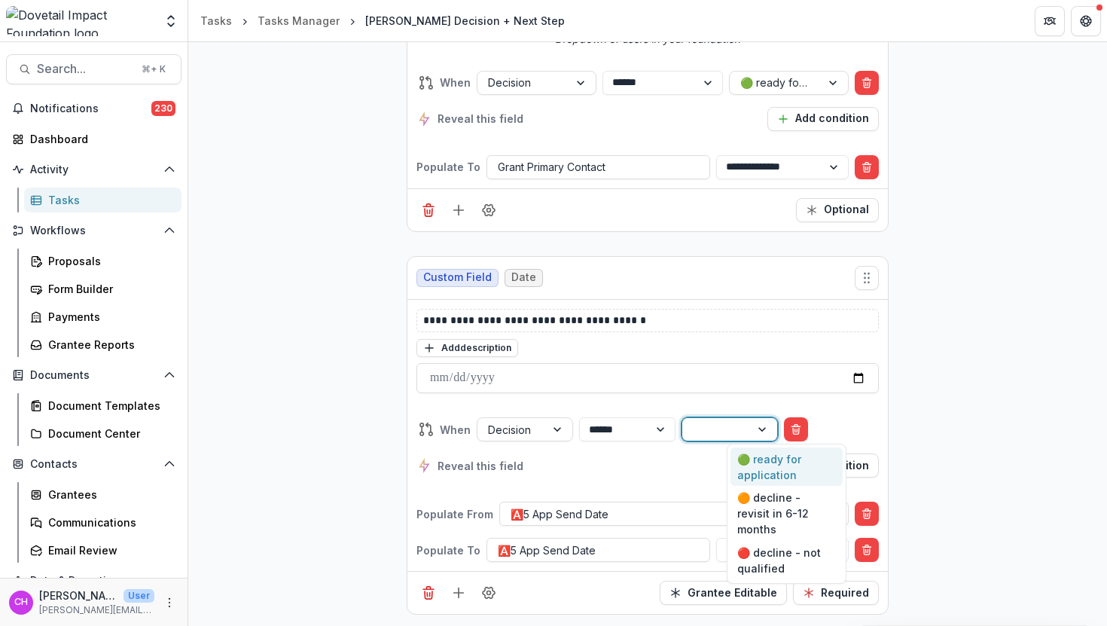
click at [740, 431] on div at bounding box center [716, 429] width 47 height 19
click at [749, 457] on div "🟢 ready for application" at bounding box center [787, 466] width 112 height 39
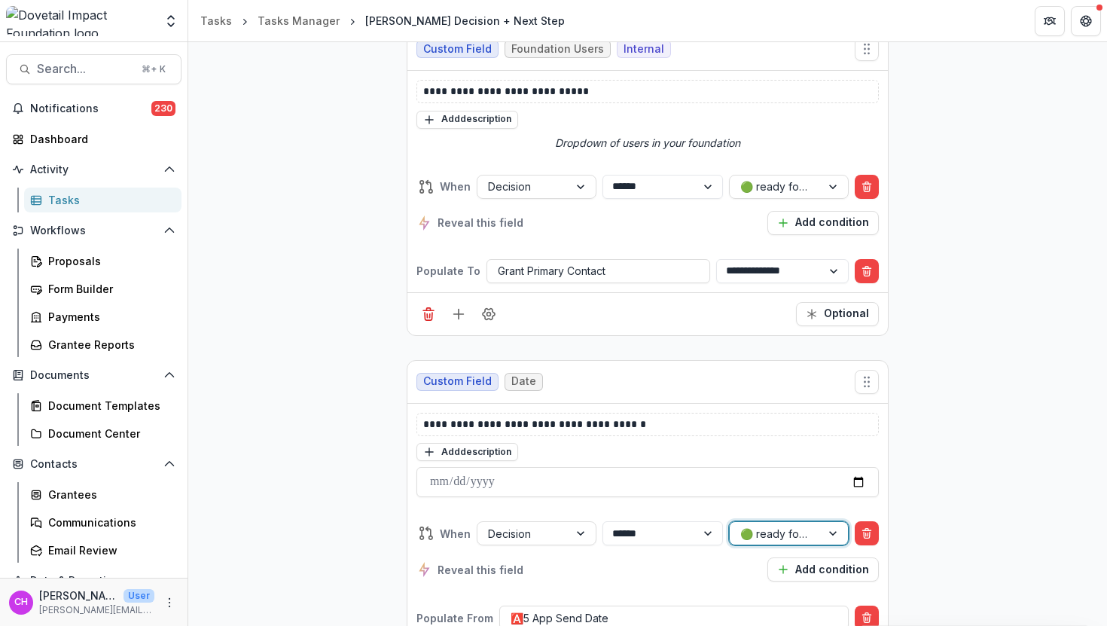
scroll to position [3395, 0]
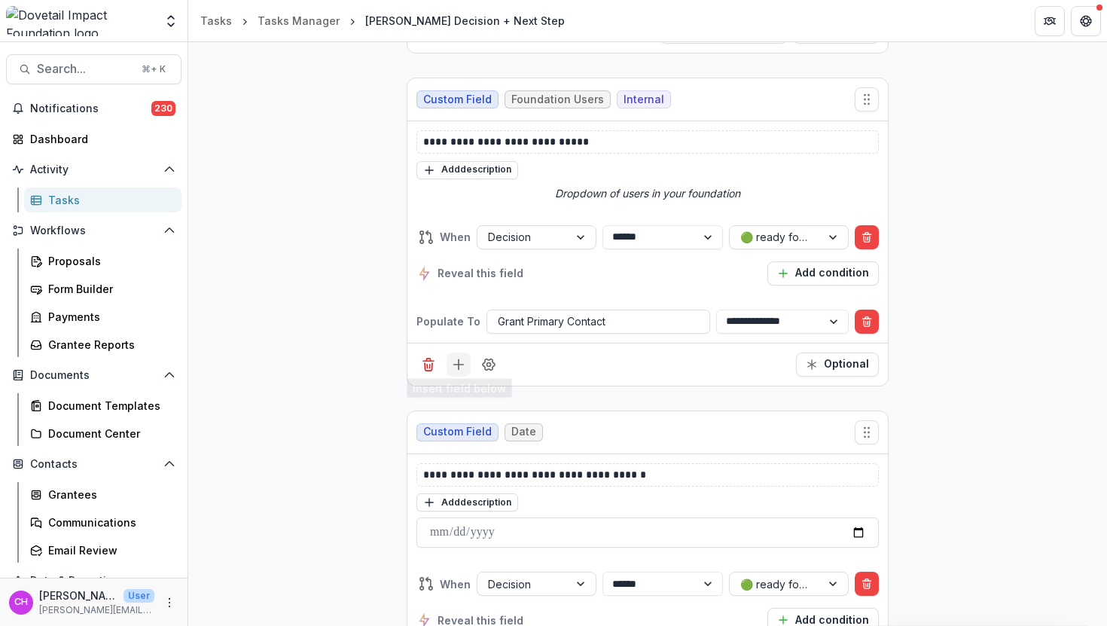
click at [458, 357] on icon "Add field" at bounding box center [458, 364] width 15 height 15
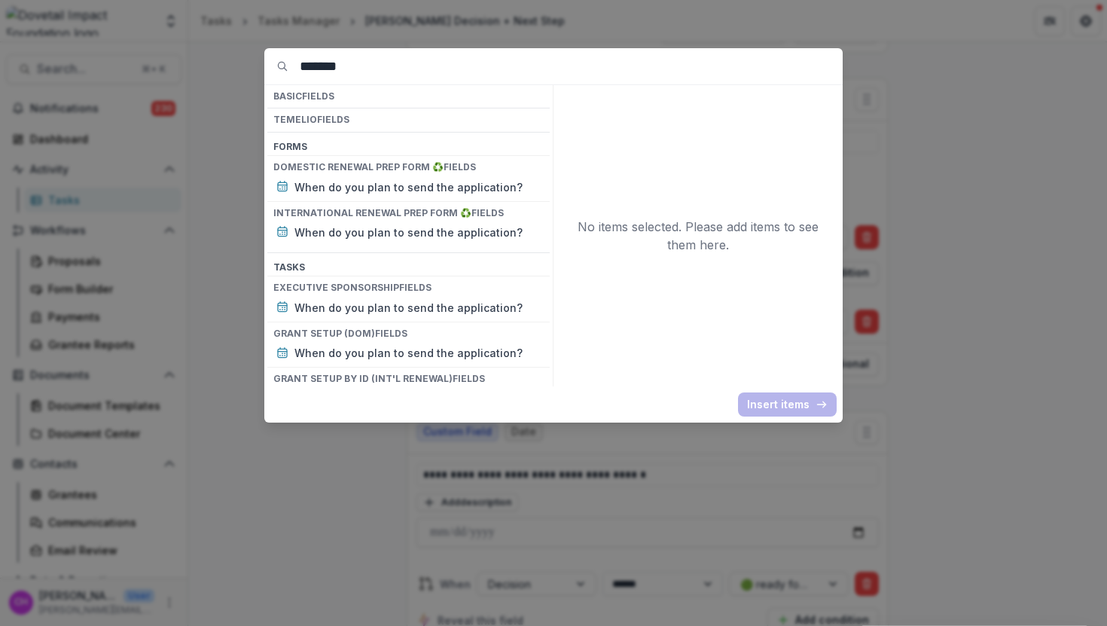
click at [745, 348] on div "No items selected. Please add items to see them here." at bounding box center [698, 235] width 283 height 301
click at [1021, 315] on div "******* Basic Fields Temelio Fields Form s Domestic Renewal Prep Form ♻️ Fields…" at bounding box center [553, 313] width 1107 height 626
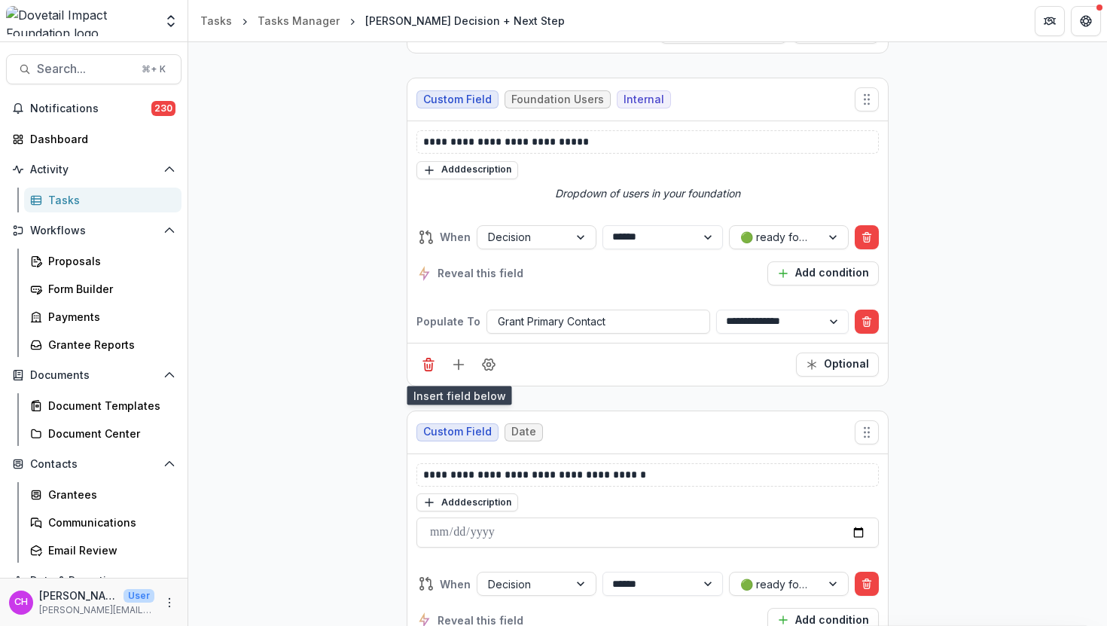
scroll to position [3388, 0]
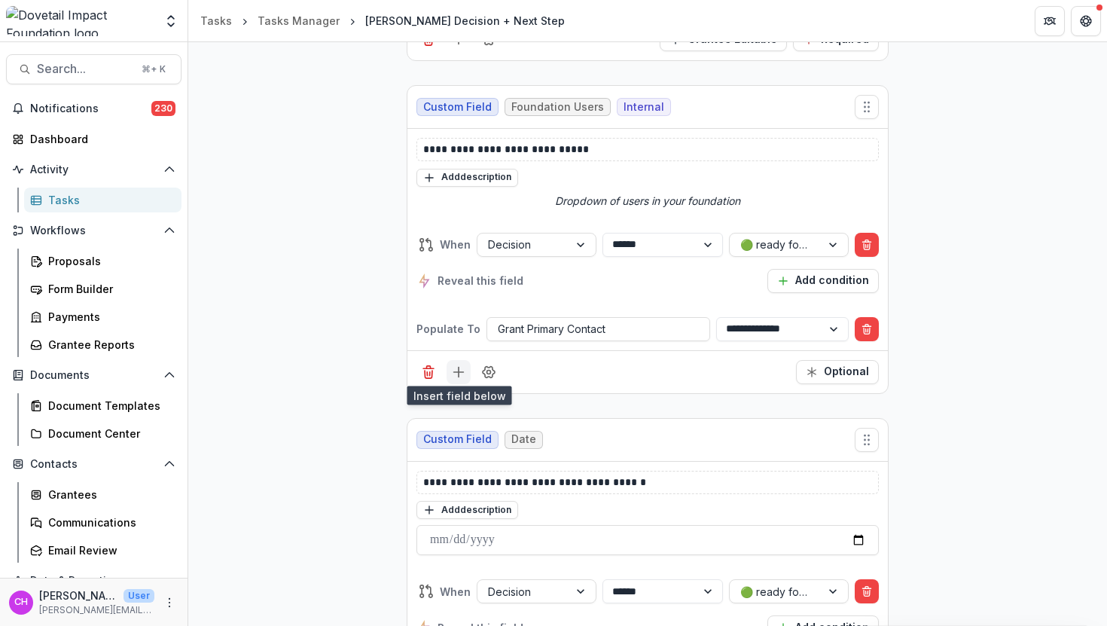
click at [458, 371] on icon "Add field" at bounding box center [458, 372] width 15 height 15
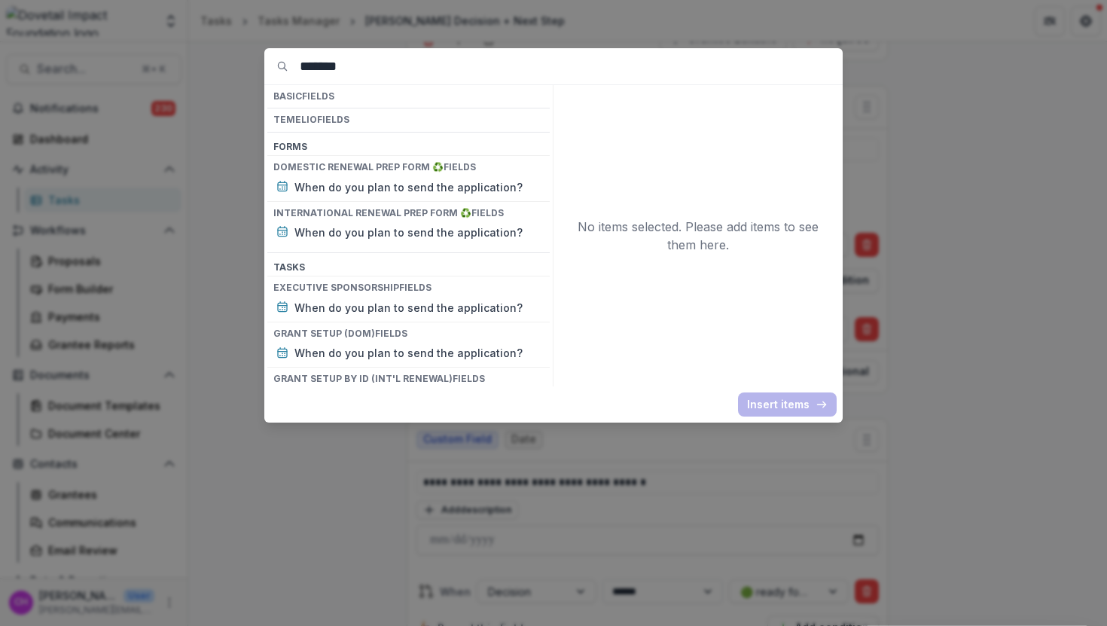
click at [445, 61] on input "*******" at bounding box center [571, 66] width 543 height 36
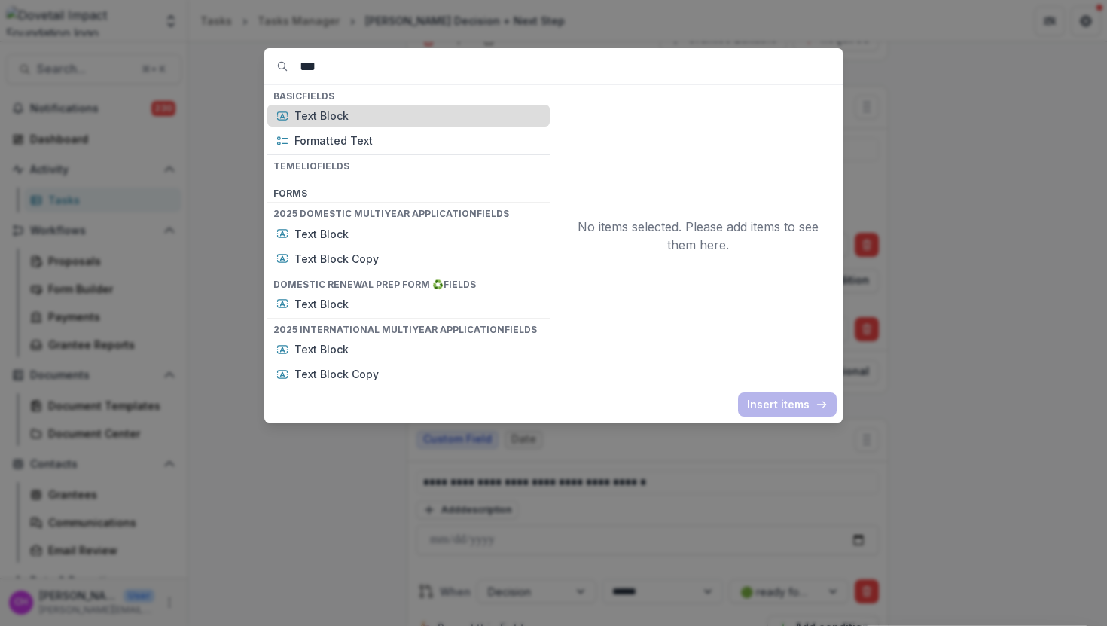
type input "***"
click at [325, 120] on p "Text Block" at bounding box center [417, 116] width 246 height 16
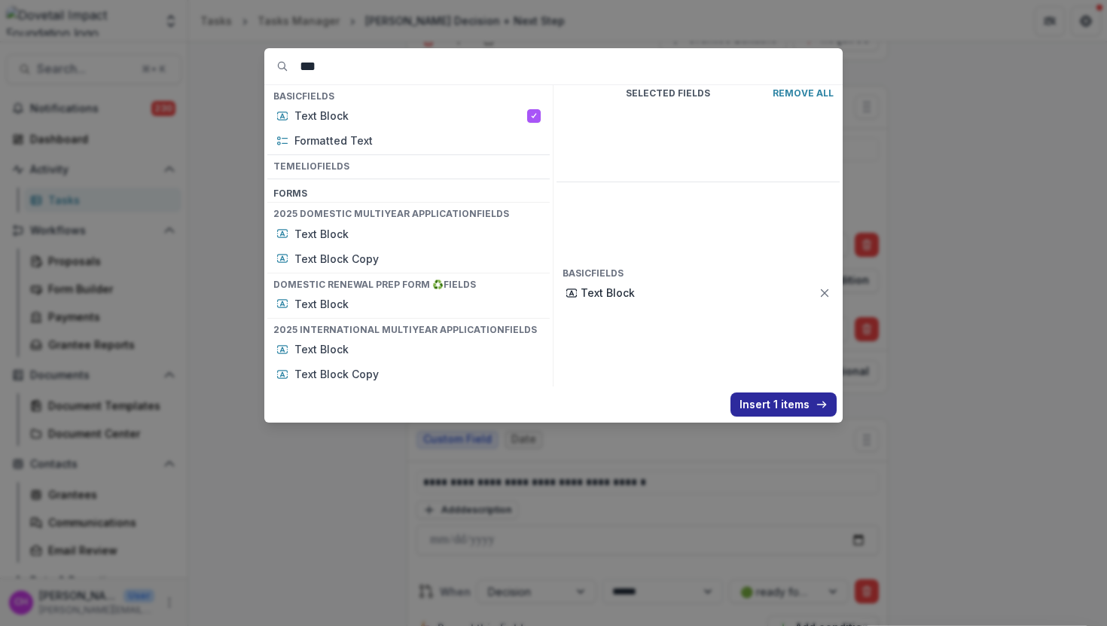
click at [801, 403] on button "Insert 1 items" at bounding box center [784, 404] width 106 height 24
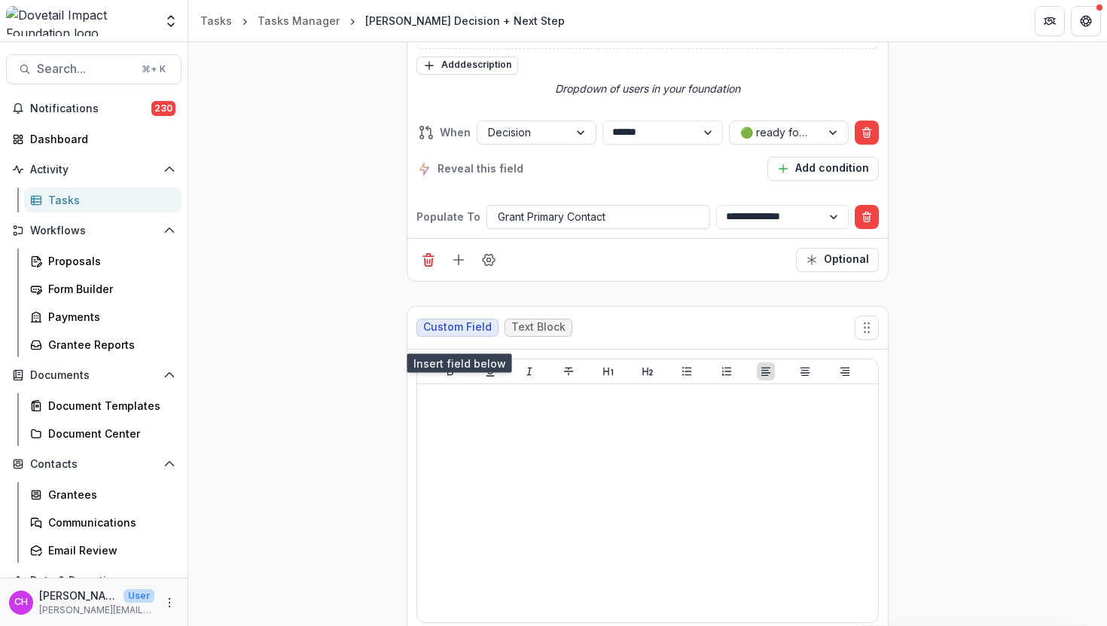
scroll to position [3533, 0]
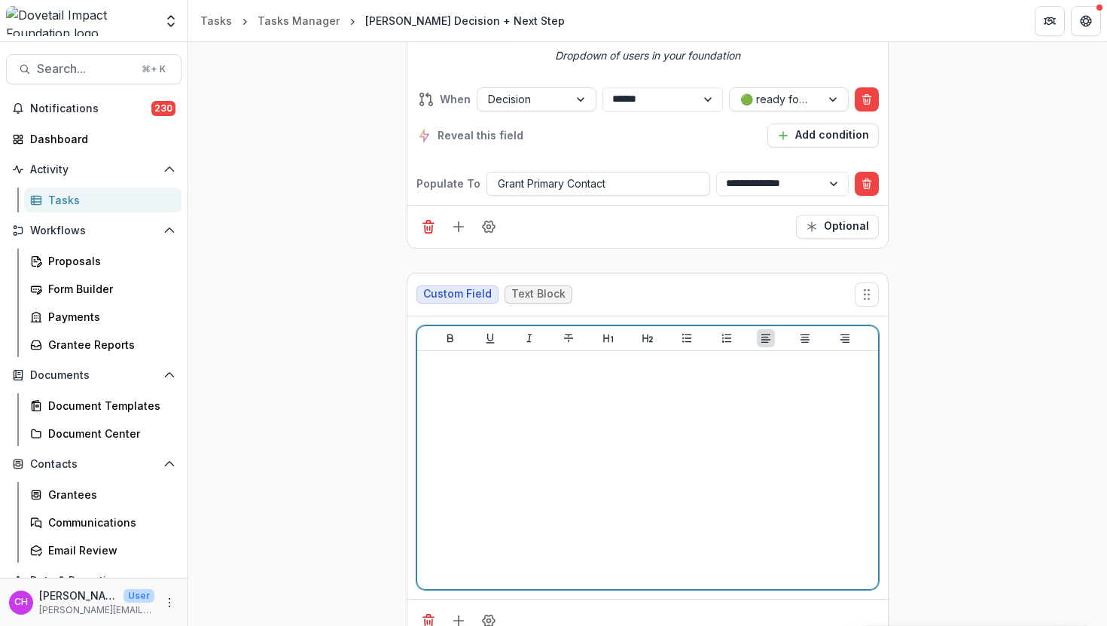
click at [715, 471] on div at bounding box center [647, 470] width 449 height 226
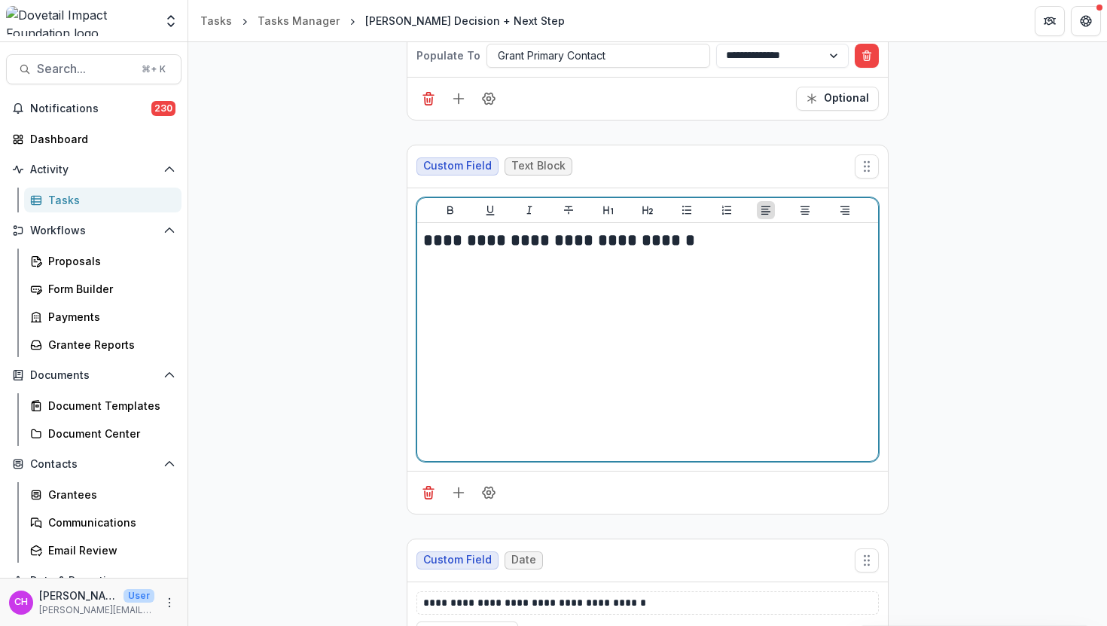
scroll to position [3717, 0]
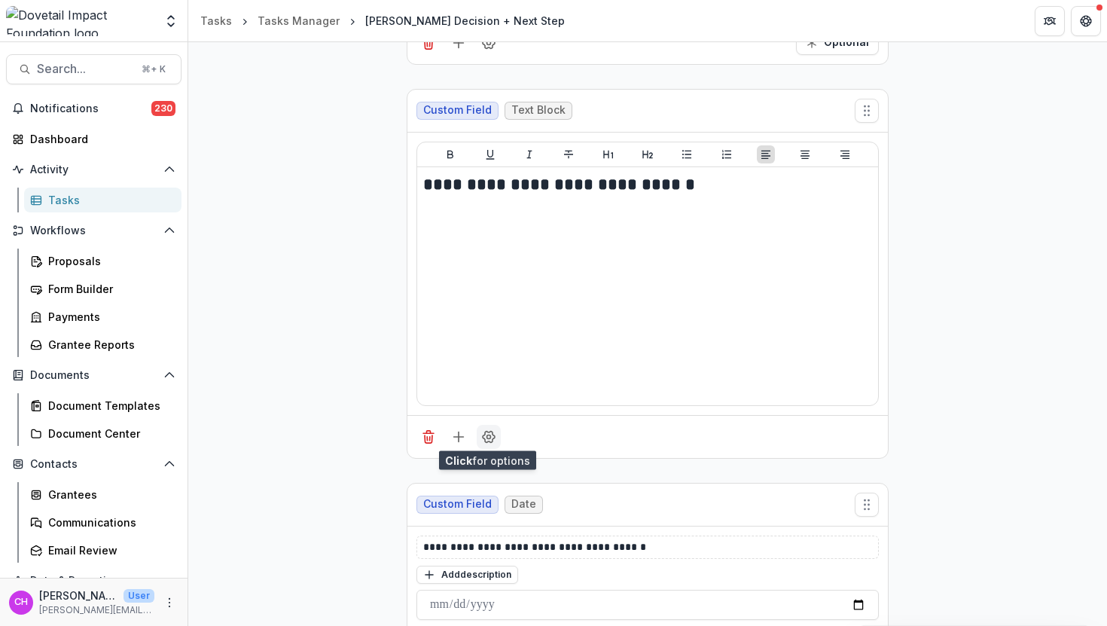
click at [481, 440] on icon "Field Settings" at bounding box center [488, 436] width 15 height 15
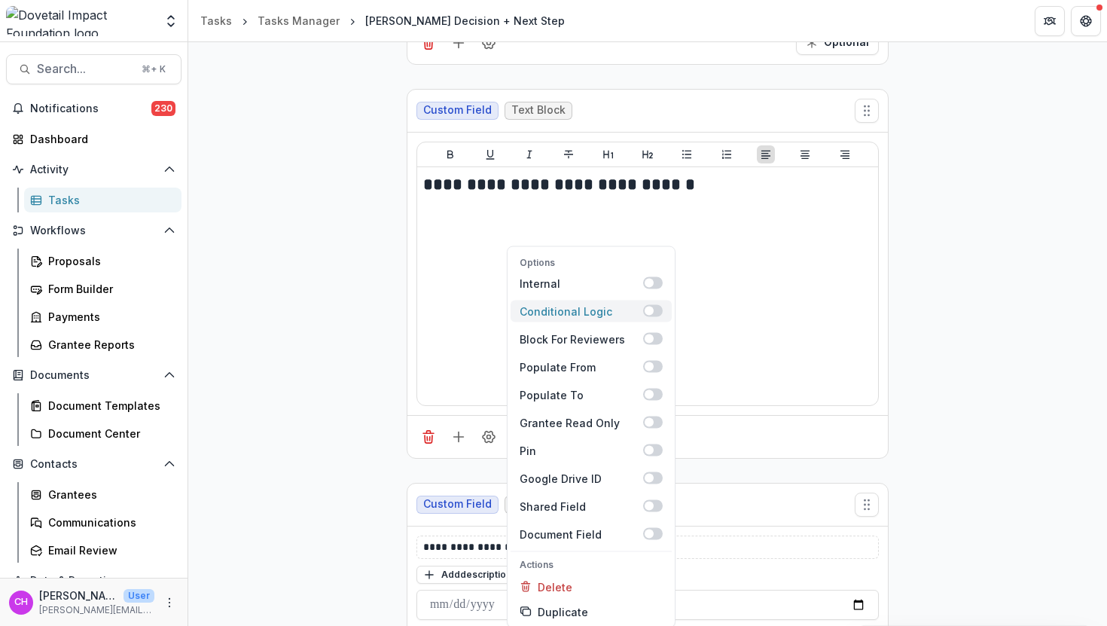
click at [643, 306] on span at bounding box center [653, 311] width 20 height 12
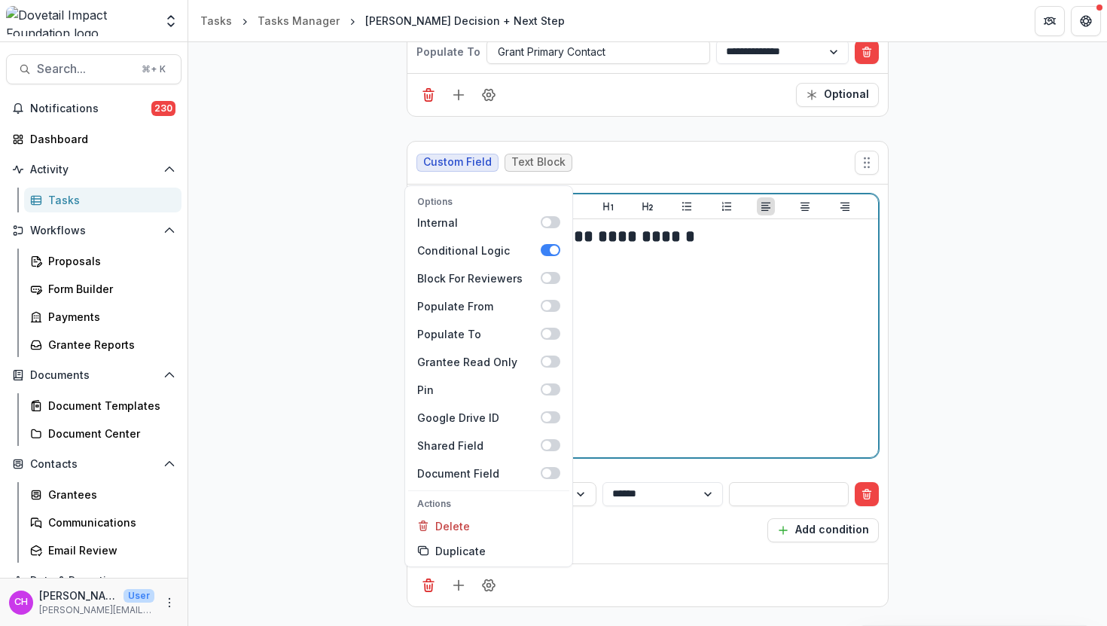
click at [715, 453] on div "**********" at bounding box center [647, 338] width 461 height 238
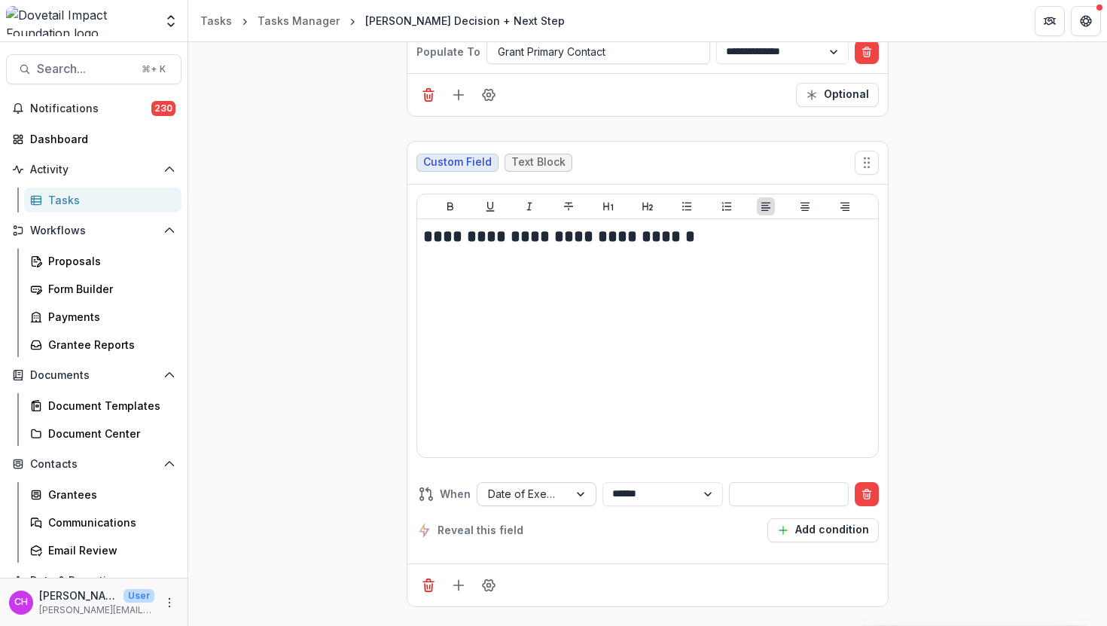
click at [534, 484] on div at bounding box center [523, 493] width 70 height 19
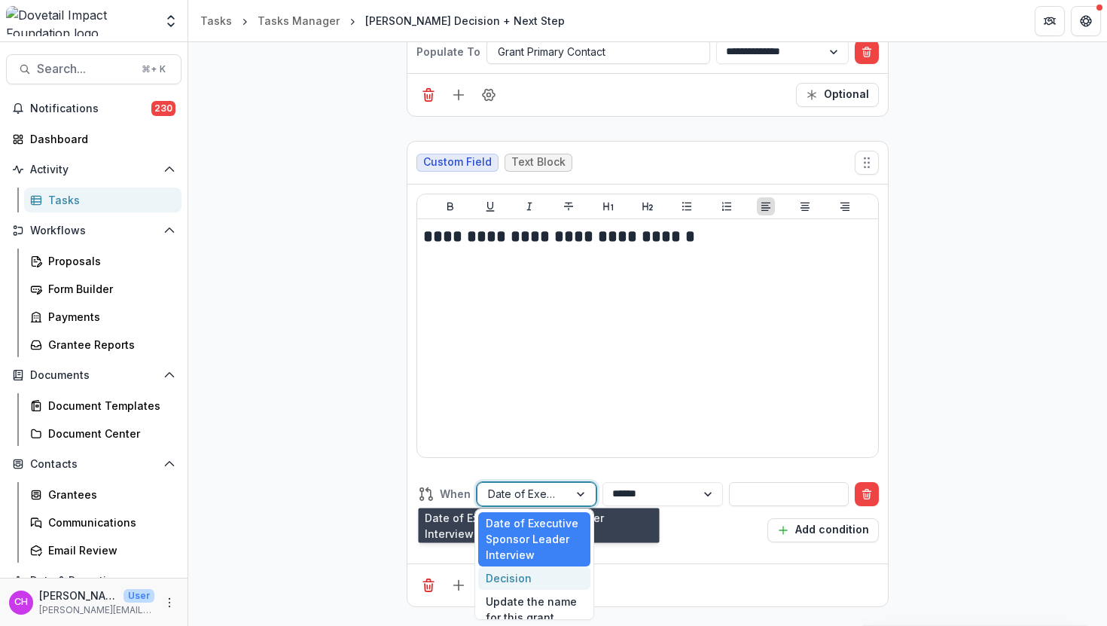
click at [523, 573] on div "Decision" at bounding box center [534, 577] width 112 height 23
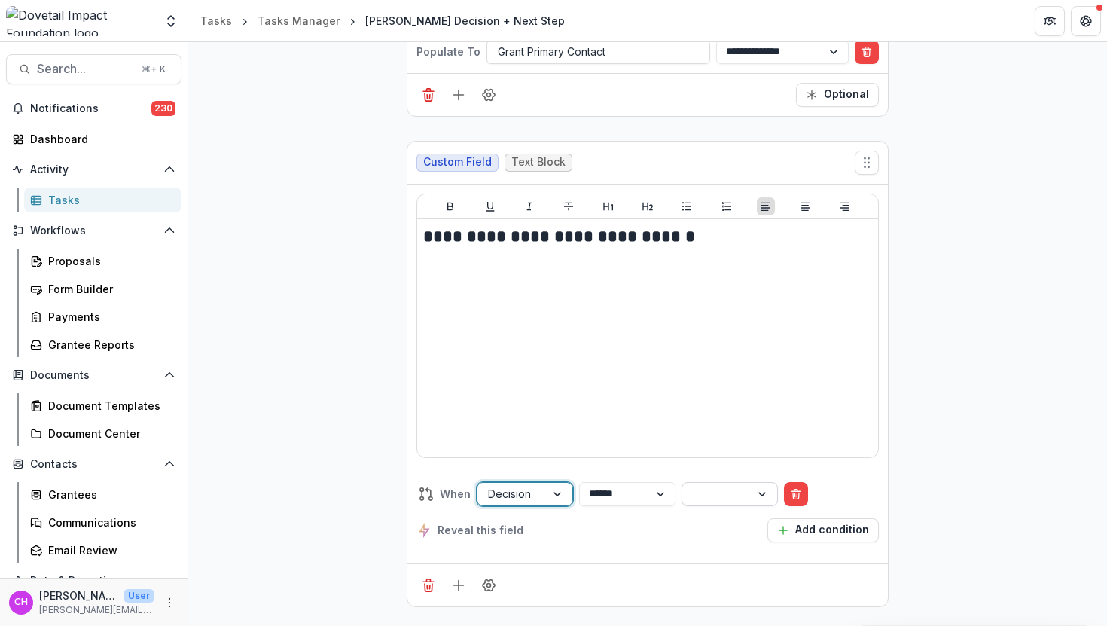
click at [740, 484] on div at bounding box center [716, 493] width 47 height 19
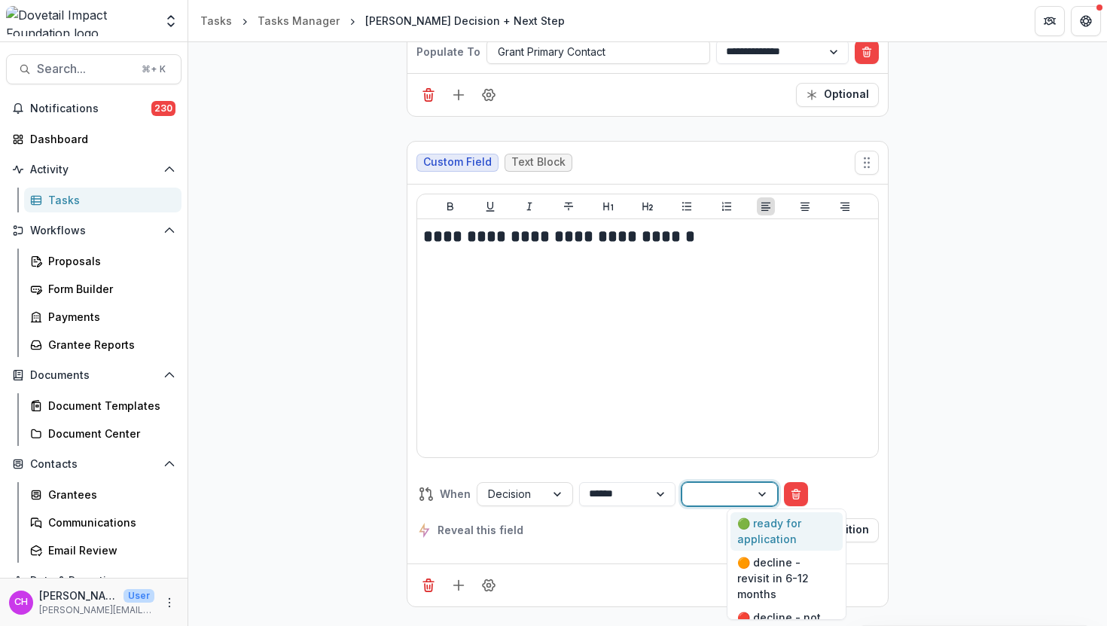
click at [771, 521] on div "🟢 ready for application" at bounding box center [787, 531] width 112 height 39
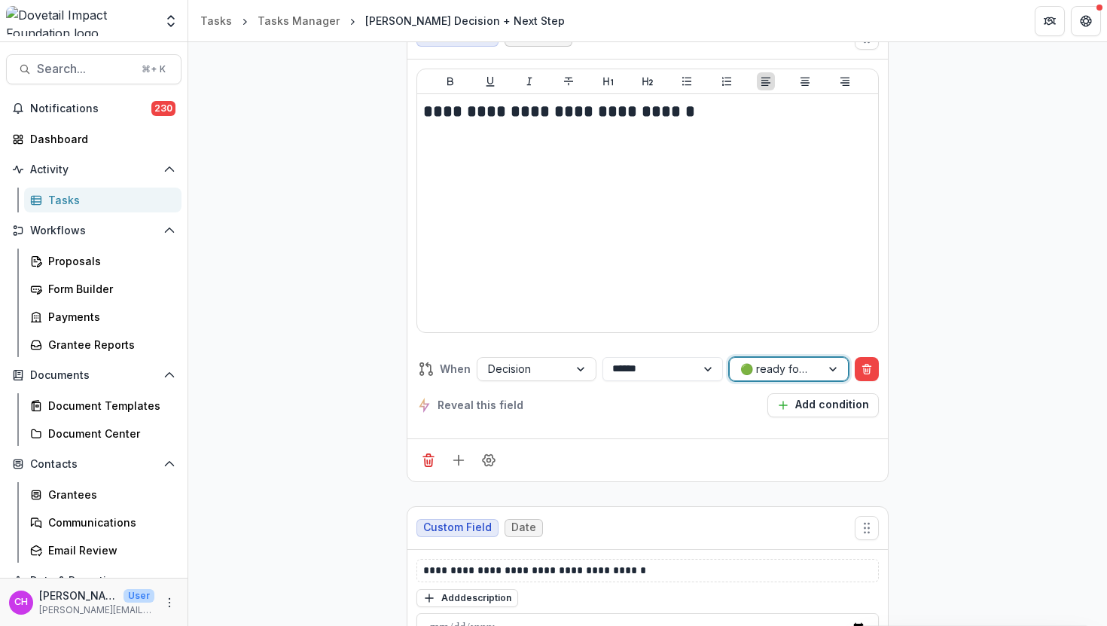
scroll to position [3834, 0]
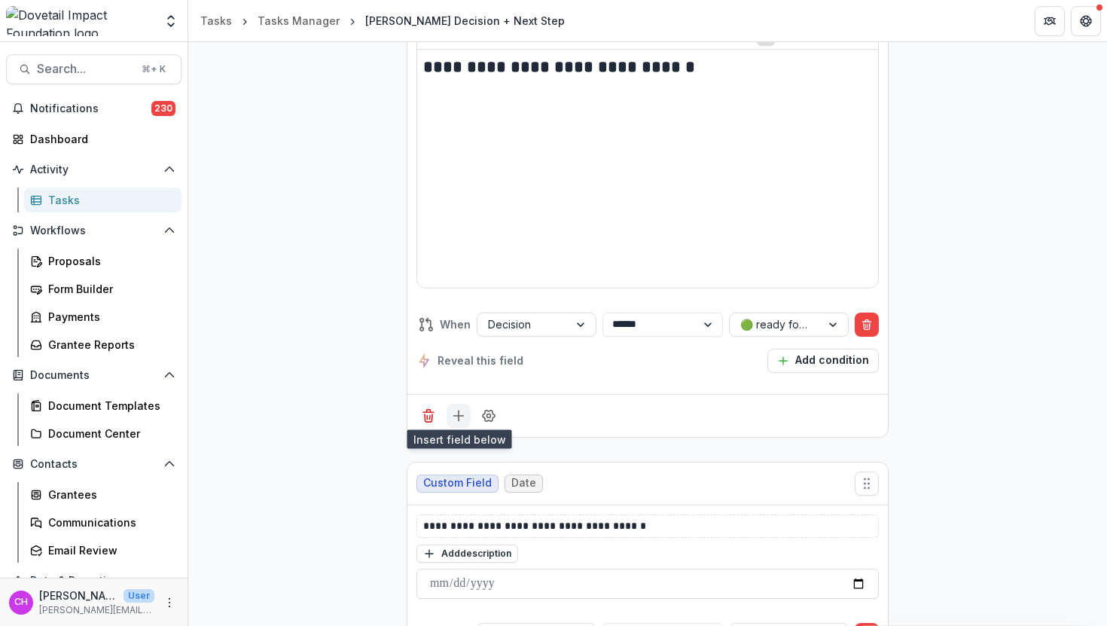
click at [459, 410] on line "Add field" at bounding box center [459, 415] width 0 height 10
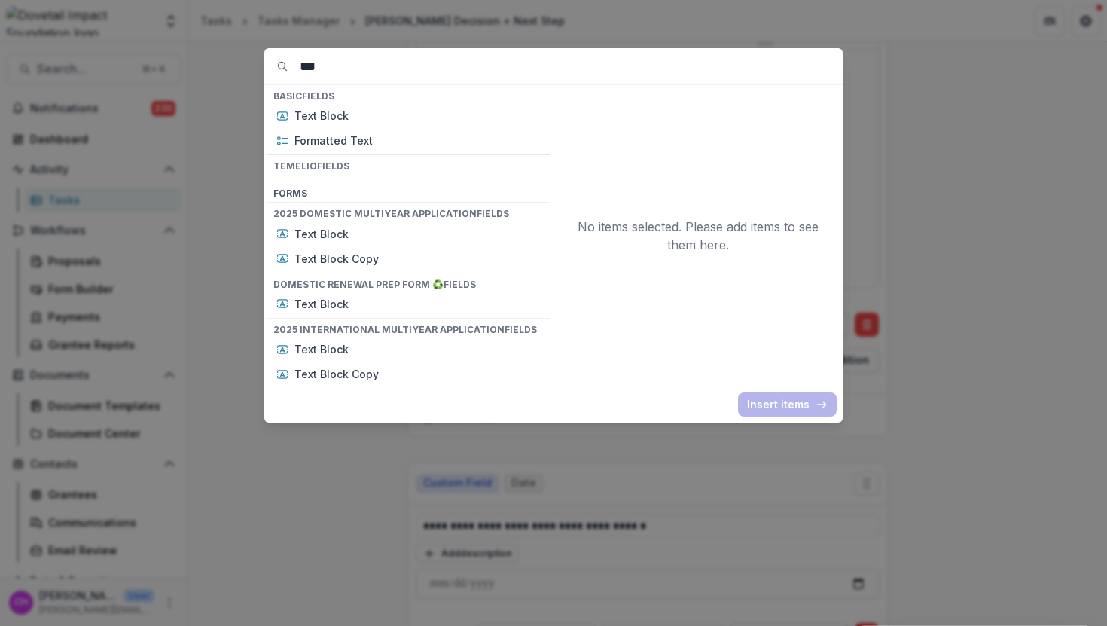
click at [945, 415] on div "*** Basic Fields Text Block Formatted Text Temelio Fields Form s 2025 Domestic …" at bounding box center [553, 313] width 1107 height 626
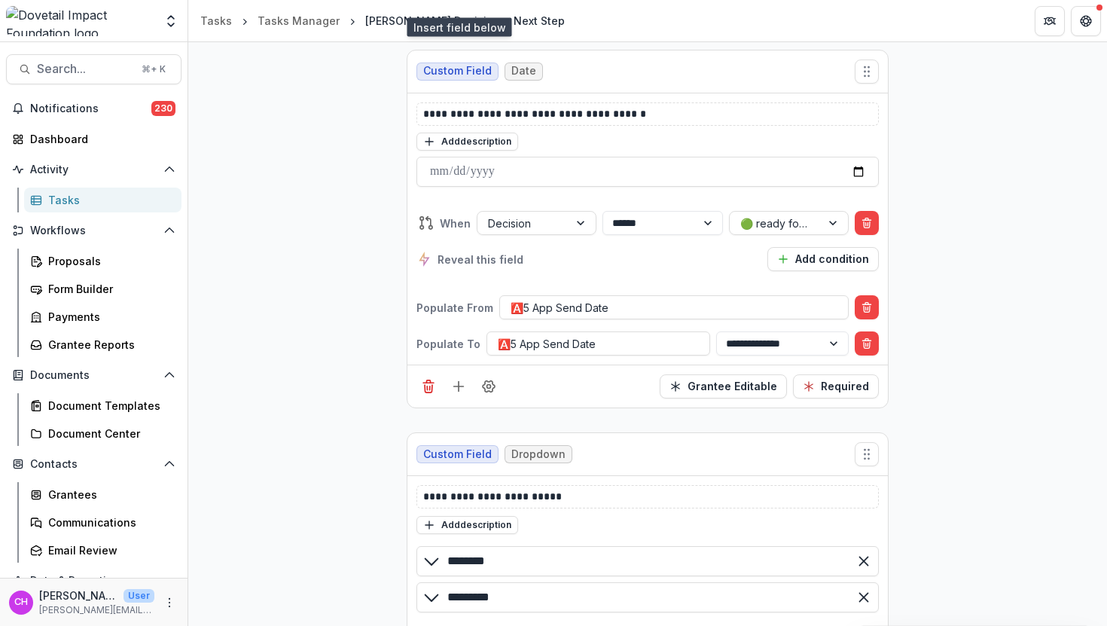
scroll to position [4245, 0]
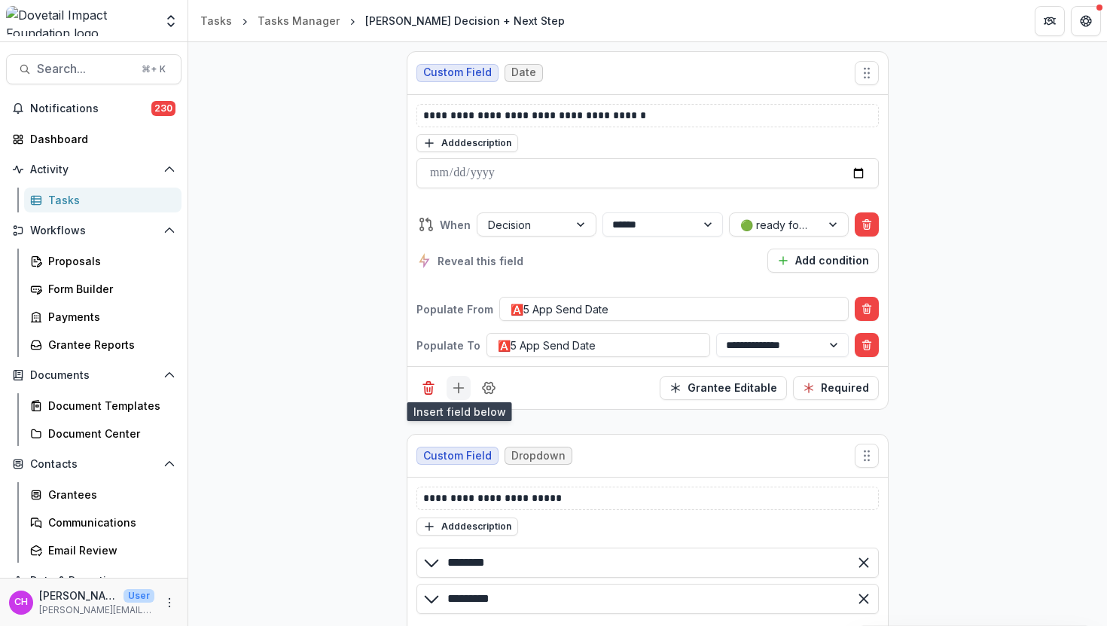
click at [456, 388] on line "Add field" at bounding box center [459, 388] width 10 height 0
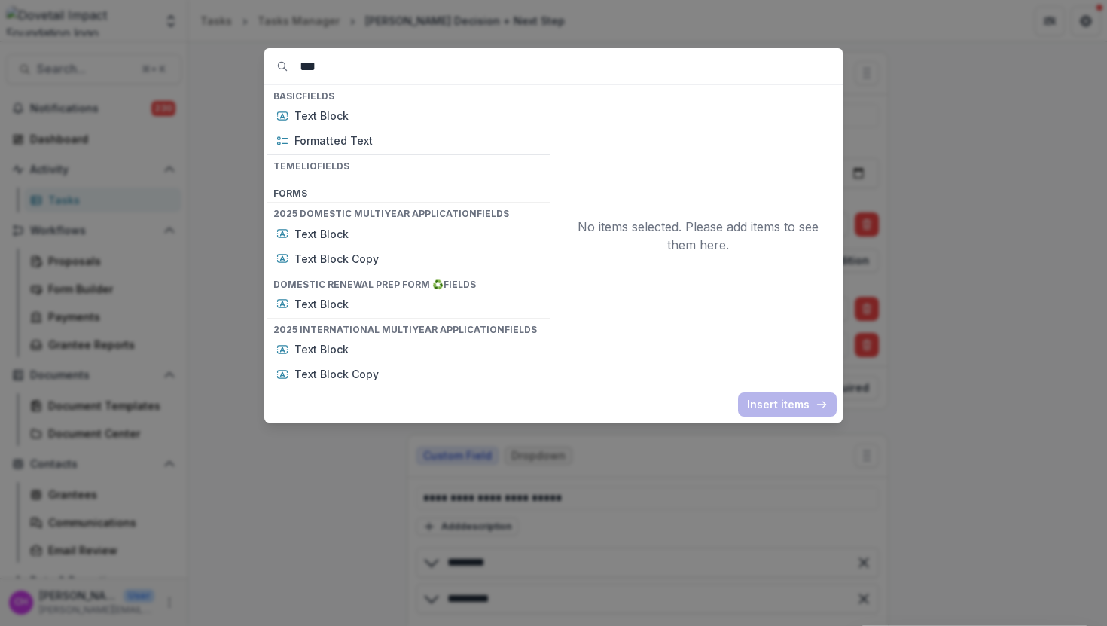
click at [435, 53] on input "***" at bounding box center [571, 66] width 543 height 36
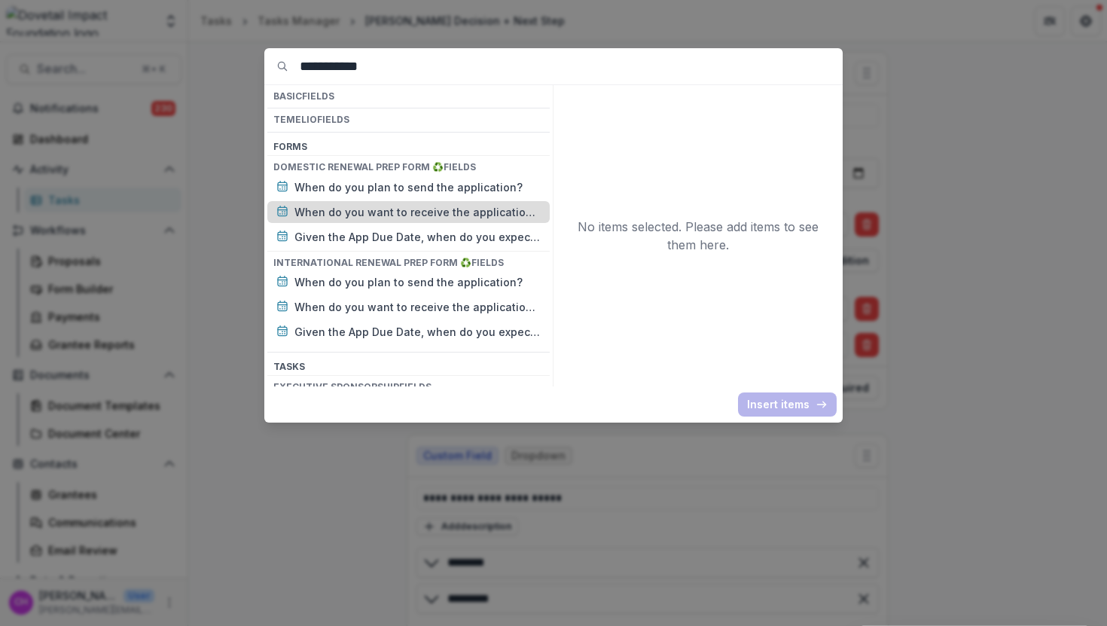
type input "**********"
click at [399, 209] on p "When do you want to receive the application back?" at bounding box center [417, 212] width 246 height 16
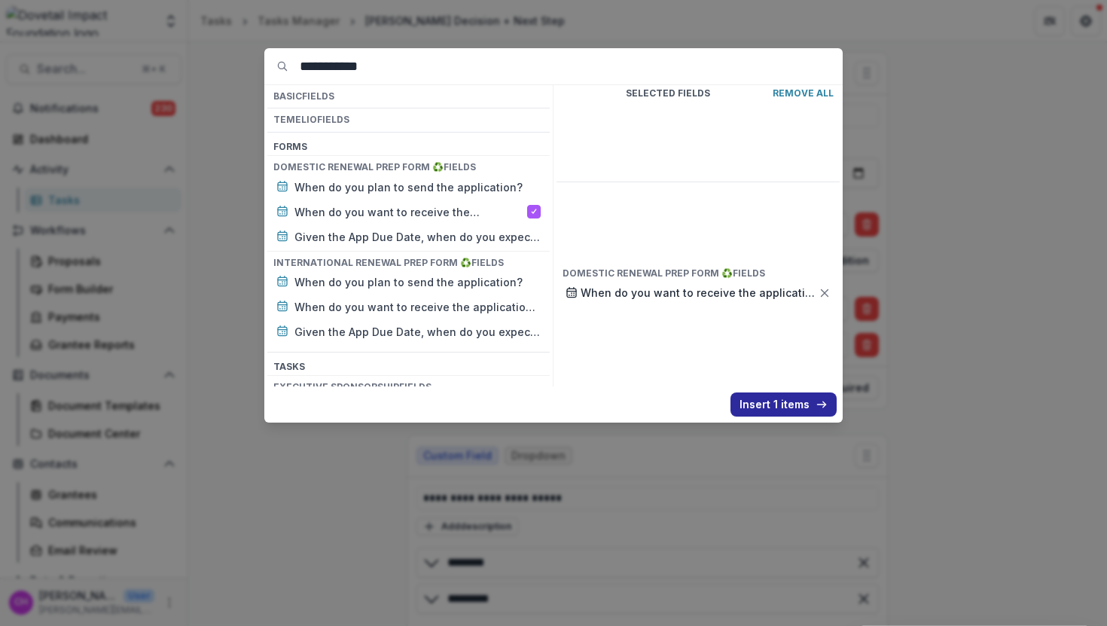
click at [791, 403] on button "Insert 1 items" at bounding box center [784, 404] width 106 height 24
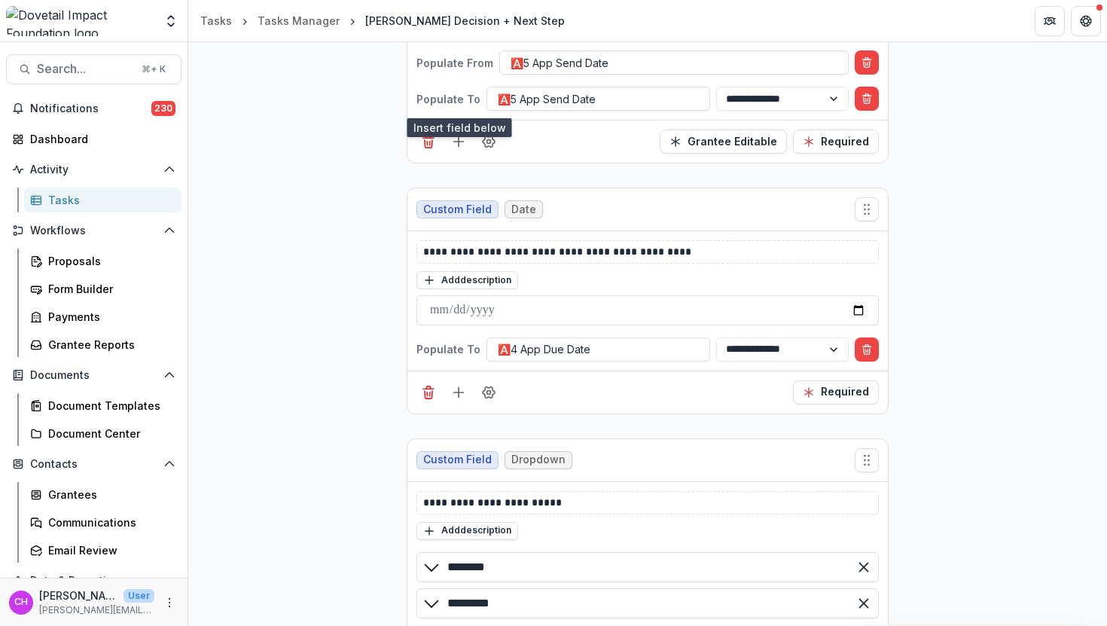
scroll to position [4529, 0]
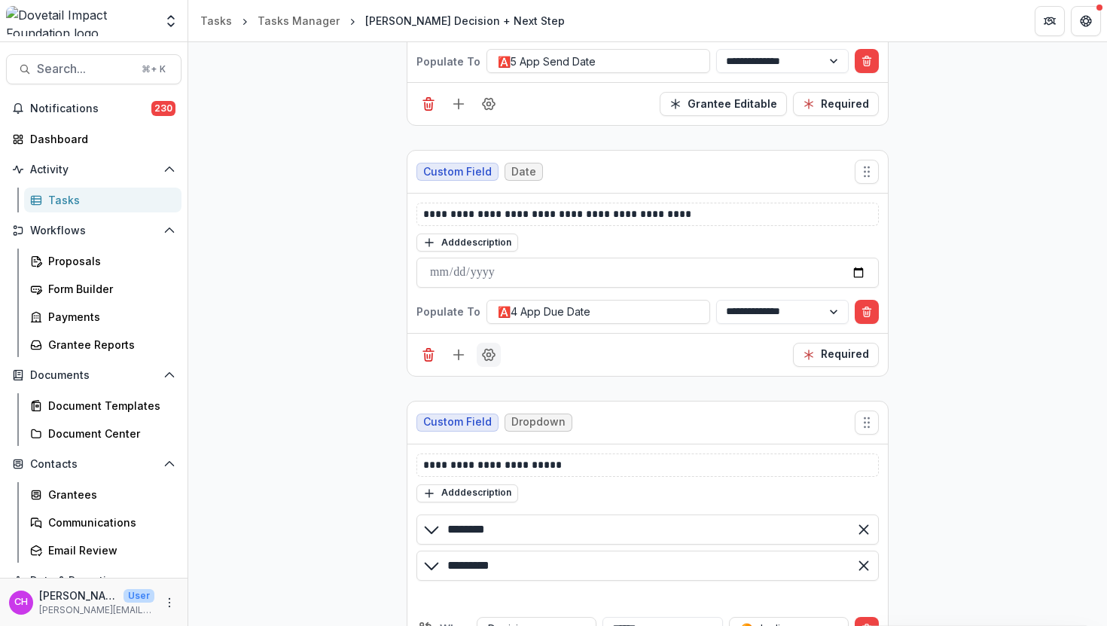
click at [477, 349] on button "Field Settings" at bounding box center [489, 355] width 24 height 24
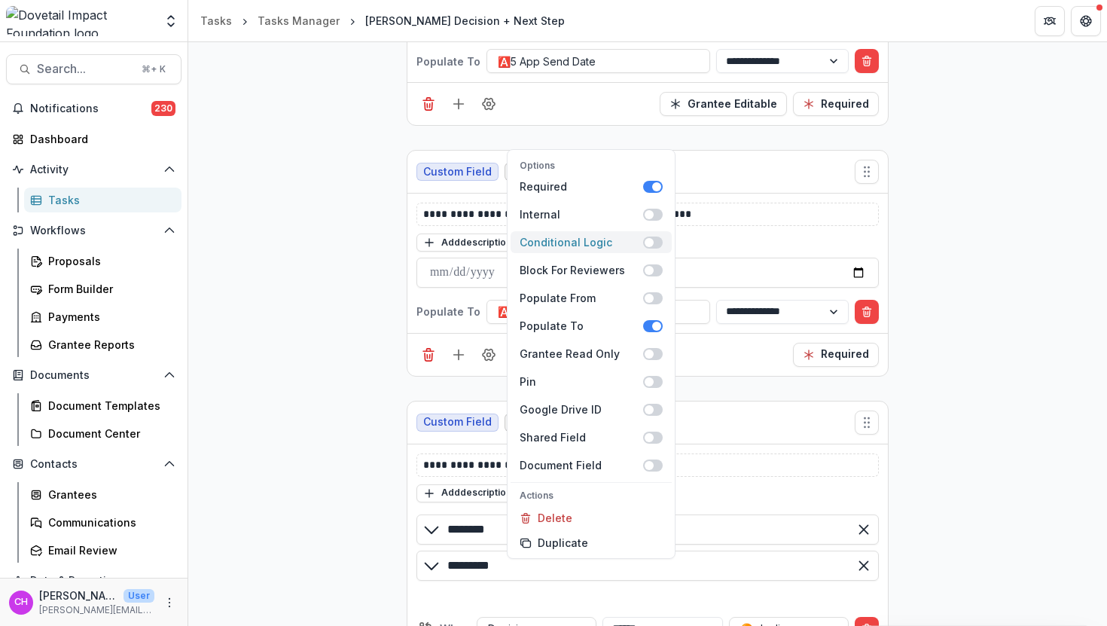
click at [655, 231] on label "Conditional Logic" at bounding box center [591, 242] width 161 height 22
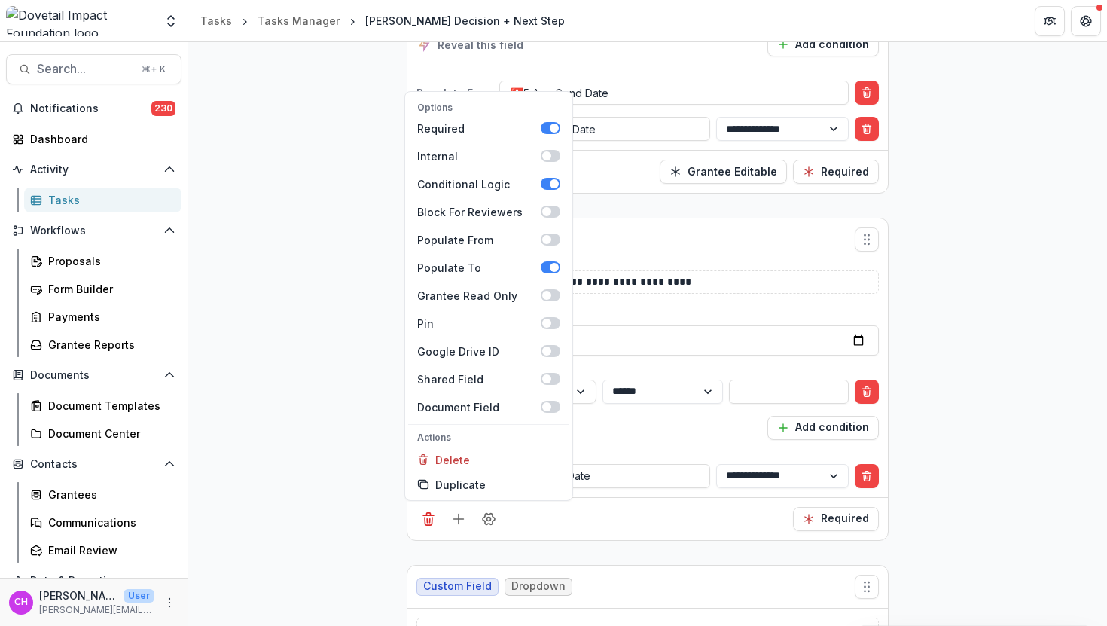
click at [658, 440] on div "**********" at bounding box center [647, 410] width 462 height 84
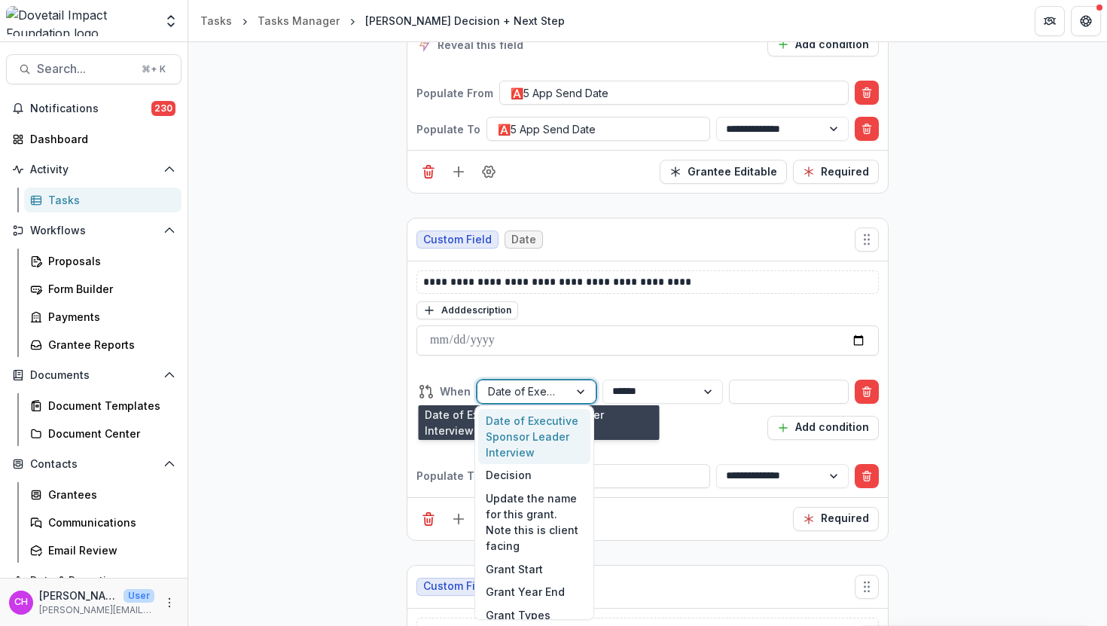
click at [542, 383] on div at bounding box center [523, 391] width 70 height 19
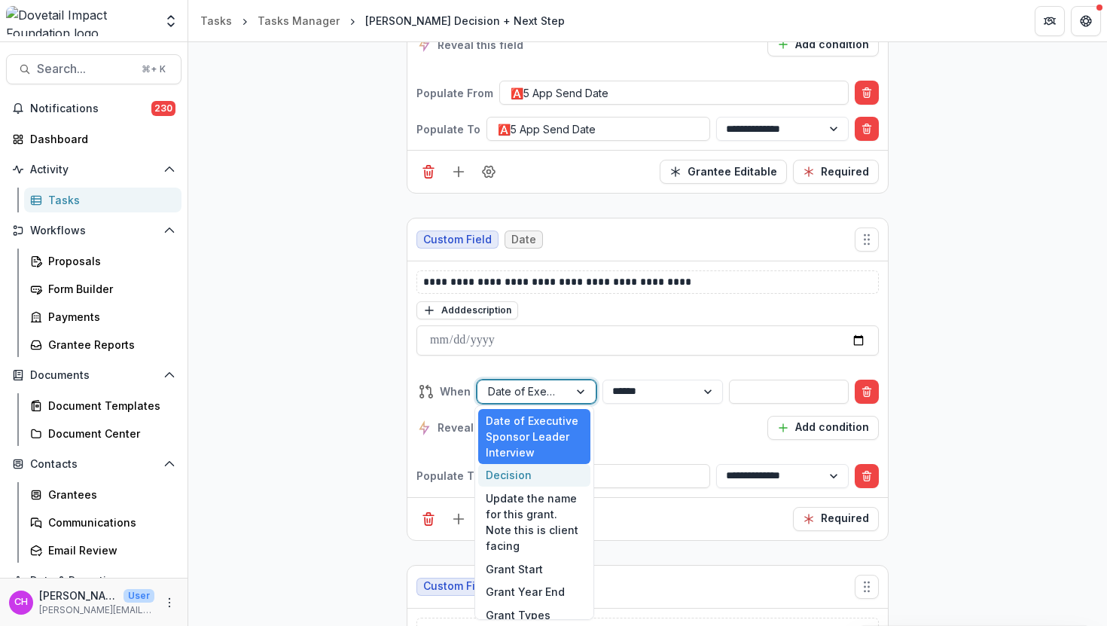
click at [542, 480] on div "Decision" at bounding box center [534, 475] width 112 height 23
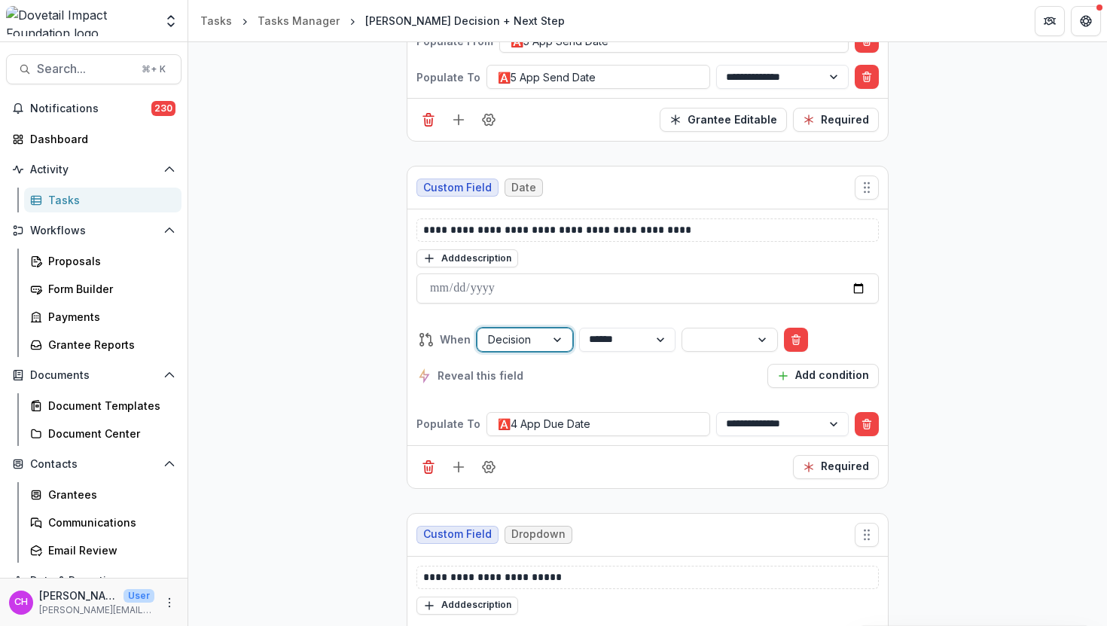
scroll to position [4477, 0]
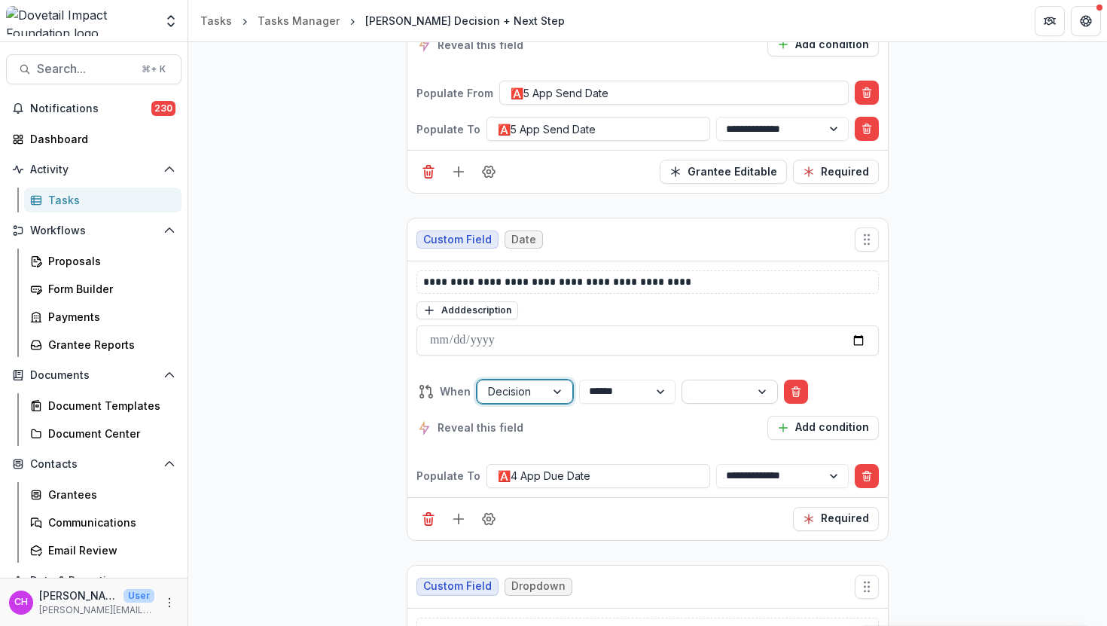
click at [740, 384] on div at bounding box center [716, 391] width 47 height 19
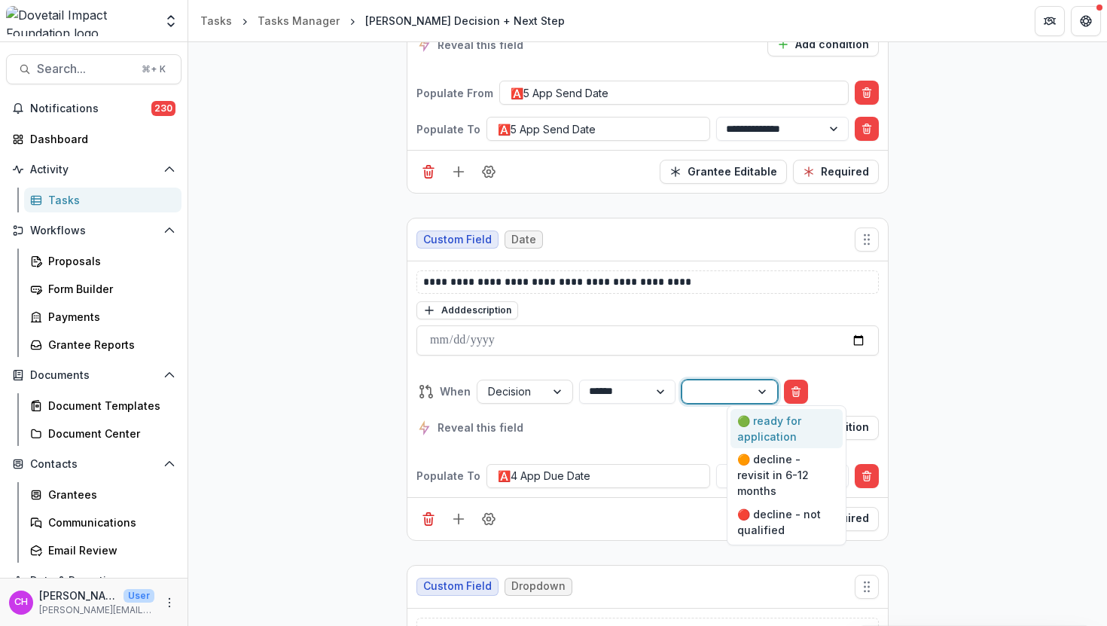
click at [779, 414] on div "🟢 ready for application" at bounding box center [787, 428] width 112 height 39
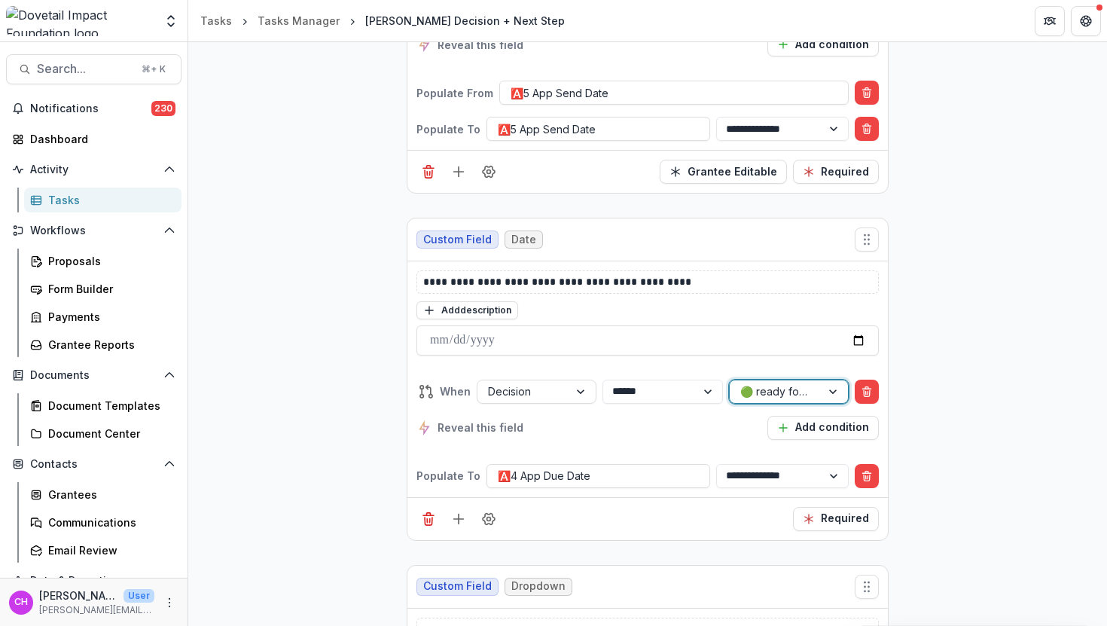
scroll to position [4513, 0]
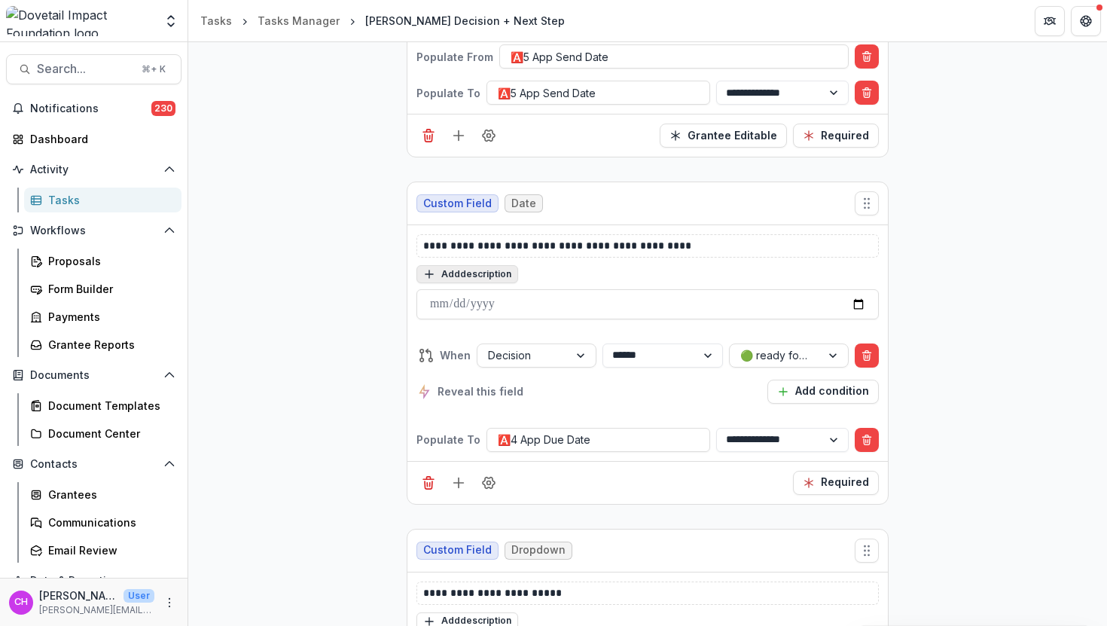
click at [473, 269] on button "Add description" at bounding box center [467, 274] width 102 height 18
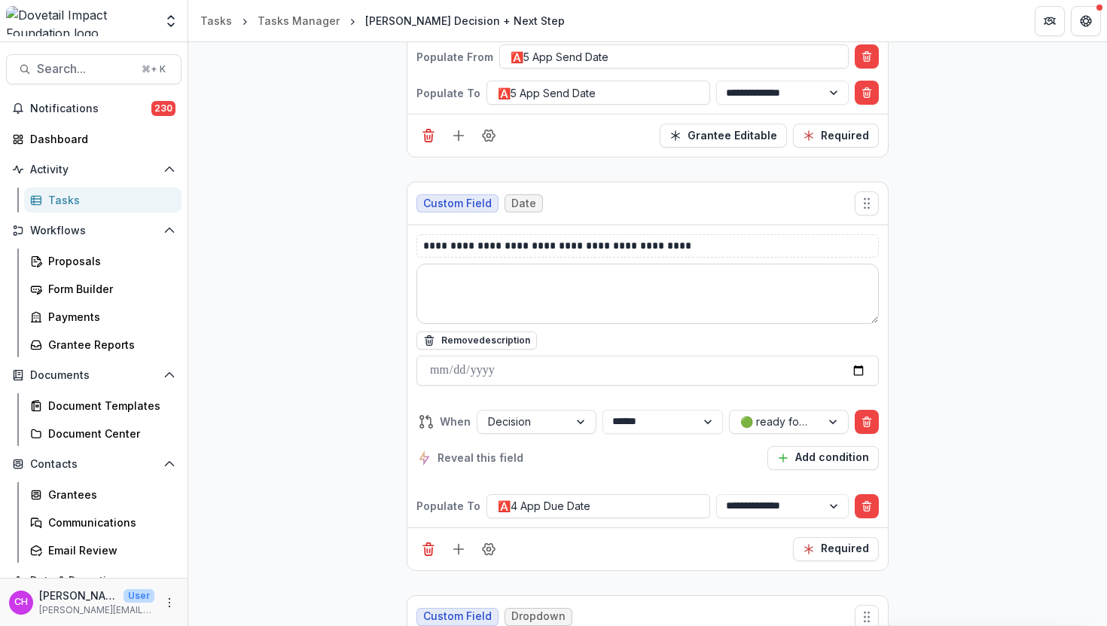
click at [512, 304] on textarea at bounding box center [647, 294] width 462 height 60
paste textarea "**********"
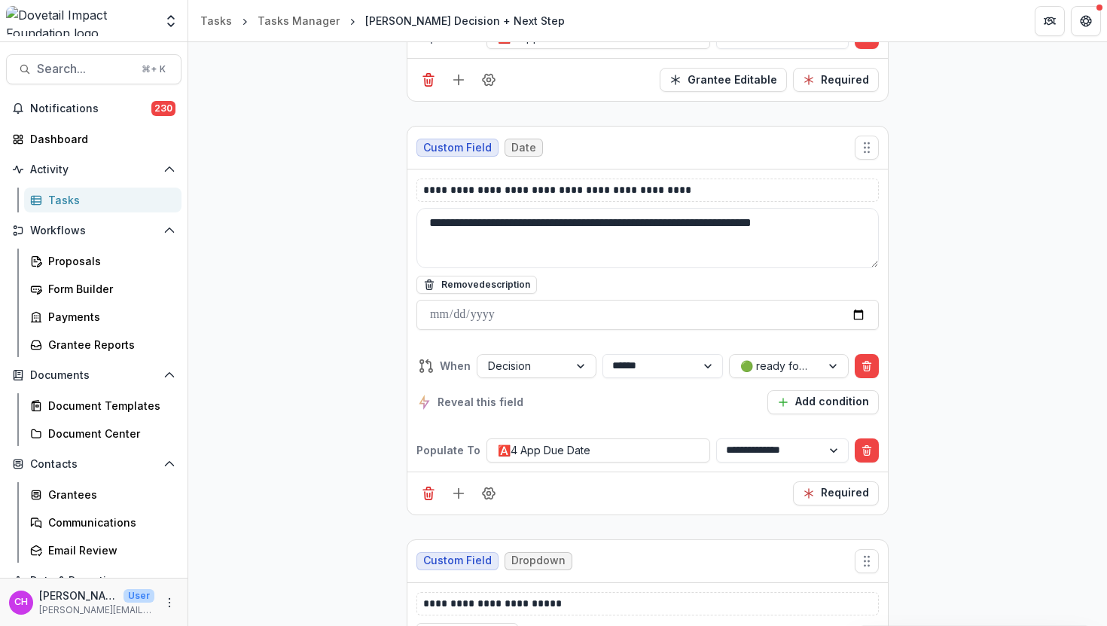
scroll to position [4580, 0]
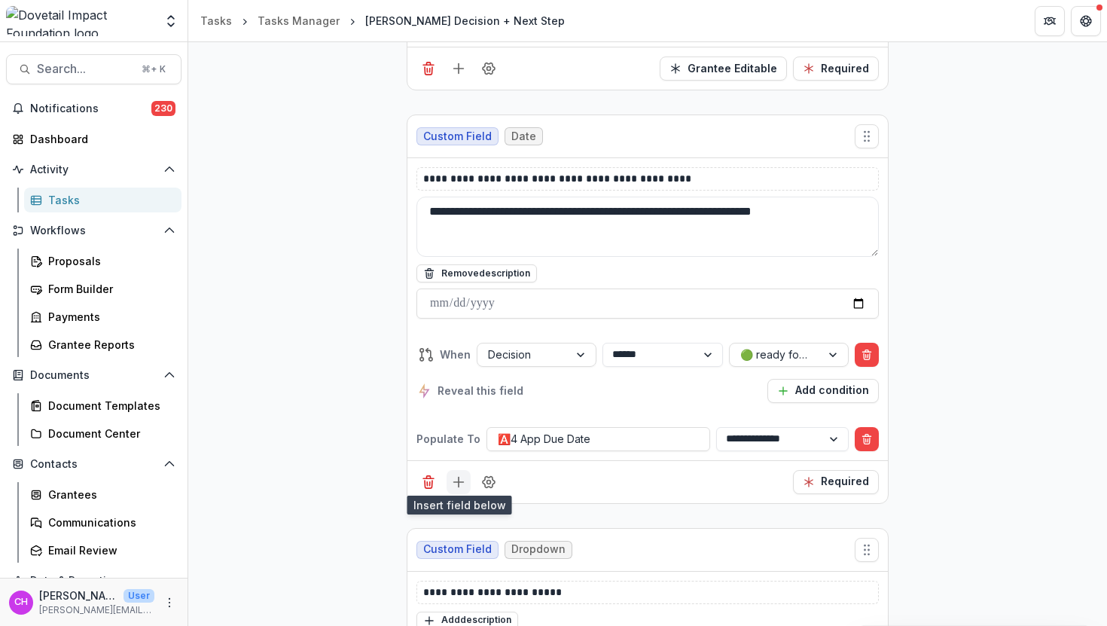
type textarea "**********"
click at [451, 477] on icon "Add field" at bounding box center [458, 481] width 15 height 15
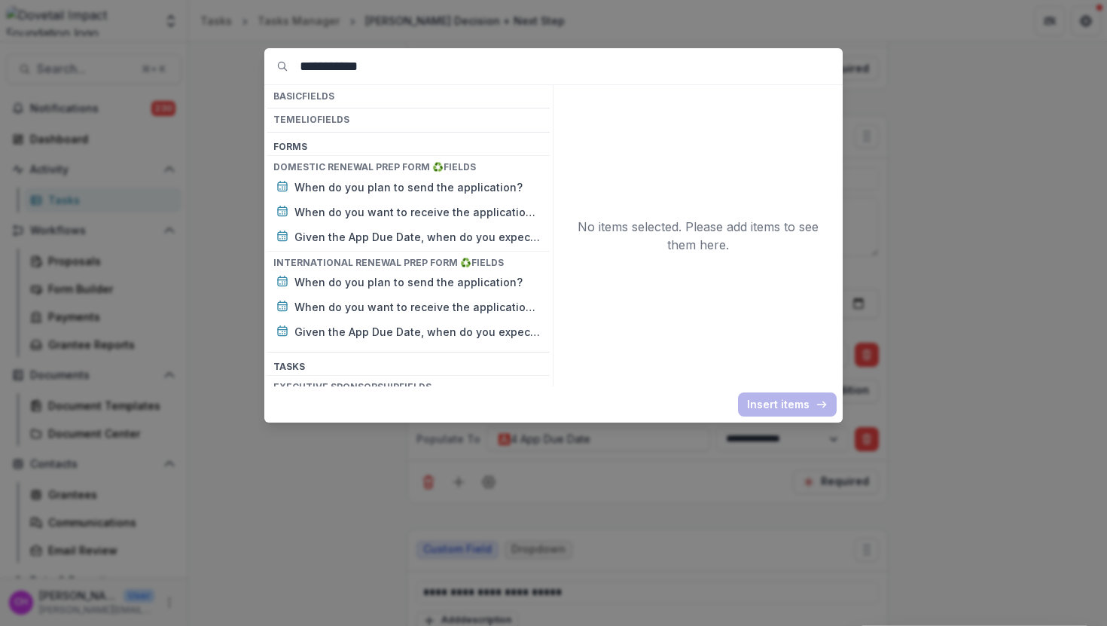
click at [876, 458] on div "**********" at bounding box center [553, 313] width 1107 height 626
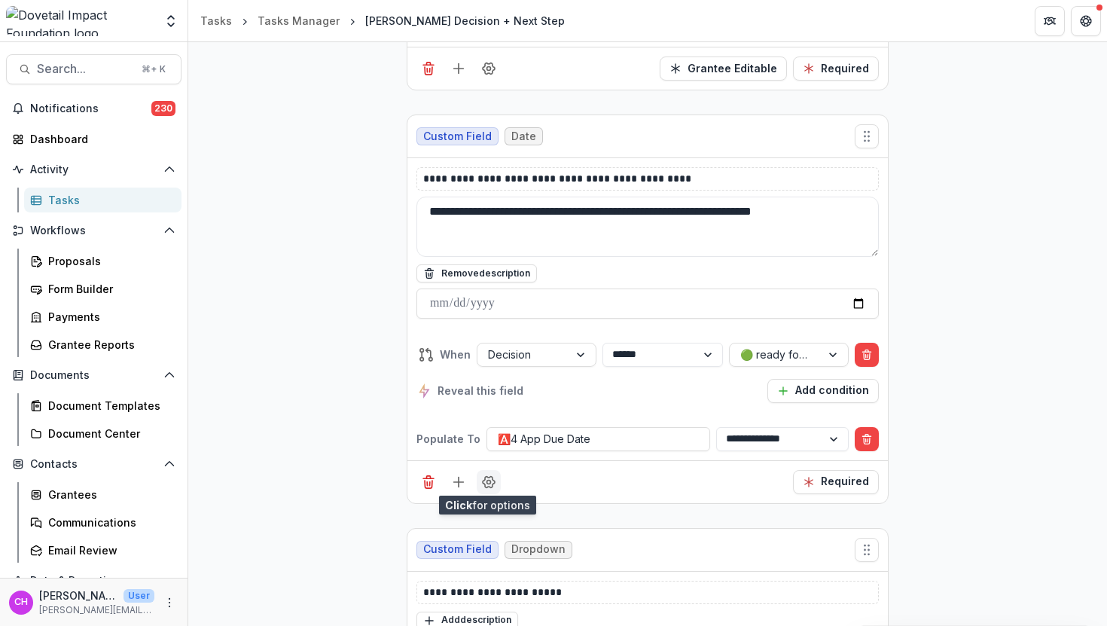
click at [486, 477] on icon "Field Settings" at bounding box center [488, 481] width 15 height 15
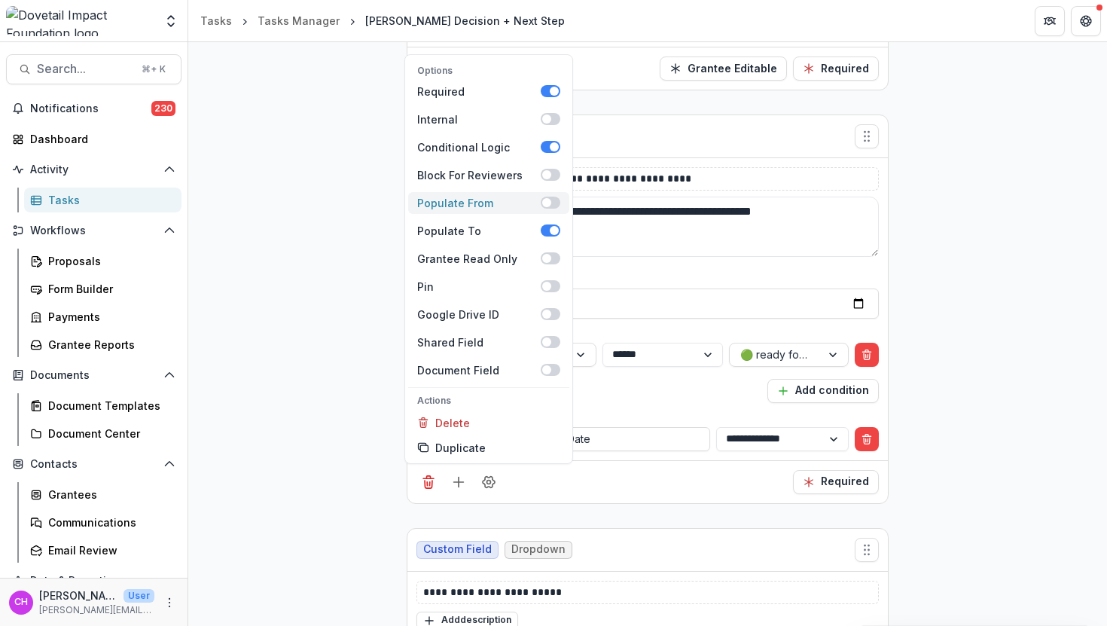
click at [543, 200] on span at bounding box center [546, 202] width 9 height 9
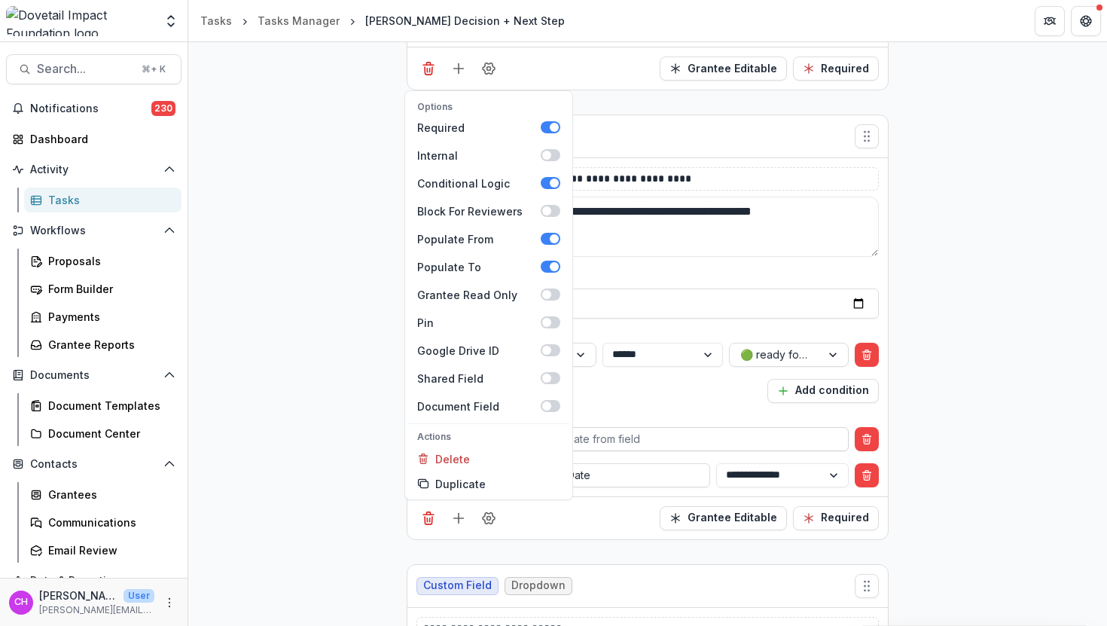
click at [667, 429] on div at bounding box center [674, 438] width 327 height 19
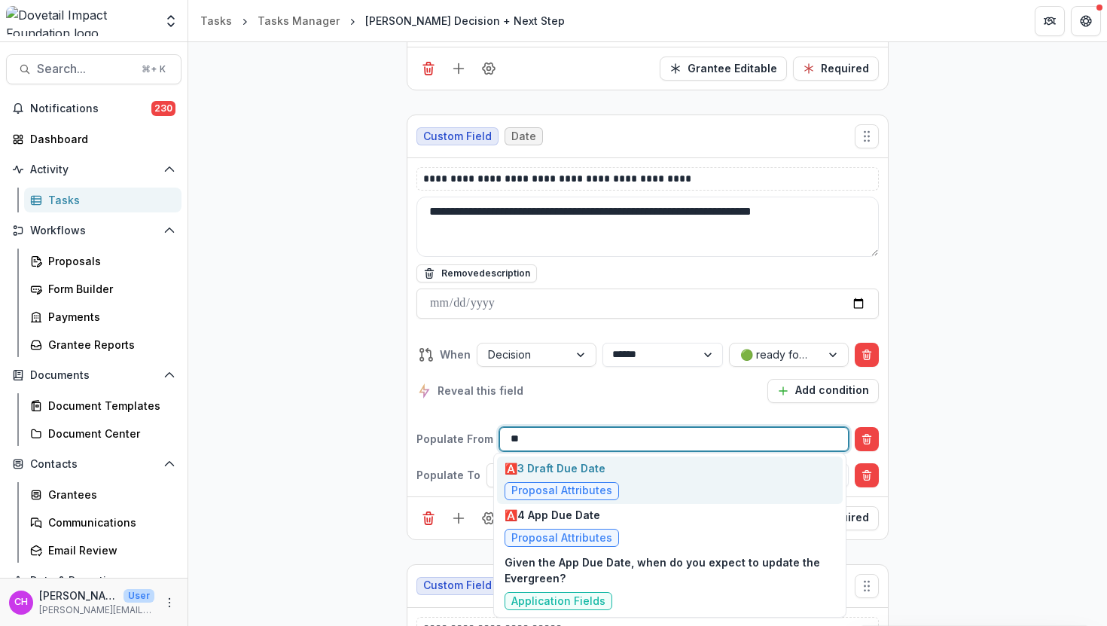
type input "***"
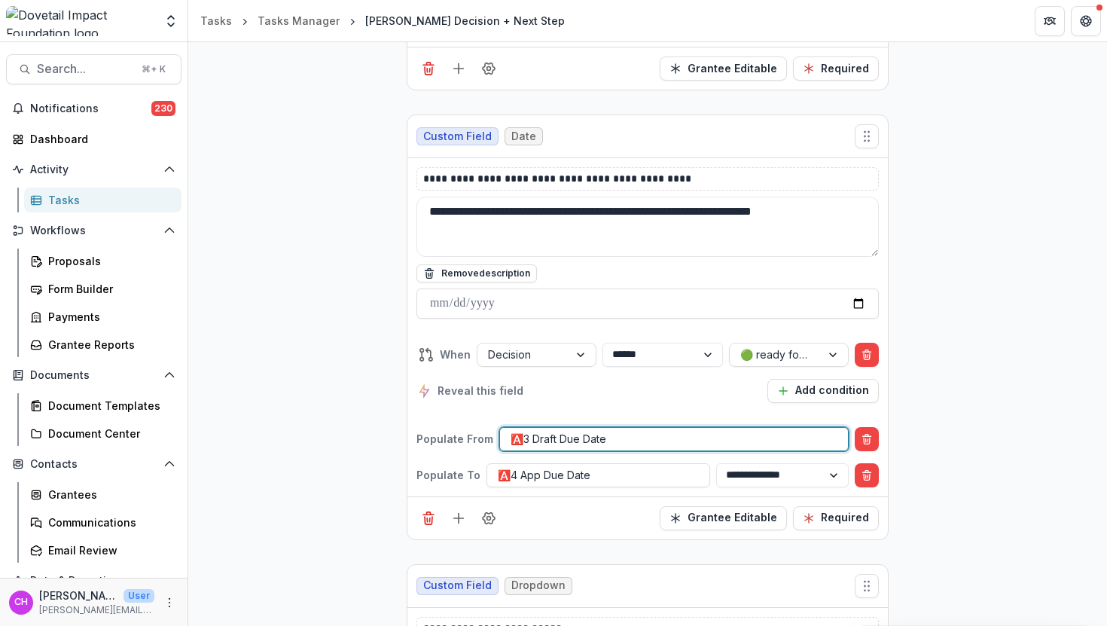
click at [565, 447] on div "**********" at bounding box center [647, 327] width 480 height 338
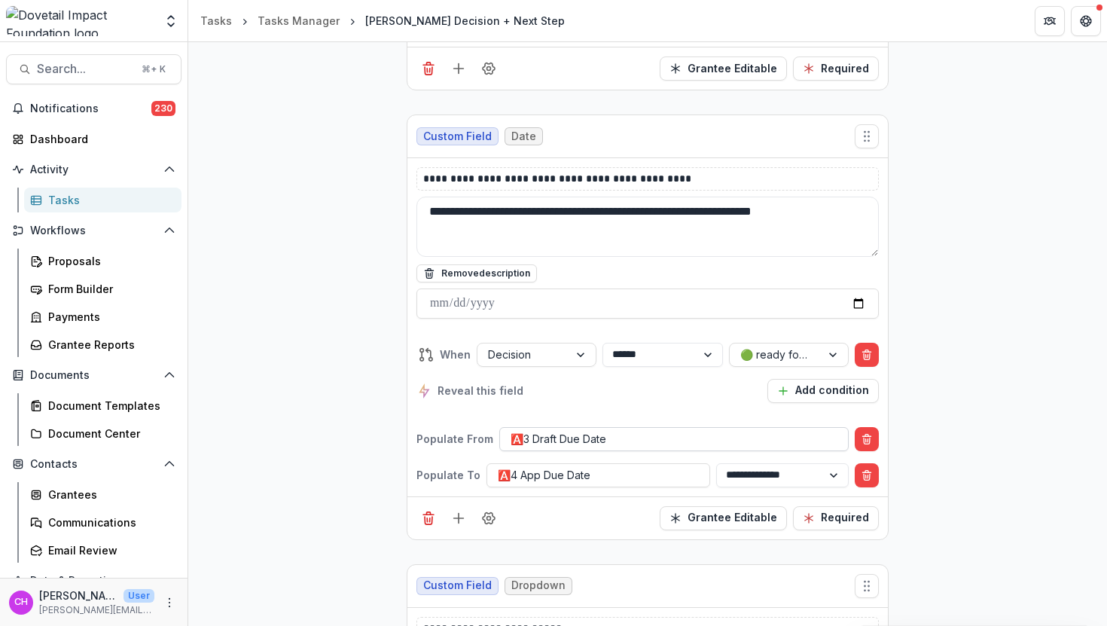
click at [566, 442] on div at bounding box center [674, 438] width 327 height 19
click at [615, 431] on div at bounding box center [674, 438] width 327 height 19
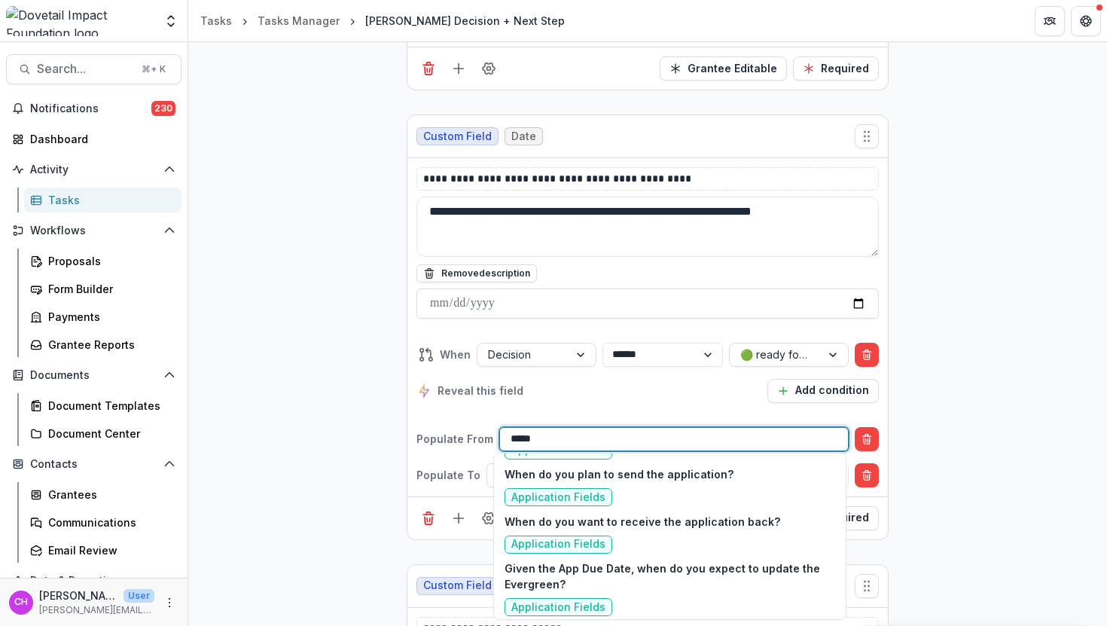
scroll to position [0, 0]
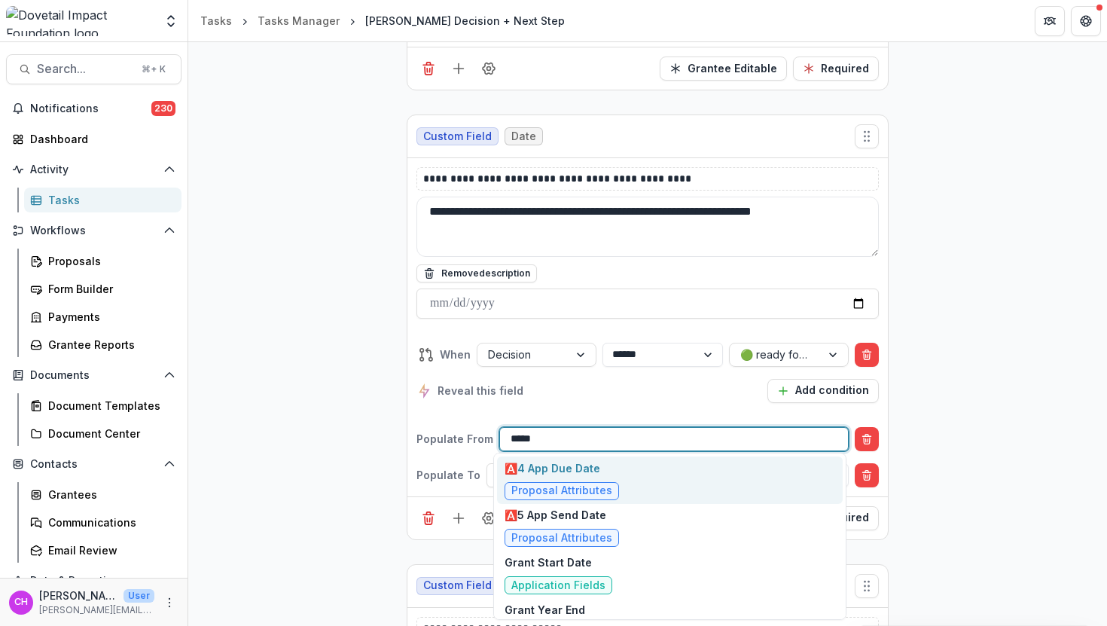
type input "******"
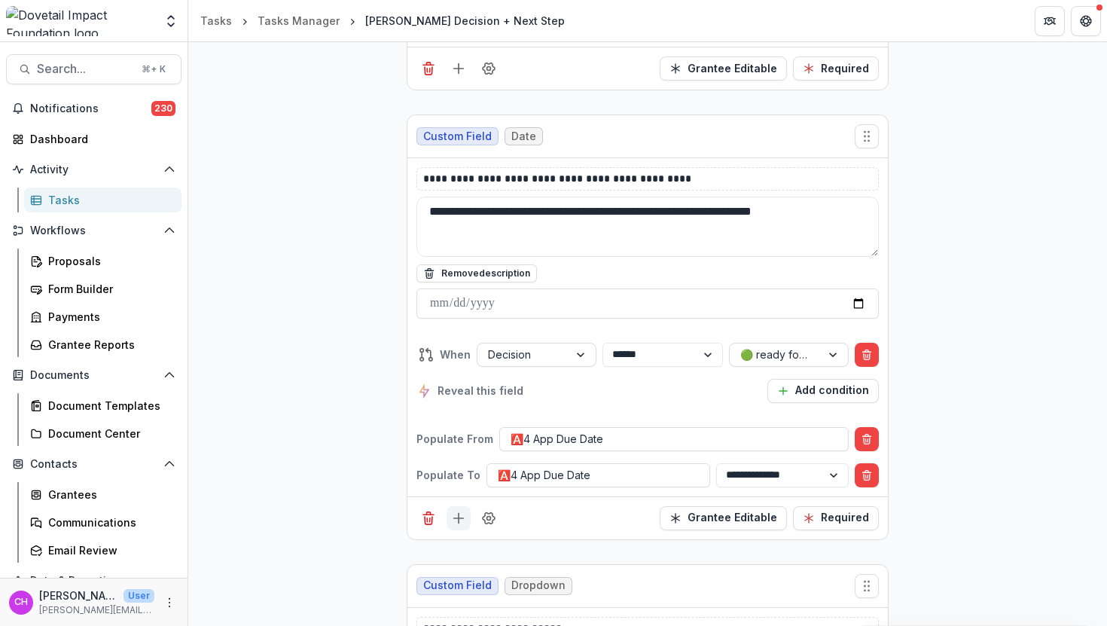
click at [459, 514] on line "Add field" at bounding box center [459, 518] width 0 height 10
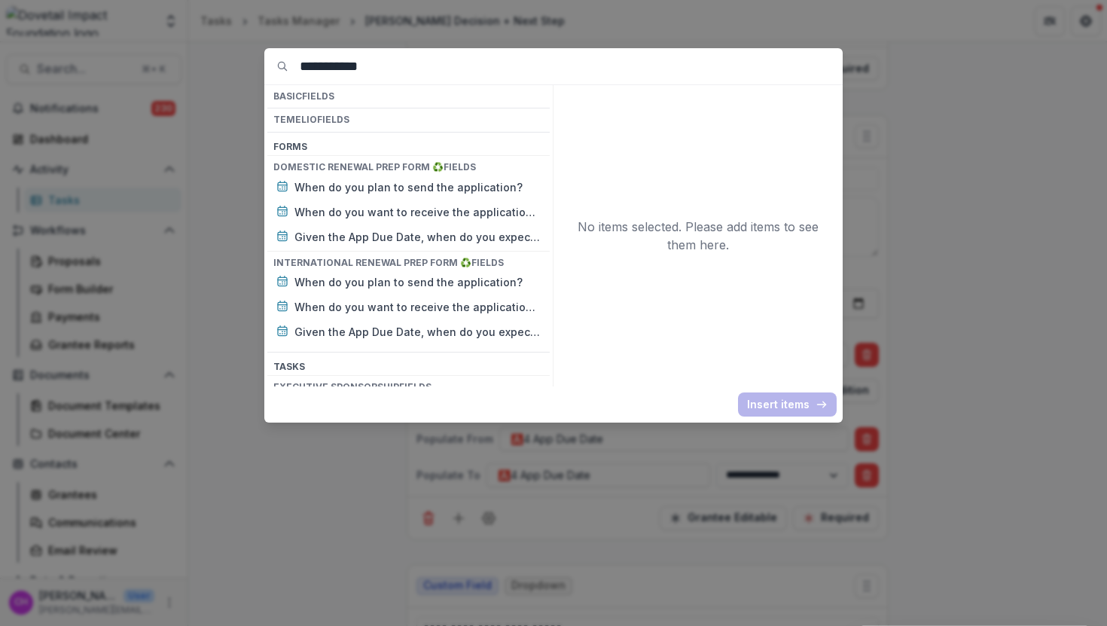
click at [461, 66] on input "**********" at bounding box center [571, 66] width 543 height 36
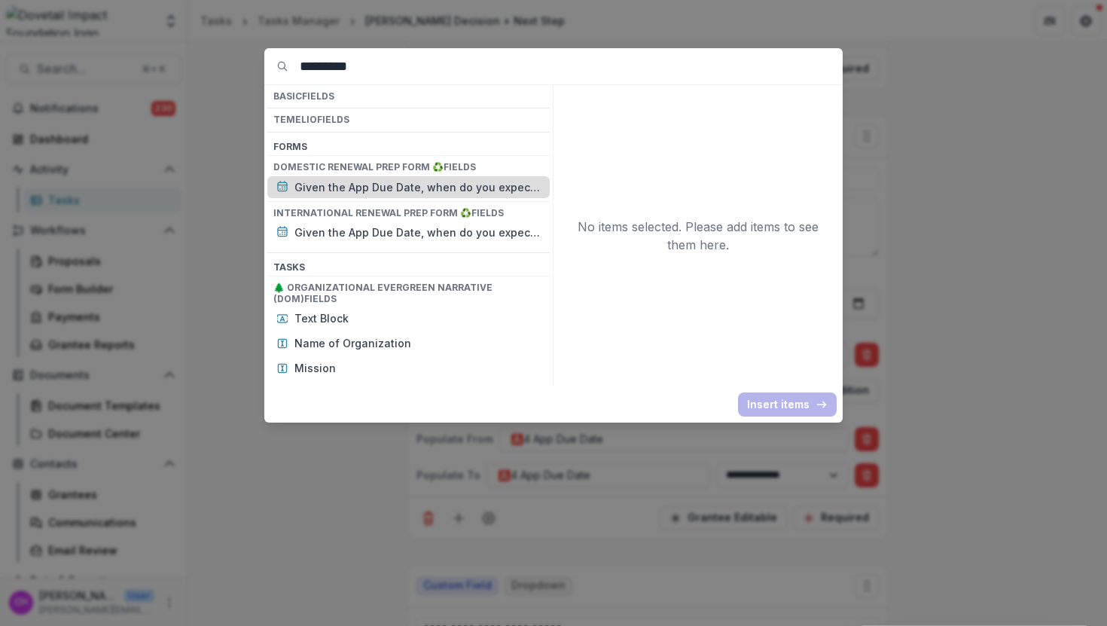
type input "*********"
click at [368, 182] on p "Given the App Due Date, when do you expect to update the Evergreen?" at bounding box center [417, 187] width 246 height 16
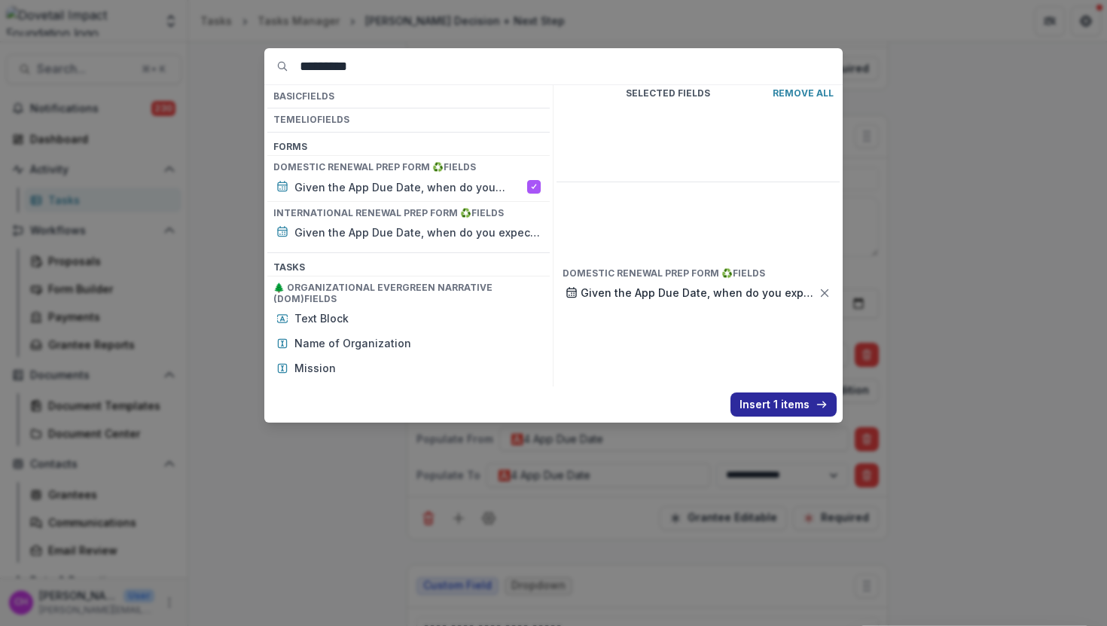
click at [775, 403] on button "Insert 1 items" at bounding box center [784, 404] width 106 height 24
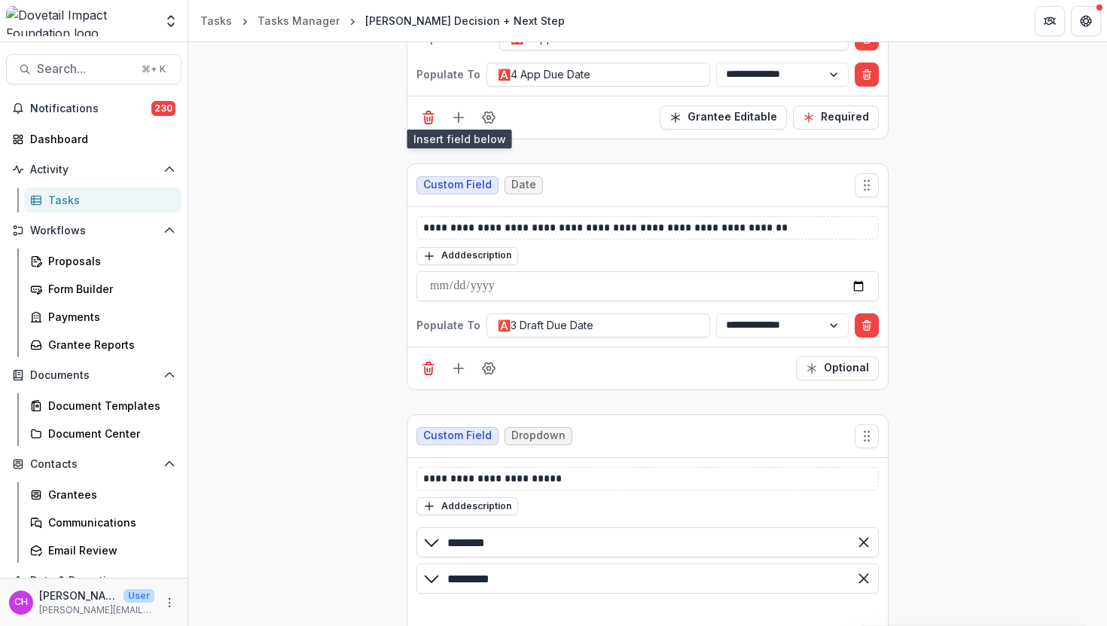
scroll to position [4982, 0]
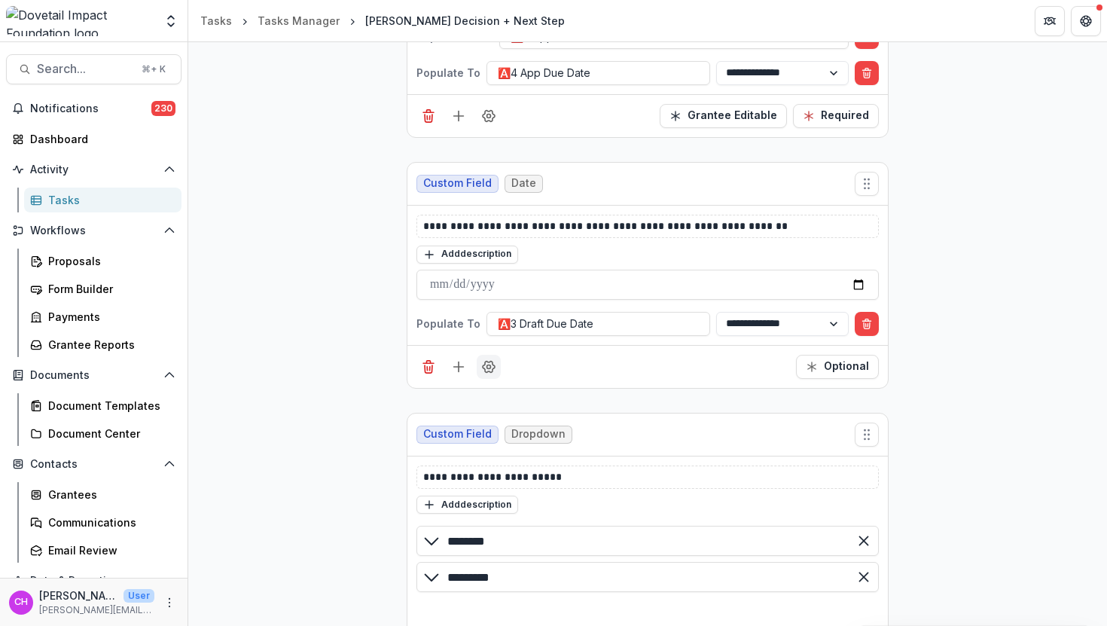
click at [487, 365] on icon "Field Settings" at bounding box center [488, 366] width 15 height 15
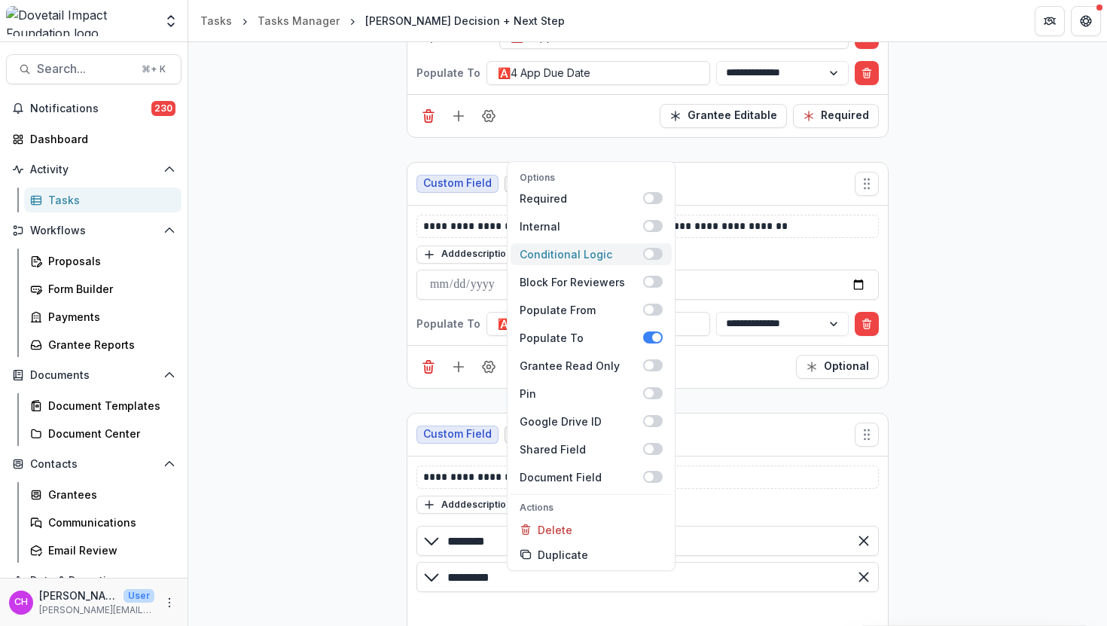
click at [643, 248] on span at bounding box center [653, 254] width 20 height 12
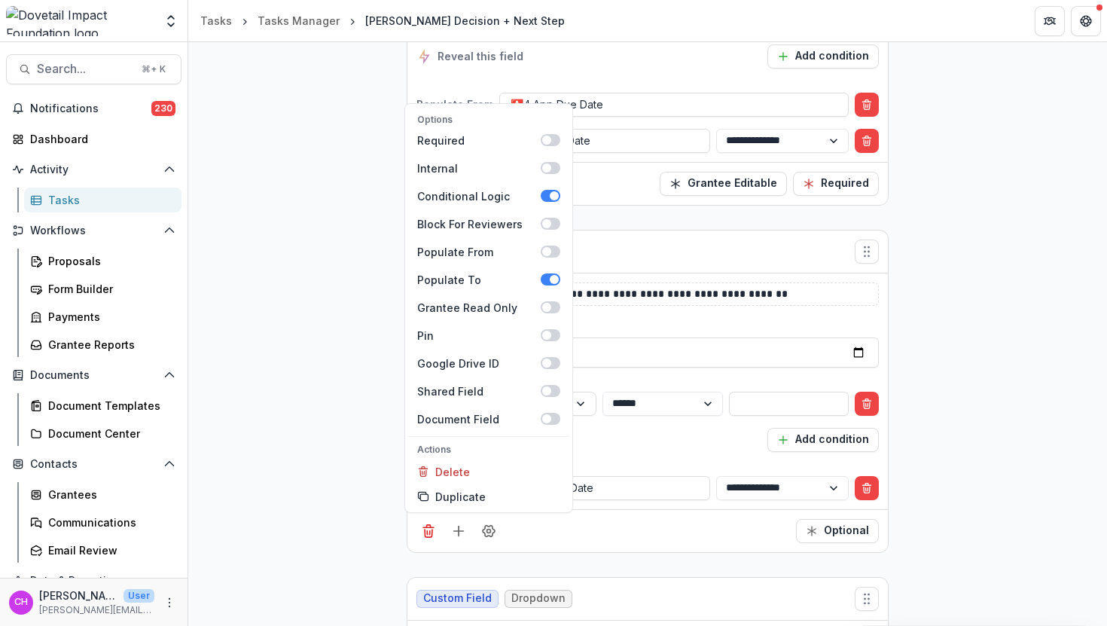
click at [658, 380] on div "**********" at bounding box center [647, 422] width 462 height 84
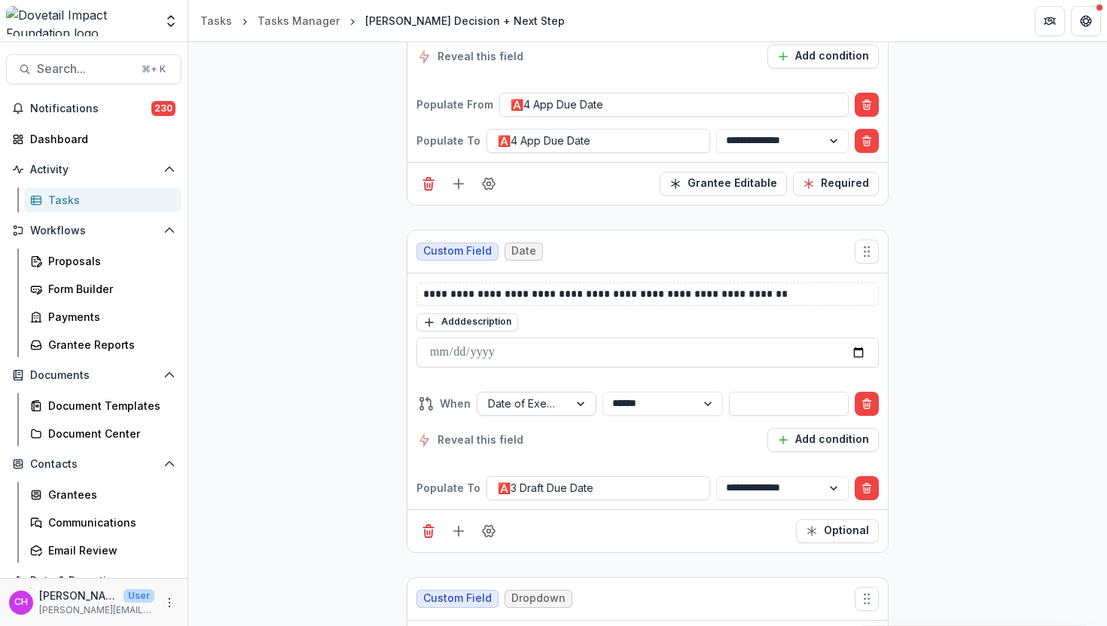
click at [569, 404] on div at bounding box center [582, 403] width 27 height 23
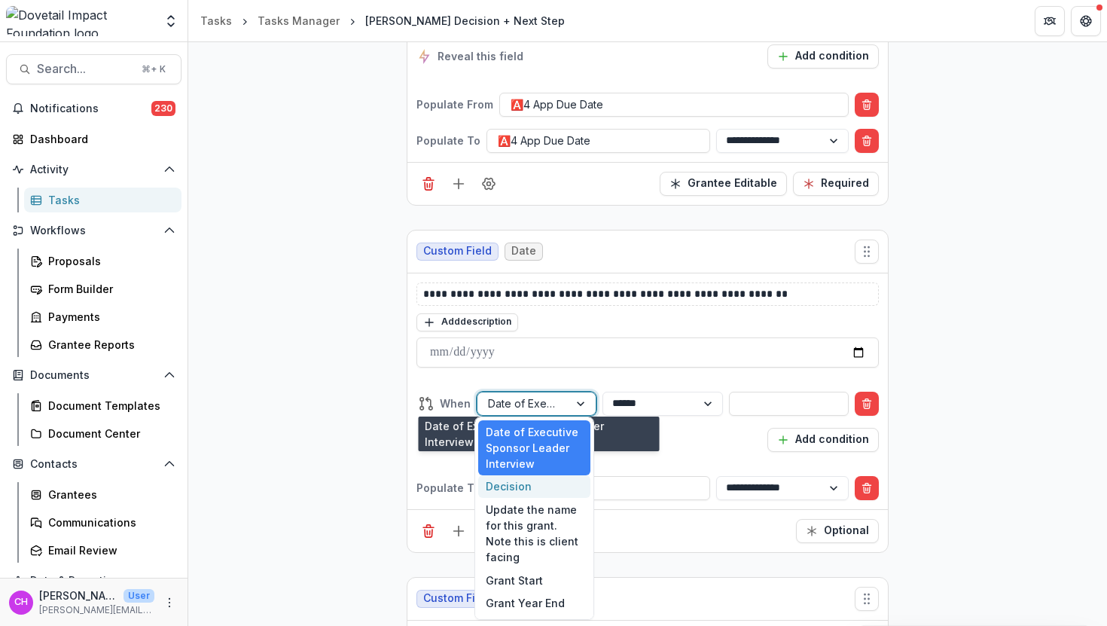
click at [523, 496] on div "Decision" at bounding box center [534, 486] width 112 height 23
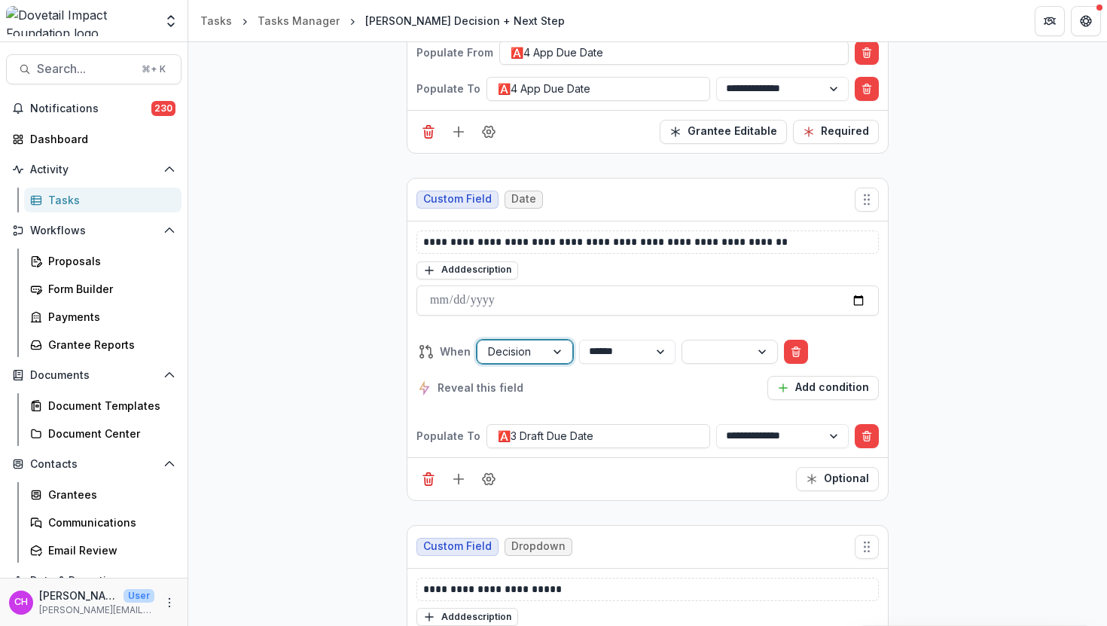
scroll to position [4930, 0]
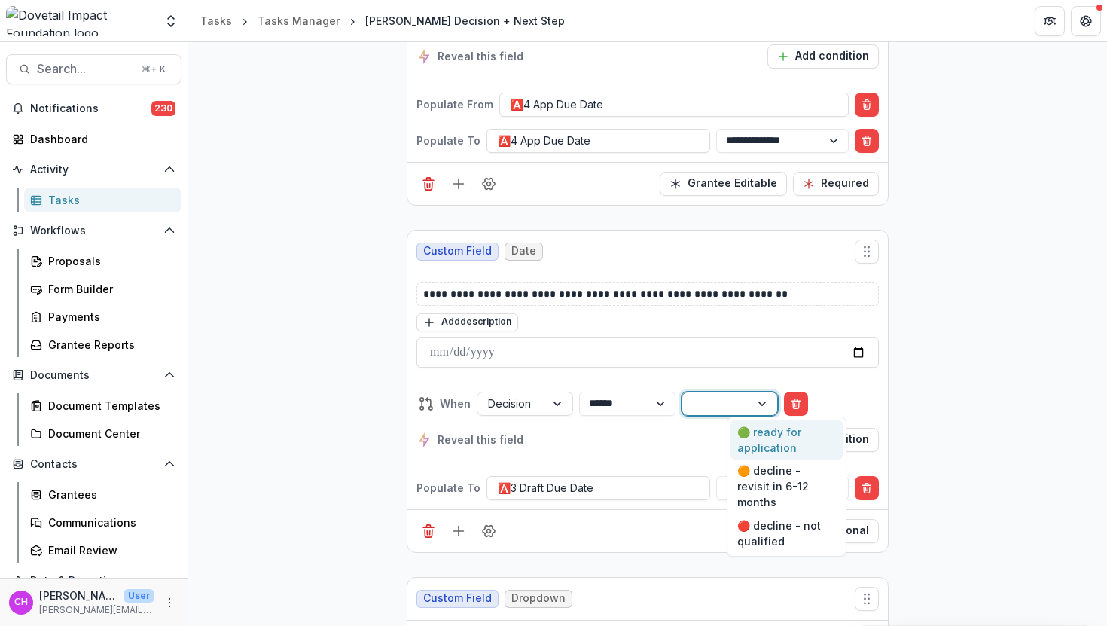
click at [740, 394] on div at bounding box center [716, 403] width 47 height 19
click at [761, 438] on div "🟢 ready for application" at bounding box center [787, 439] width 112 height 39
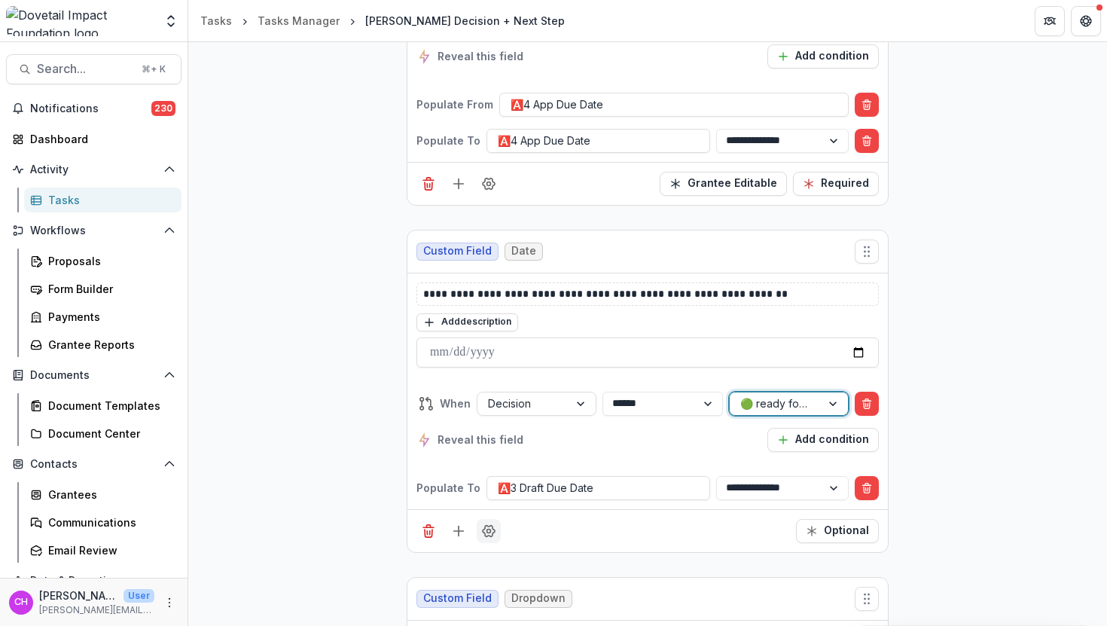
click at [481, 530] on icon "Field Settings" at bounding box center [488, 530] width 15 height 15
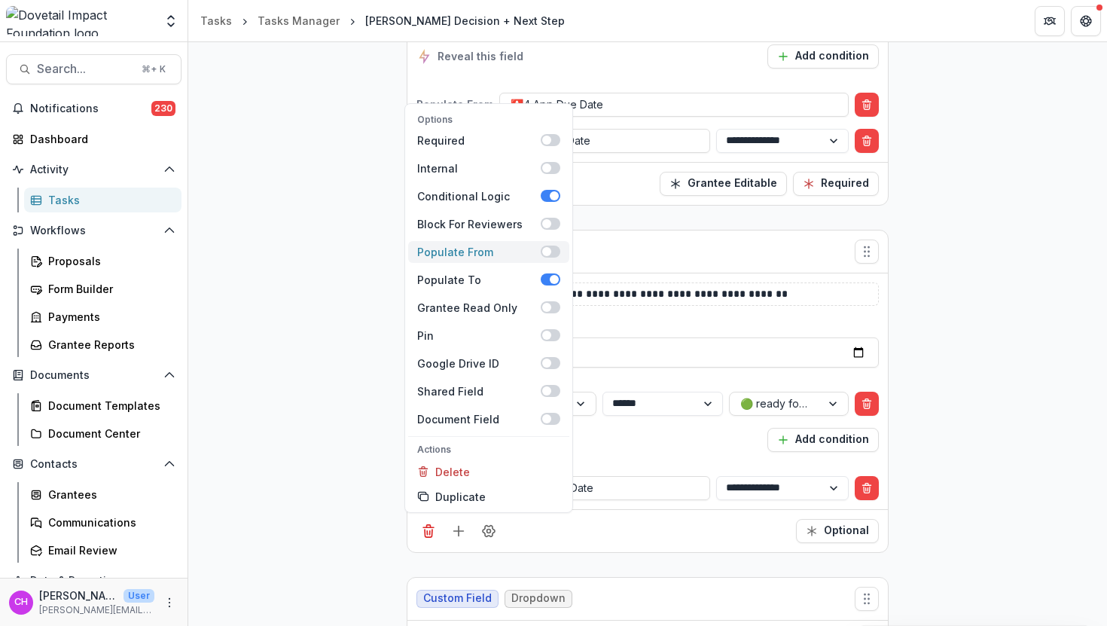
click at [542, 249] on span at bounding box center [546, 251] width 9 height 9
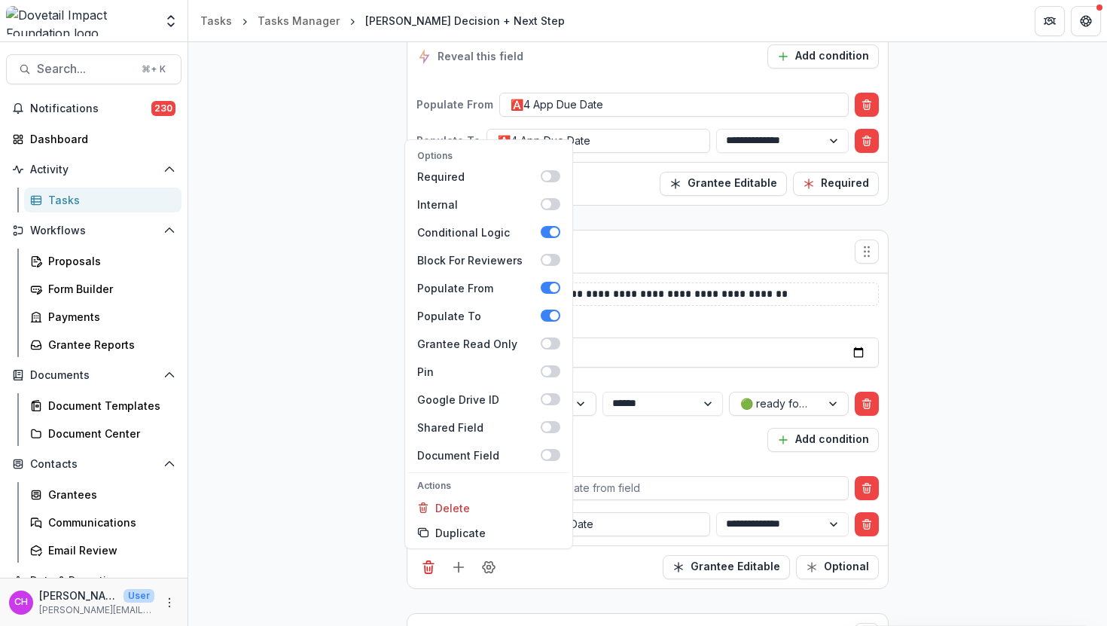
click at [666, 468] on div "**********" at bounding box center [647, 409] width 480 height 272
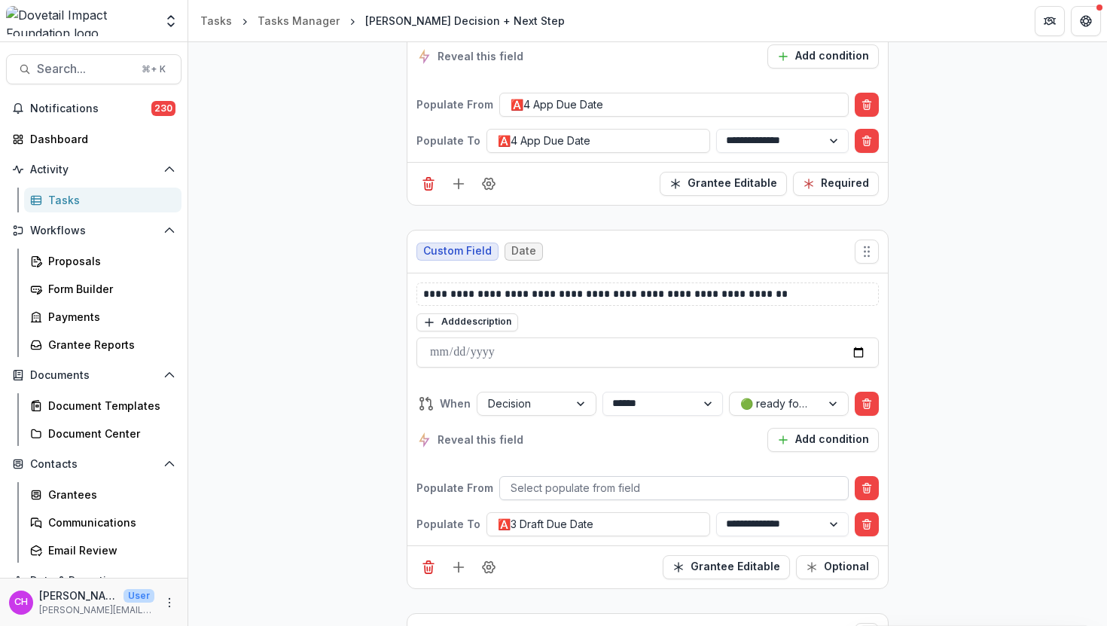
click at [667, 478] on div at bounding box center [674, 487] width 327 height 19
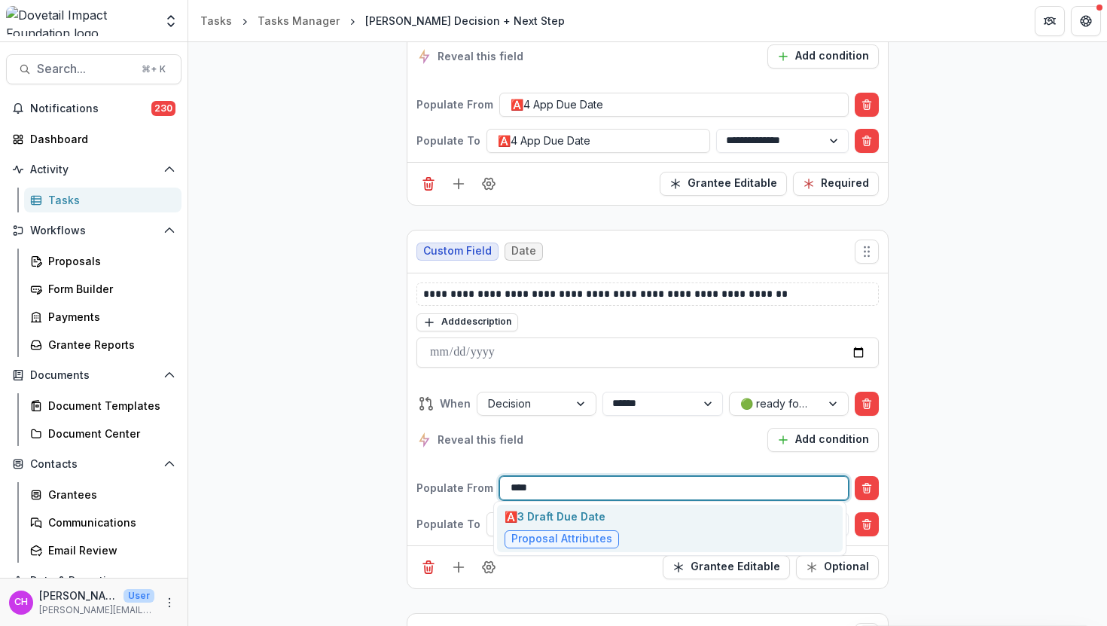
type input "*****"
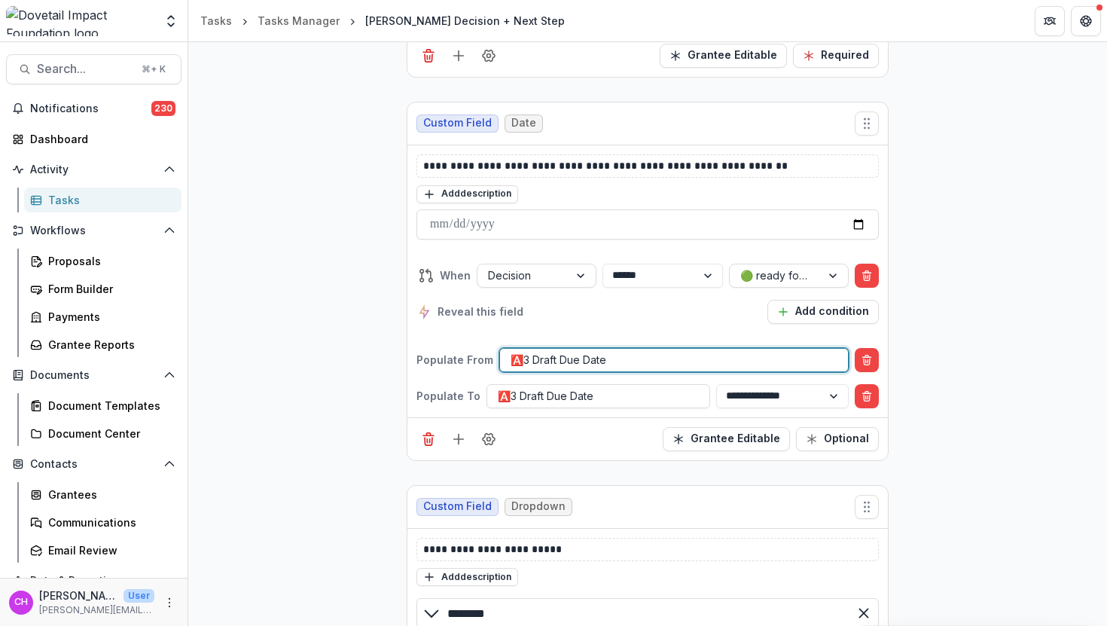
scroll to position [5148, 0]
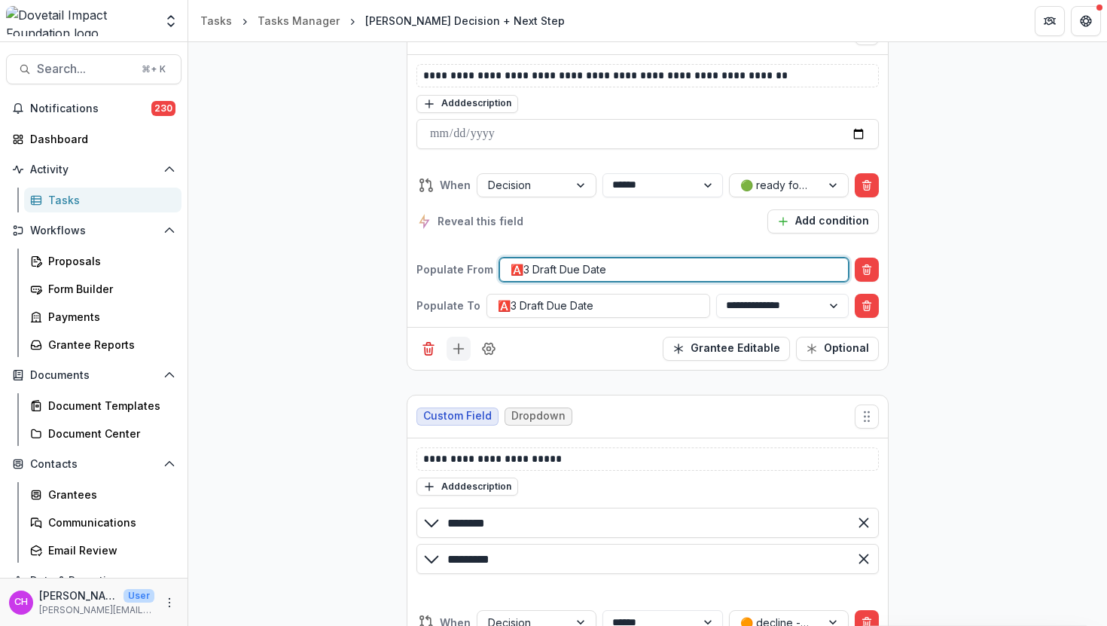
click at [459, 345] on icon "Add field" at bounding box center [458, 348] width 15 height 15
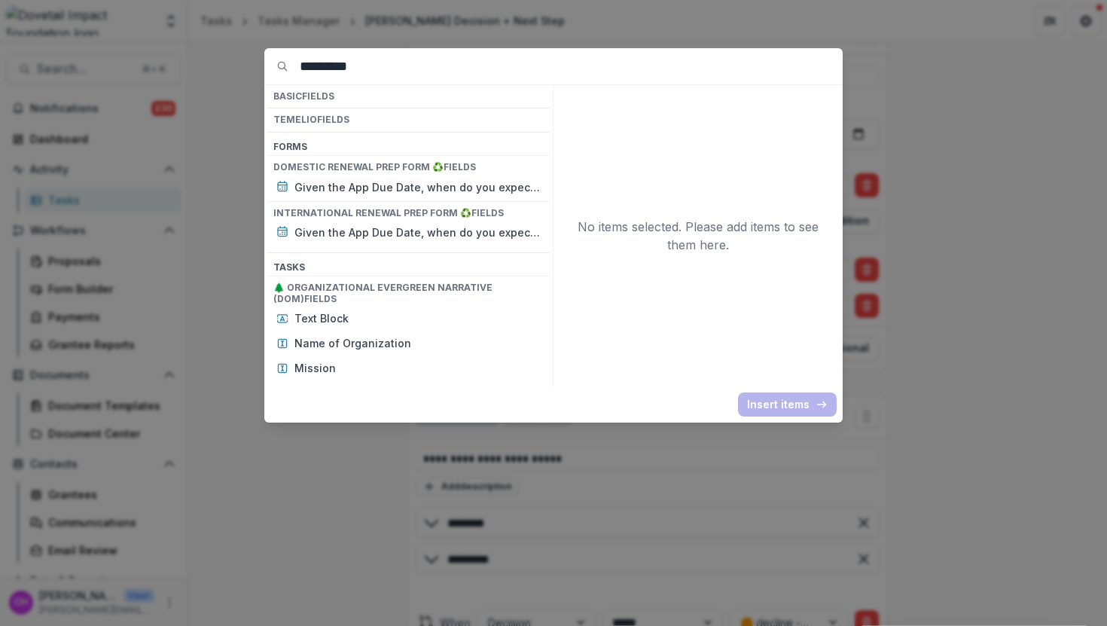
click at [471, 69] on input "*********" at bounding box center [571, 66] width 543 height 36
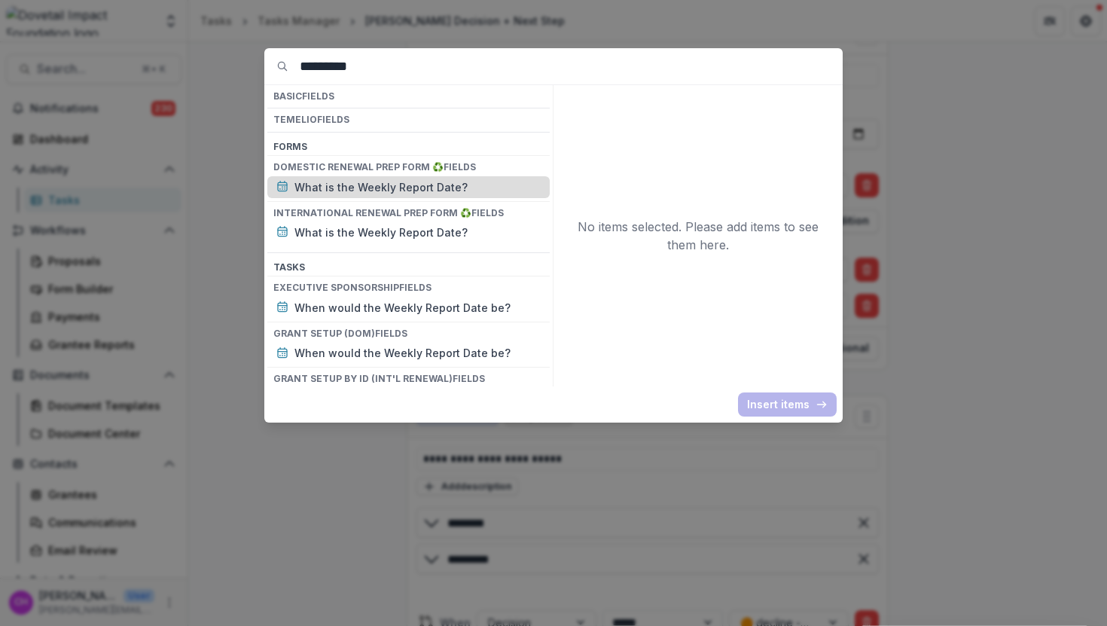
type input "*********"
click at [413, 191] on p "What is the Weekly Report Date?" at bounding box center [417, 187] width 246 height 16
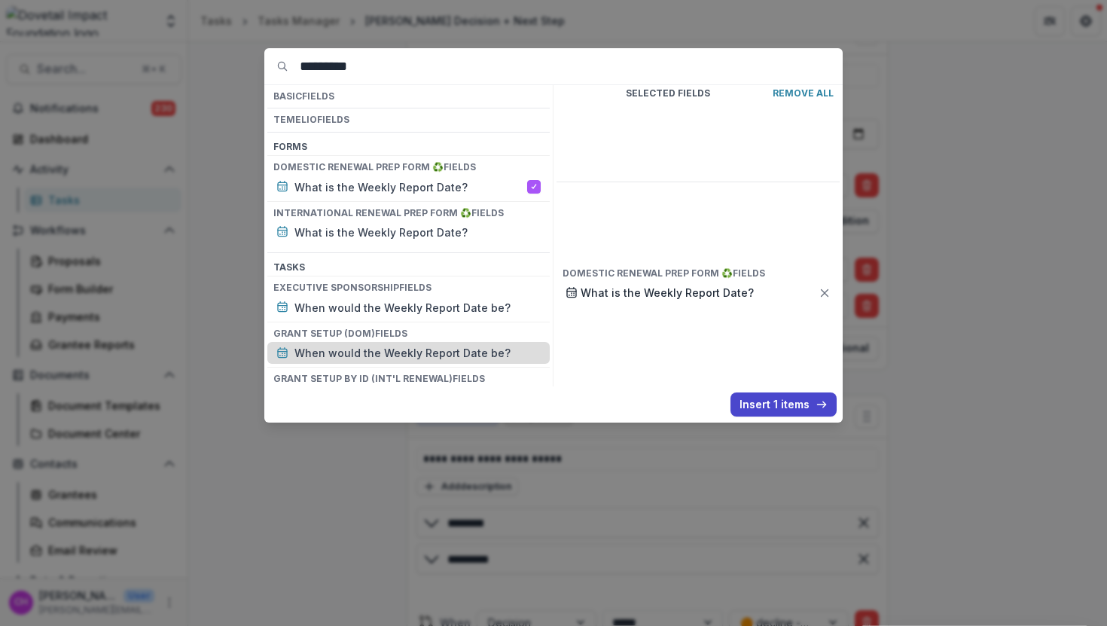
click at [365, 347] on p "When would the Weekly Report Date be?" at bounding box center [417, 353] width 246 height 16
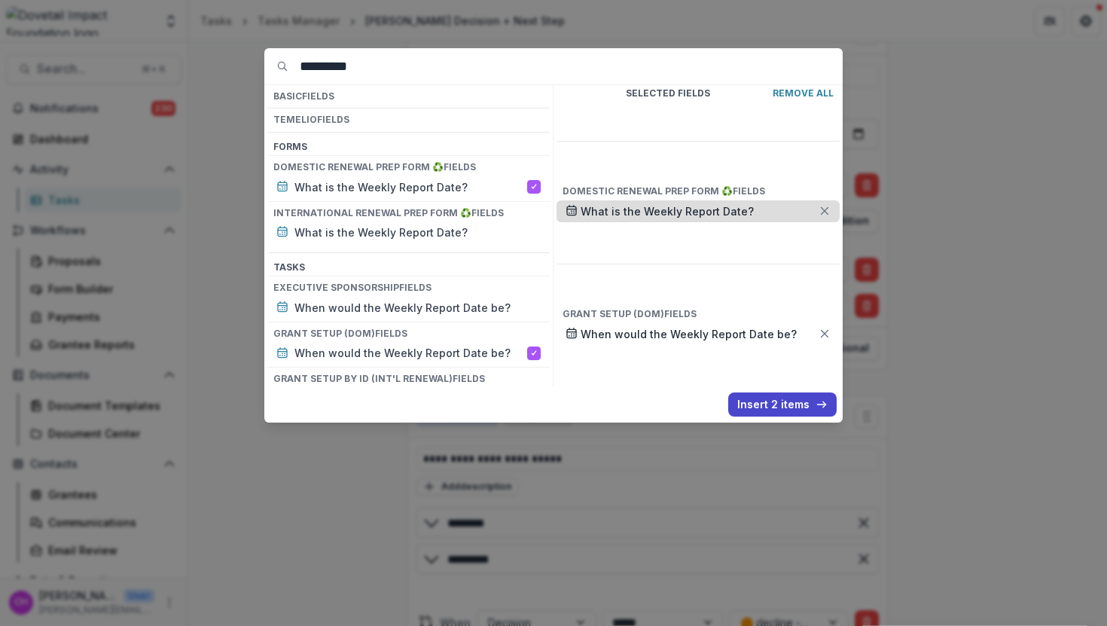
click at [818, 203] on p "What is the Weekly Report Date?" at bounding box center [700, 211] width 238 height 16
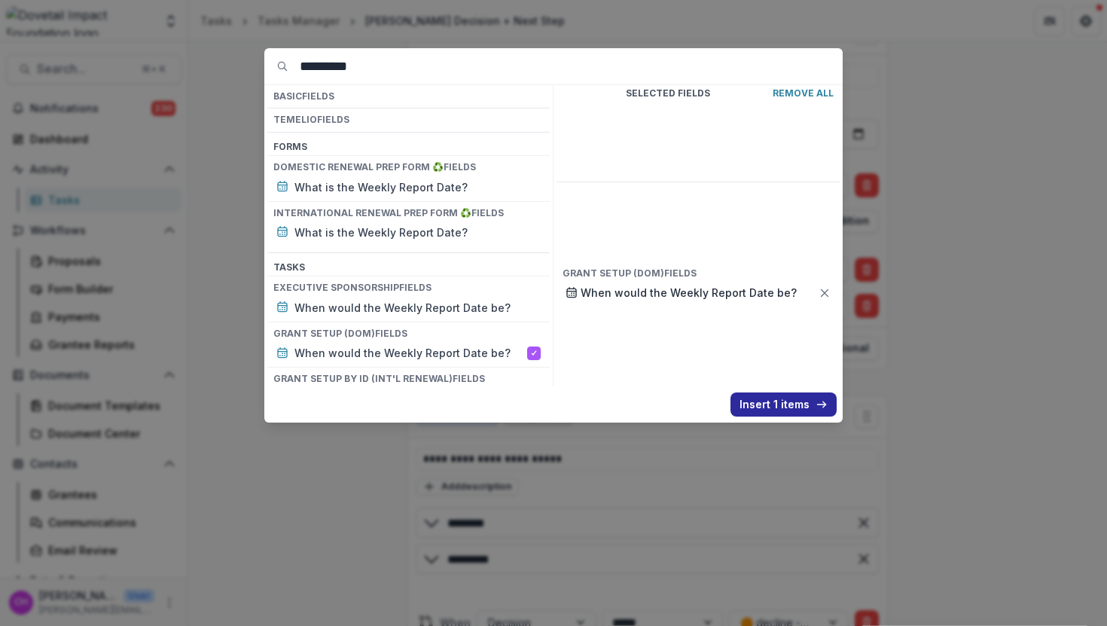
click at [769, 403] on button "Insert 1 items" at bounding box center [784, 404] width 106 height 24
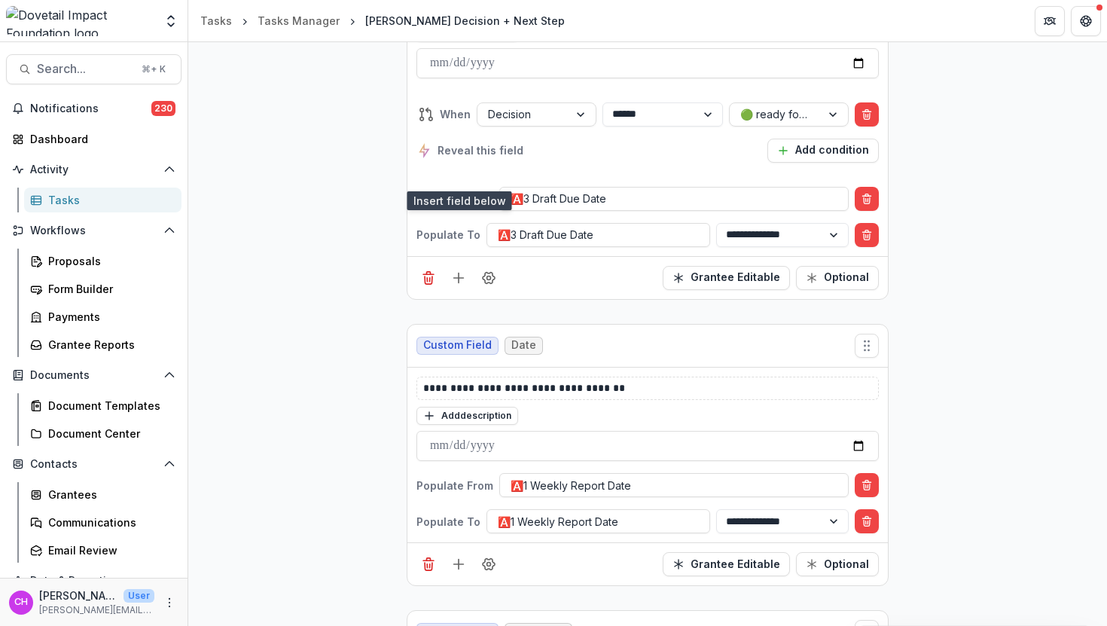
scroll to position [5357, 0]
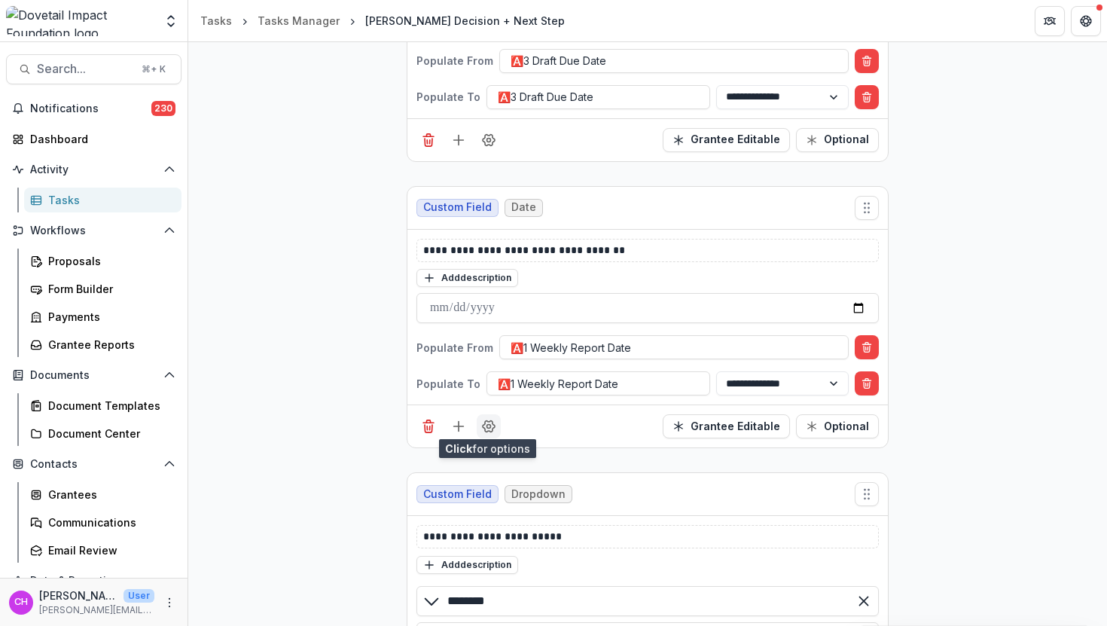
click at [486, 424] on icon "Field Settings" at bounding box center [488, 426] width 15 height 15
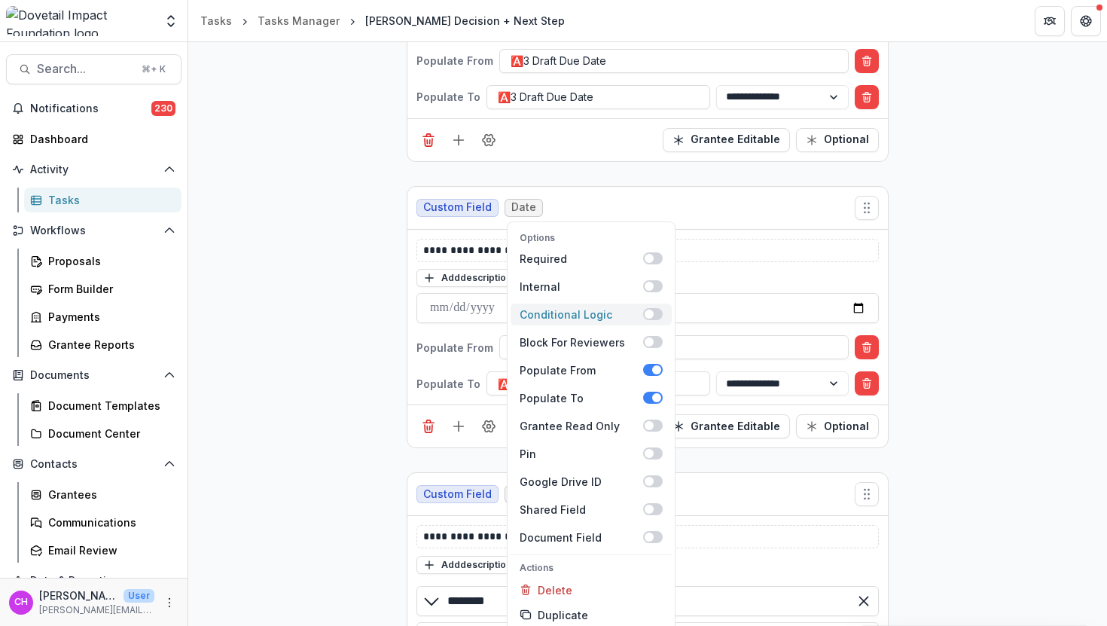
click at [646, 310] on span at bounding box center [649, 314] width 9 height 9
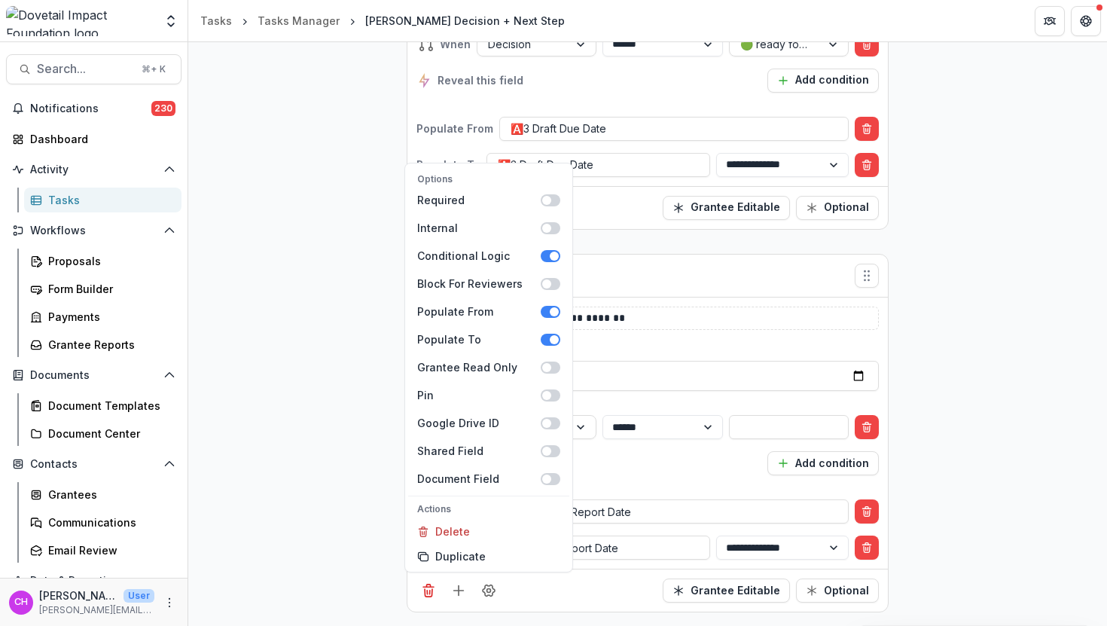
click at [675, 403] on div "**********" at bounding box center [647, 445] width 462 height 84
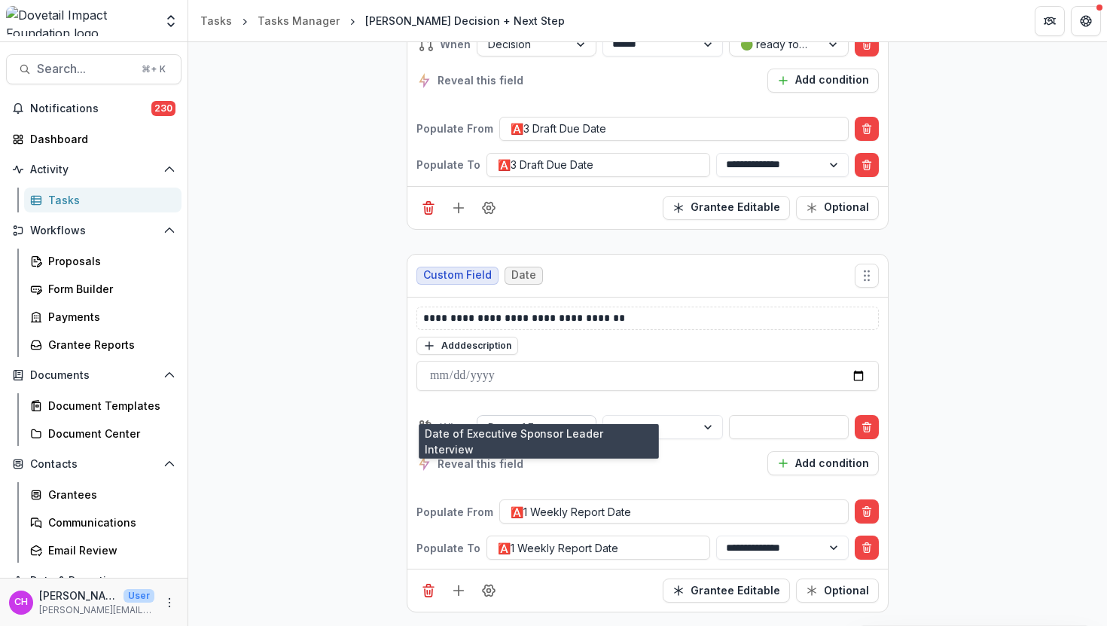
click at [554, 418] on div at bounding box center [523, 427] width 70 height 19
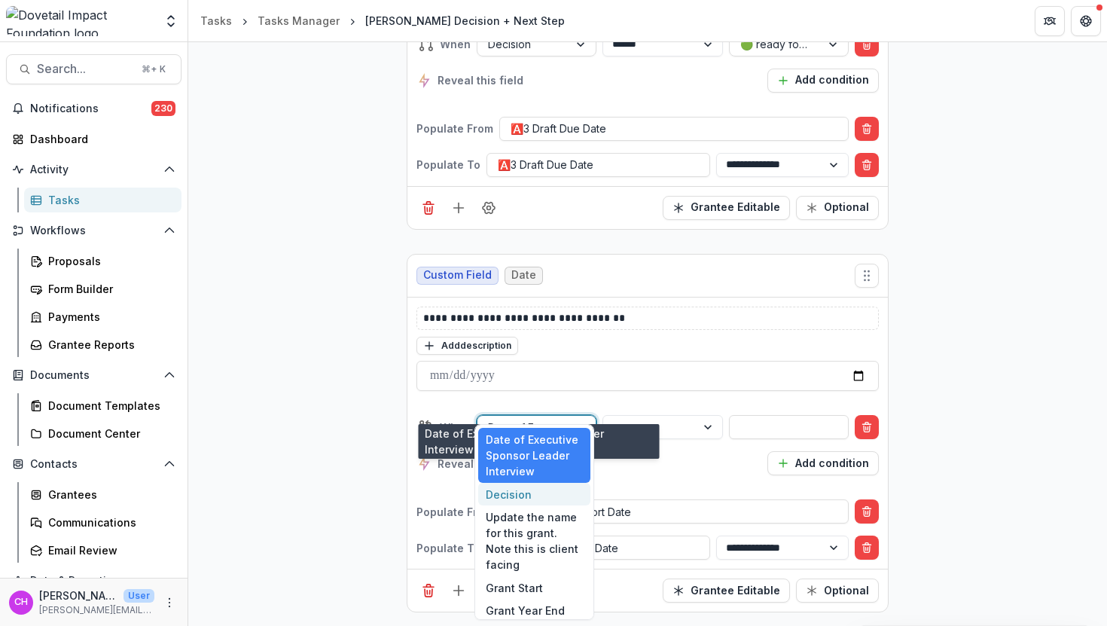
click at [533, 496] on div "Decision" at bounding box center [534, 494] width 112 height 23
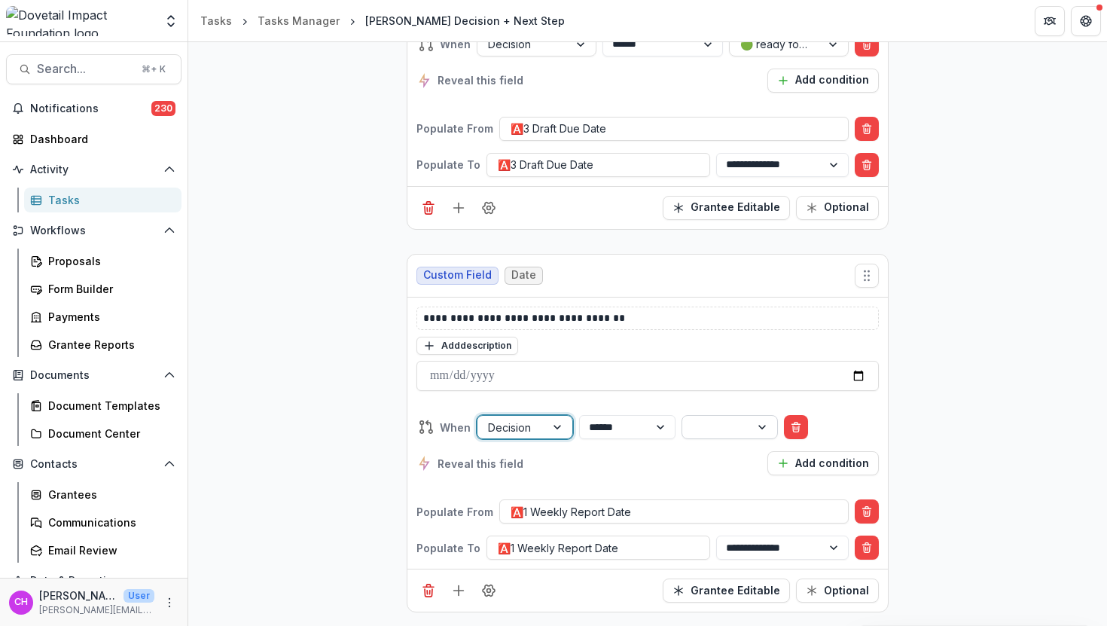
click at [740, 418] on div at bounding box center [716, 427] width 47 height 19
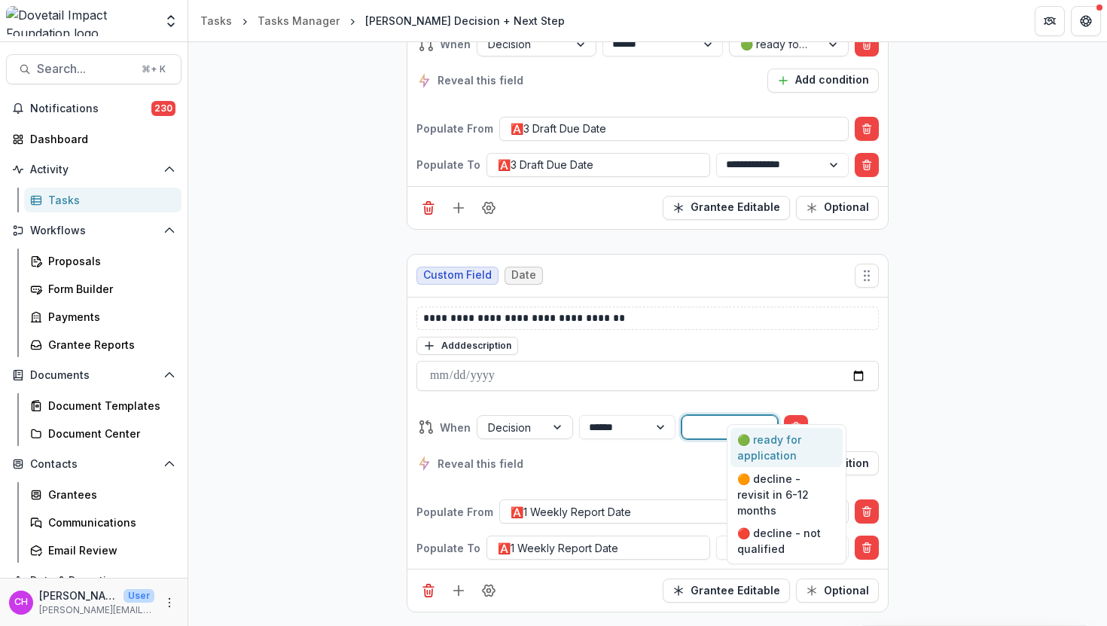
click at [772, 442] on div "🟢 ready for application" at bounding box center [787, 447] width 112 height 39
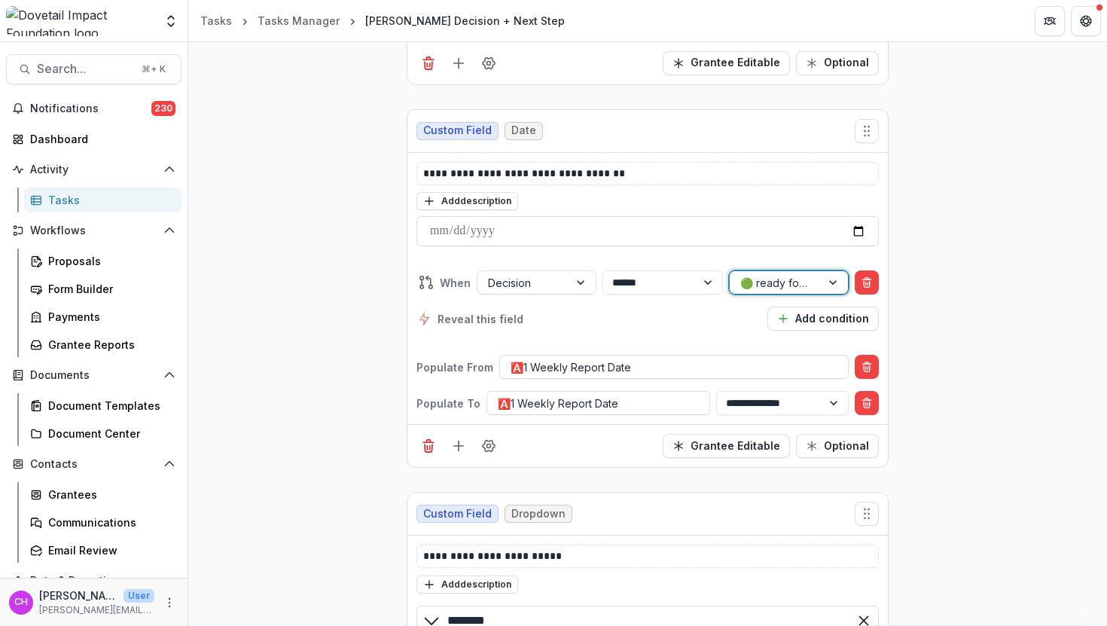
scroll to position [5467, 0]
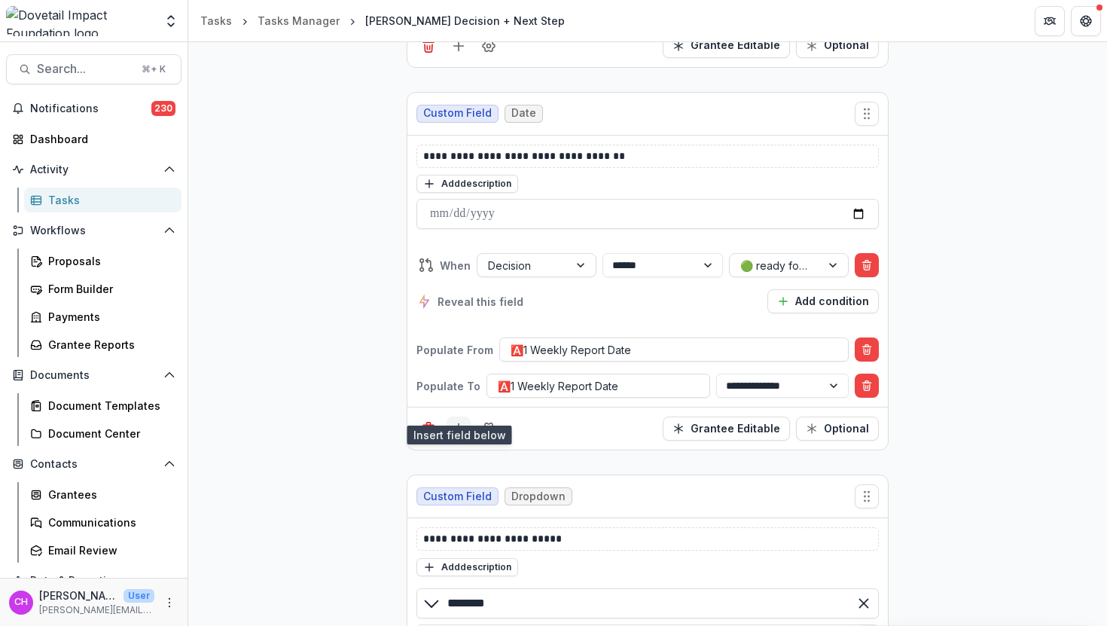
click at [451, 421] on icon "Add field" at bounding box center [458, 428] width 15 height 15
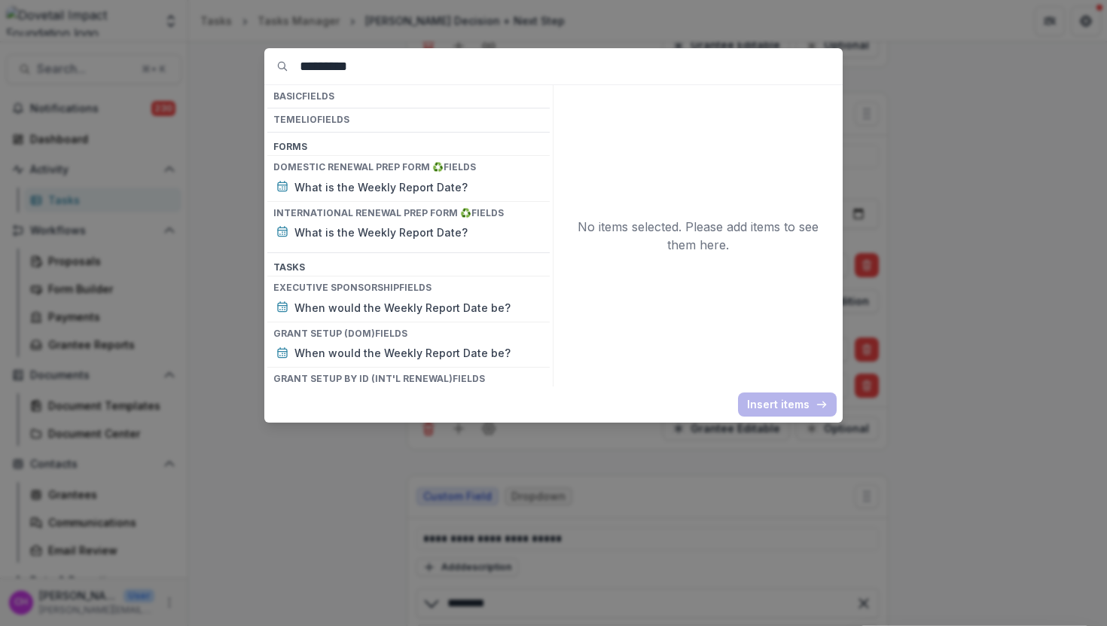
click at [465, 78] on input "*********" at bounding box center [571, 66] width 543 height 36
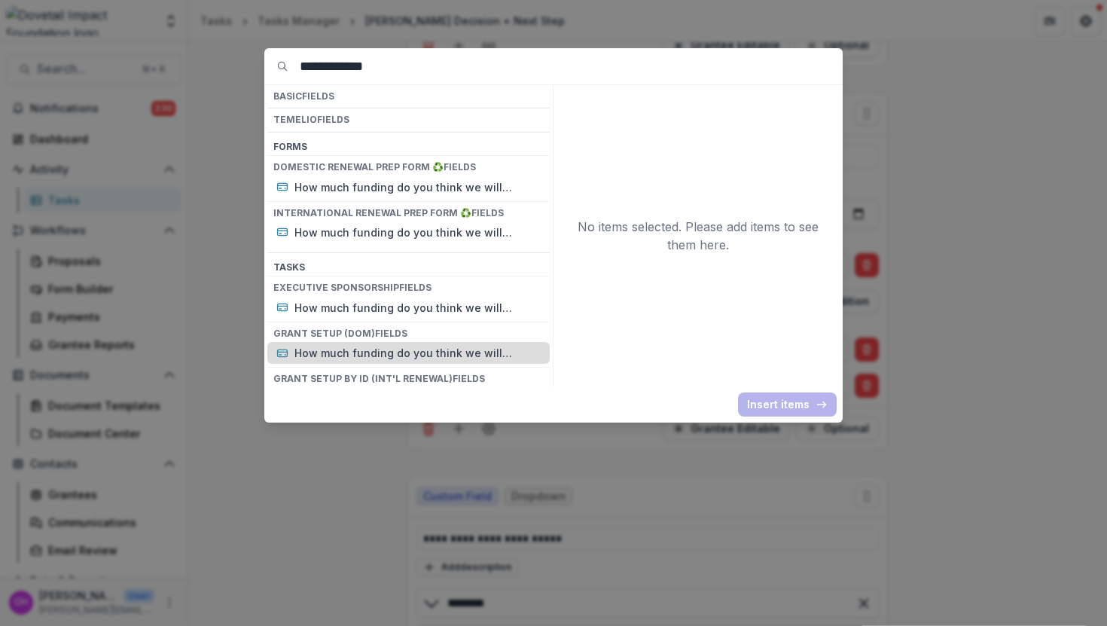
type input "**********"
click at [414, 348] on p "How much funding do you think we will recommend?" at bounding box center [417, 353] width 246 height 16
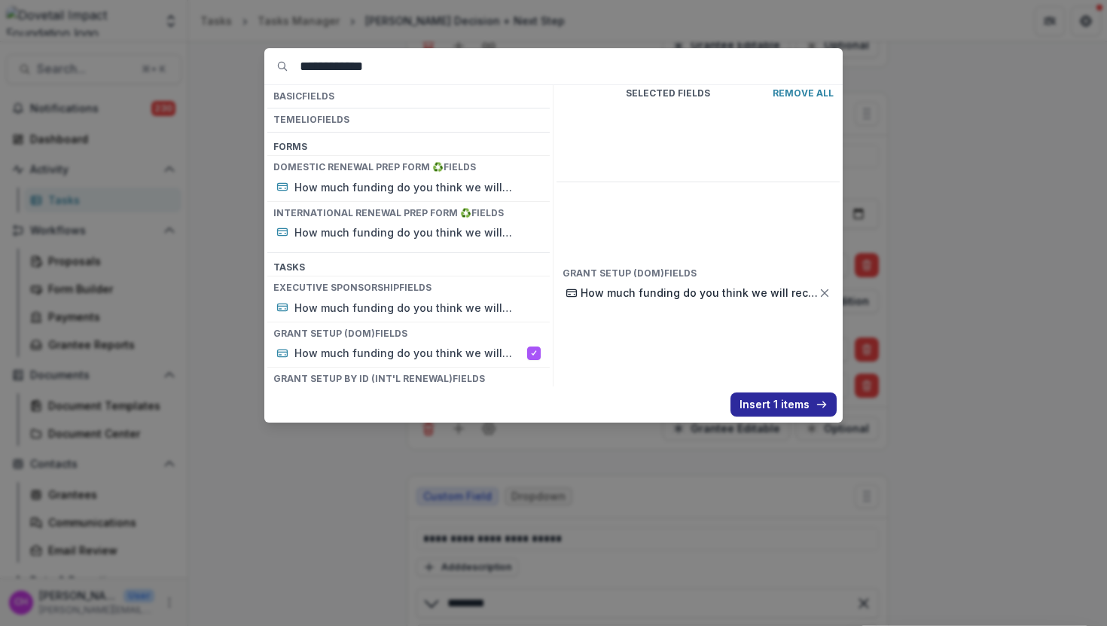
click at [789, 402] on button "Insert 1 items" at bounding box center [784, 404] width 106 height 24
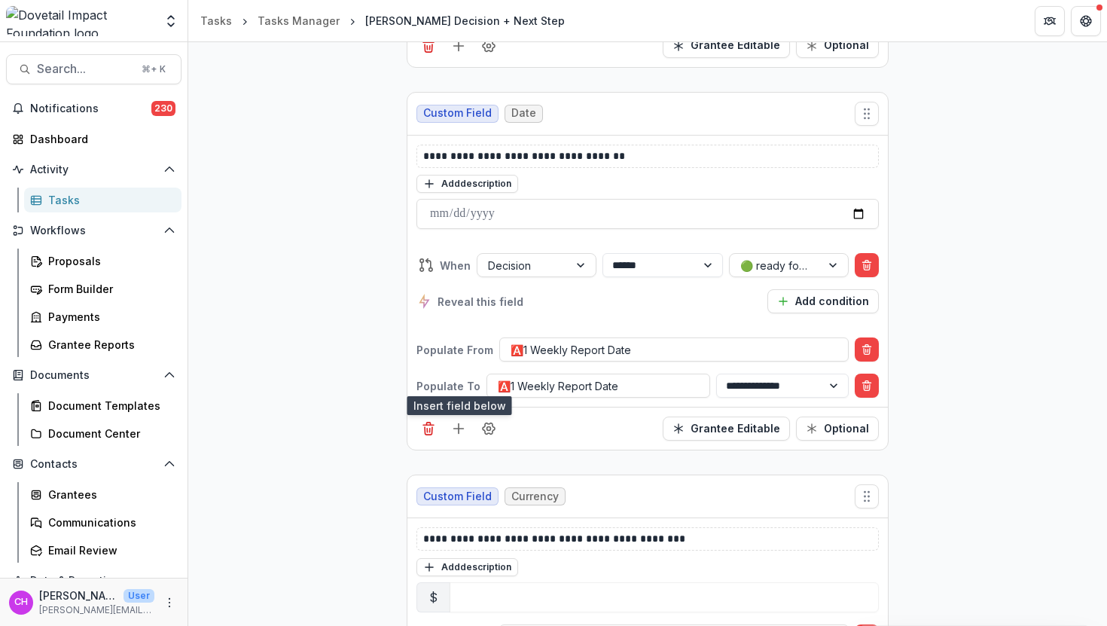
scroll to position [5681, 0]
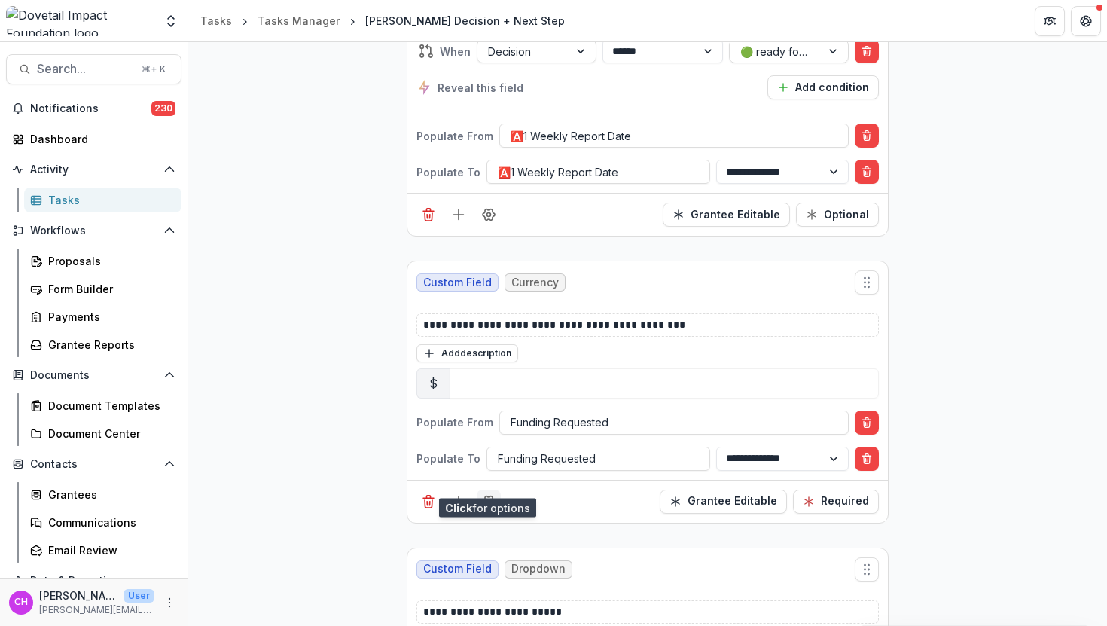
click at [487, 499] on circle "Field Settings" at bounding box center [489, 501] width 4 height 4
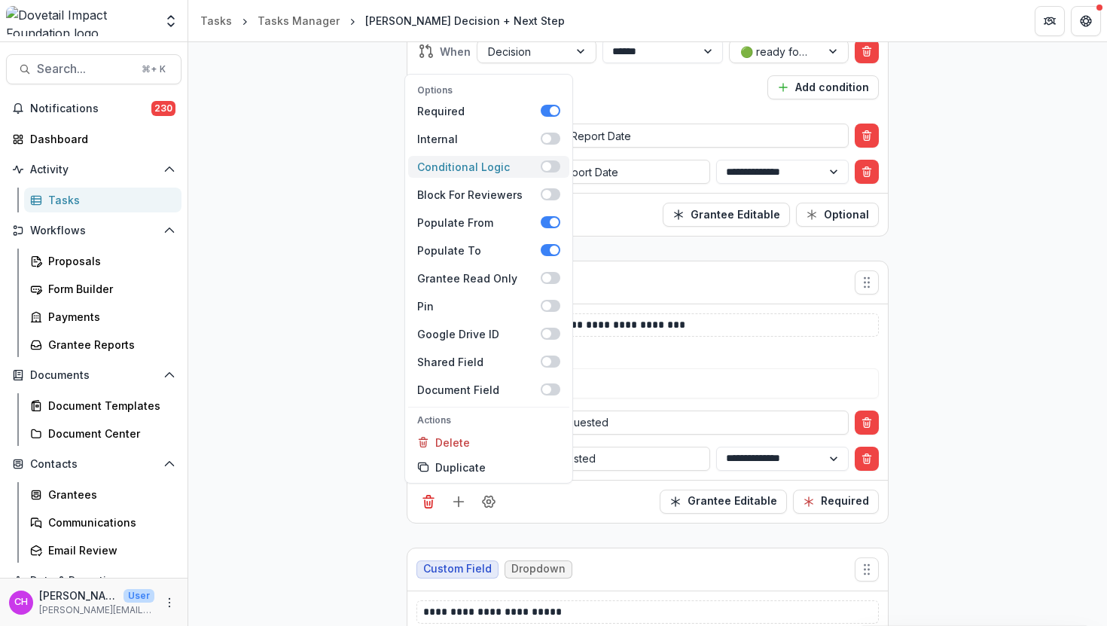
click at [547, 162] on span at bounding box center [546, 166] width 9 height 9
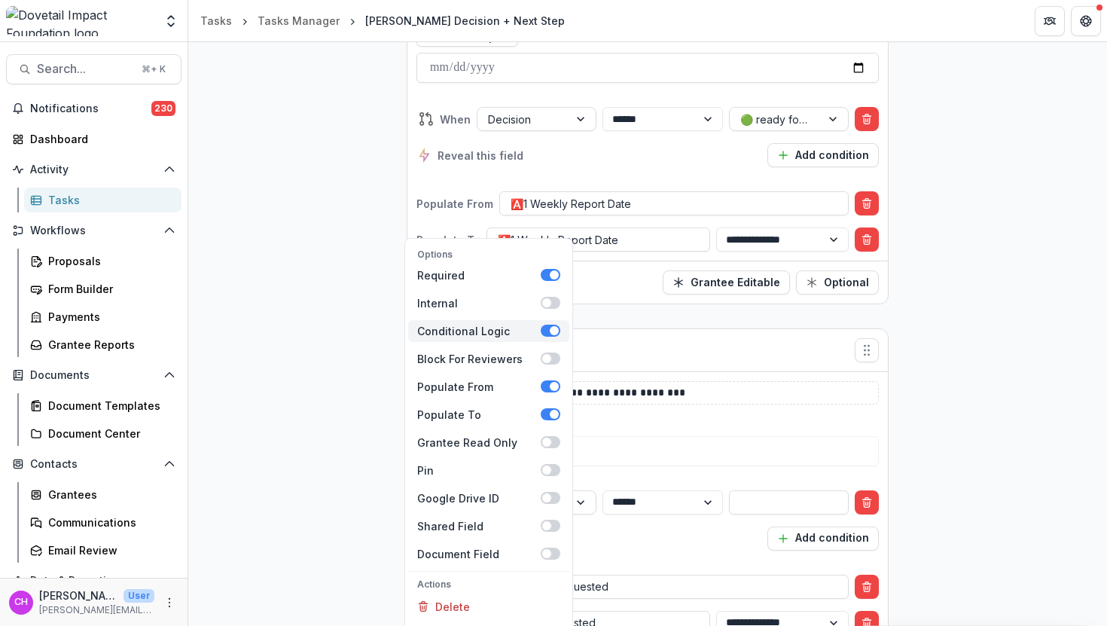
scroll to position [5682, 0]
click at [747, 465] on div "**********" at bounding box center [647, 513] width 462 height 96
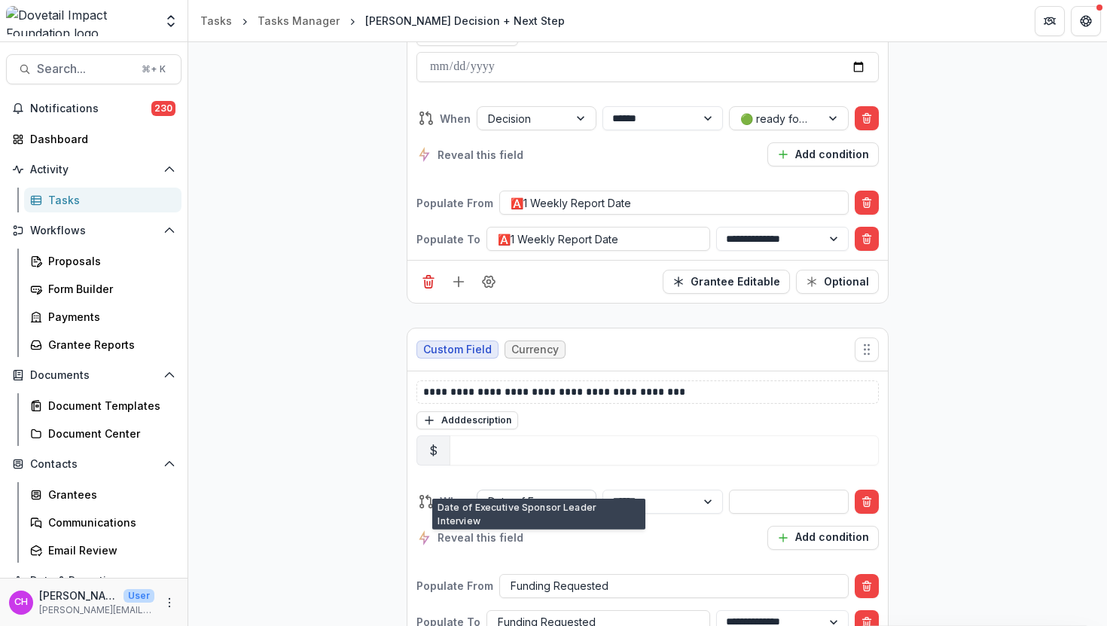
click at [561, 490] on div "Date of Executive Sponsor Leader Interview" at bounding box center [522, 501] width 91 height 22
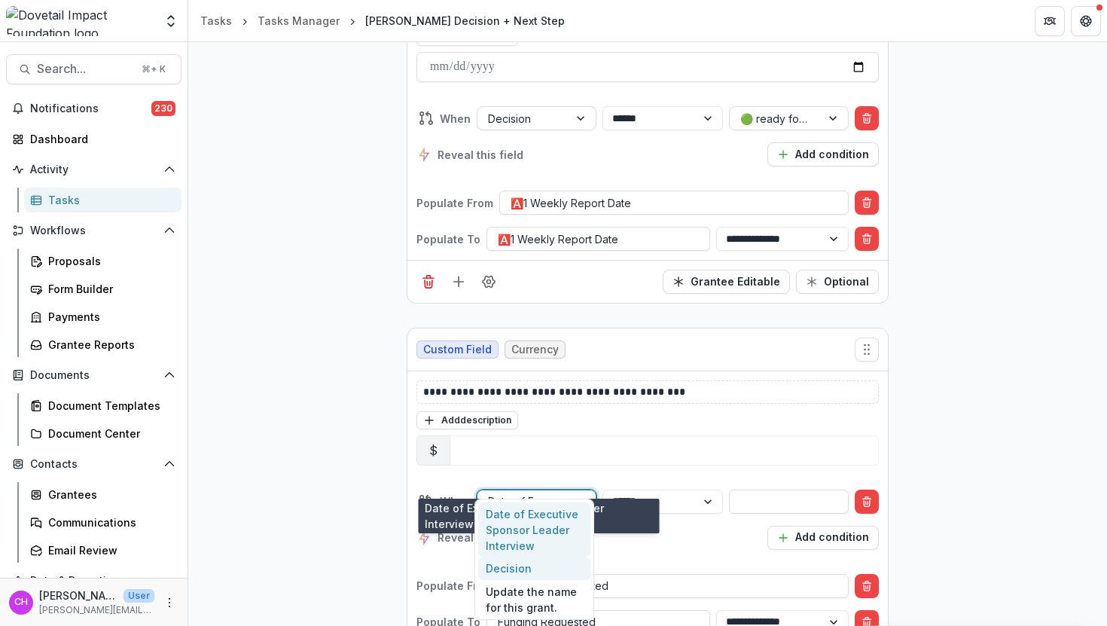
click at [549, 557] on div "Decision" at bounding box center [534, 568] width 112 height 23
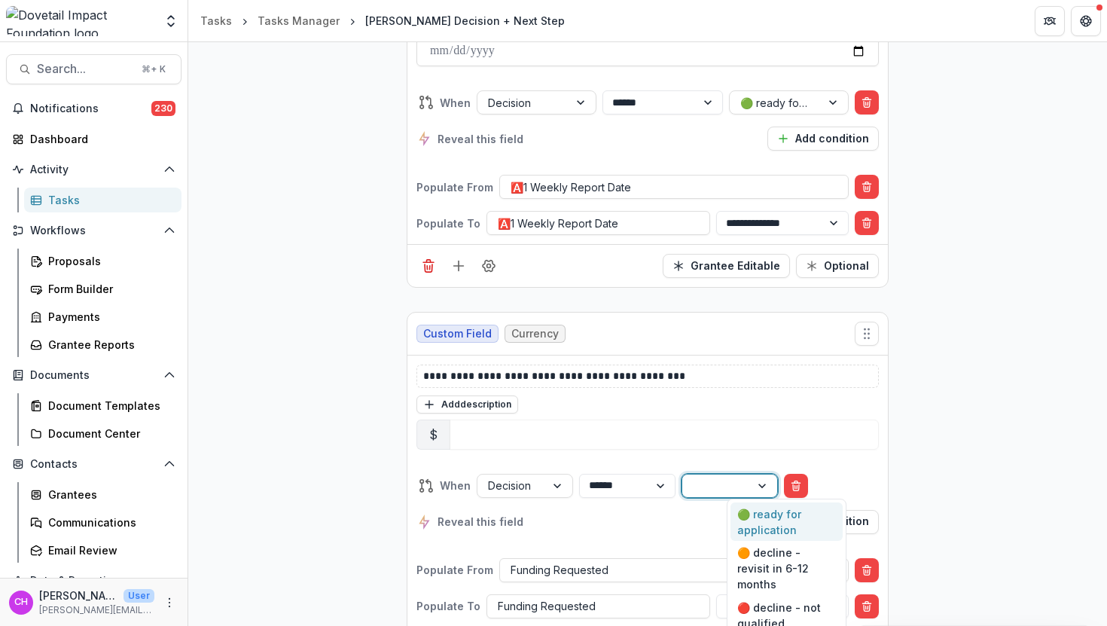
click at [777, 488] on div at bounding box center [763, 485] width 27 height 23
click at [787, 511] on div "🟢 ready for application" at bounding box center [787, 521] width 112 height 39
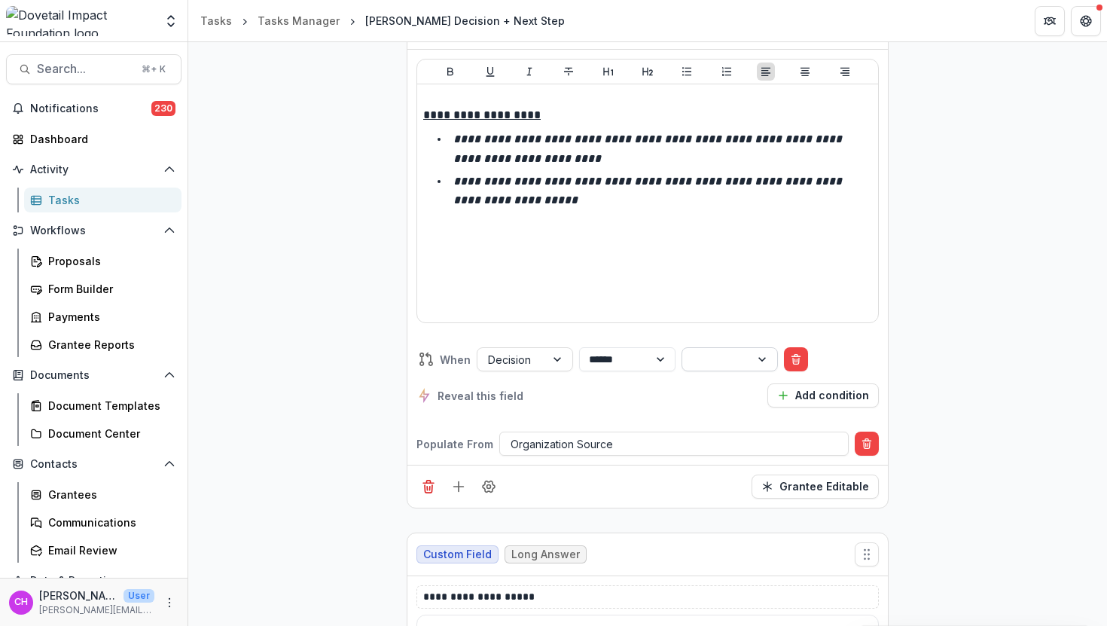
scroll to position [6724, 0]
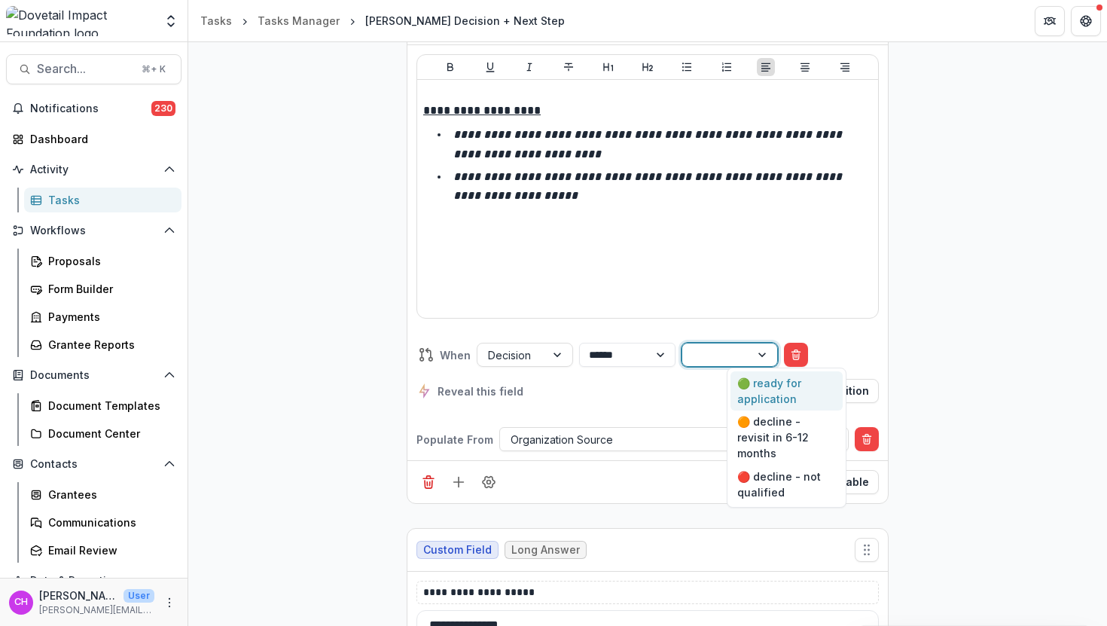
click at [740, 354] on div at bounding box center [716, 355] width 47 height 19
click at [767, 431] on div "🟠 decline - revisit in 6-12 months" at bounding box center [787, 437] width 112 height 55
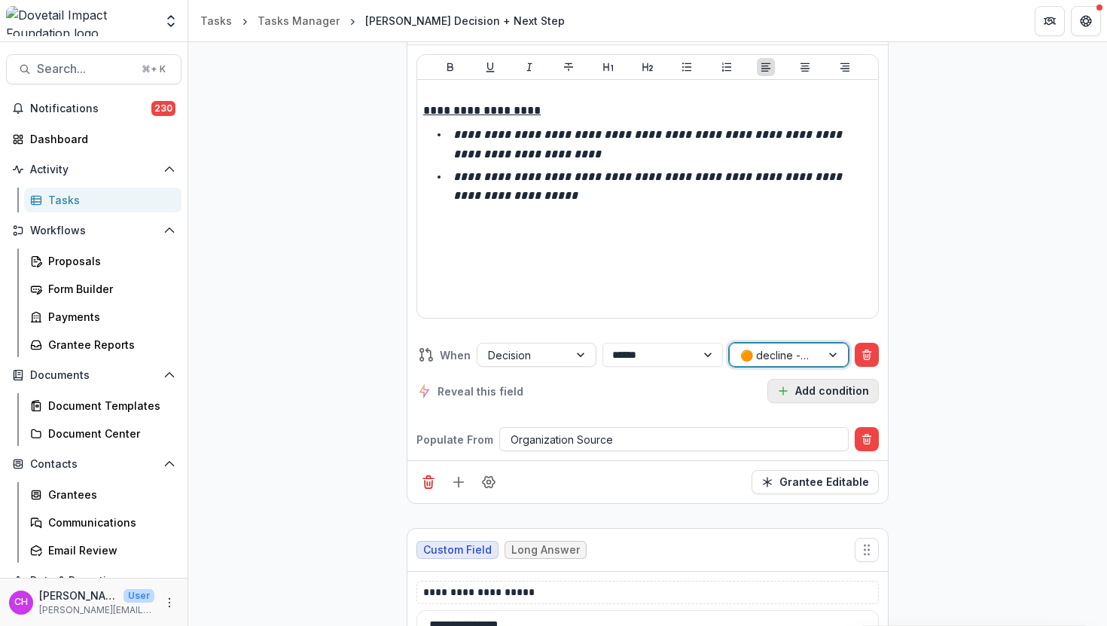
click at [829, 393] on button "Add condition" at bounding box center [822, 391] width 111 height 24
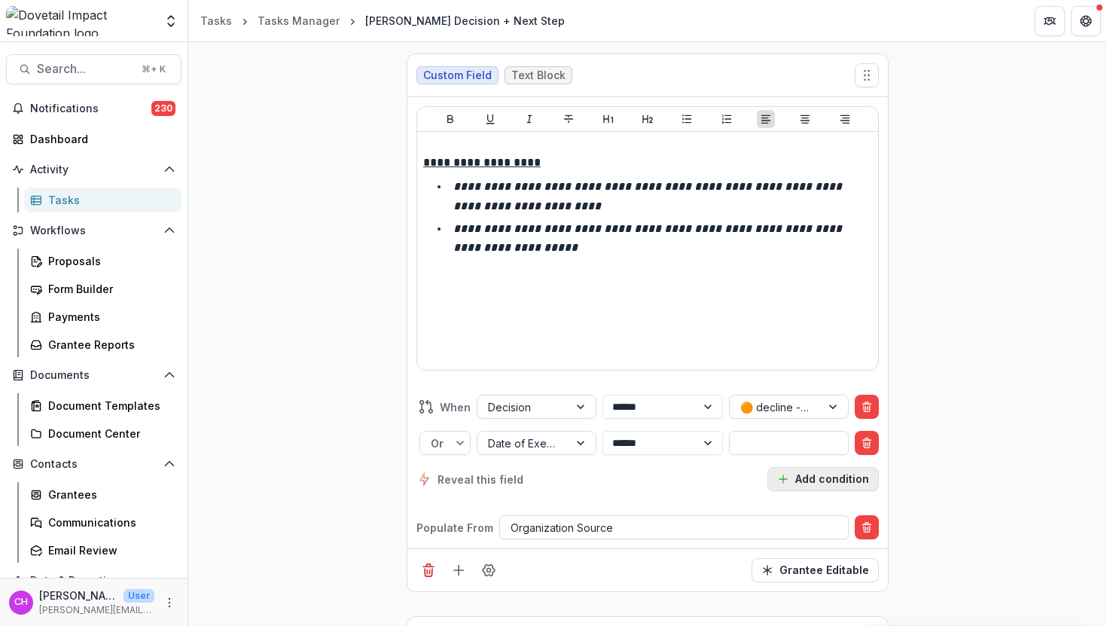
scroll to position [6776, 0]
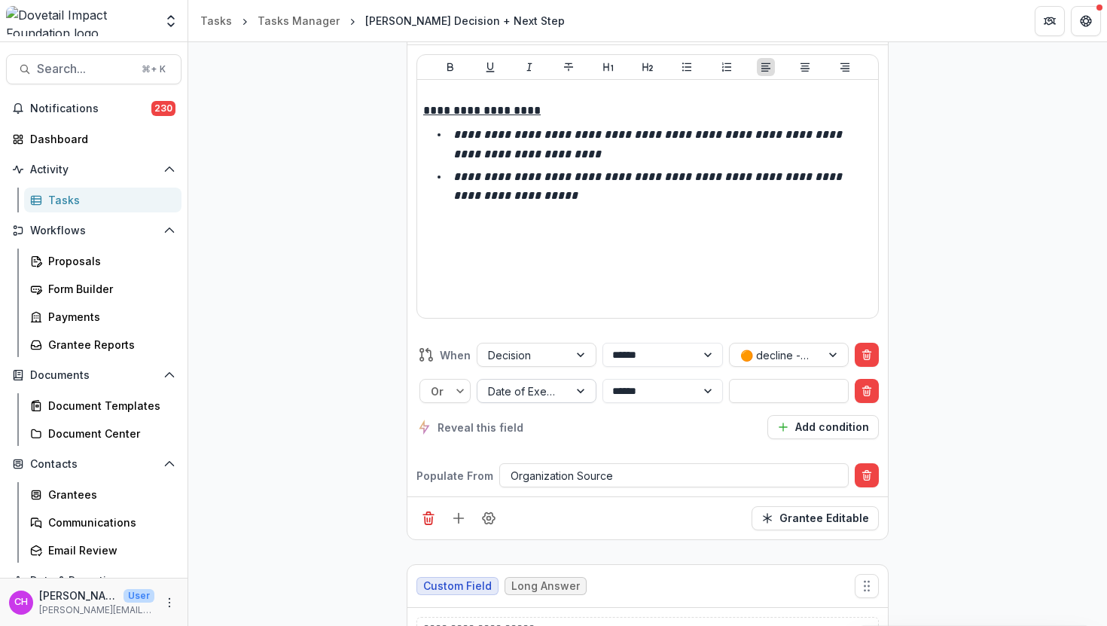
click at [563, 385] on div "Date of Executive Sponsor Leader Interview" at bounding box center [522, 391] width 91 height 22
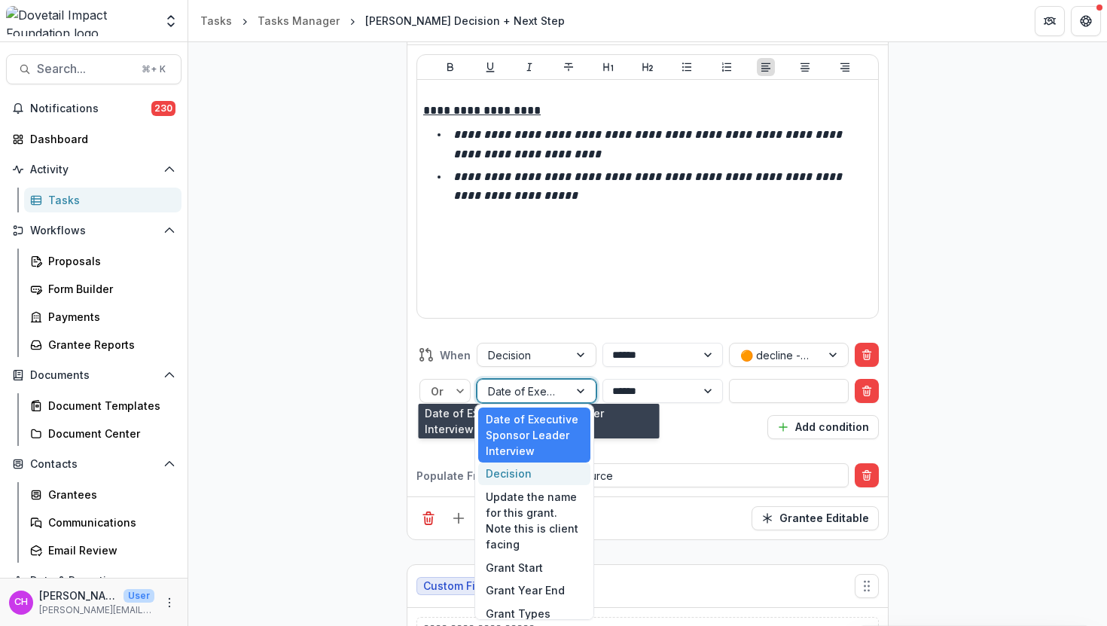
click at [545, 471] on div "Decision" at bounding box center [534, 473] width 112 height 23
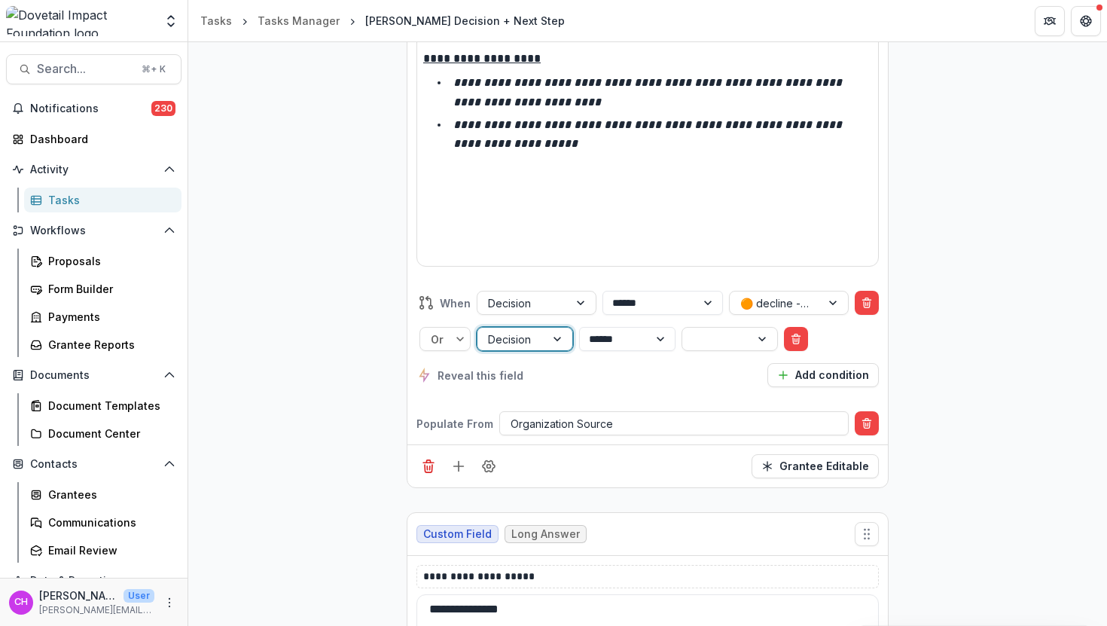
scroll to position [6724, 0]
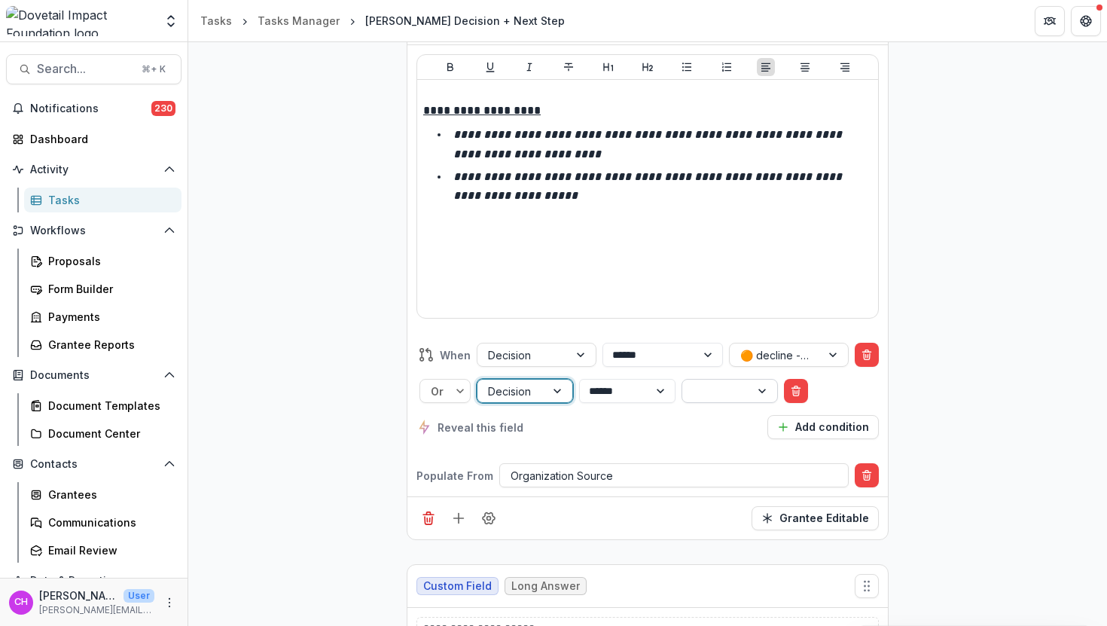
click at [750, 387] on div at bounding box center [716, 391] width 68 height 22
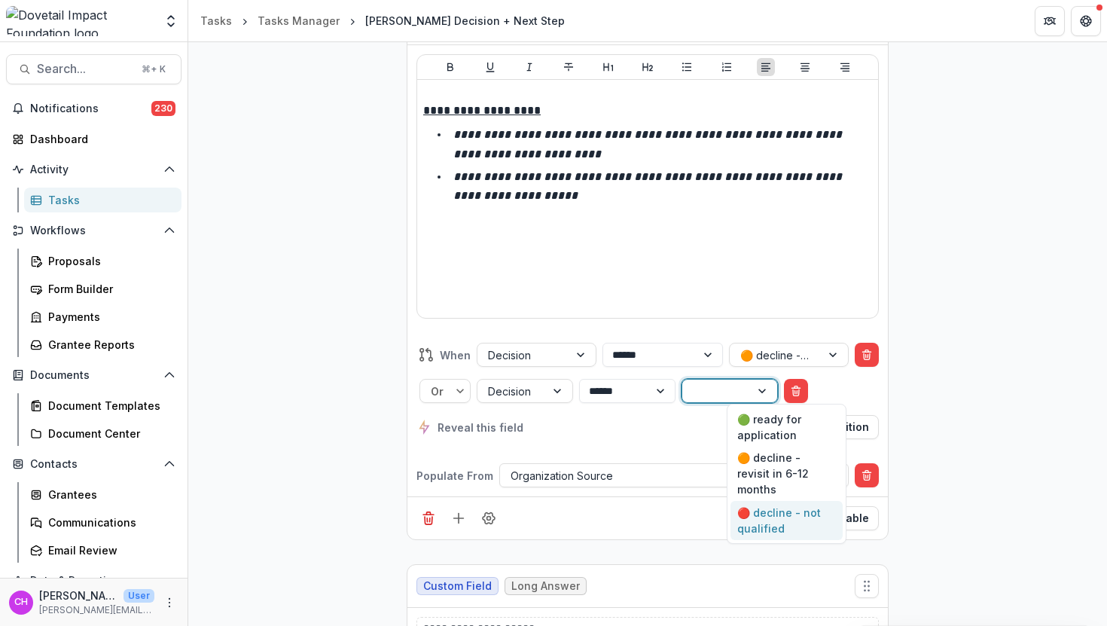
click at [795, 506] on div "🔴 decline - not qualified" at bounding box center [787, 520] width 112 height 39
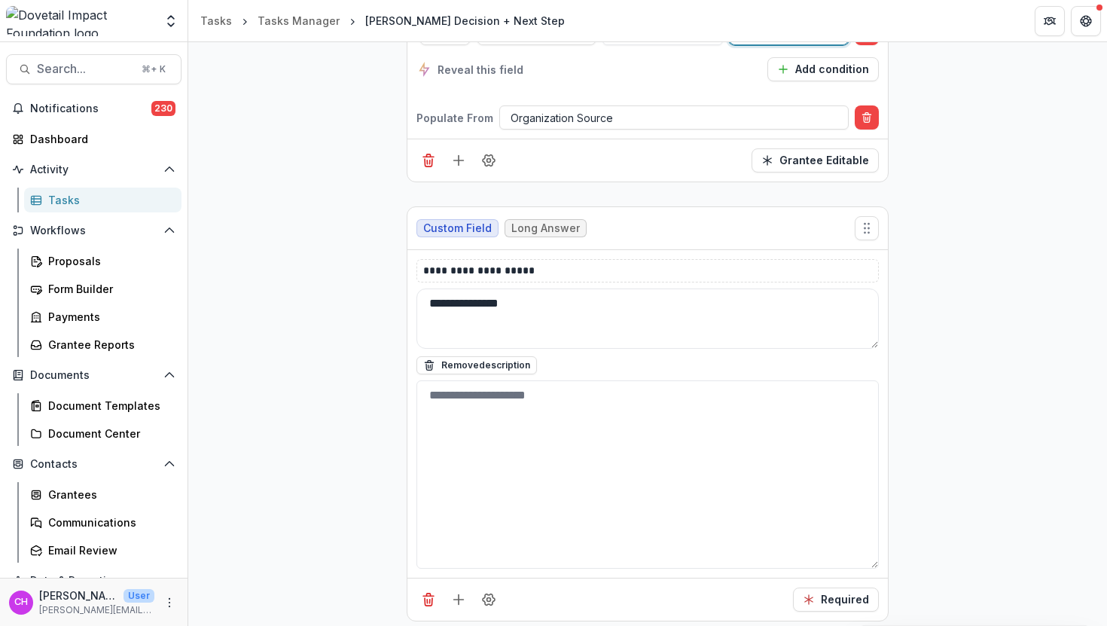
scroll to position [7083, 0]
click at [481, 592] on icon "Field Settings" at bounding box center [488, 597] width 15 height 15
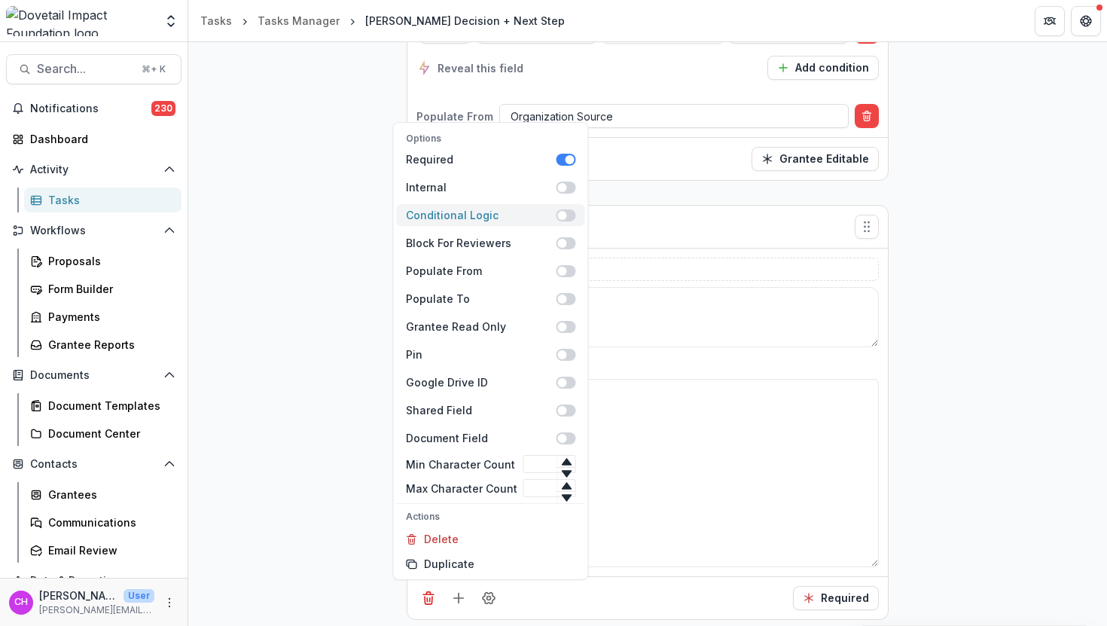
click at [563, 209] on span at bounding box center [567, 215] width 20 height 12
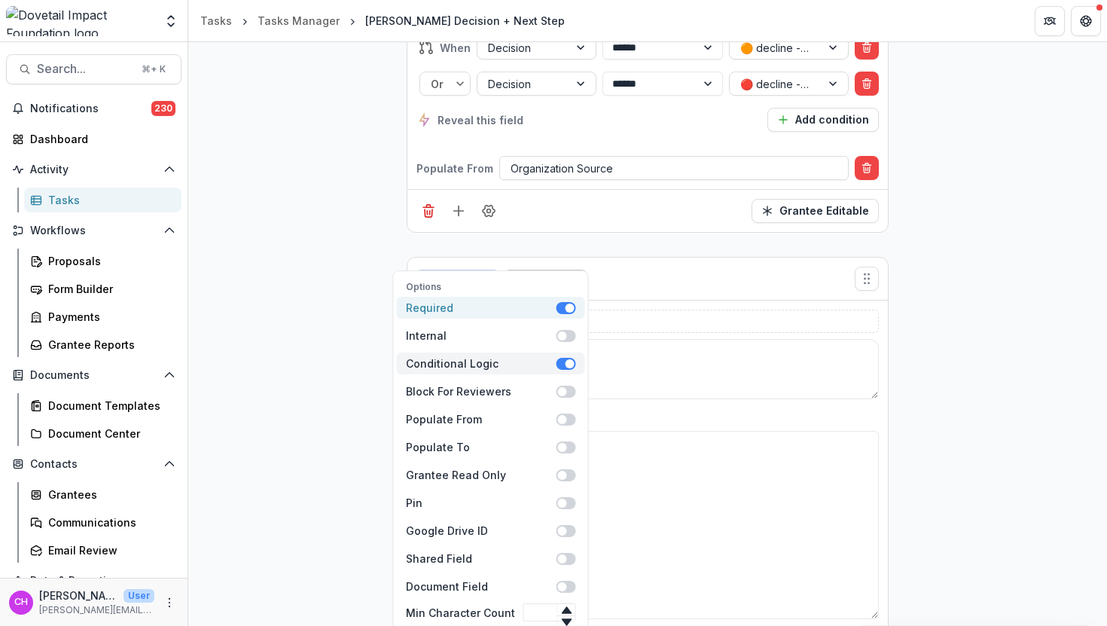
scroll to position [7180, 0]
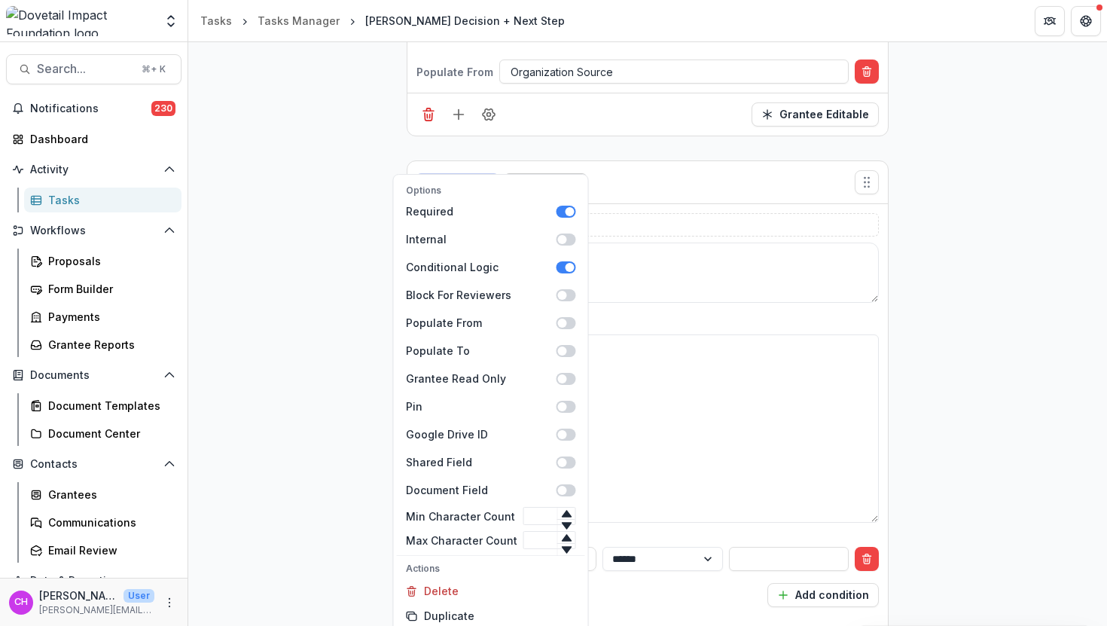
click at [655, 536] on div "**********" at bounding box center [647, 577] width 462 height 84
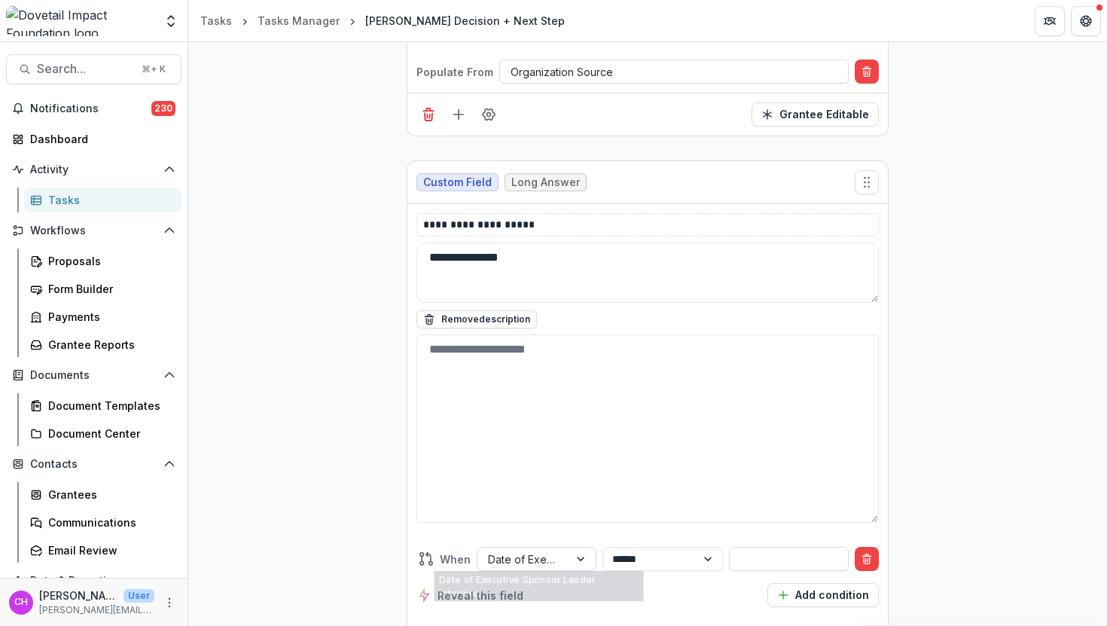
click at [555, 566] on div "**********" at bounding box center [647, 577] width 462 height 60
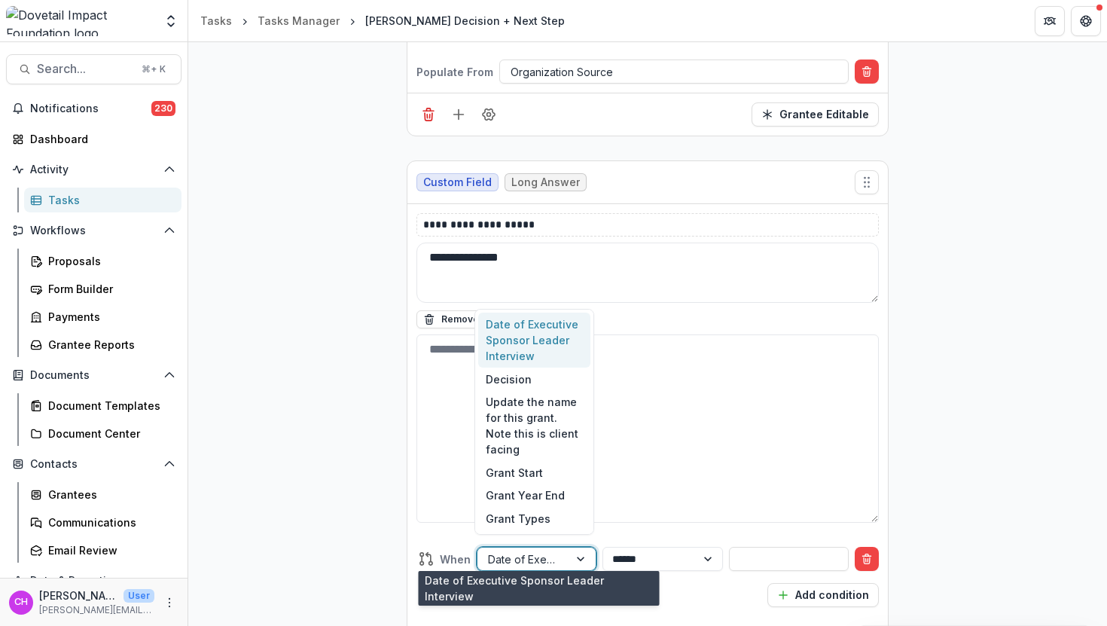
click at [555, 551] on div at bounding box center [523, 559] width 70 height 19
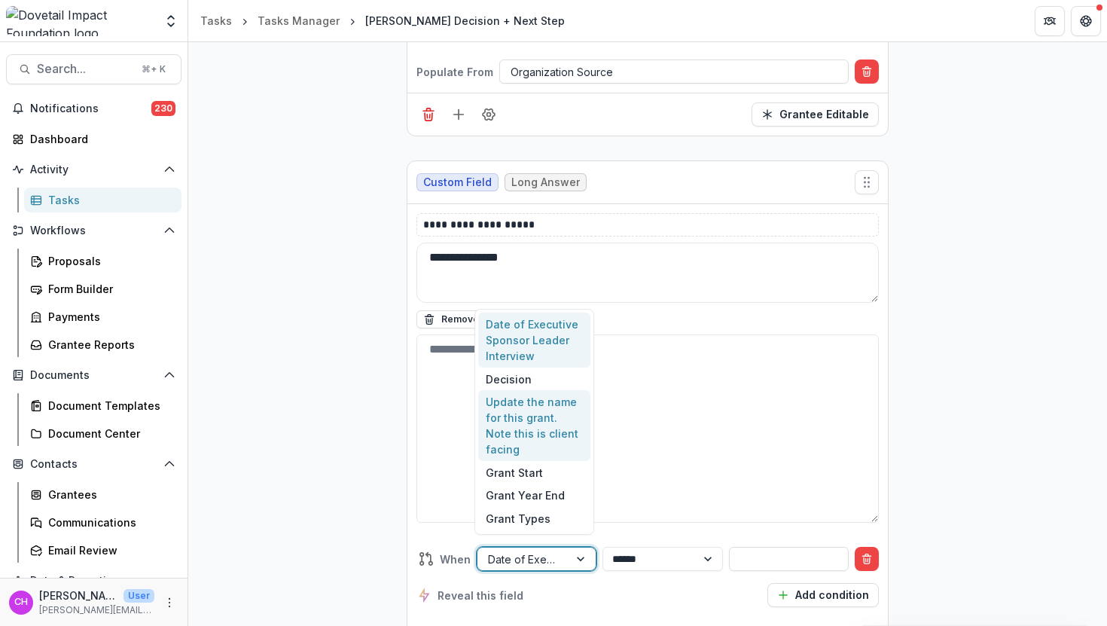
scroll to position [2, 0]
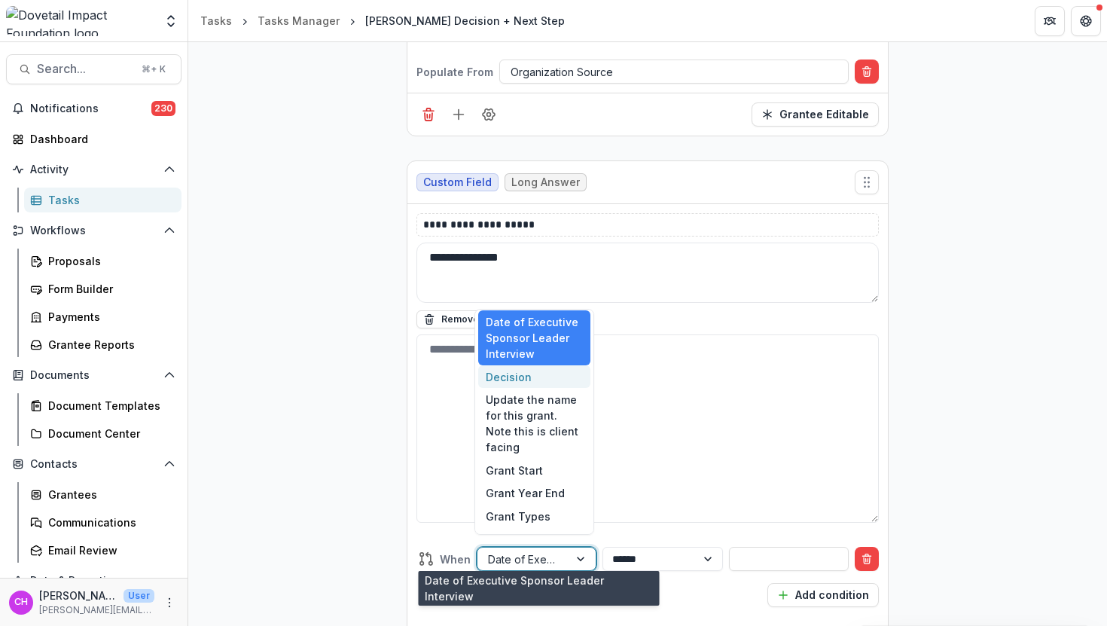
click at [545, 381] on div "Decision" at bounding box center [534, 376] width 112 height 23
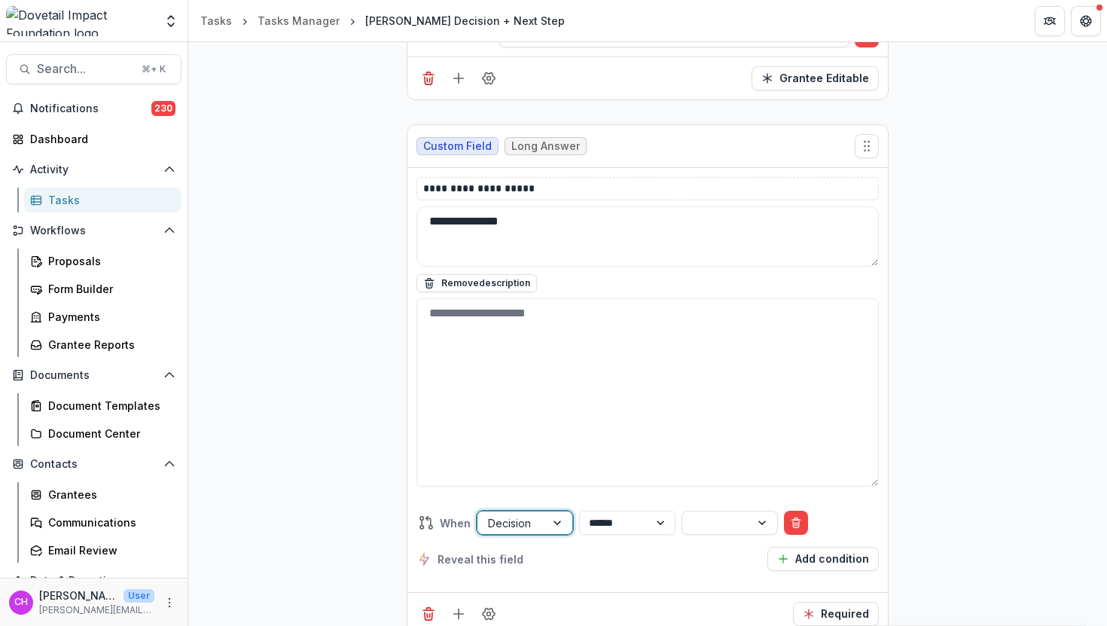
scroll to position [7128, 0]
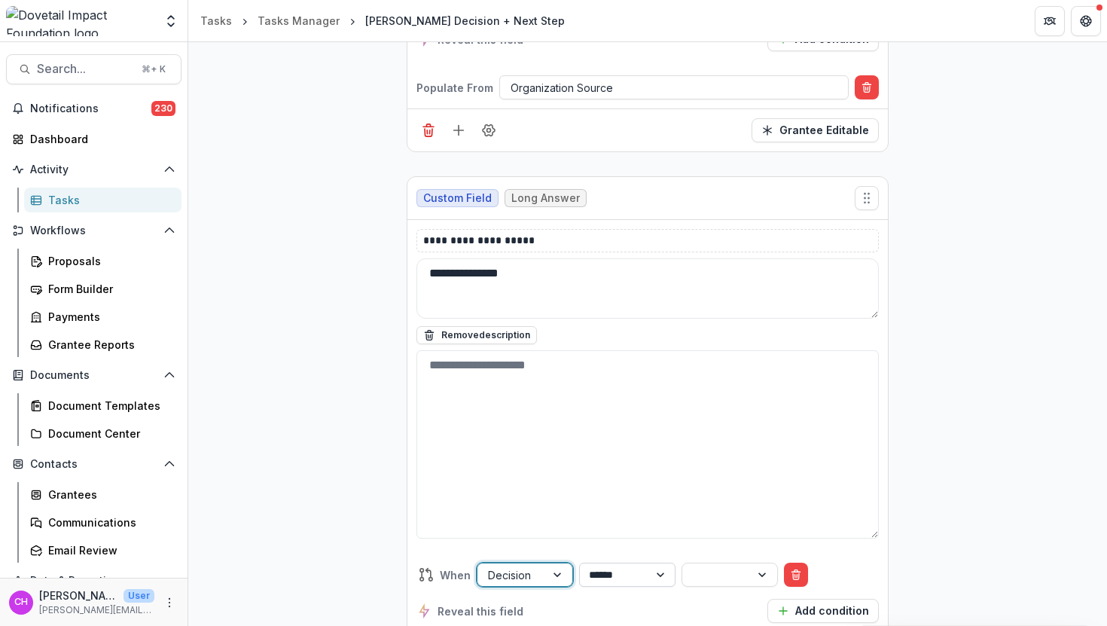
click at [655, 563] on select "**********" at bounding box center [627, 575] width 96 height 24
click at [740, 566] on div at bounding box center [716, 575] width 47 height 19
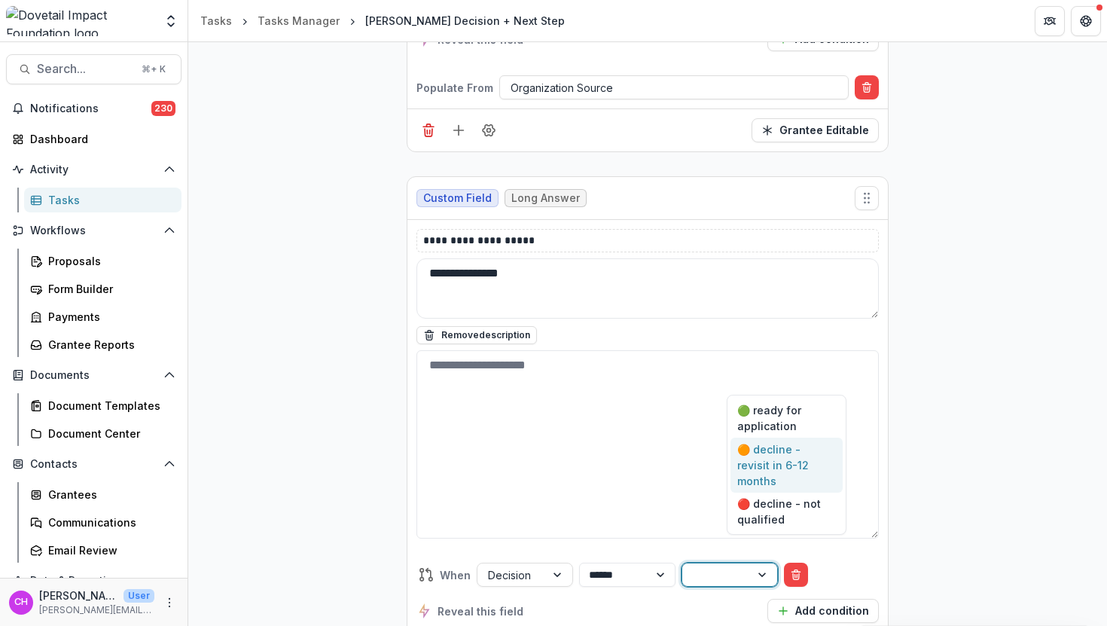
click at [793, 480] on div "🟠 decline - revisit in 6-12 months" at bounding box center [787, 465] width 112 height 55
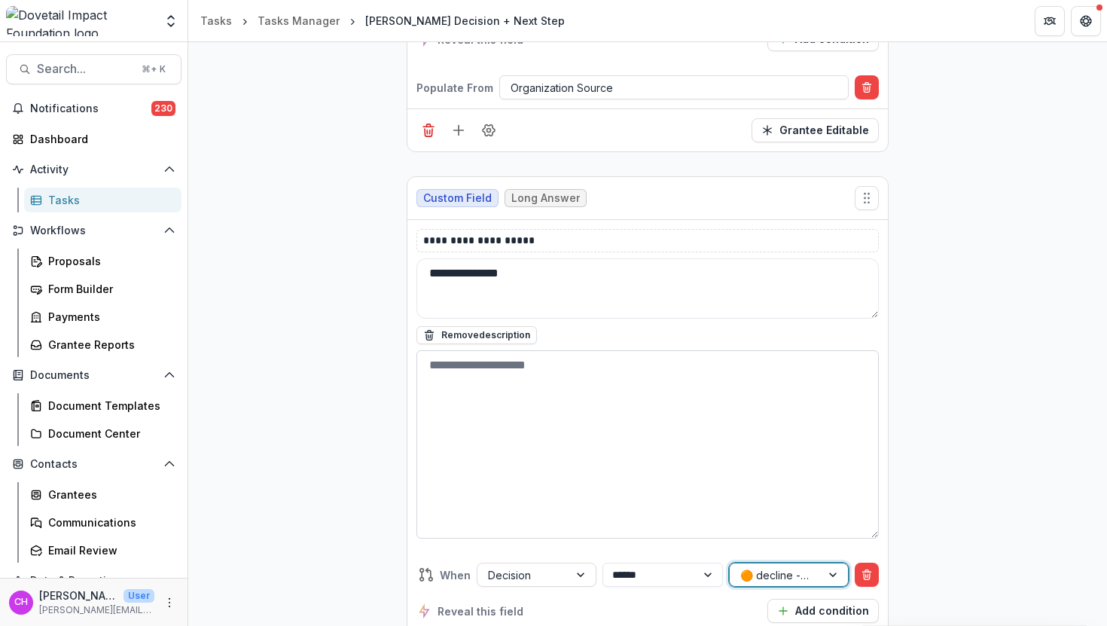
scroll to position [7180, 0]
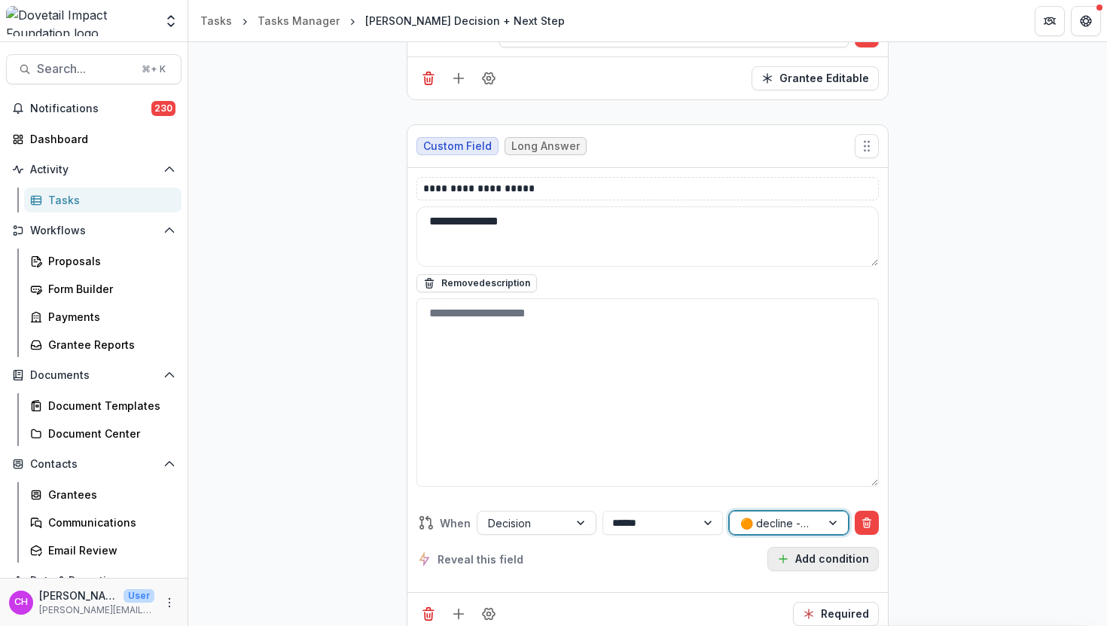
click at [811, 547] on button "Add condition" at bounding box center [822, 559] width 111 height 24
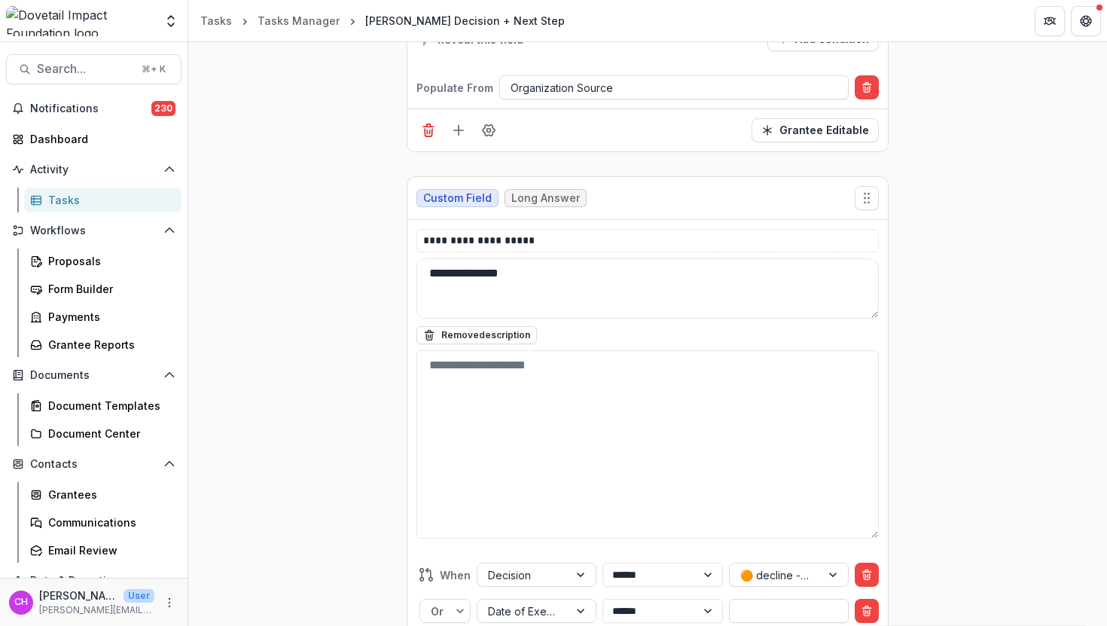
scroll to position [7231, 0]
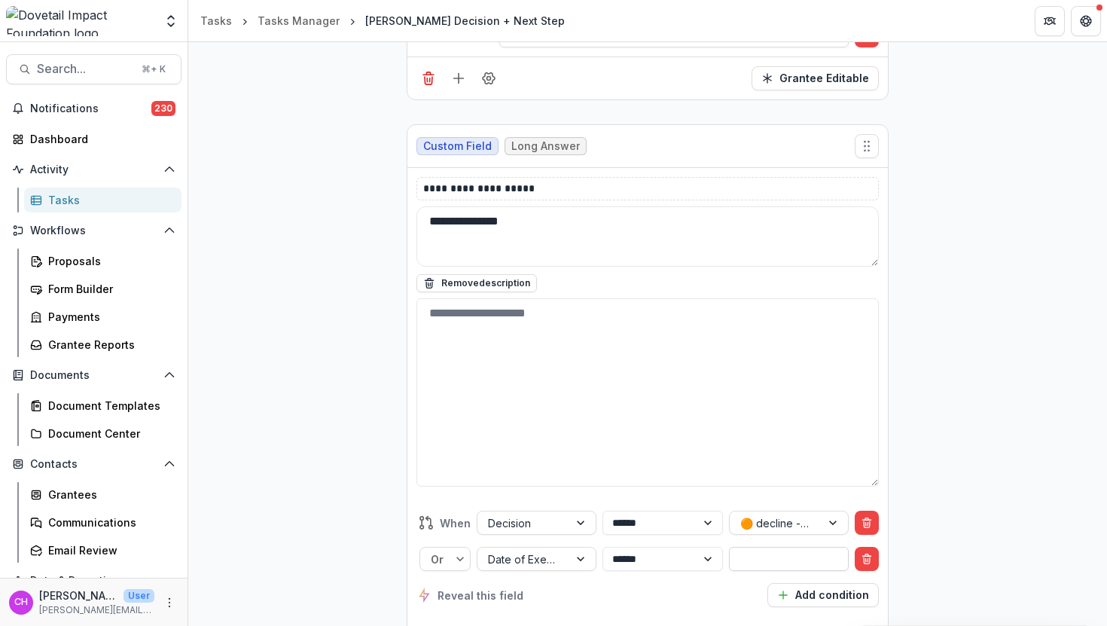
click at [791, 547] on input "text" at bounding box center [789, 559] width 120 height 24
click at [538, 550] on div at bounding box center [523, 559] width 70 height 19
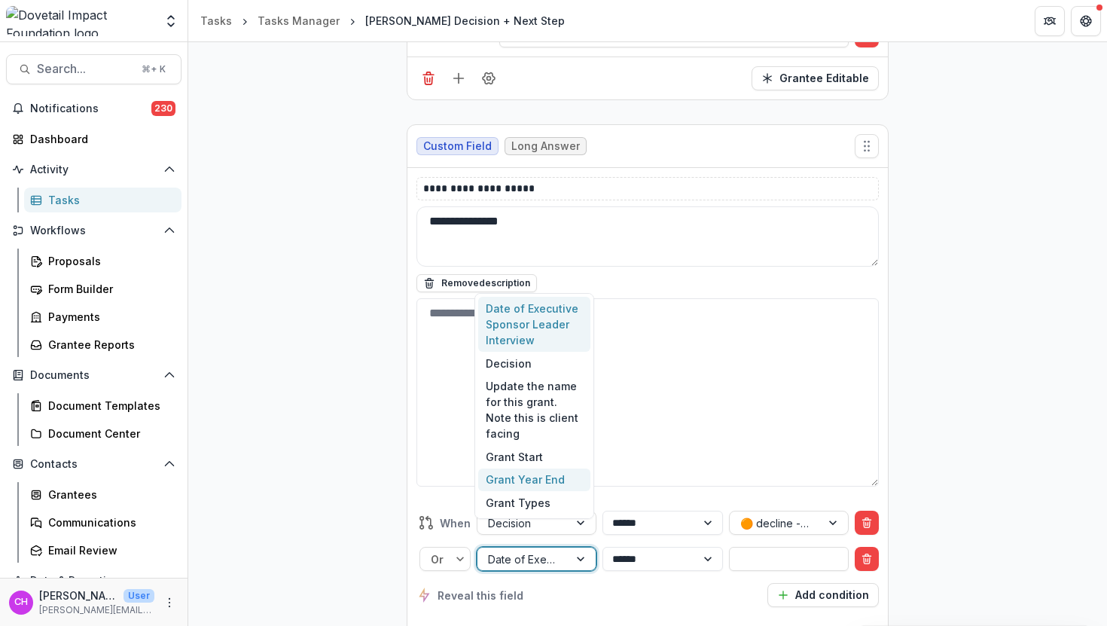
scroll to position [2, 0]
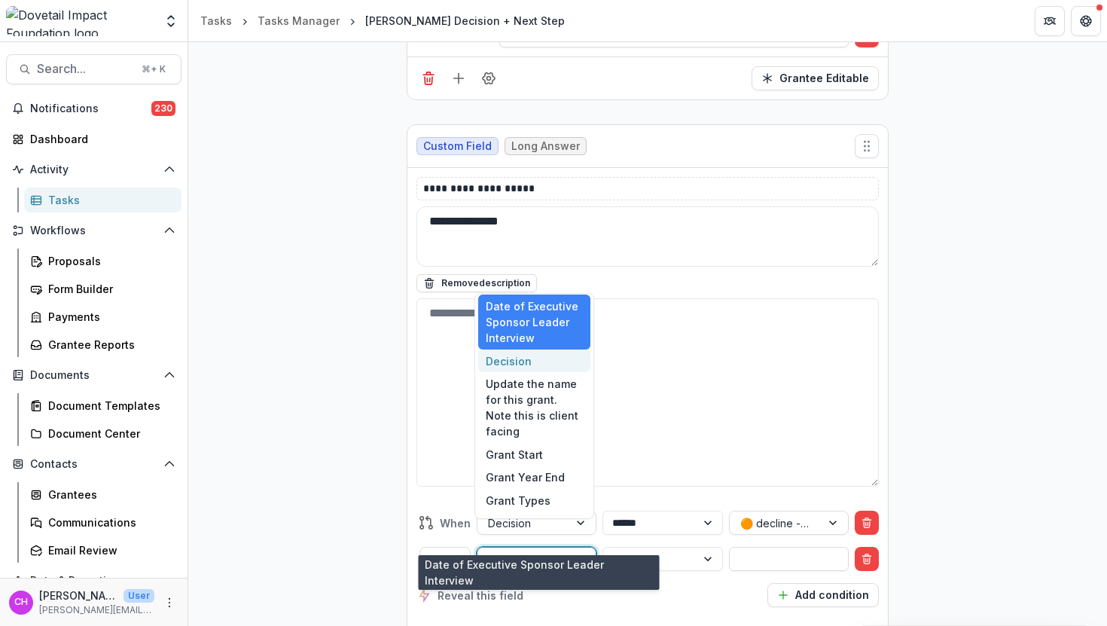
click at [559, 355] on div "Decision" at bounding box center [534, 360] width 112 height 23
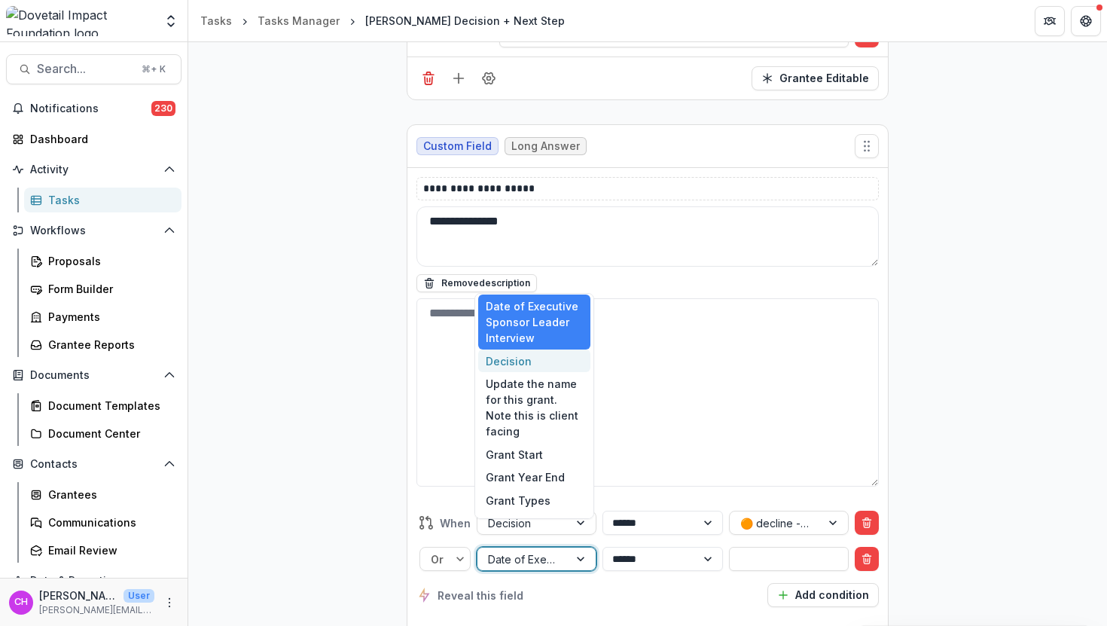
scroll to position [7180, 0]
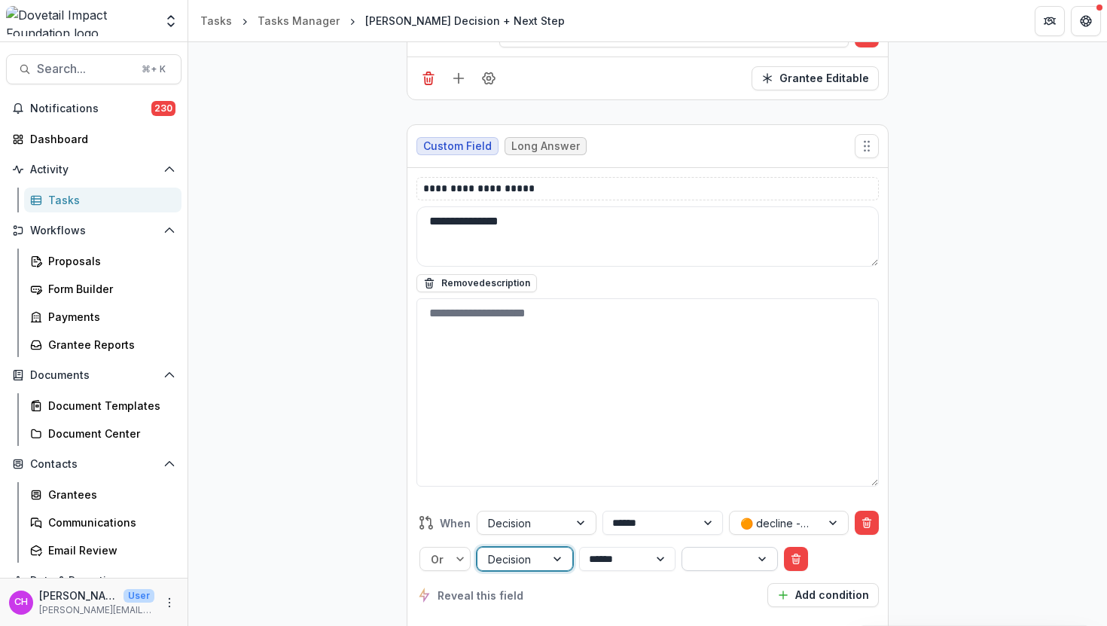
click at [740, 550] on div at bounding box center [716, 559] width 47 height 19
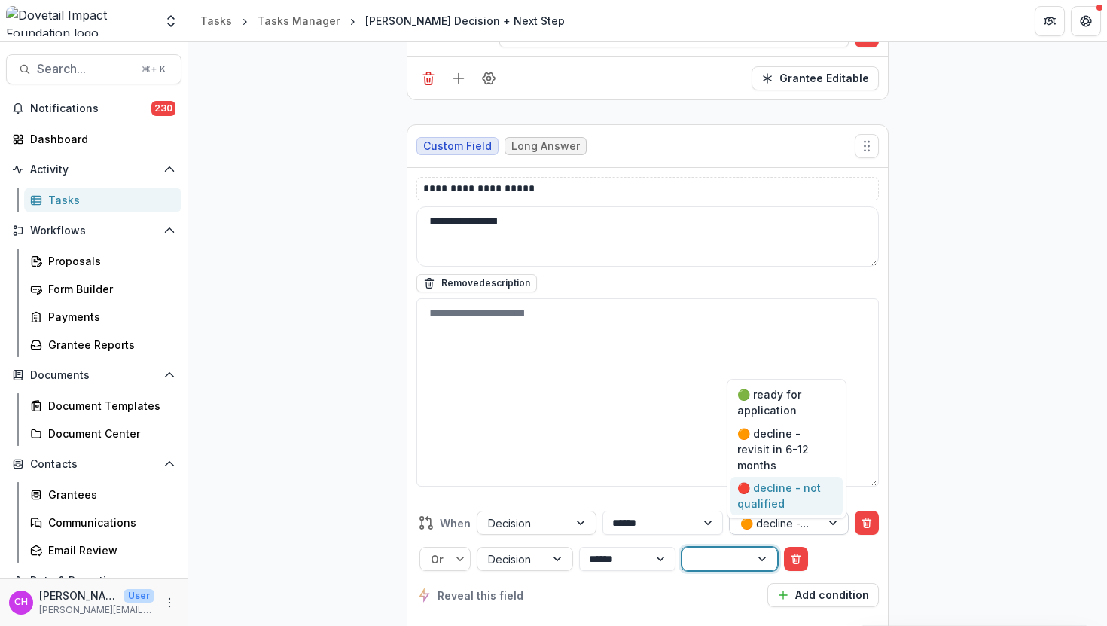
click at [784, 501] on div "🔴 decline - not qualified" at bounding box center [787, 496] width 112 height 39
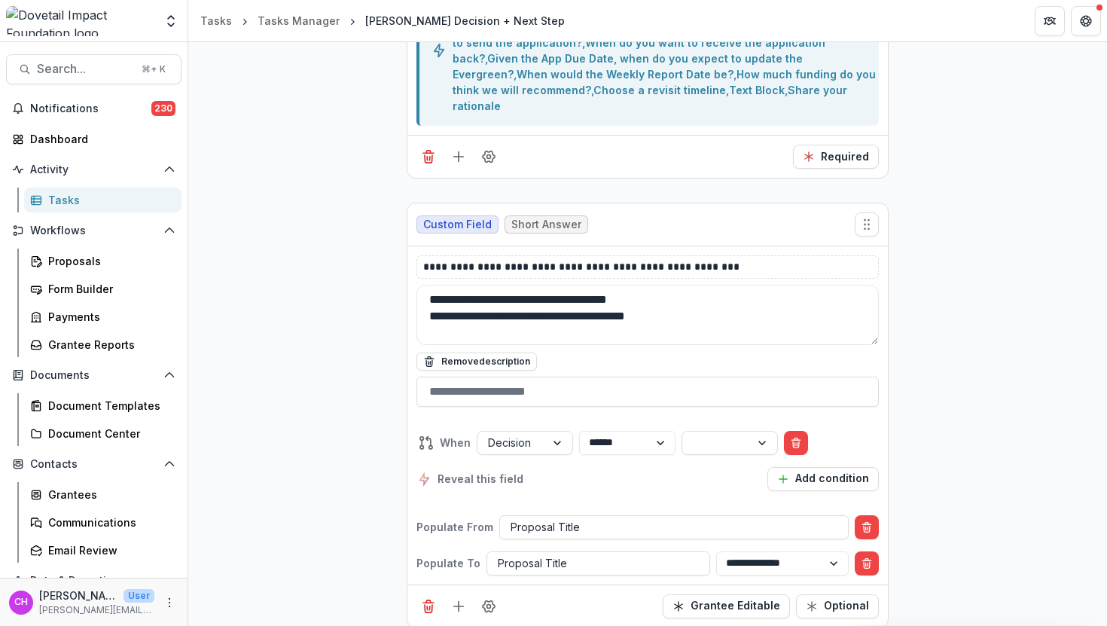
scroll to position [0, 0]
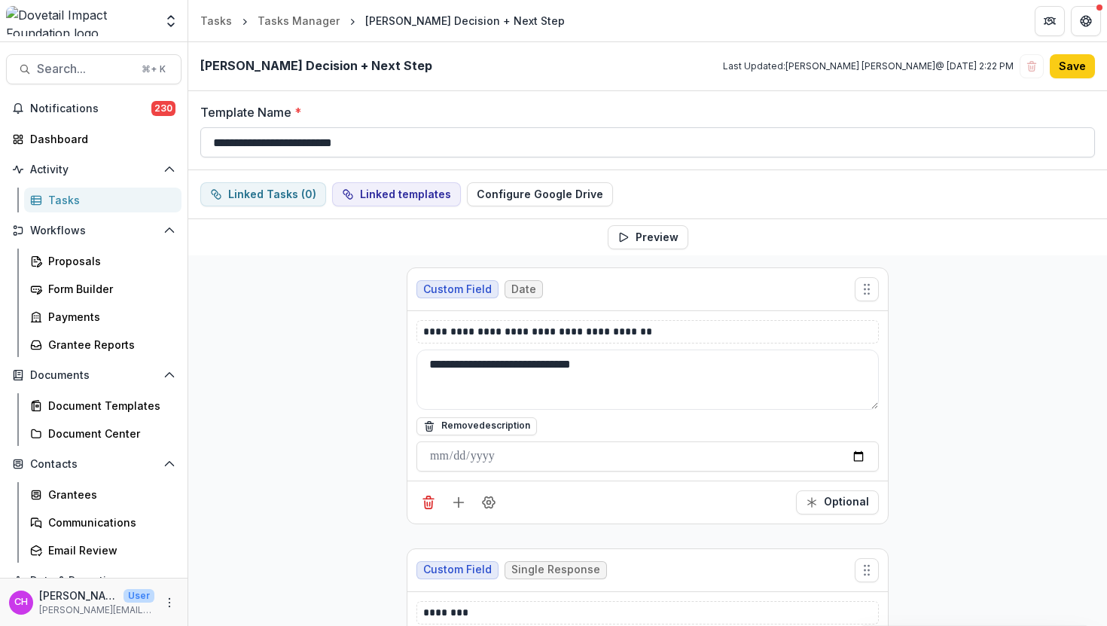
drag, startPoint x: 405, startPoint y: 143, endPoint x: 314, endPoint y: 140, distance: 91.2
click at [314, 140] on input "**********" at bounding box center [647, 142] width 895 height 30
type input "**********"
click at [1074, 63] on button "Save" at bounding box center [1072, 66] width 45 height 24
click at [274, 23] on div "Tasks Manager" at bounding box center [299, 21] width 82 height 16
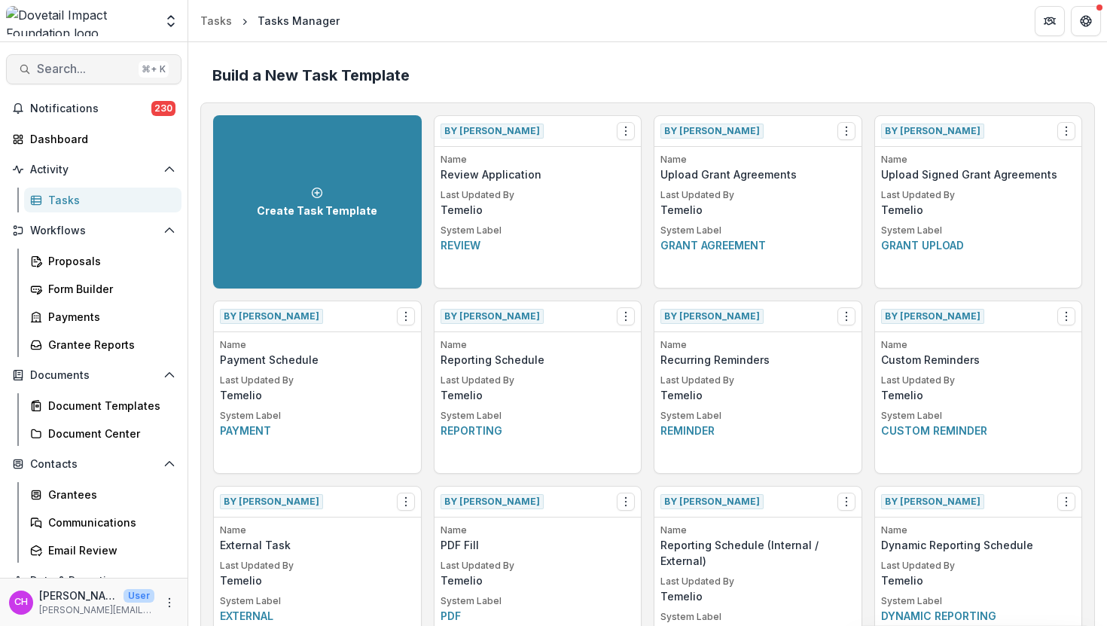
click at [76, 63] on span "Search..." at bounding box center [85, 69] width 96 height 14
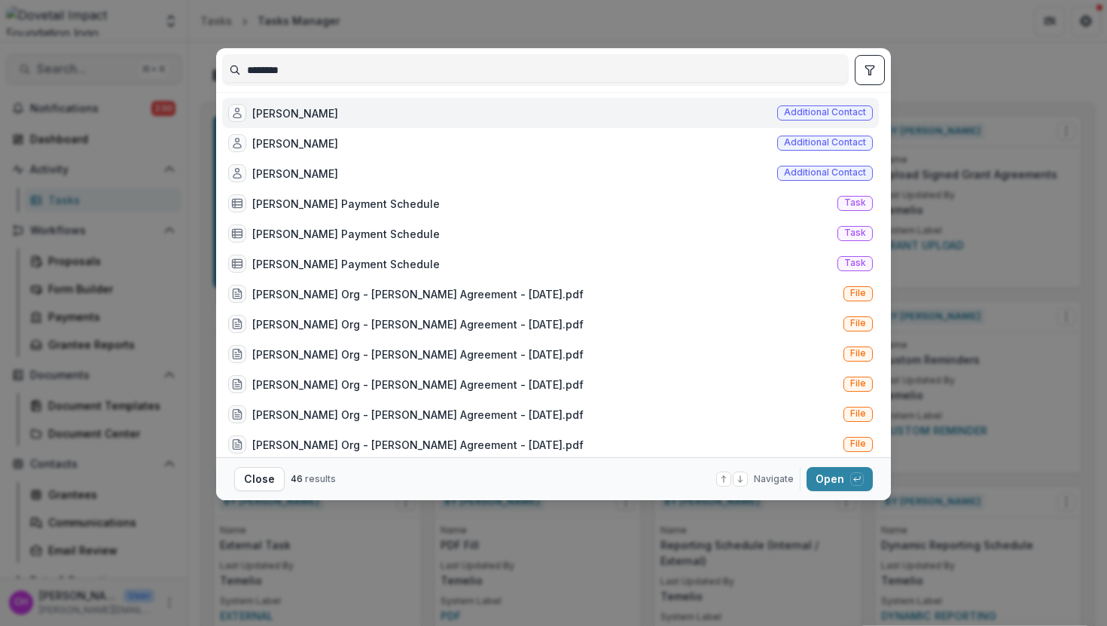
scroll to position [1020, 0]
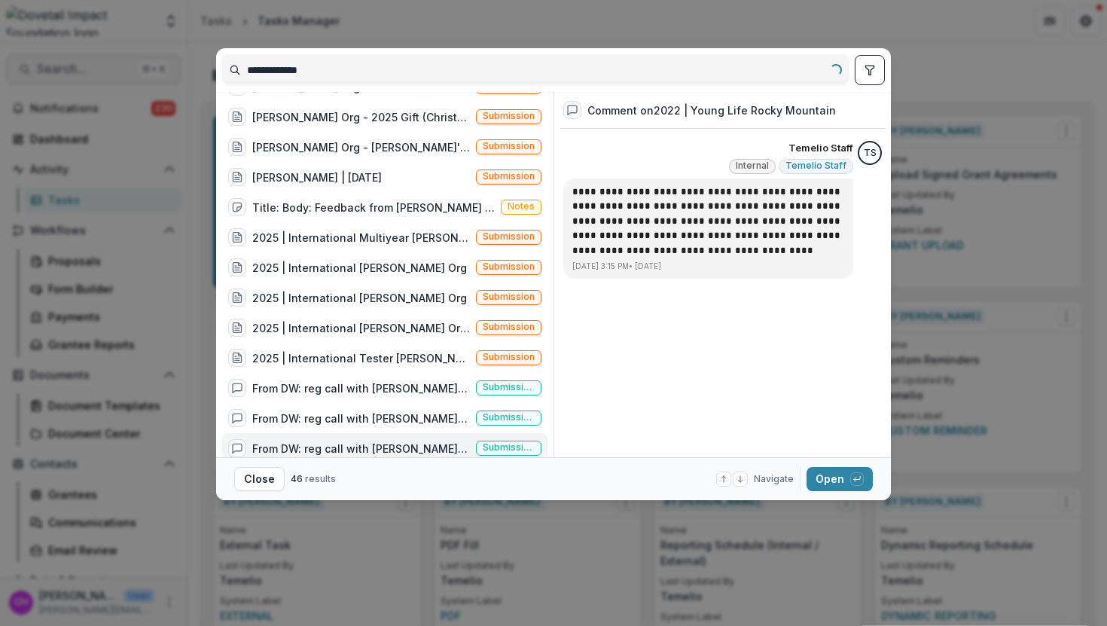
type input "**********"
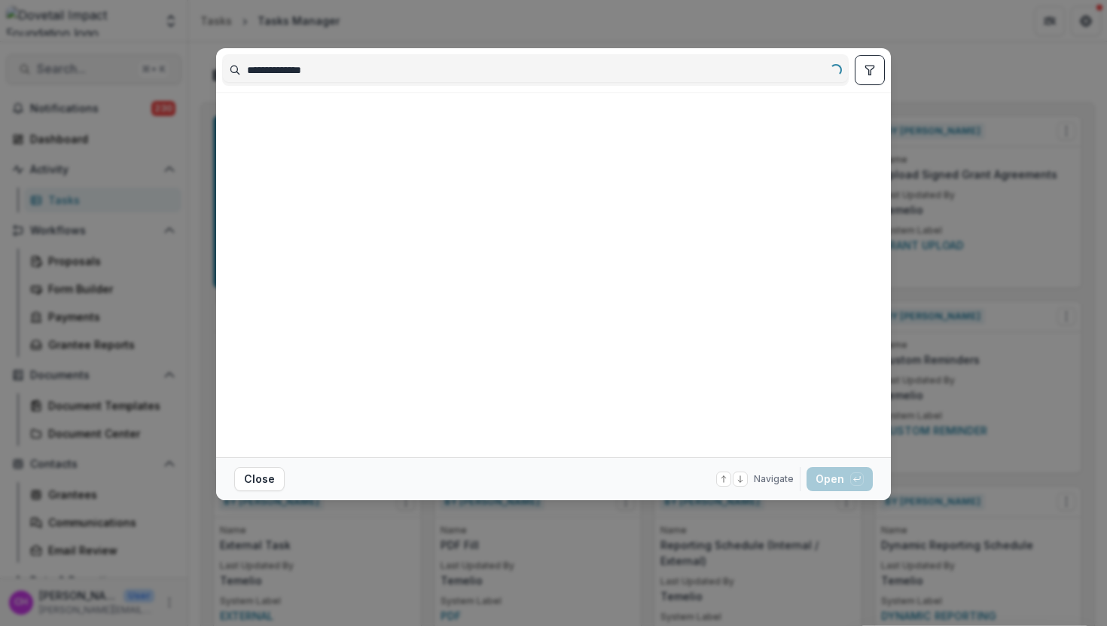
scroll to position [0, 0]
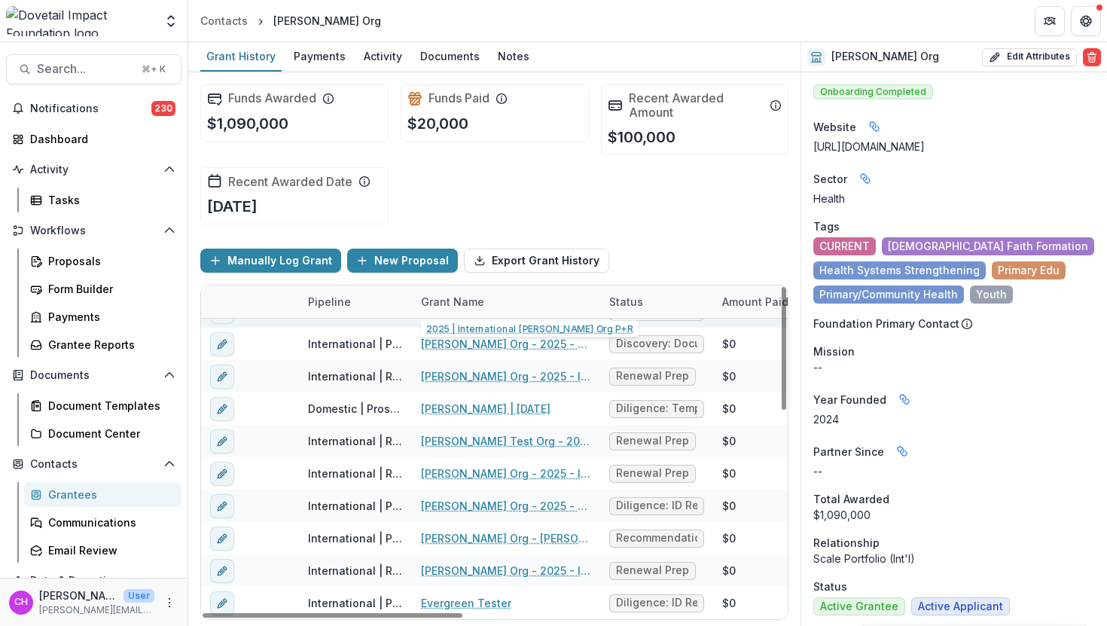
scroll to position [69, 0]
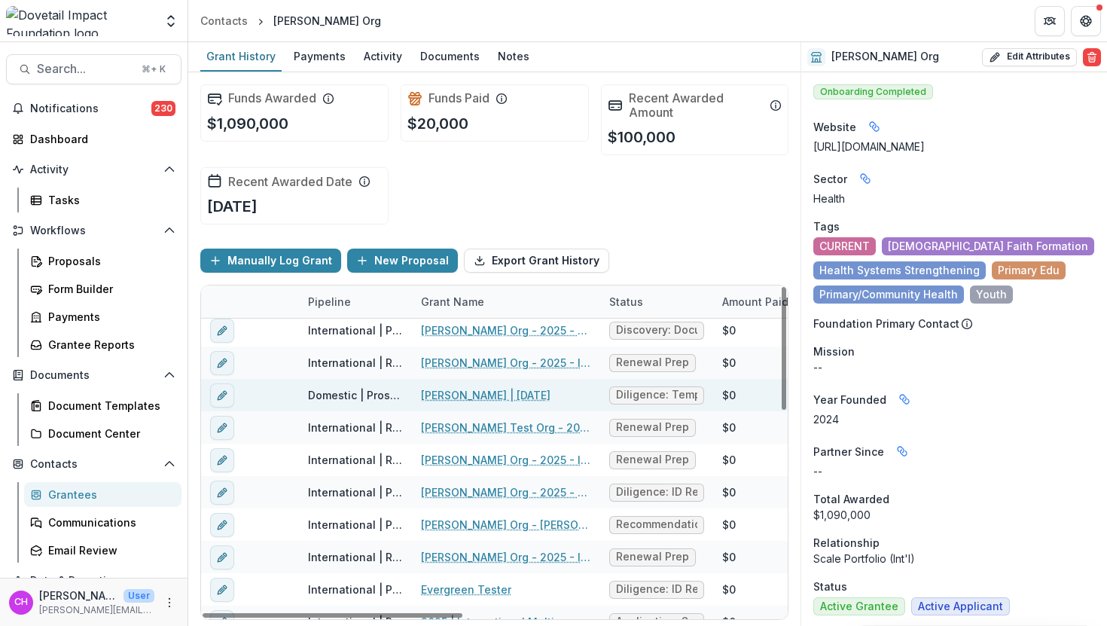
click at [664, 397] on span "Diligence: Temp Check" at bounding box center [656, 395] width 81 height 13
click at [500, 401] on link "COURTNEY | Sept 10" at bounding box center [486, 395] width 130 height 16
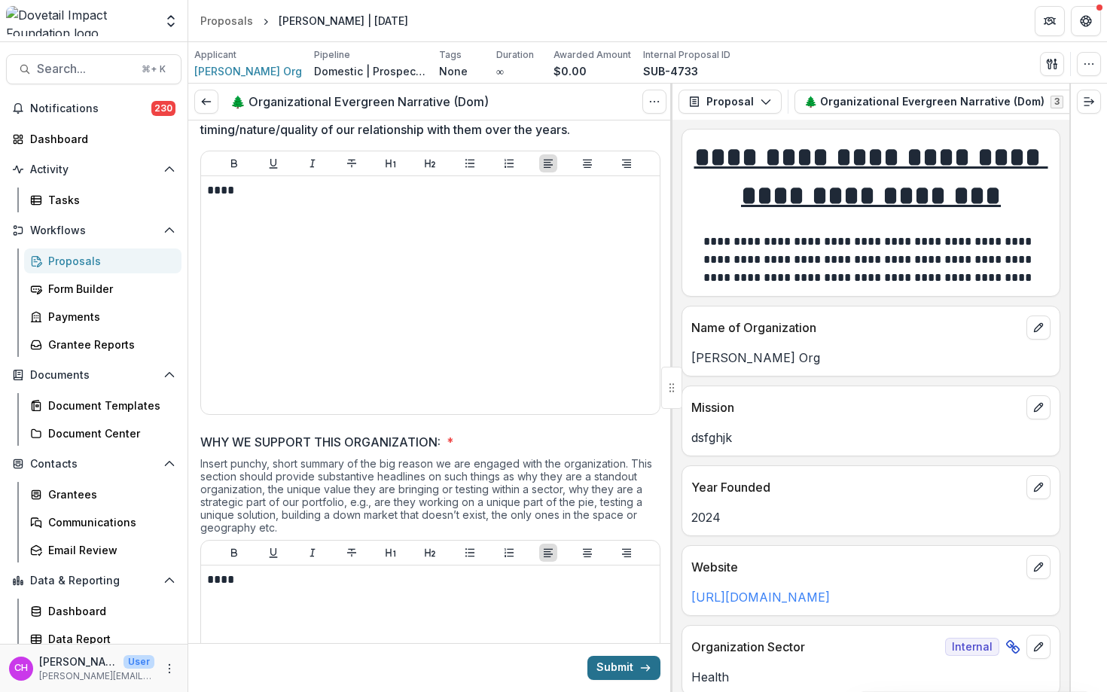
click at [617, 664] on button "Submit" at bounding box center [623, 668] width 73 height 24
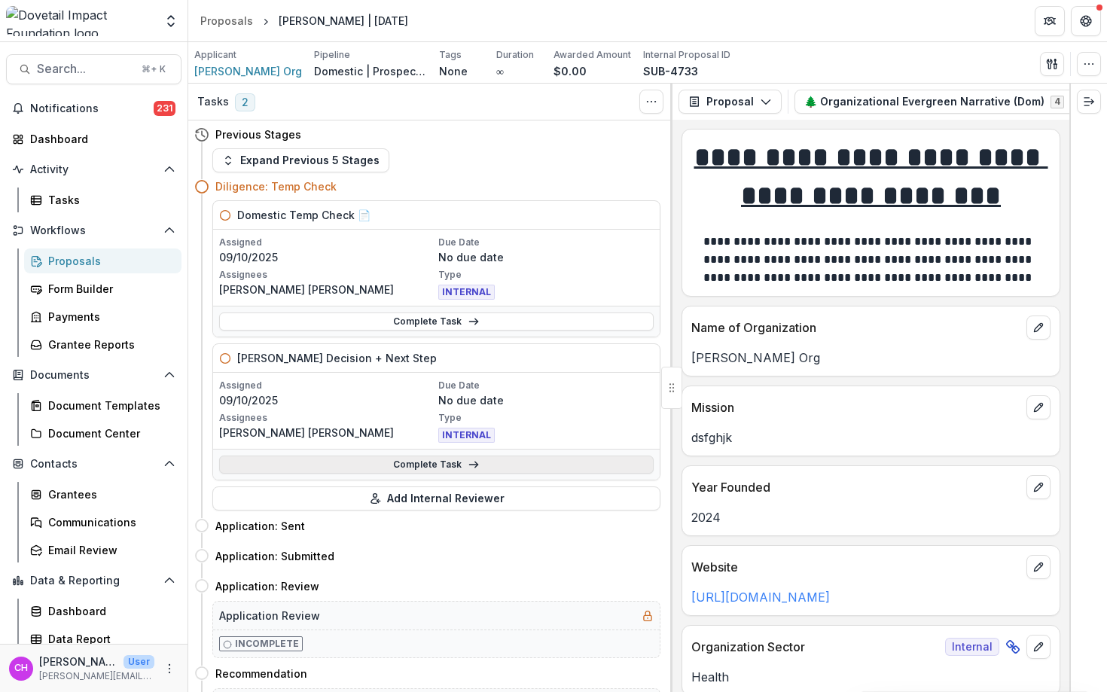
click at [468, 469] on icon at bounding box center [474, 465] width 12 height 12
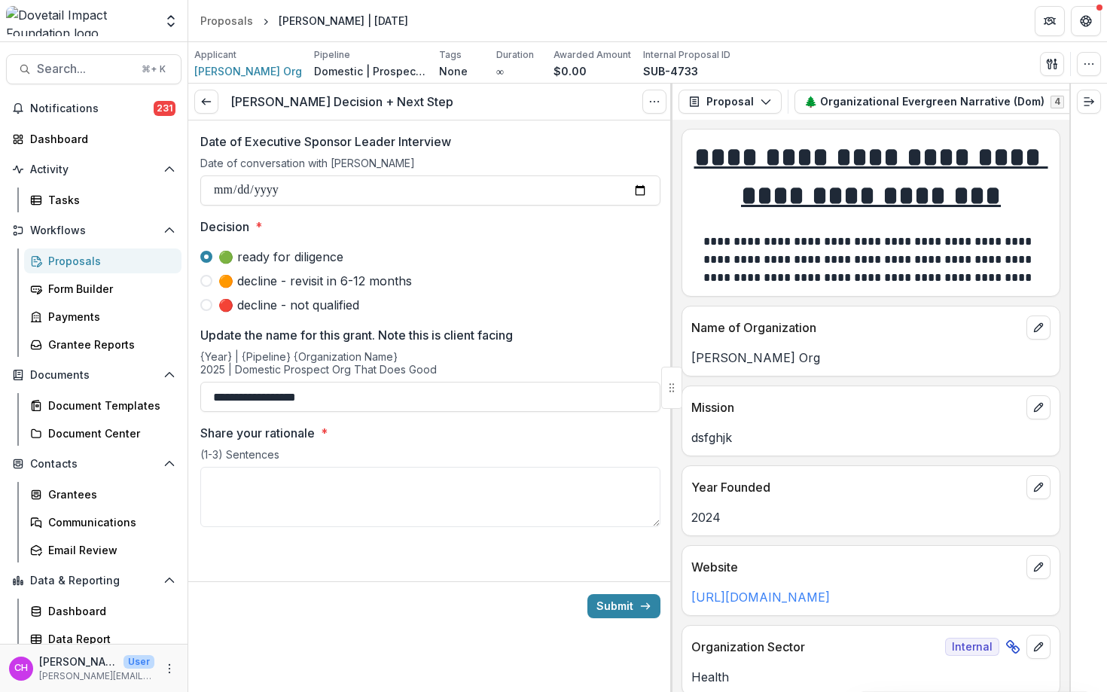
click at [318, 303] on span "🔴 decline - not qualified" at bounding box center [288, 305] width 141 height 18
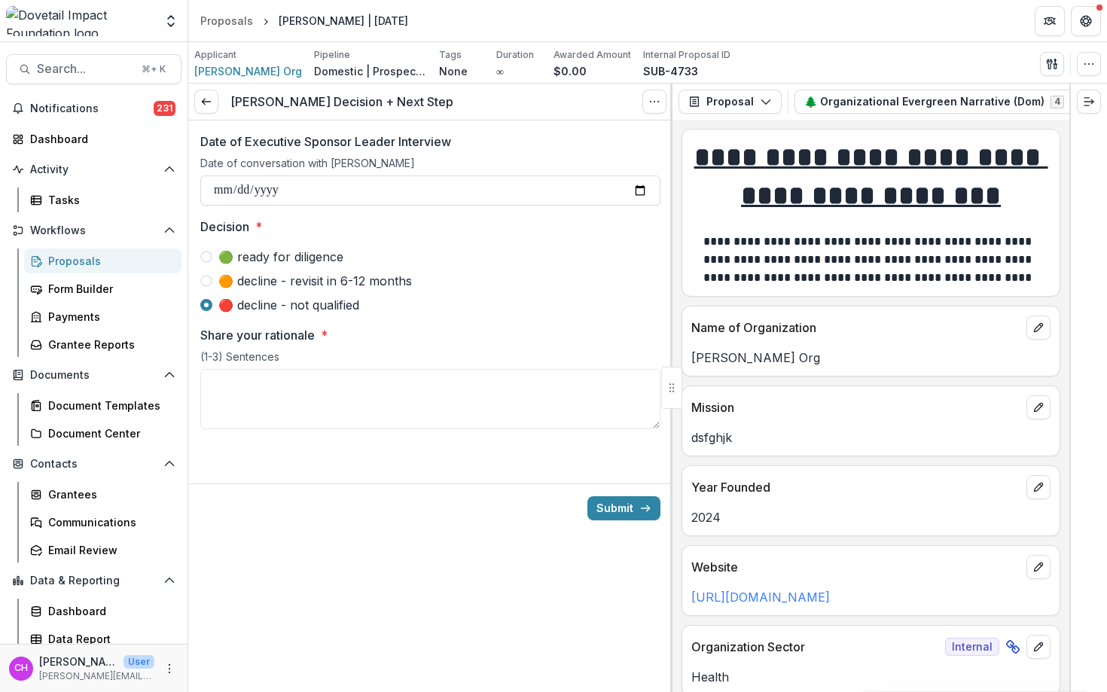
click at [318, 285] on span "🟠 decline - revisit in 6-12 months" at bounding box center [315, 281] width 194 height 18
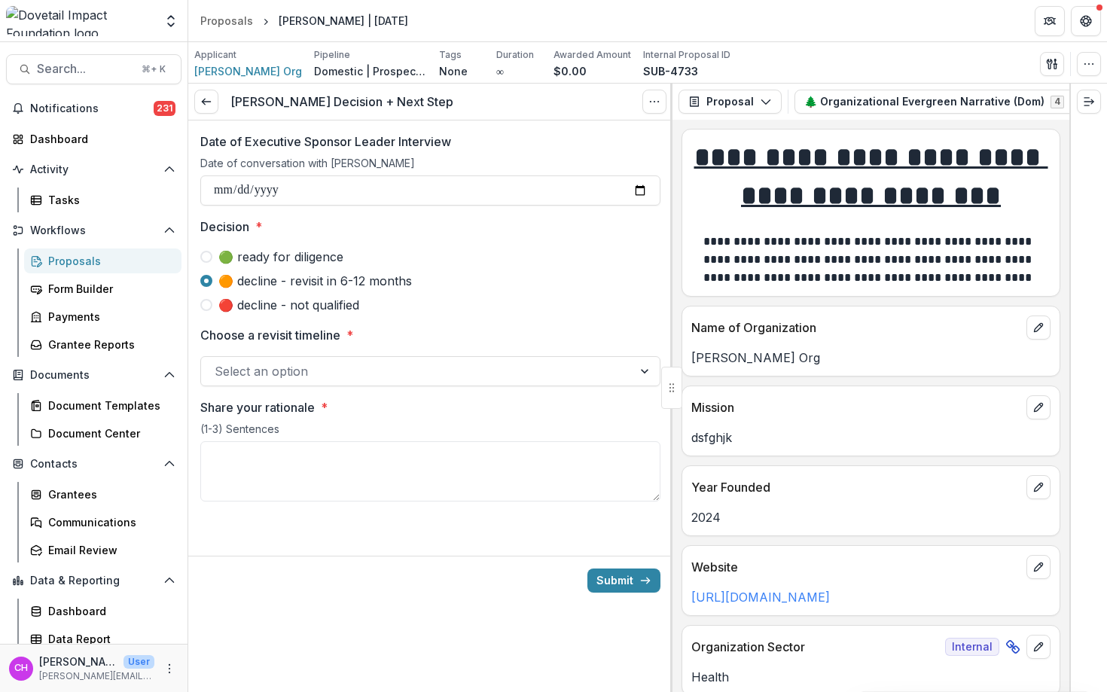
click at [311, 303] on span "🔴 decline - not qualified" at bounding box center [288, 305] width 141 height 18
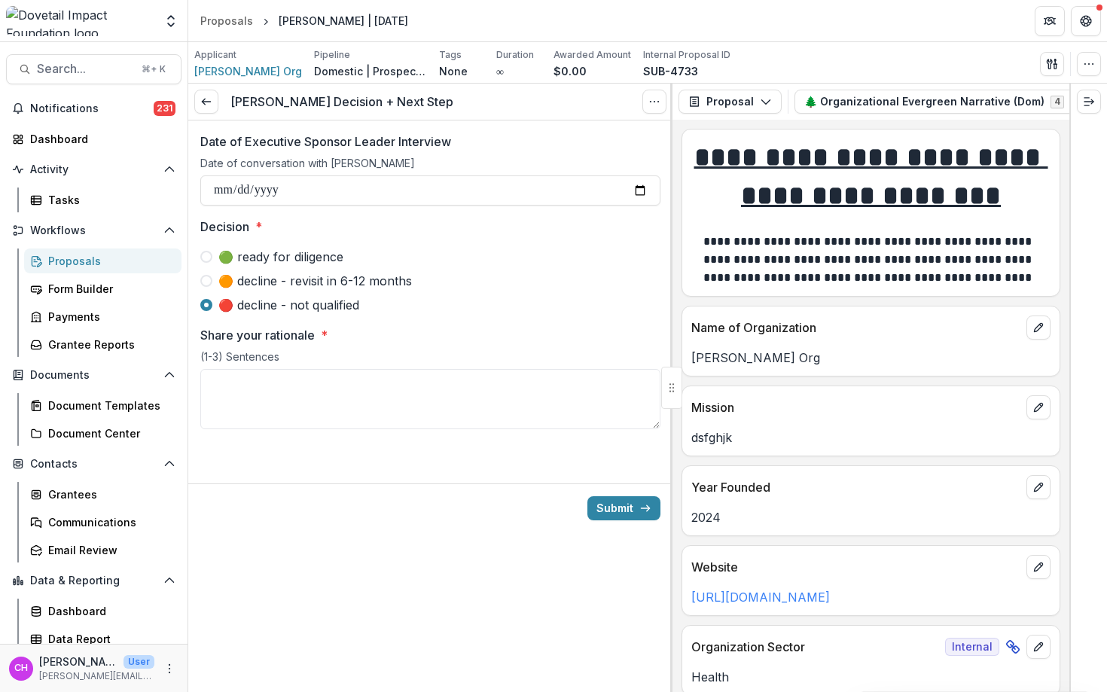
click at [288, 260] on span "🟢 ready for diligence" at bounding box center [280, 257] width 125 height 18
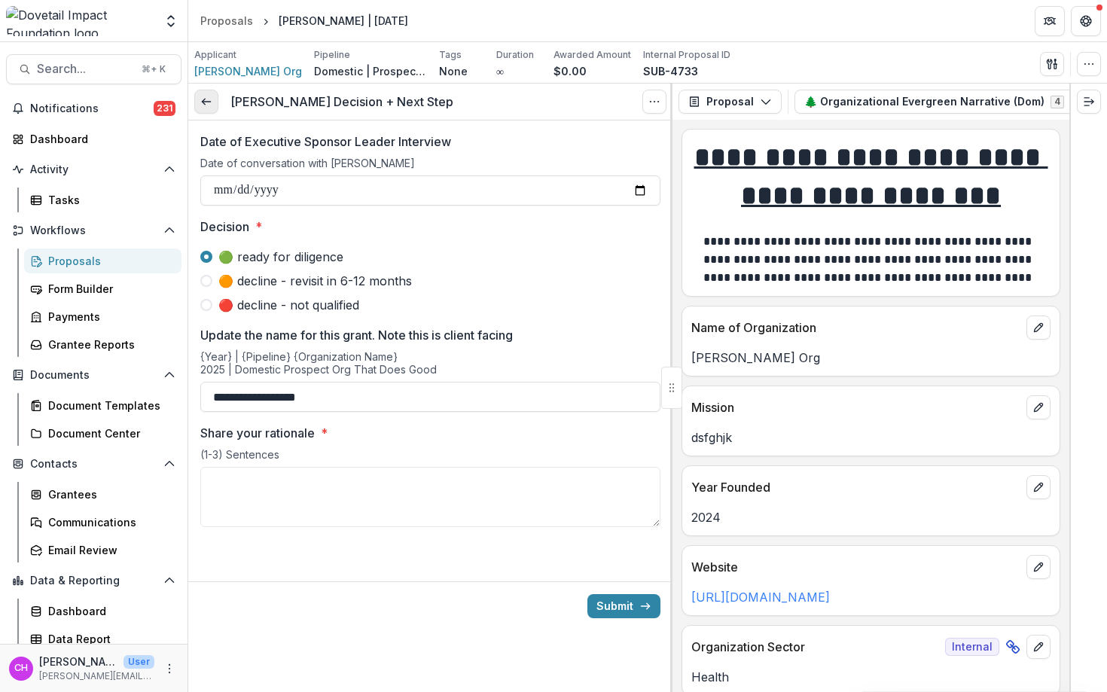
click at [198, 103] on link at bounding box center [206, 102] width 24 height 24
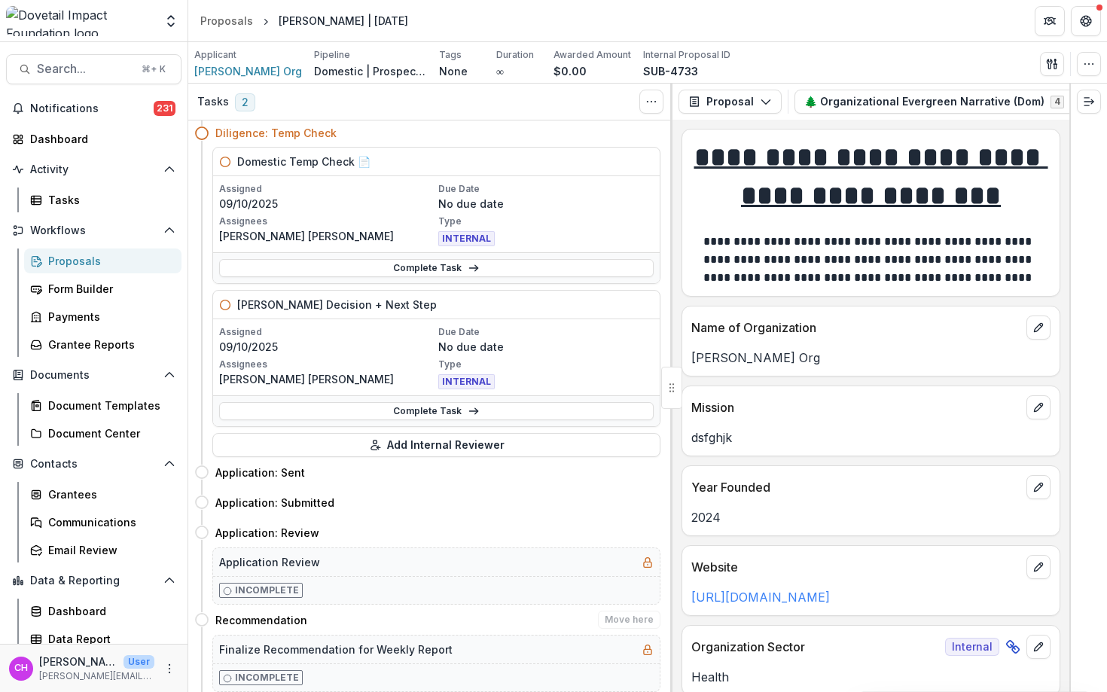
scroll to position [57, 0]
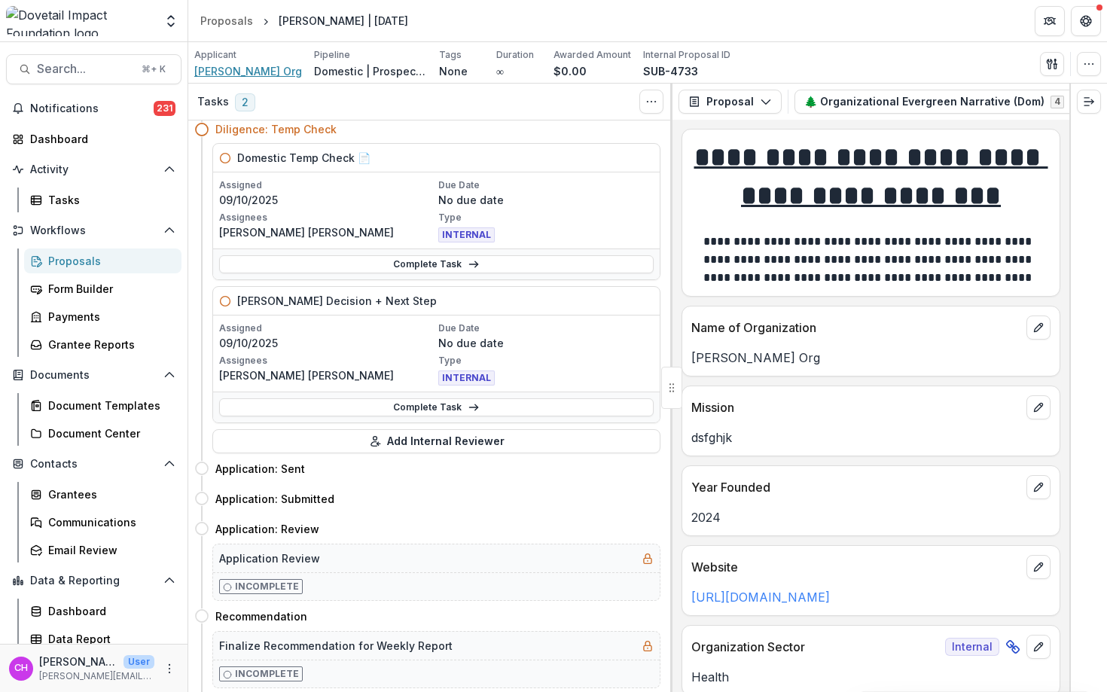
click at [250, 70] on span "[PERSON_NAME] Org" at bounding box center [248, 71] width 108 height 16
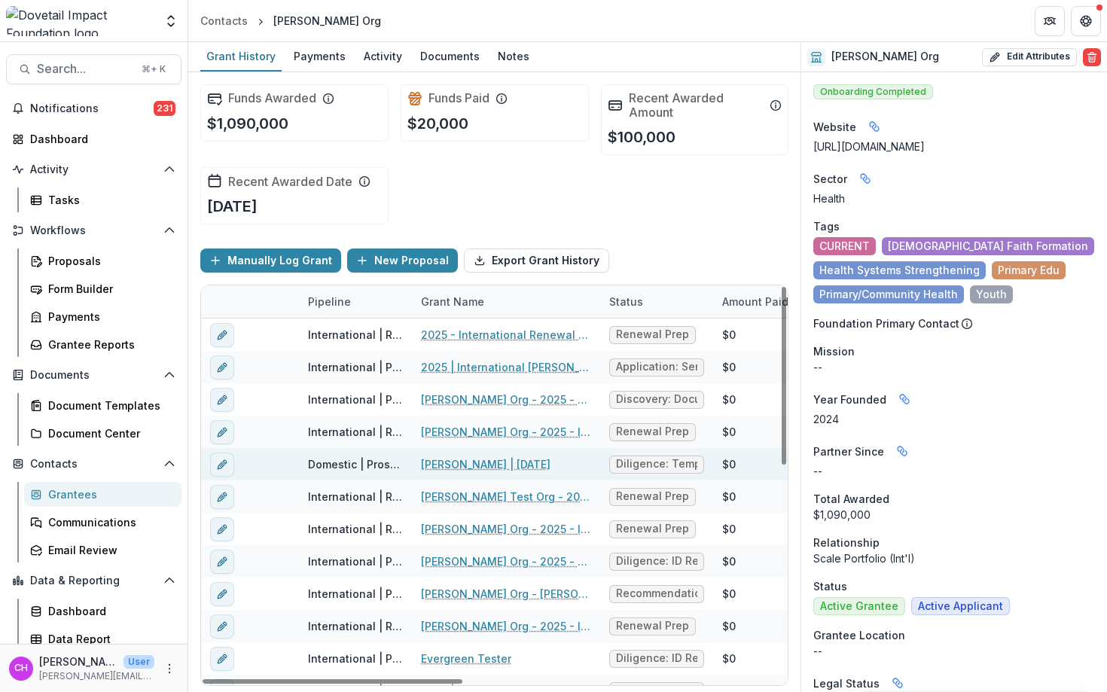
click at [492, 468] on link "[PERSON_NAME] | [DATE]" at bounding box center [486, 464] width 130 height 16
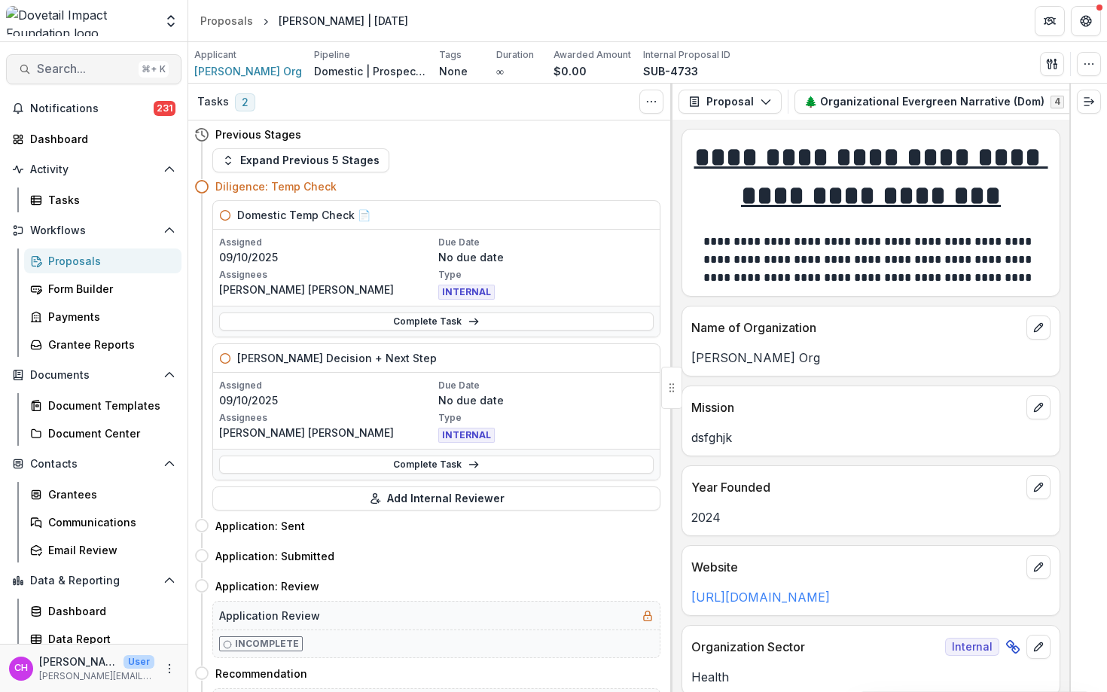
click at [83, 63] on span "Search..." at bounding box center [85, 69] width 96 height 14
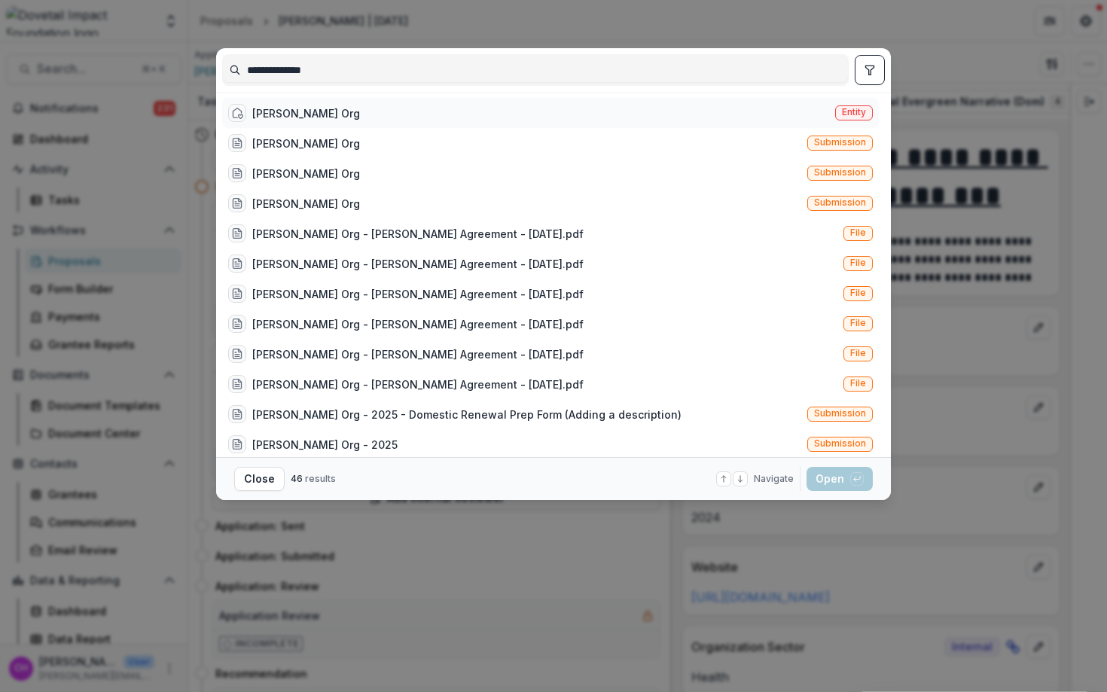
type input "**********"
click at [307, 105] on div "[PERSON_NAME] Org" at bounding box center [306, 113] width 108 height 16
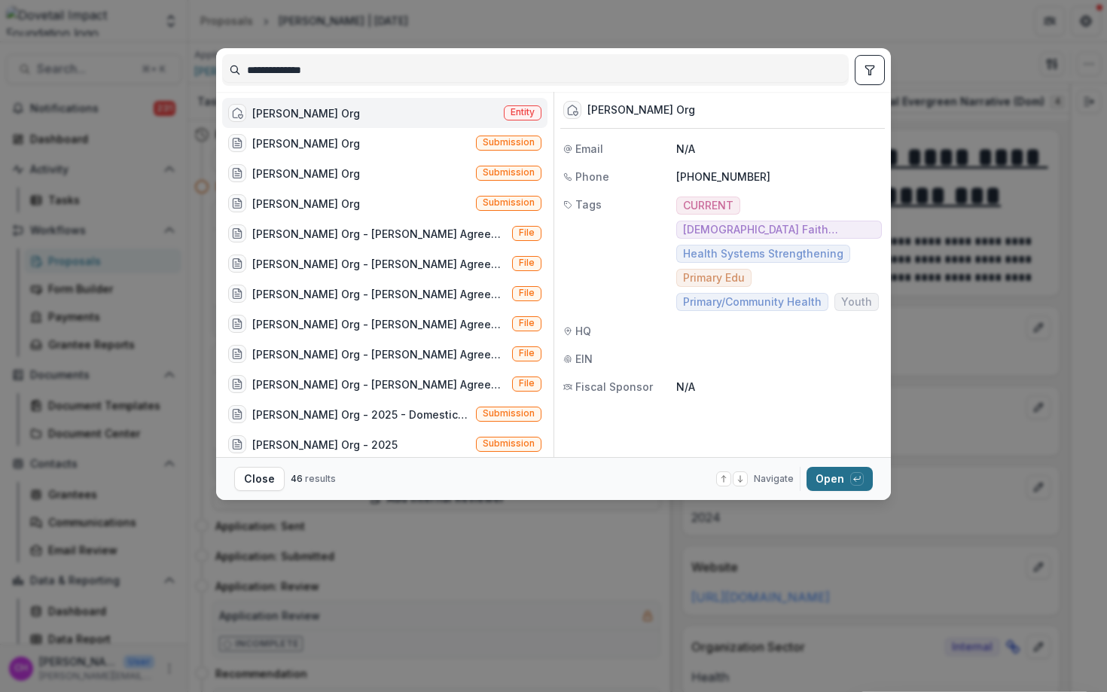
click at [847, 482] on button "Open with enter key" at bounding box center [840, 479] width 66 height 24
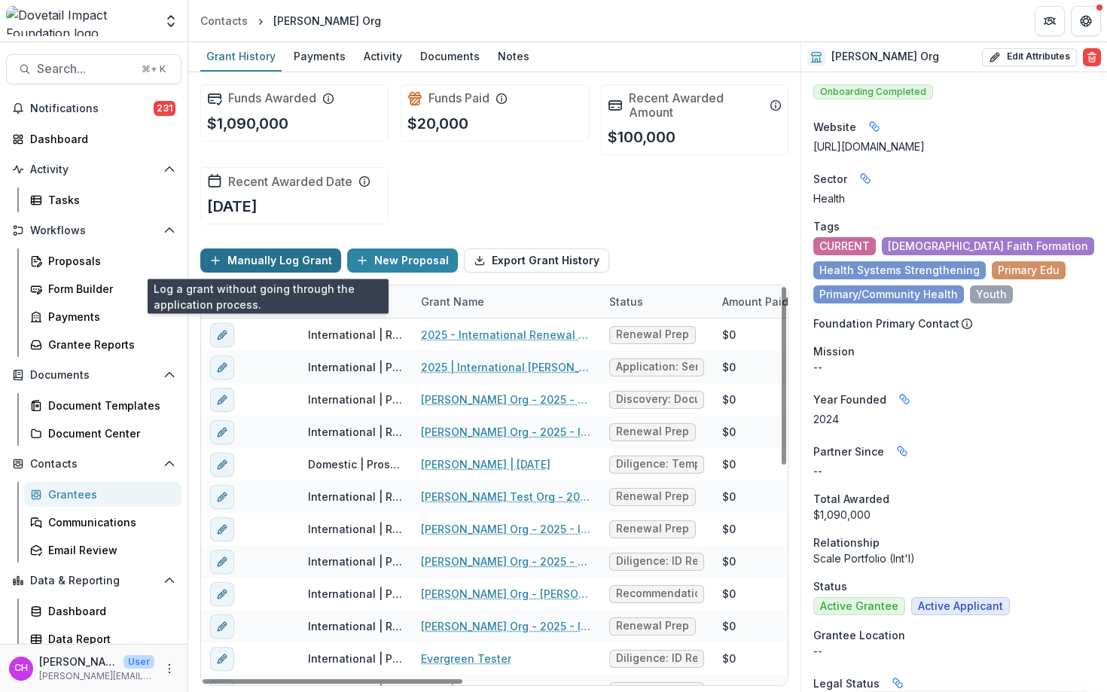
click at [239, 255] on button "Manually Log Grant" at bounding box center [270, 261] width 141 height 24
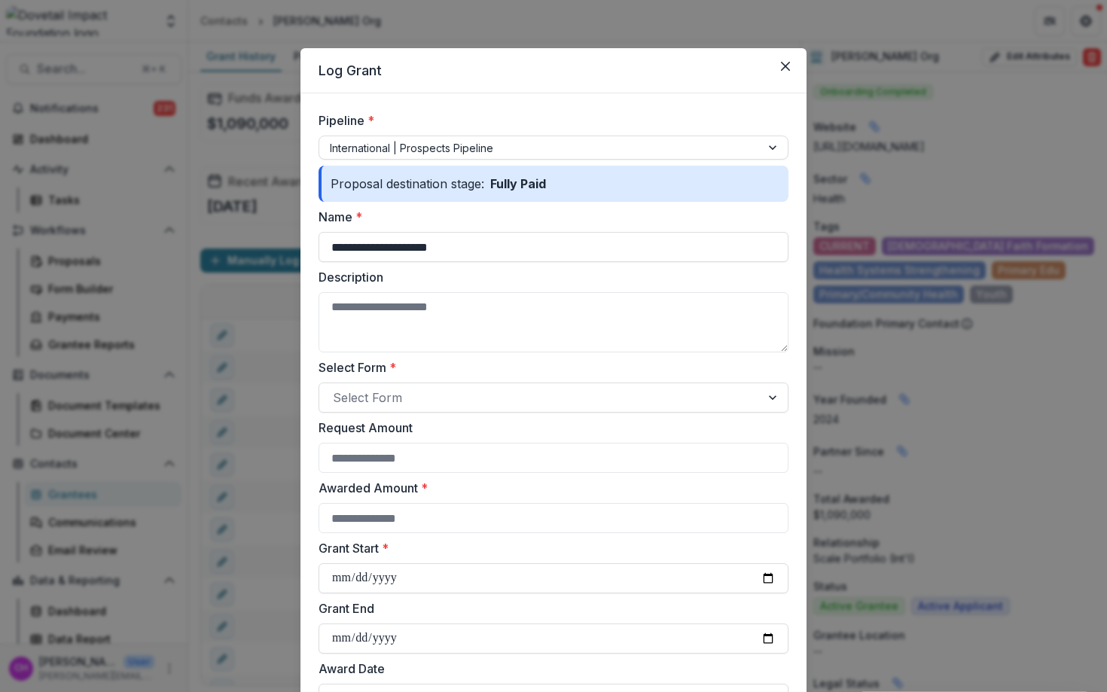
click at [260, 236] on div "**********" at bounding box center [553, 346] width 1107 height 692
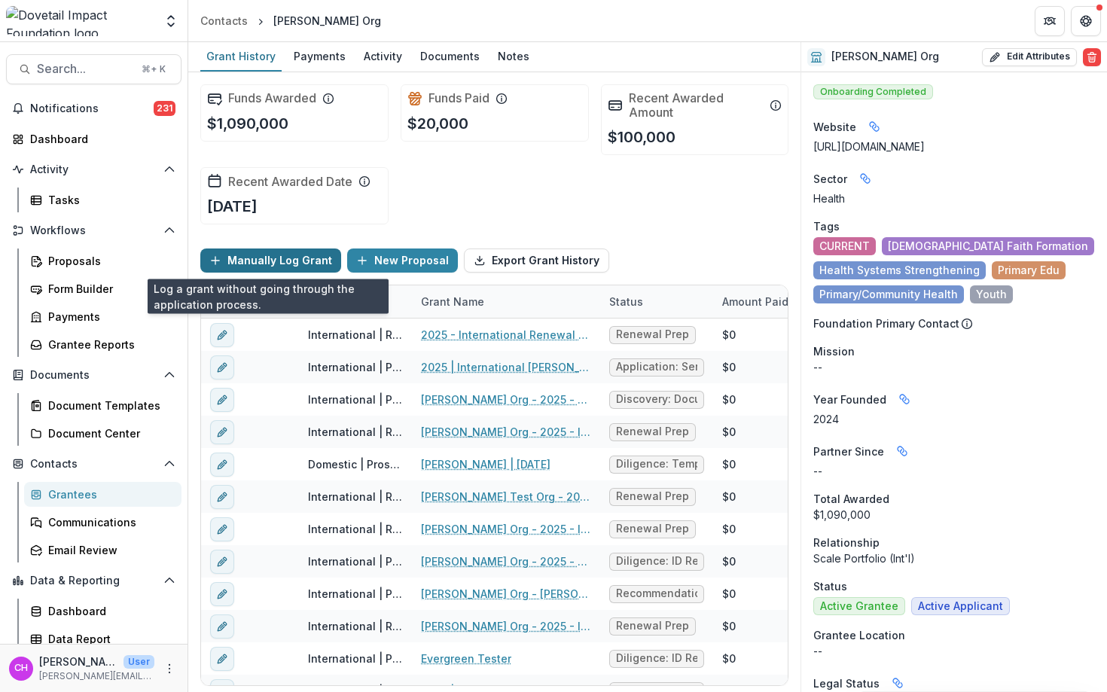
click at [261, 265] on button "Manually Log Grant" at bounding box center [270, 261] width 141 height 24
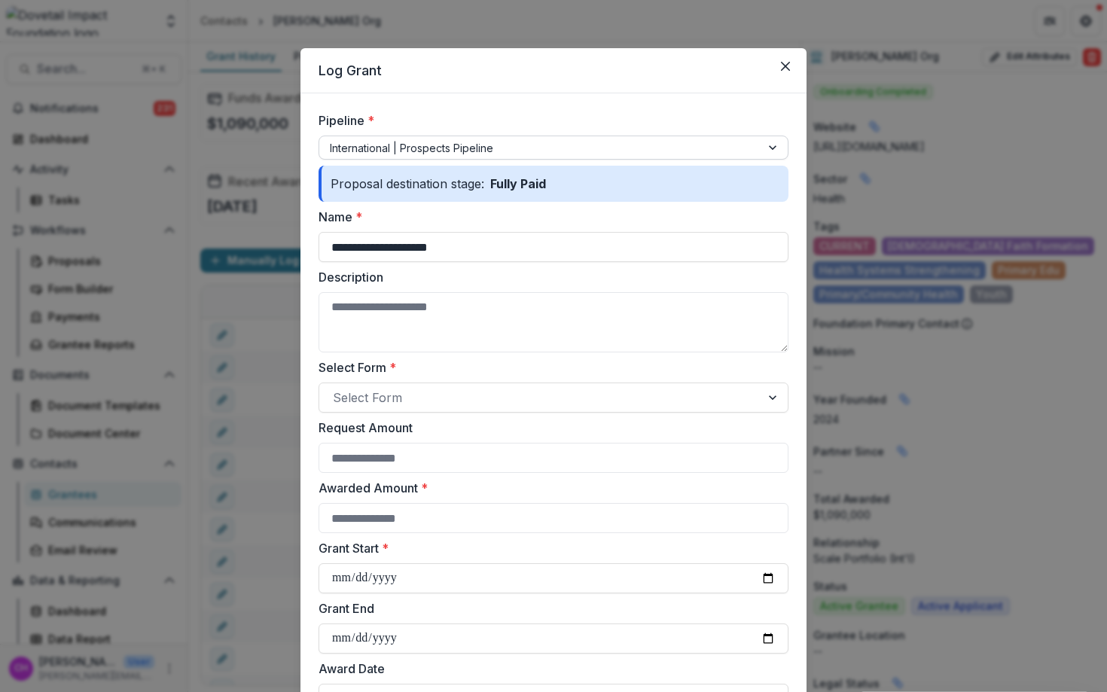
click at [551, 148] on div at bounding box center [540, 148] width 420 height 19
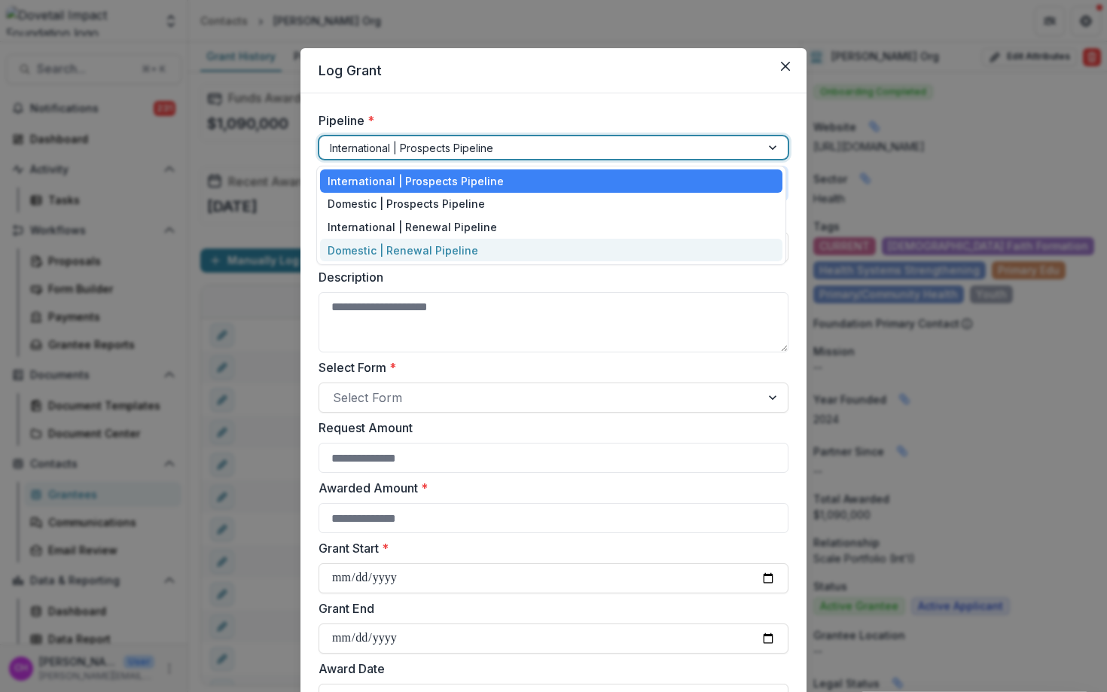
click at [535, 251] on div "Domestic | Renewal Pipeline" at bounding box center [551, 250] width 462 height 23
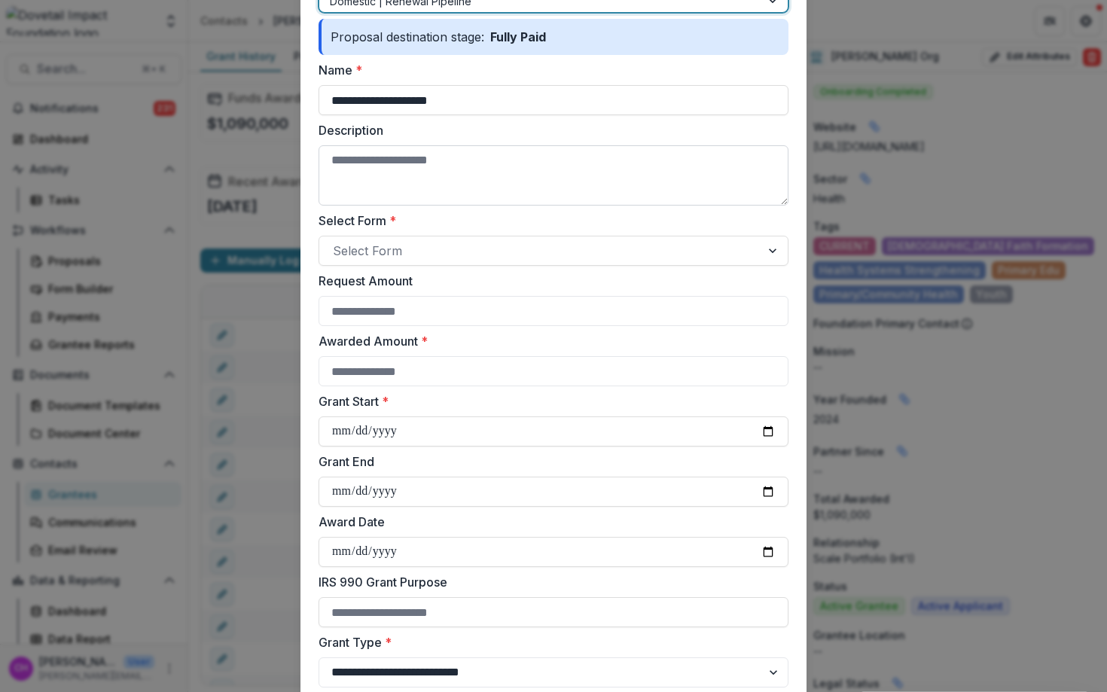
scroll to position [251, 0]
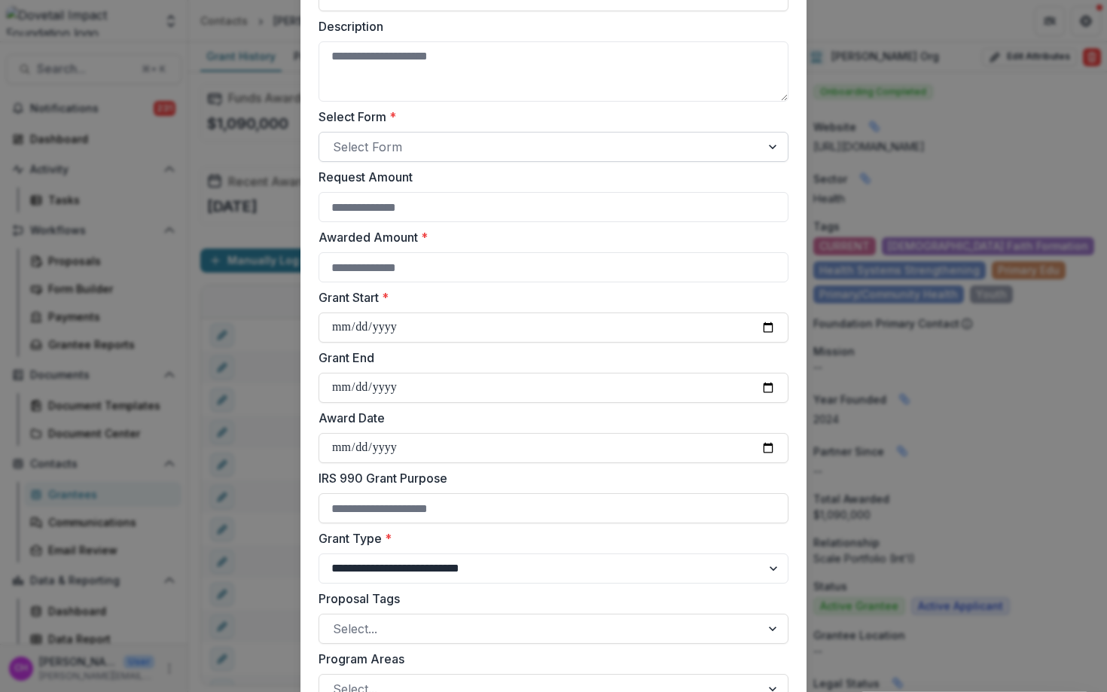
click at [466, 138] on div at bounding box center [540, 146] width 414 height 21
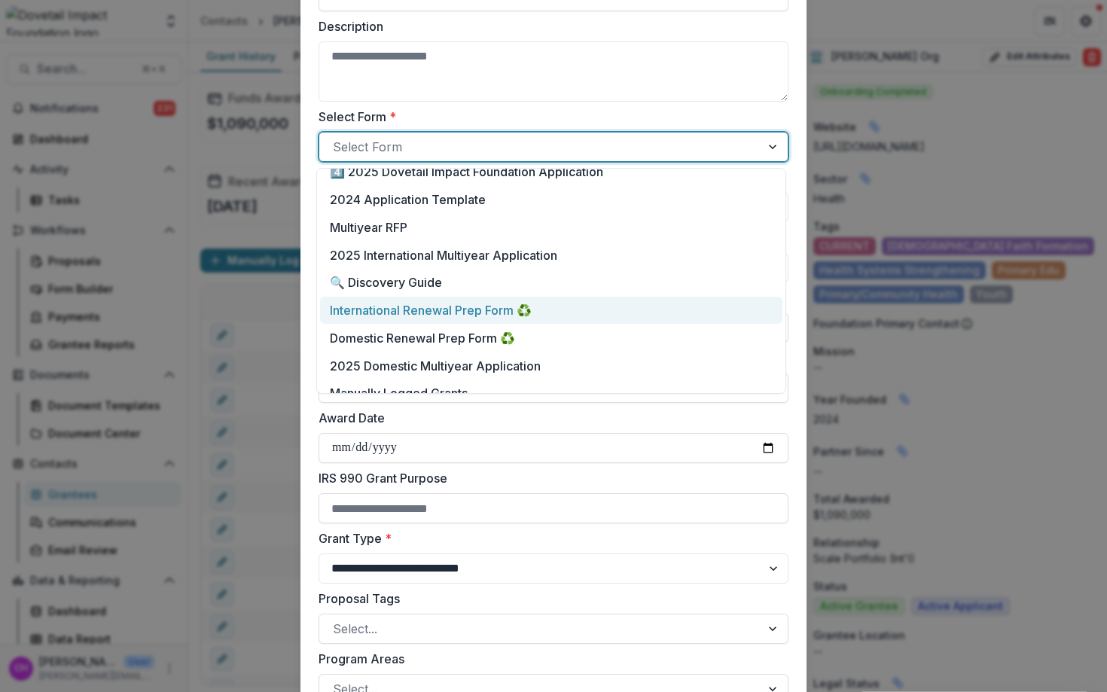
scroll to position [59, 0]
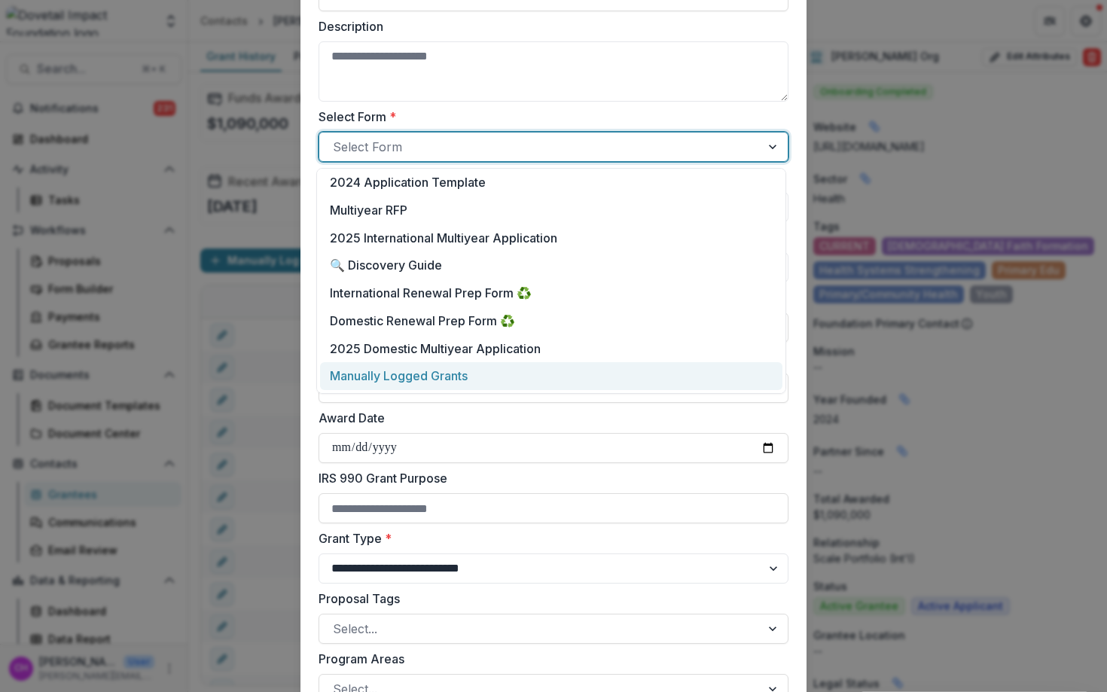
click at [466, 377] on p "Manually Logged Grants" at bounding box center [399, 376] width 138 height 18
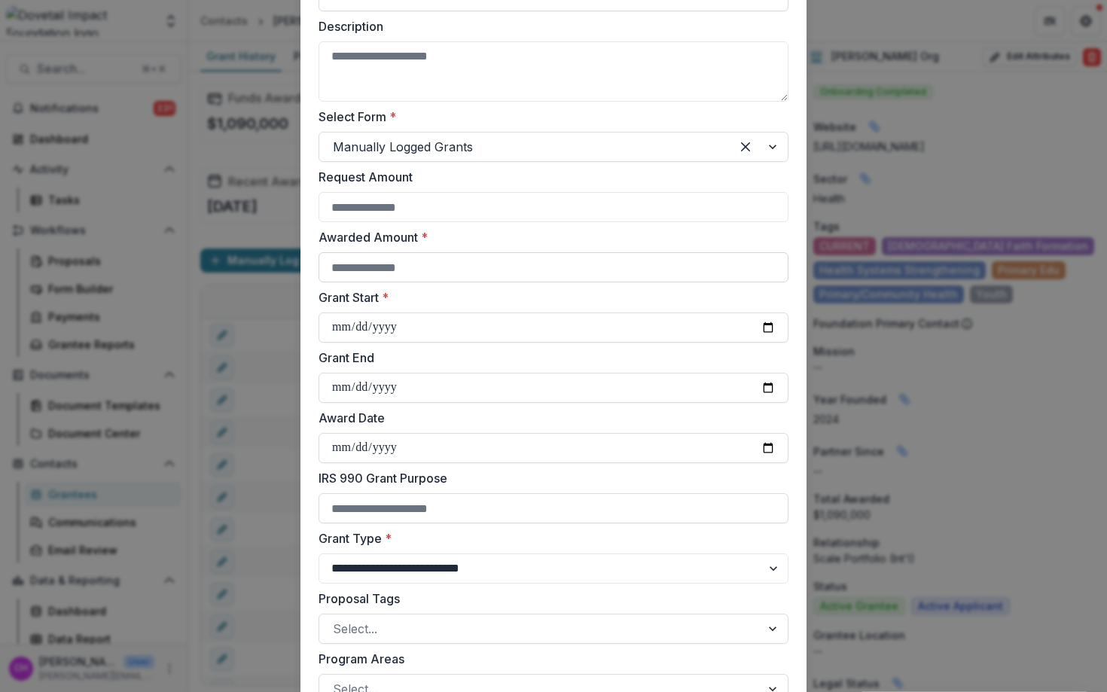
click at [489, 264] on input "Awarded Amount *" at bounding box center [554, 267] width 470 height 30
click at [480, 328] on input "Grant Start *" at bounding box center [554, 328] width 470 height 30
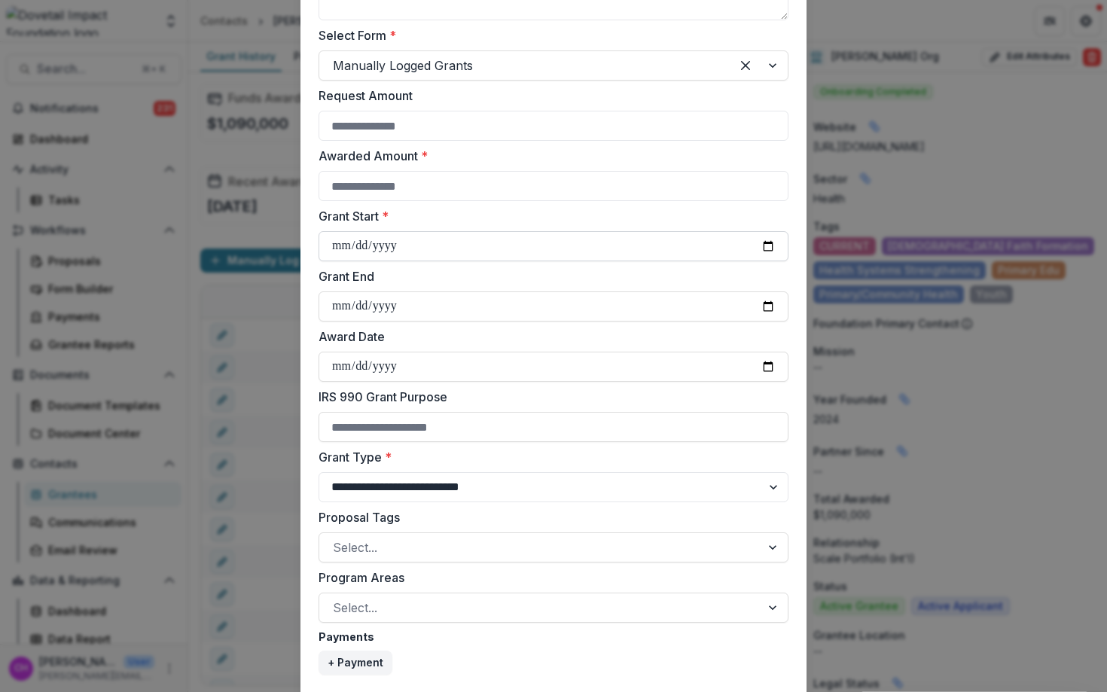
scroll to position [430, 0]
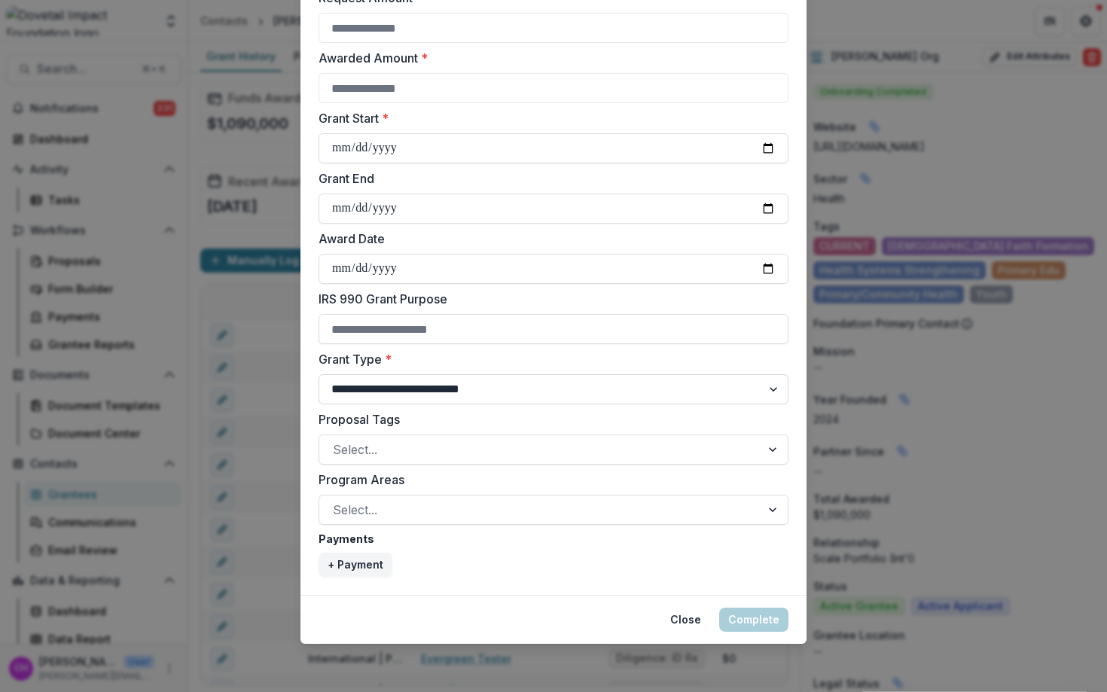
click at [488, 389] on select "**********" at bounding box center [554, 389] width 470 height 30
click at [673, 620] on button "Close" at bounding box center [685, 620] width 49 height 24
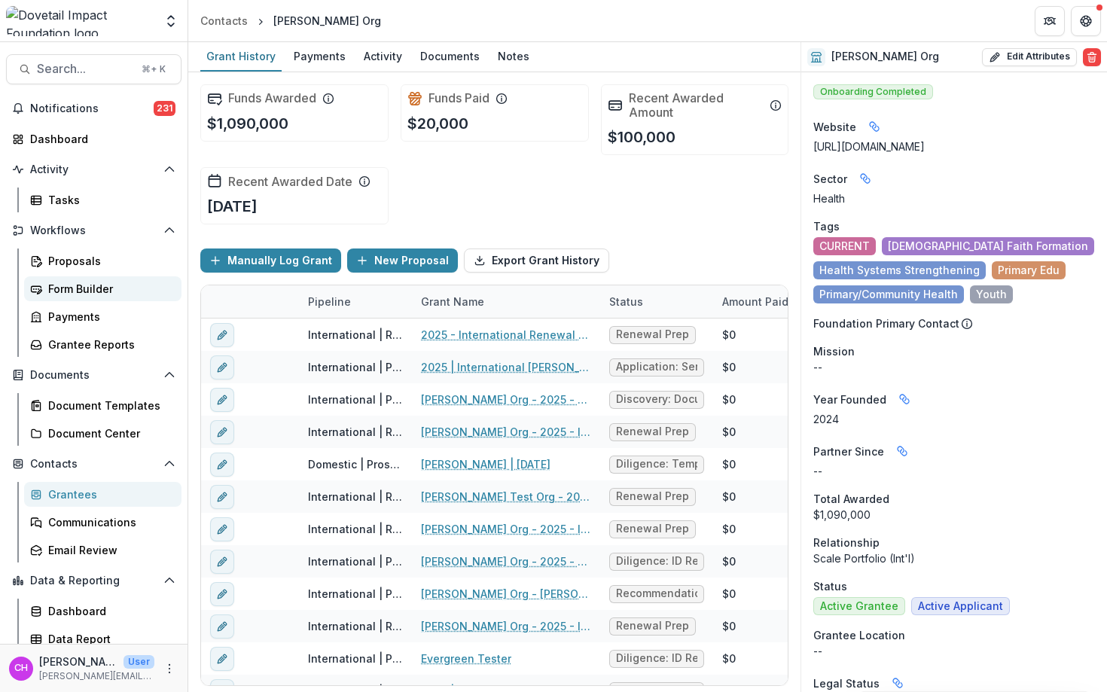
click at [100, 288] on div "Form Builder" at bounding box center [108, 289] width 121 height 16
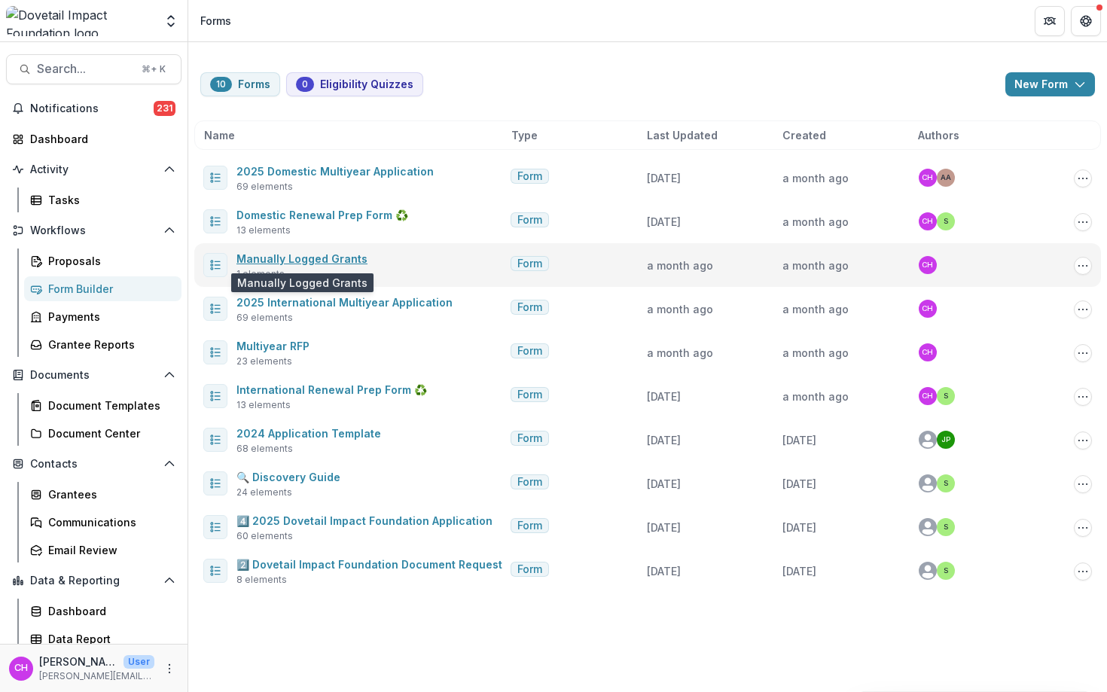
click at [311, 264] on link "Manually Logged Grants" at bounding box center [301, 258] width 131 height 13
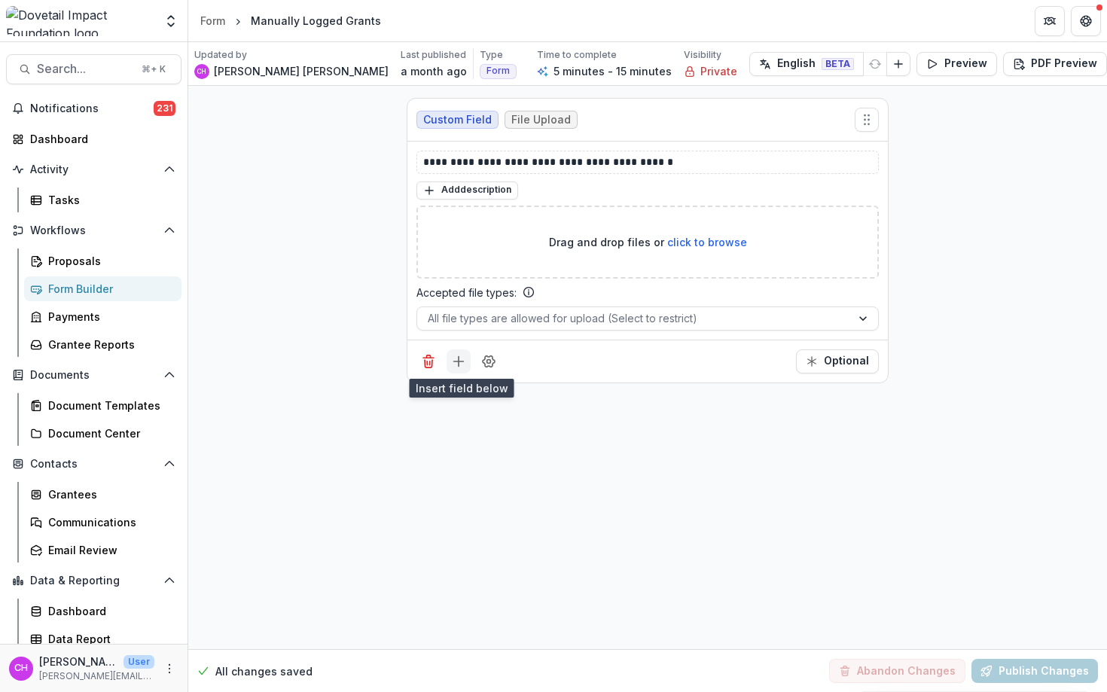
click at [456, 365] on icon "Add field" at bounding box center [458, 361] width 15 height 15
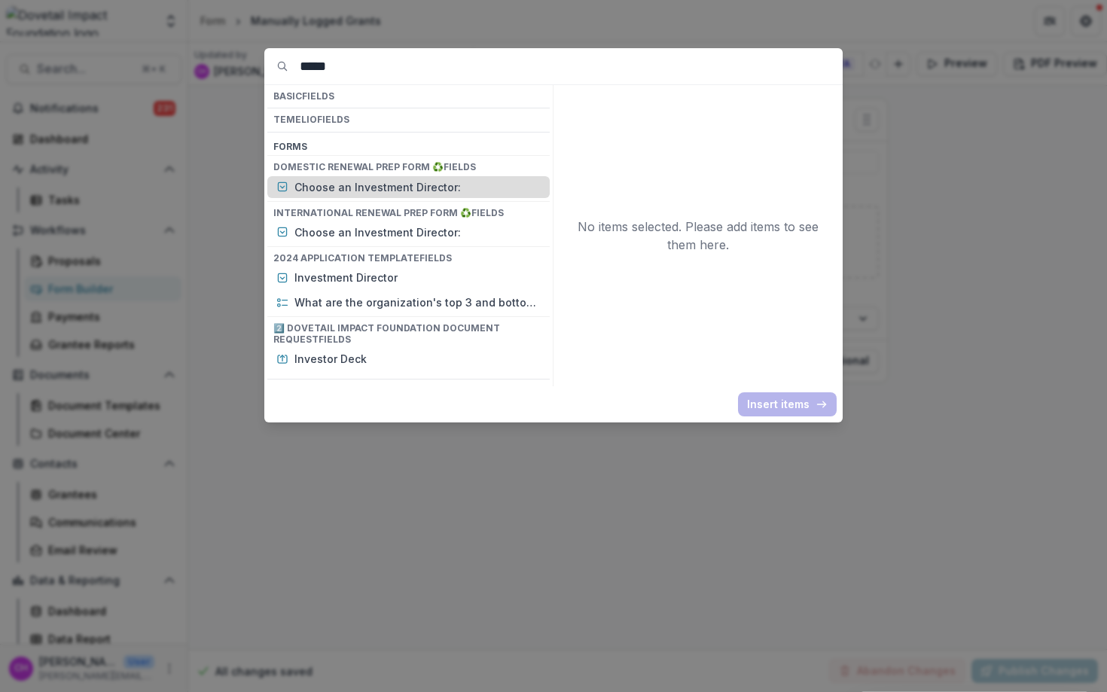
type input "*****"
click at [395, 186] on p "Choose an Investment Director:" at bounding box center [417, 187] width 246 height 16
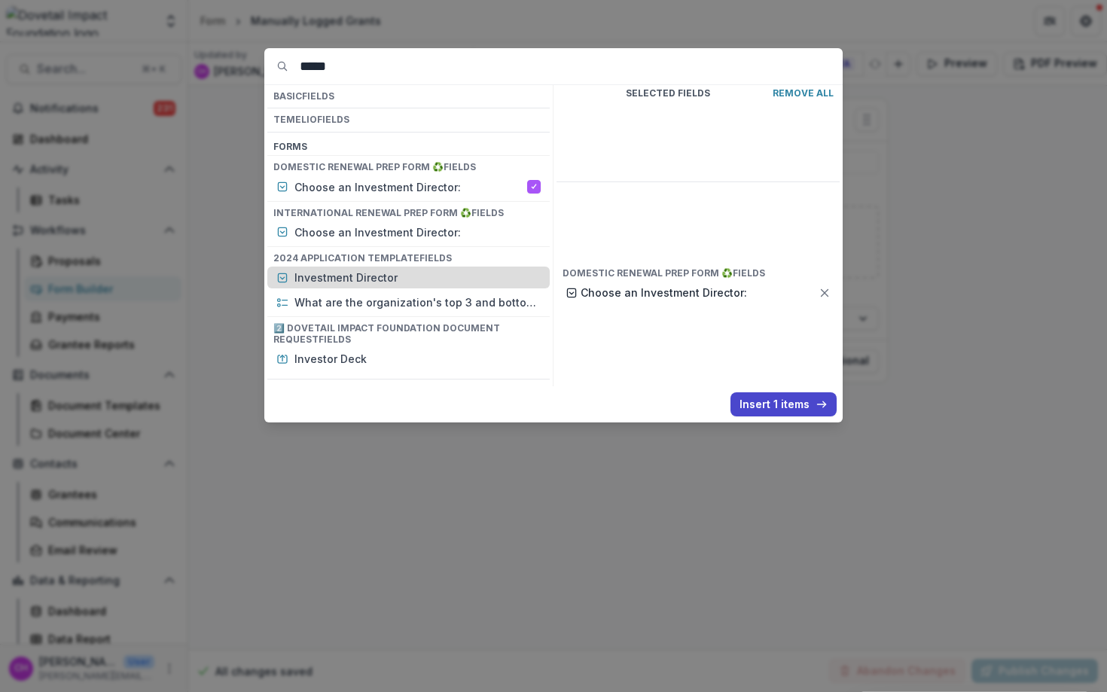
click at [381, 285] on p "Investment Director" at bounding box center [417, 278] width 246 height 16
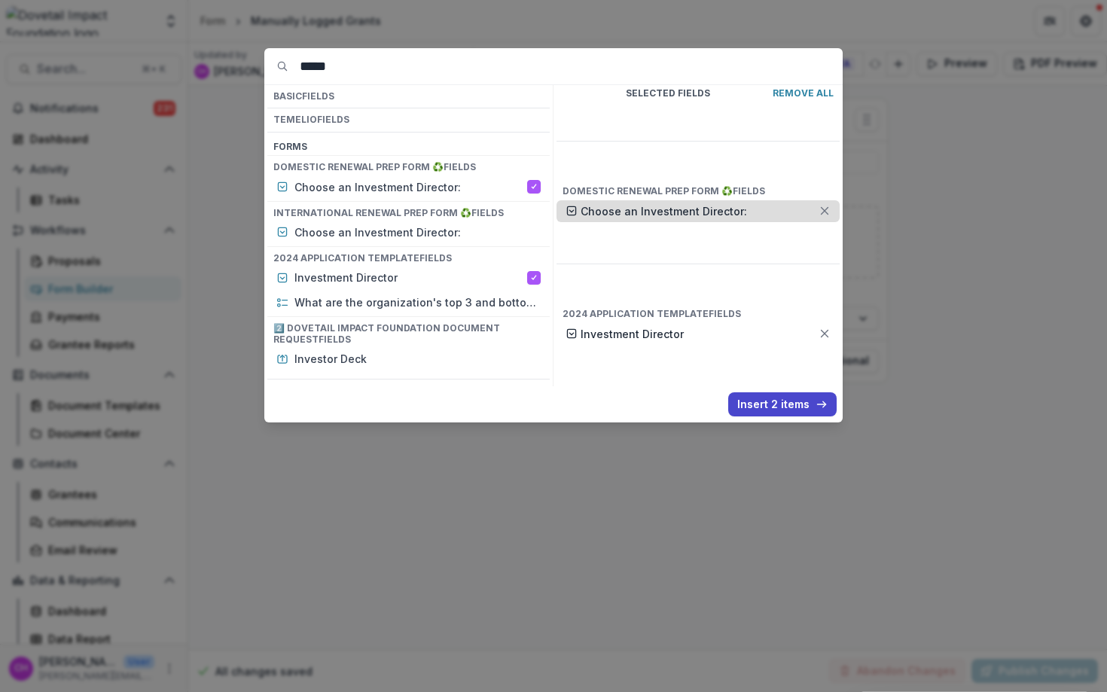
click at [825, 208] on line at bounding box center [825, 211] width 7 height 7
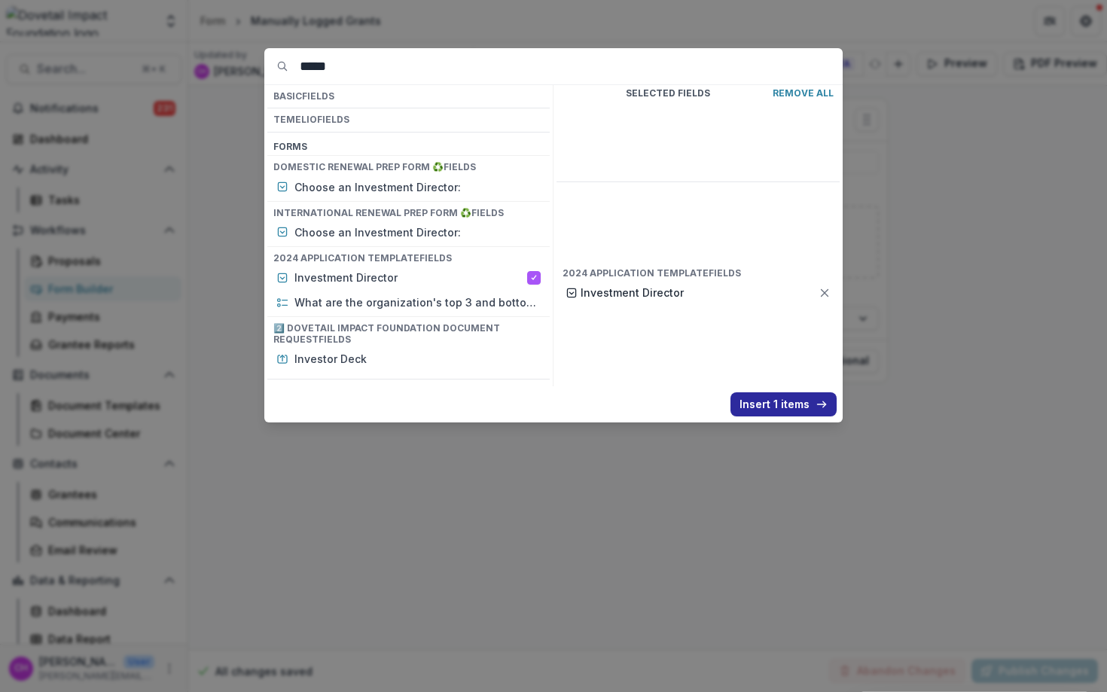
click at [804, 404] on button "Insert 1 items" at bounding box center [784, 404] width 106 height 24
